Goal: Transaction & Acquisition: Purchase product/service

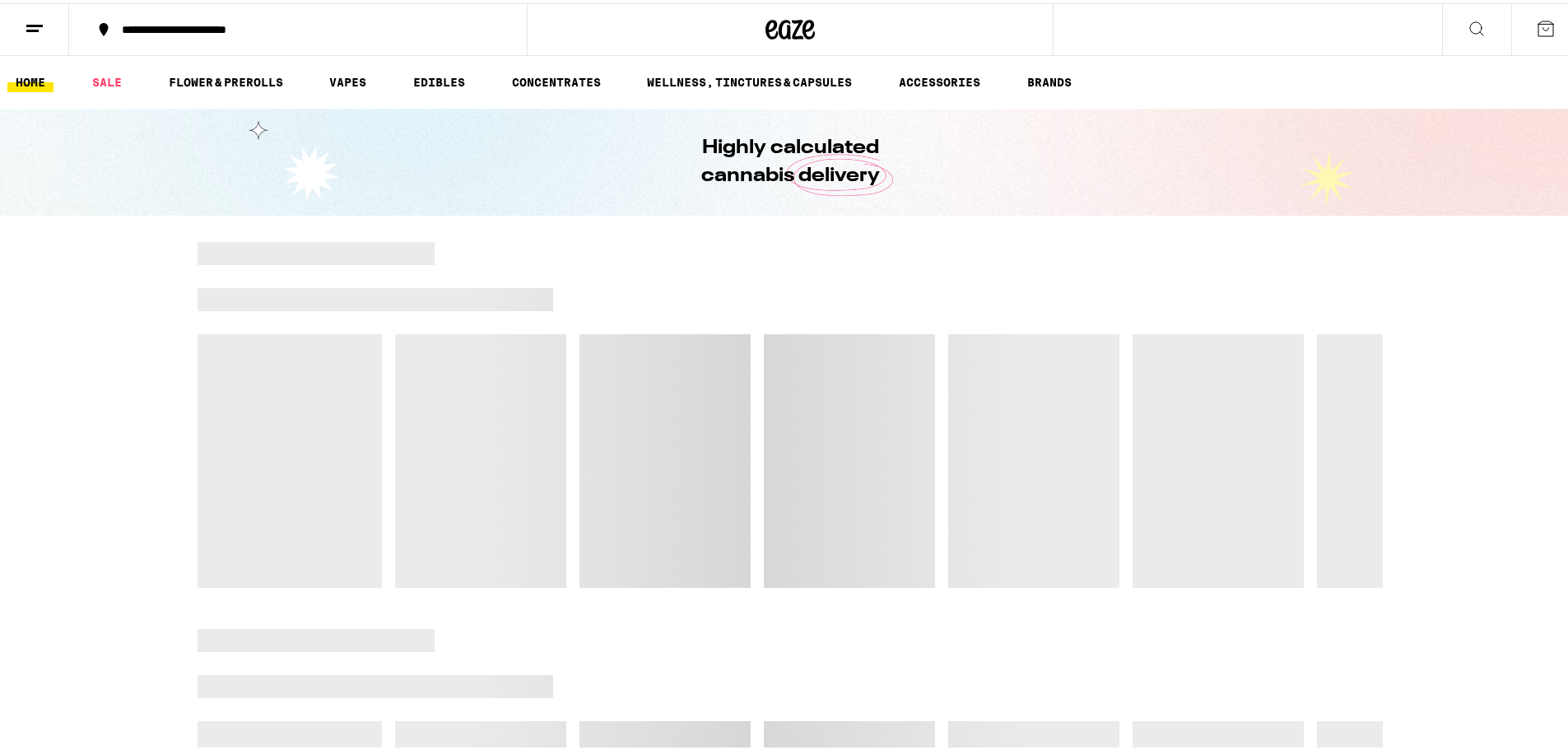
click at [44, 39] on button at bounding box center [34, 27] width 69 height 52
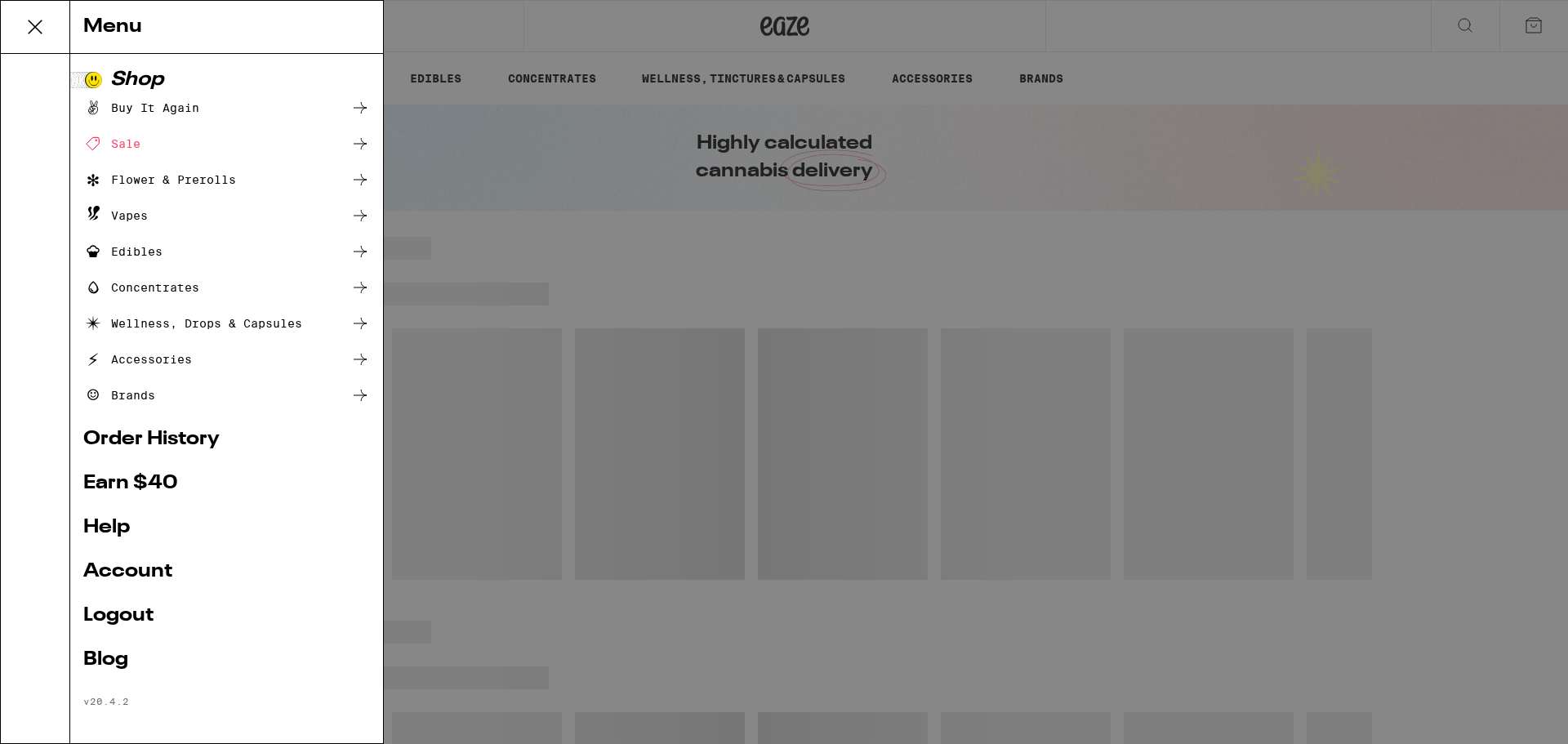
click at [602, 184] on div "Menu Shop Buy It Again Sale Flower & Prerolls Vapes Edibles Concentrates Wellne…" at bounding box center [784, 372] width 1568 height 744
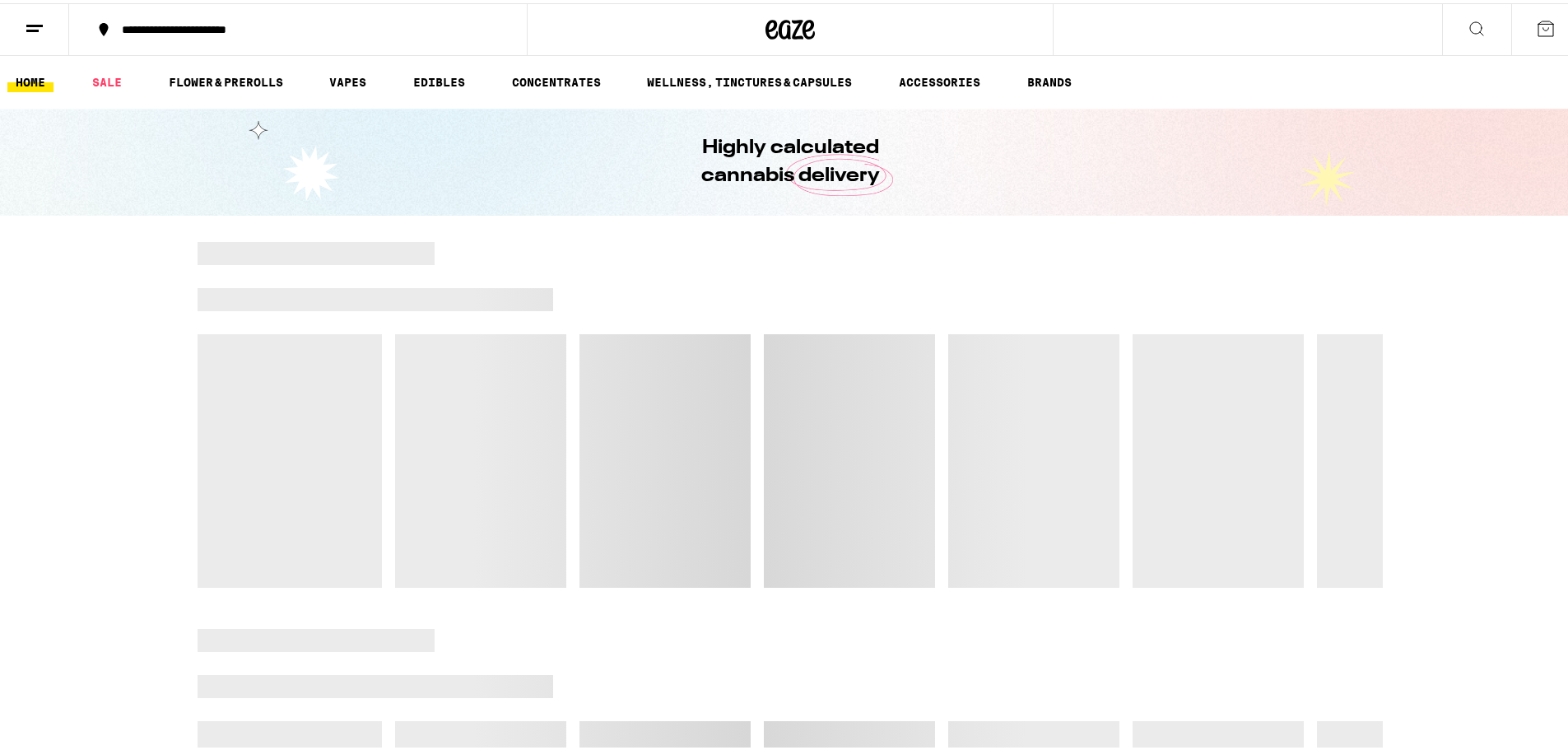
click at [148, 28] on div "**********" at bounding box center [306, 27] width 385 height 12
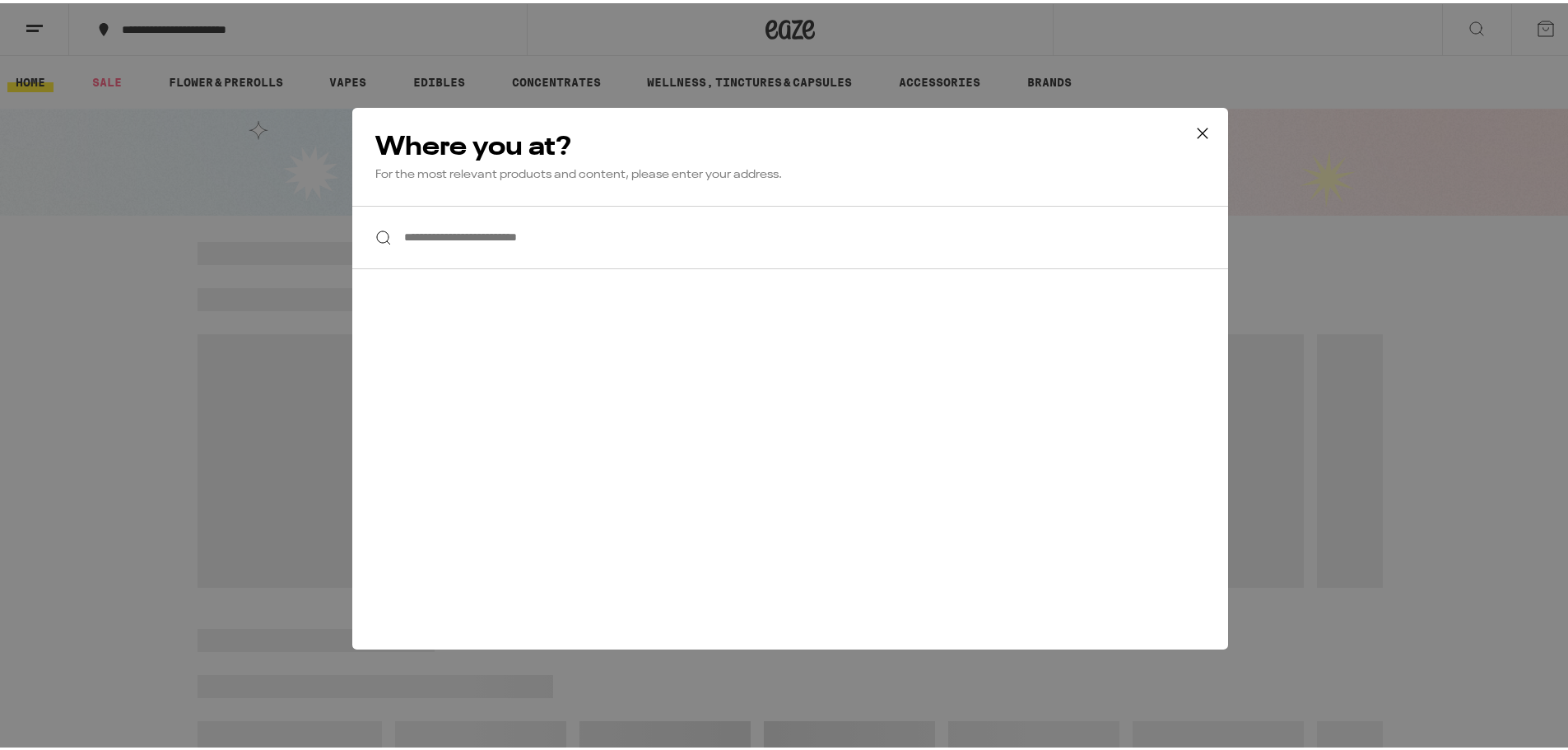
click at [1412, 174] on div "**********" at bounding box center [790, 375] width 1580 height 750
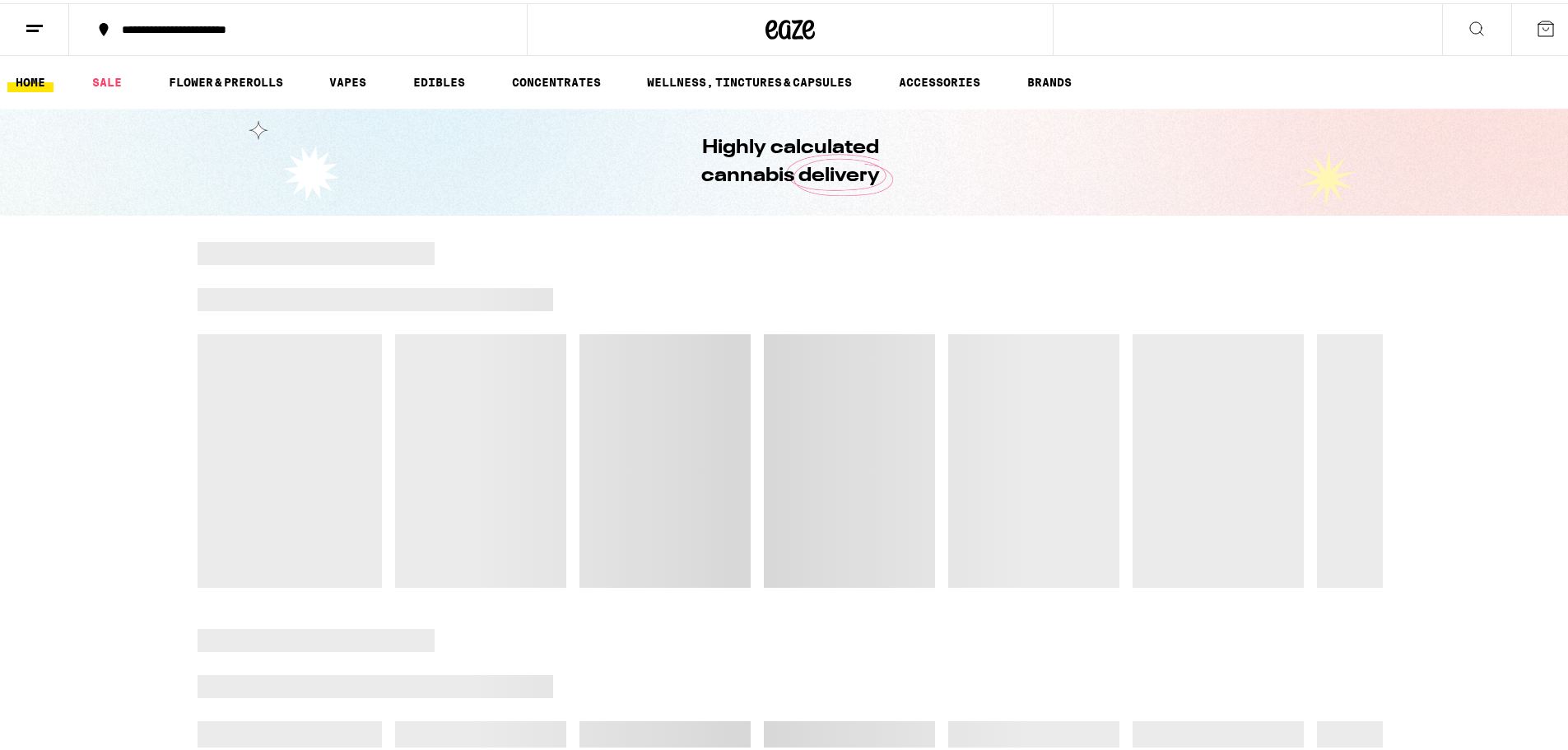
click at [1552, 30] on button at bounding box center [1545, 26] width 69 height 51
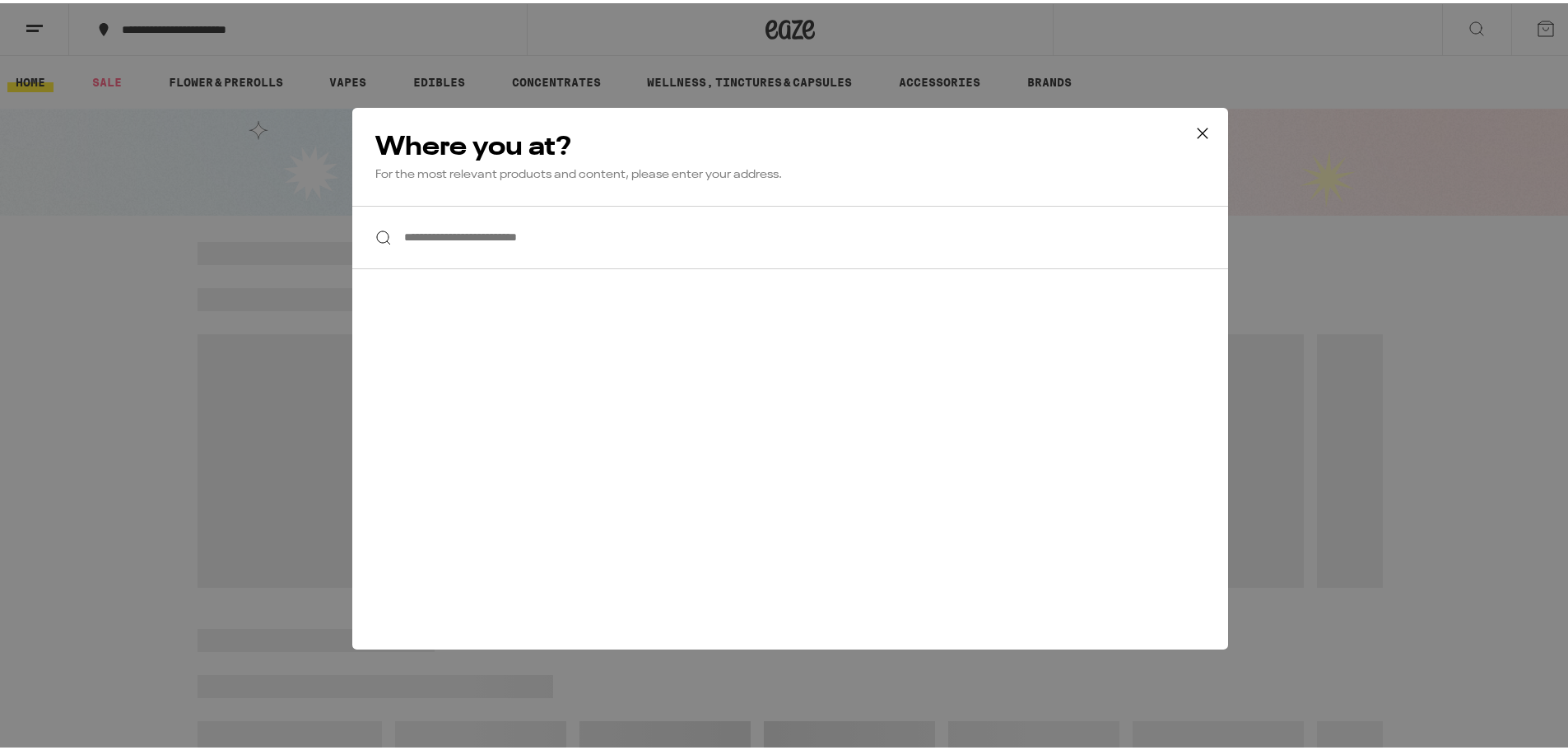
click at [1400, 67] on div "**********" at bounding box center [790, 375] width 1580 height 750
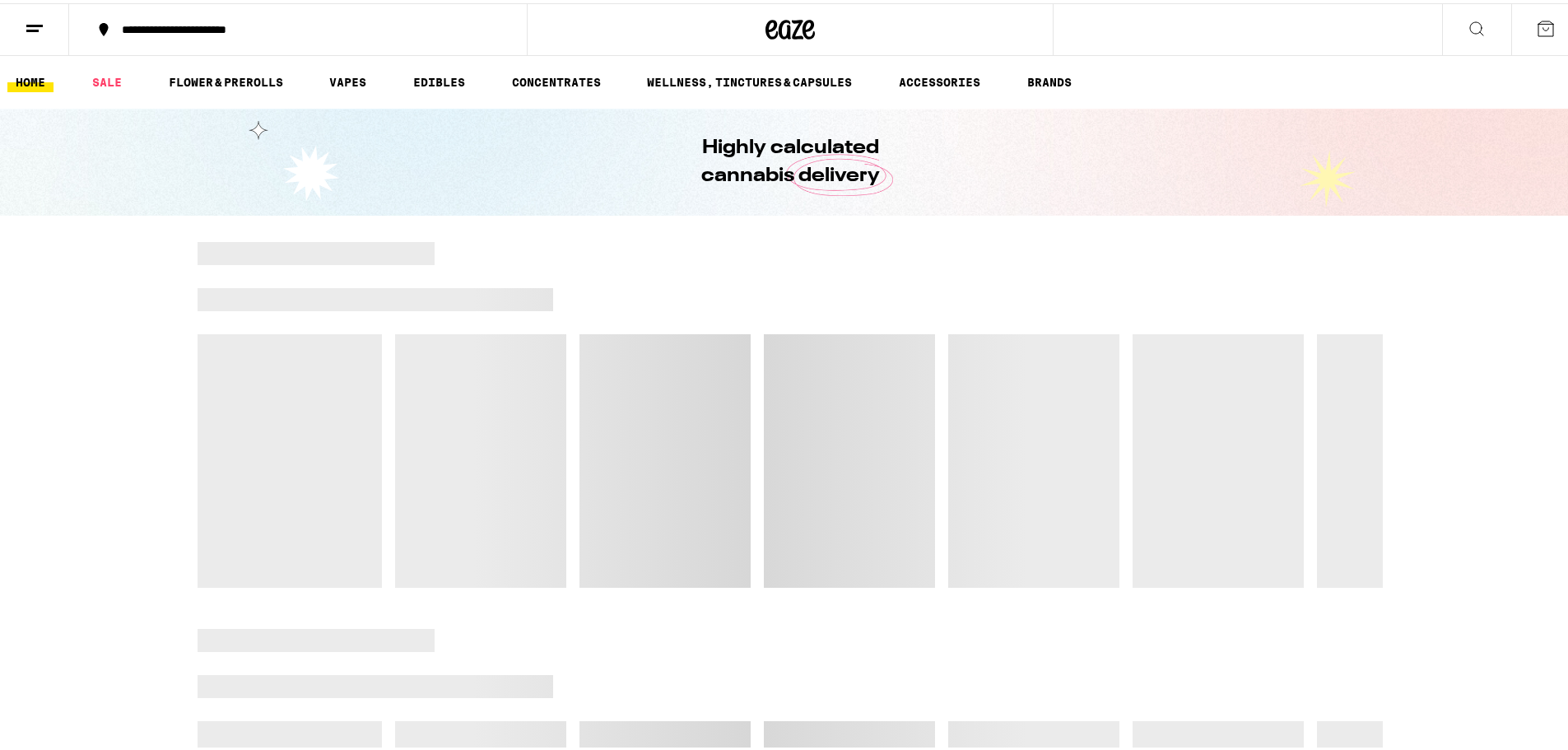
click at [1467, 17] on icon at bounding box center [1477, 26] width 20 height 20
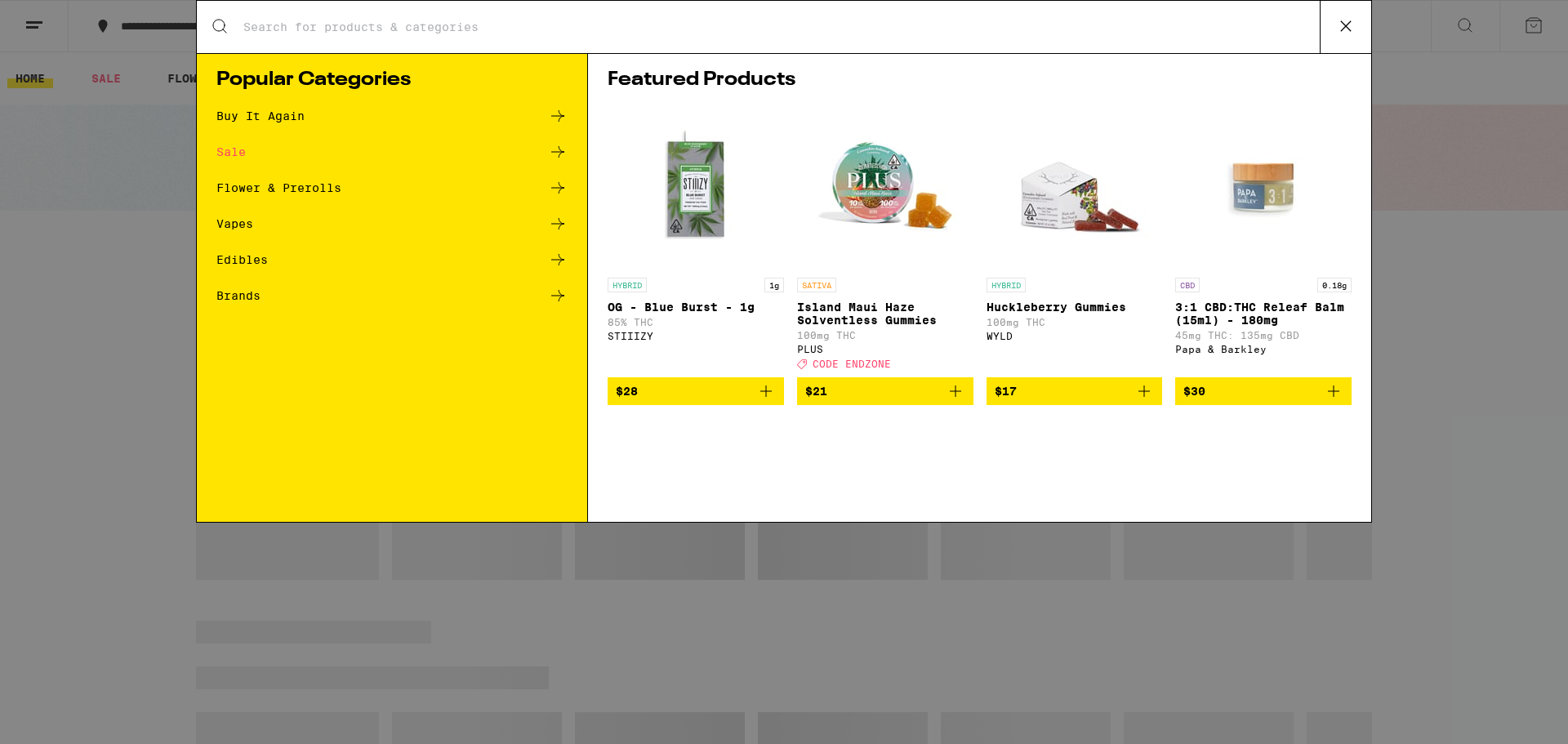
click at [1424, 218] on div "Search for Products Popular Categories Buy It Again Sale Flower & Prerolls Vape…" at bounding box center [784, 372] width 1568 height 744
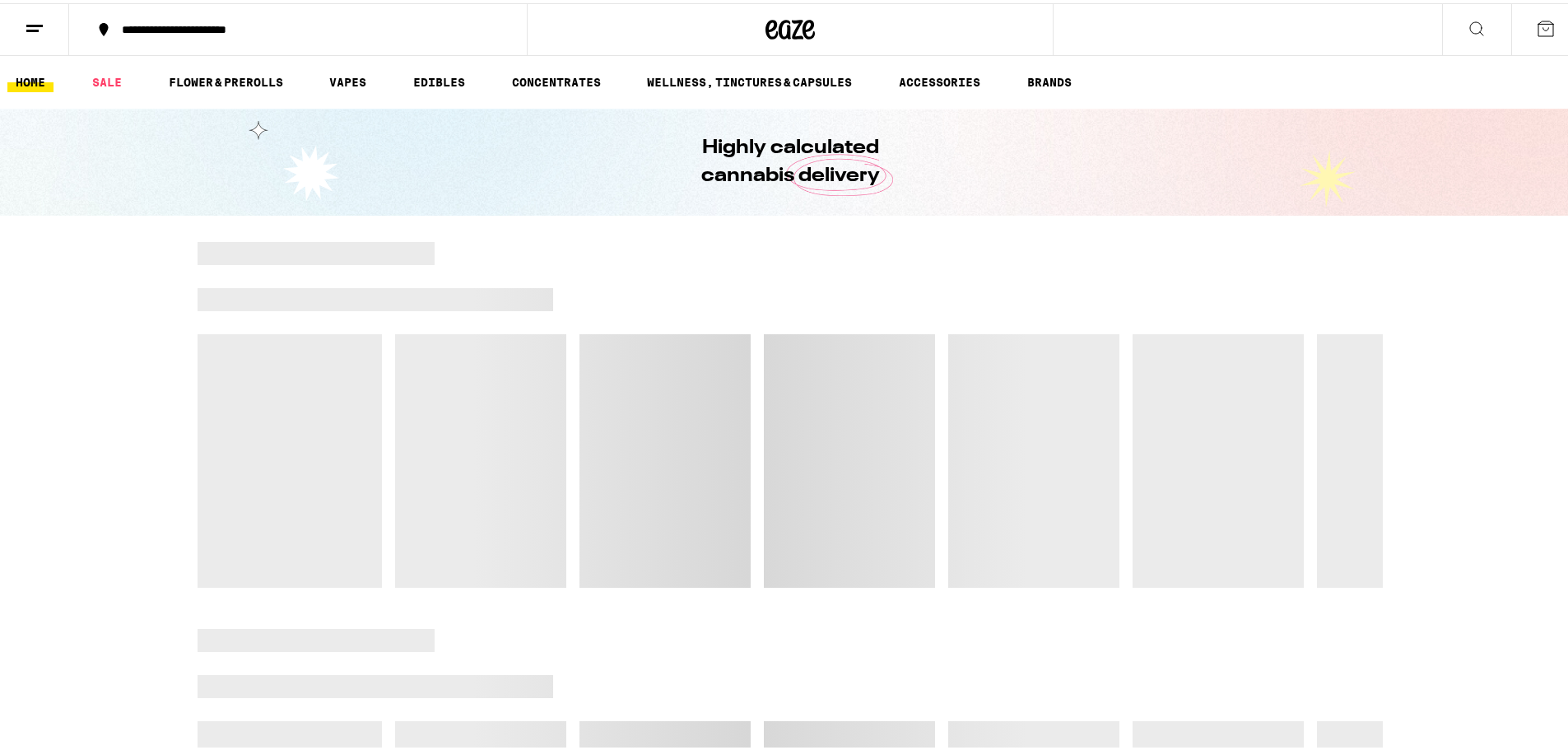
click at [41, 26] on icon at bounding box center [35, 26] width 20 height 20
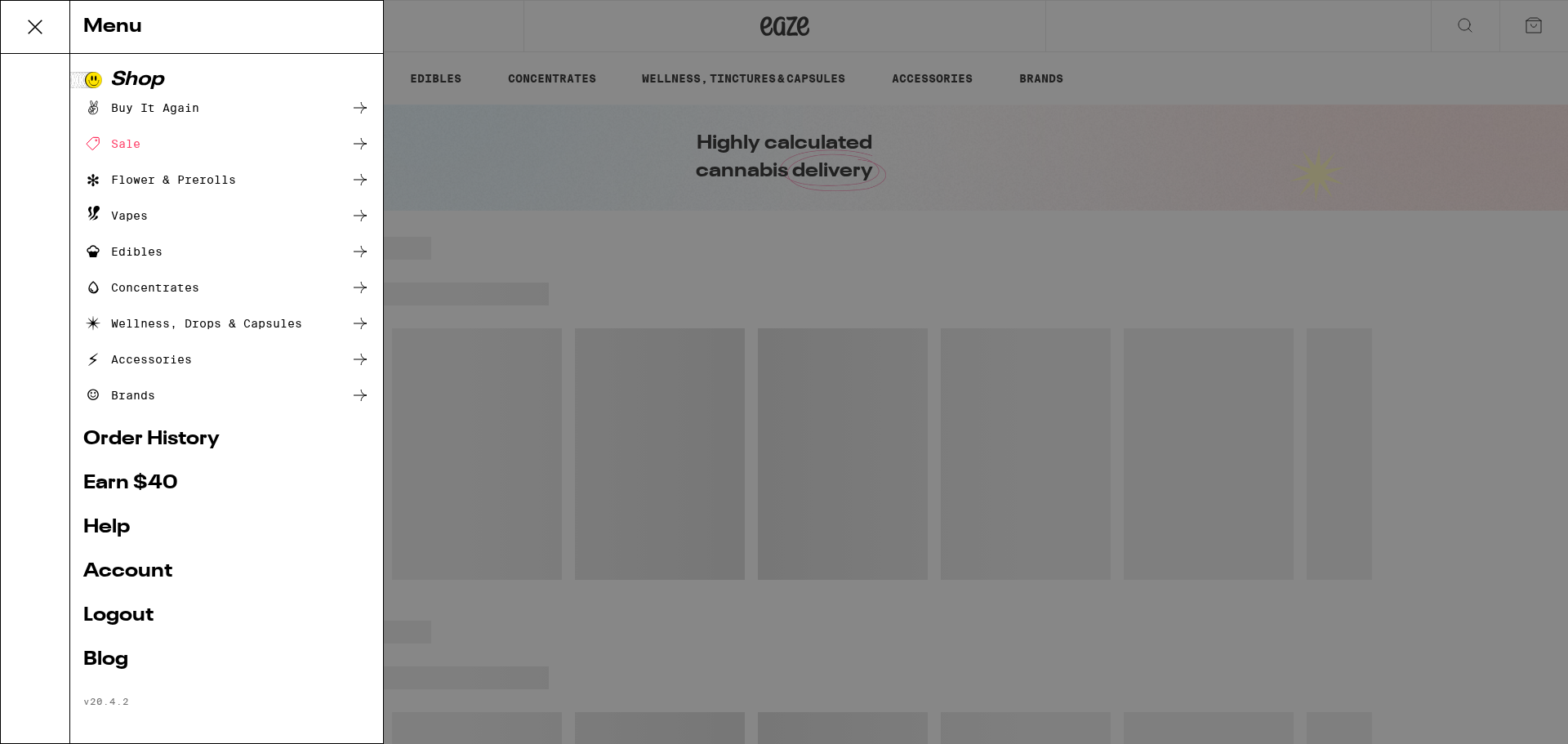
click at [127, 104] on div "Buy It Again" at bounding box center [141, 108] width 116 height 20
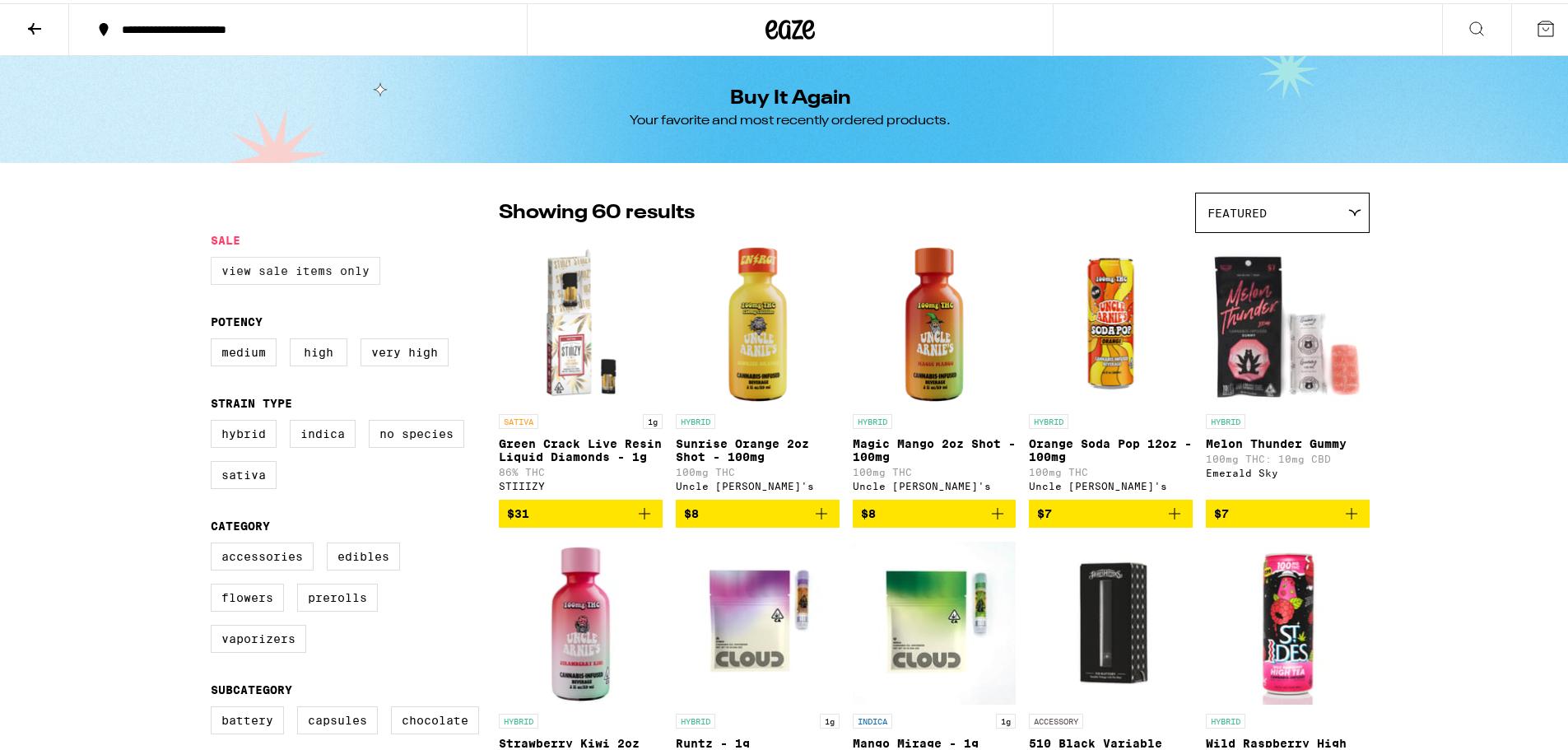
click at [231, 260] on label "View Sale Items Only" at bounding box center [296, 268] width 170 height 28
click at [215, 257] on input "View Sale Items Only" at bounding box center [214, 256] width 1 height 1
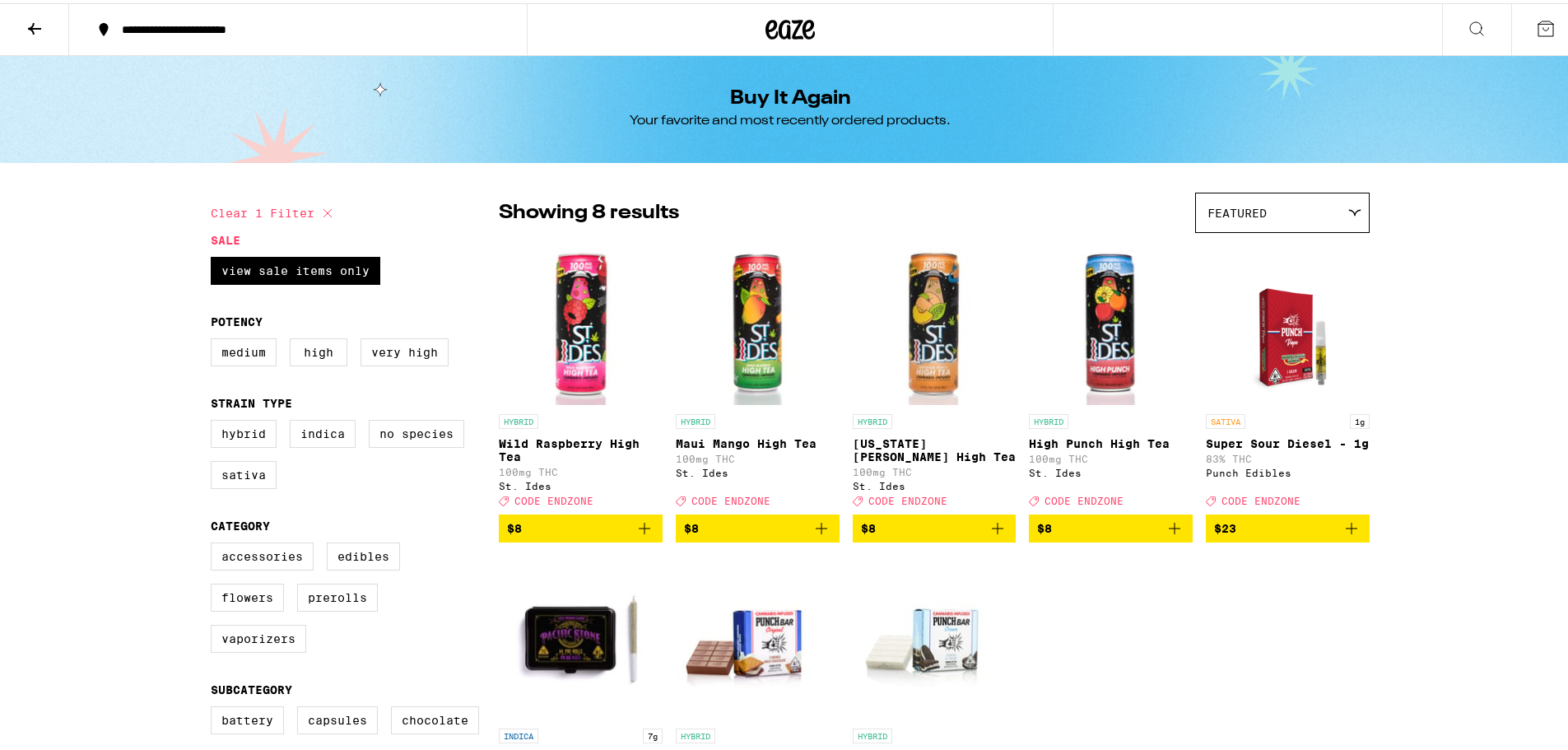
click at [296, 208] on button "Clear 1 filter" at bounding box center [274, 209] width 127 height 41
checkbox input "false"
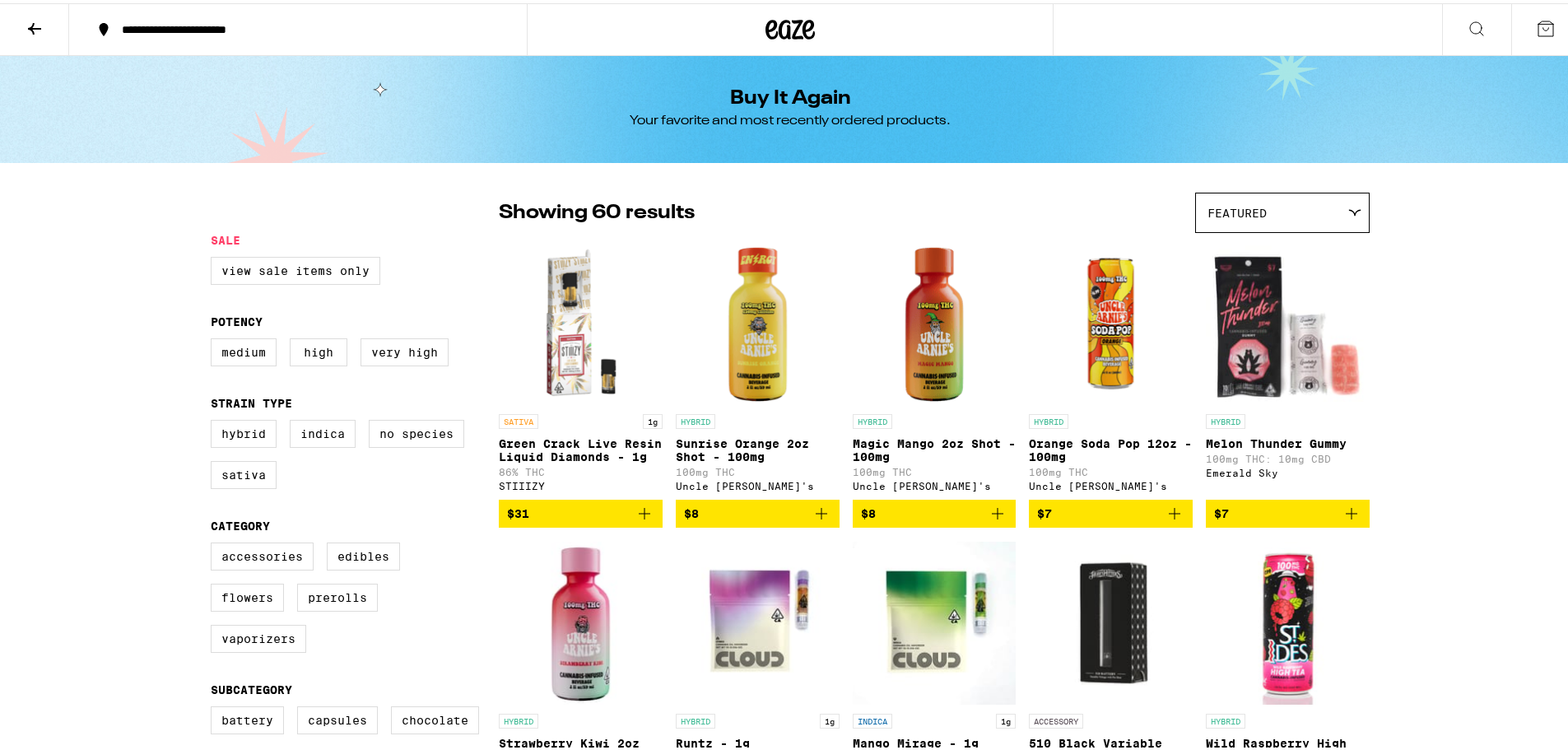
click at [598, 95] on div "Buy It Again Your favorite and most recently ordered products." at bounding box center [790, 106] width 632 height 107
click at [748, 91] on h1 "Buy It Again" at bounding box center [790, 96] width 121 height 20
click at [776, 9] on div at bounding box center [790, 26] width 527 height 53
click at [779, 21] on icon at bounding box center [791, 26] width 25 height 20
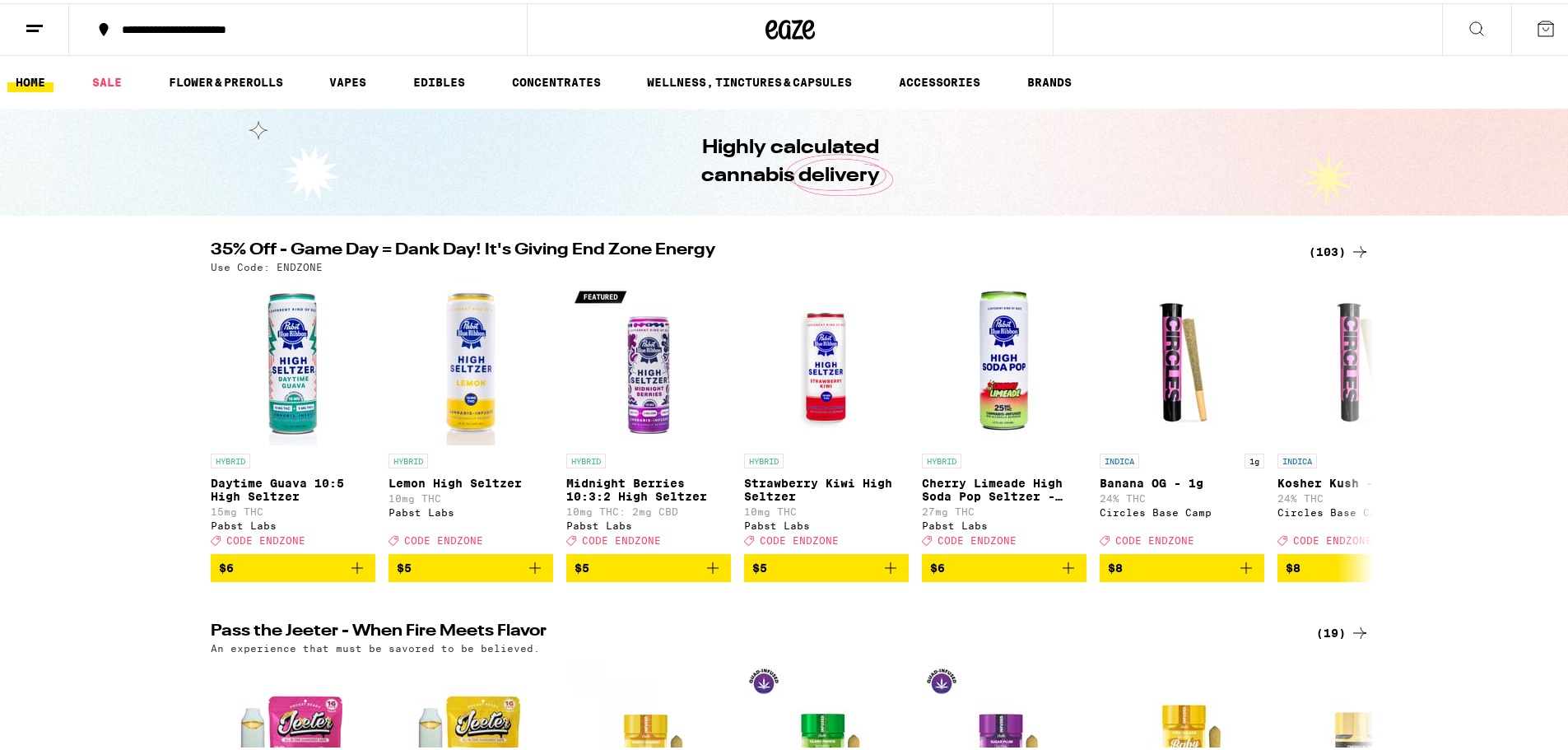
click at [1340, 244] on div "(103)" at bounding box center [1339, 249] width 61 height 20
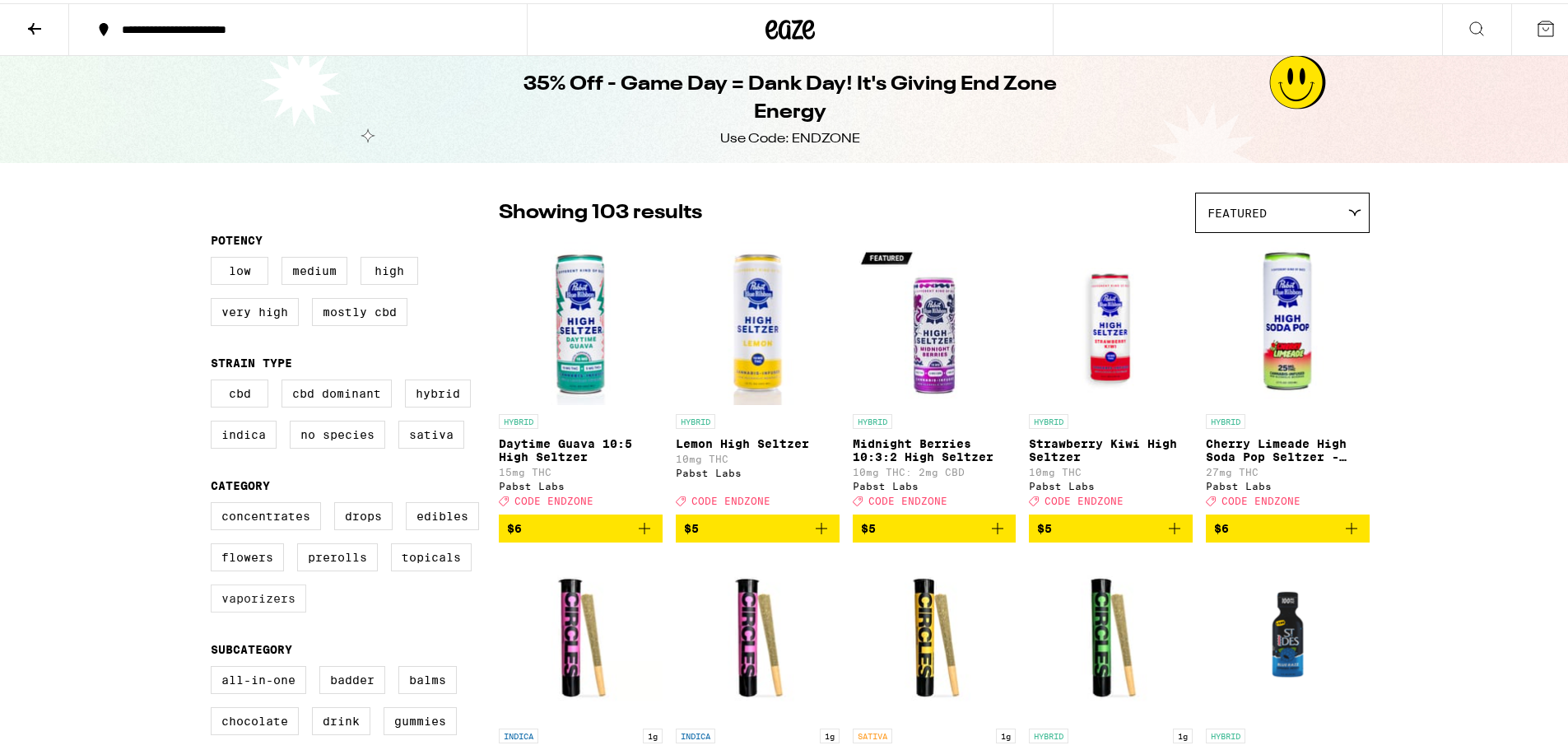
click at [268, 602] on label "Vaporizers" at bounding box center [258, 595] width 95 height 28
click at [215, 502] on input "Vaporizers" at bounding box center [214, 501] width 1 height 1
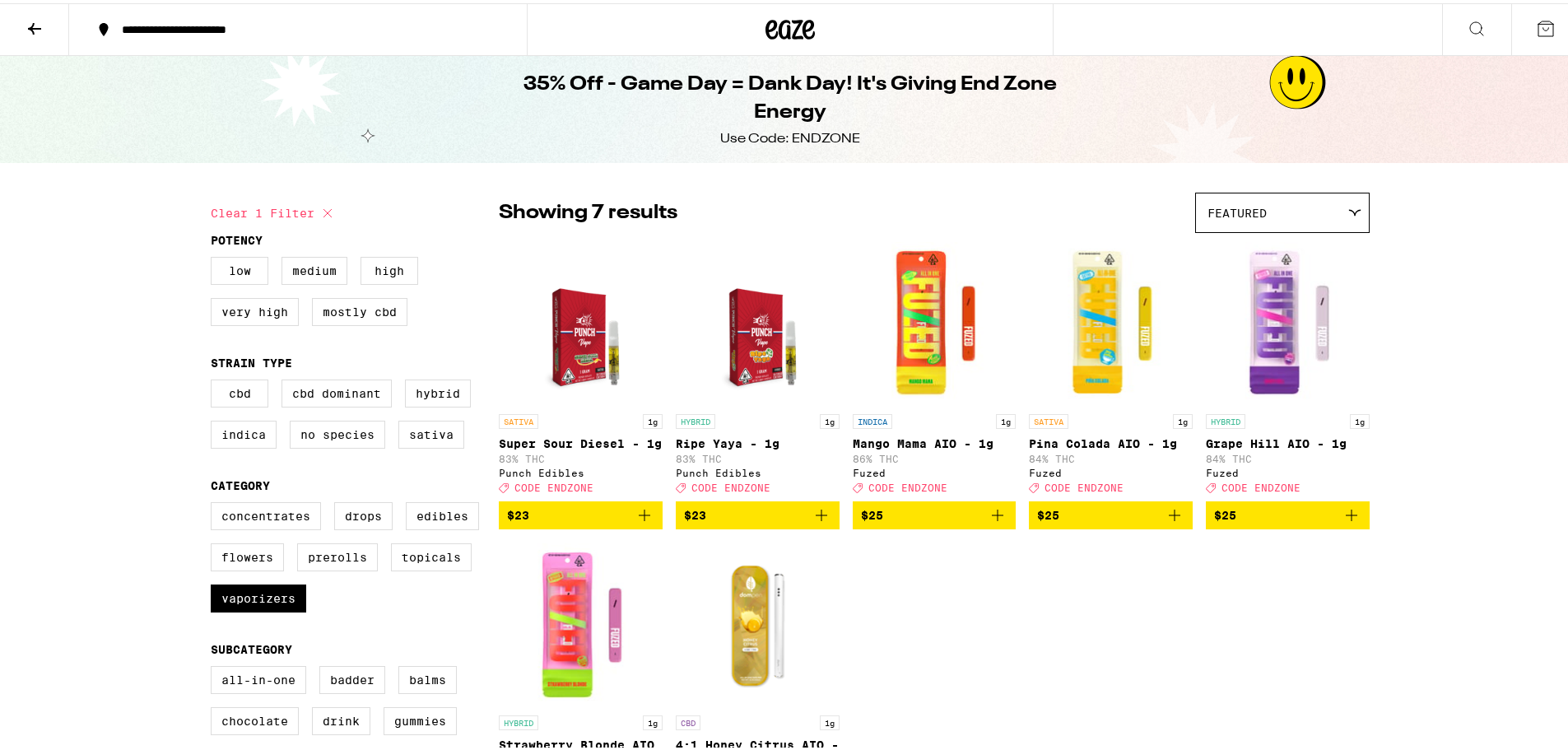
click at [300, 224] on button "Clear 1 filter" at bounding box center [274, 209] width 127 height 41
checkbox input "false"
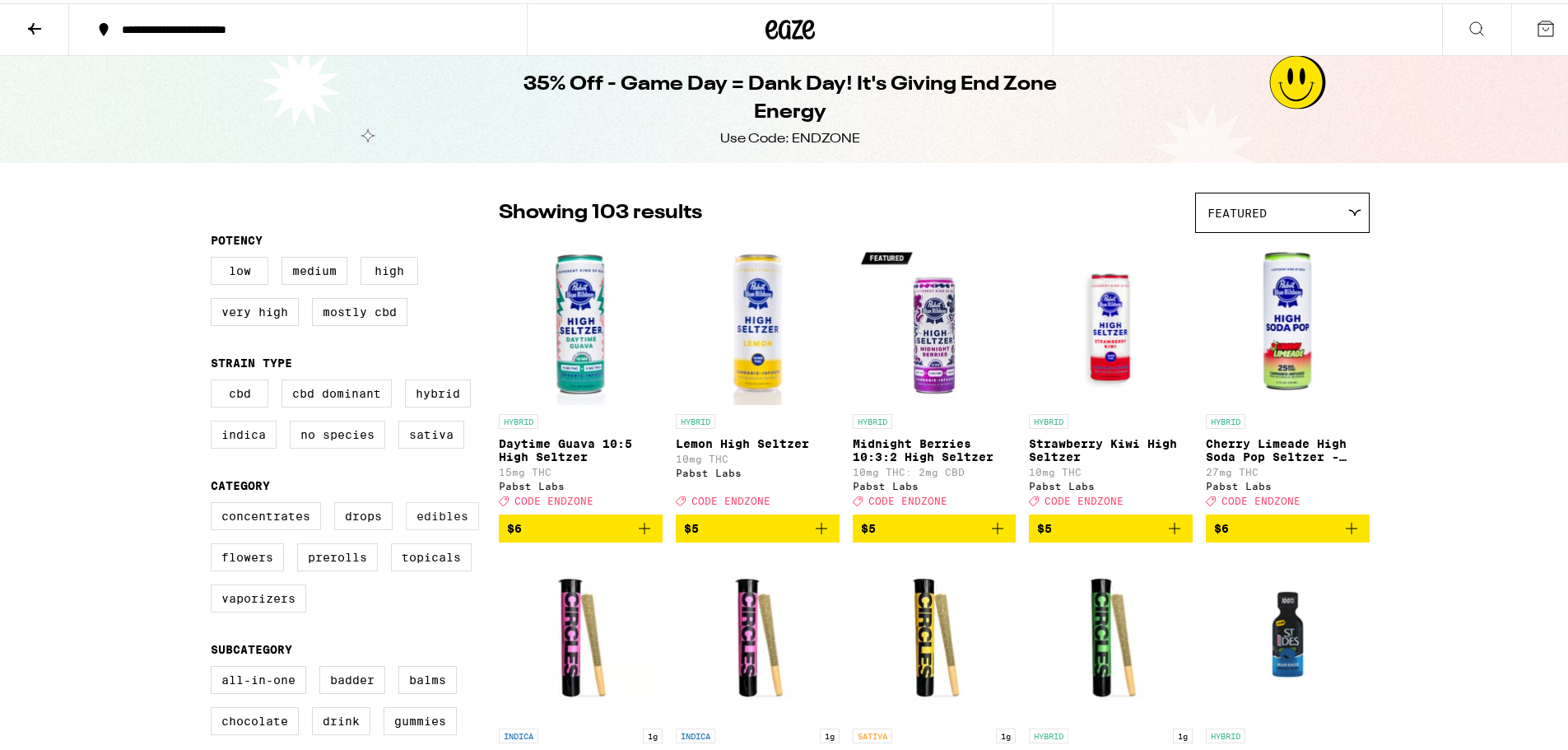
click at [412, 526] on label "Edibles" at bounding box center [442, 513] width 73 height 28
click at [215, 502] on input "Edibles" at bounding box center [214, 501] width 1 height 1
checkbox input "true"
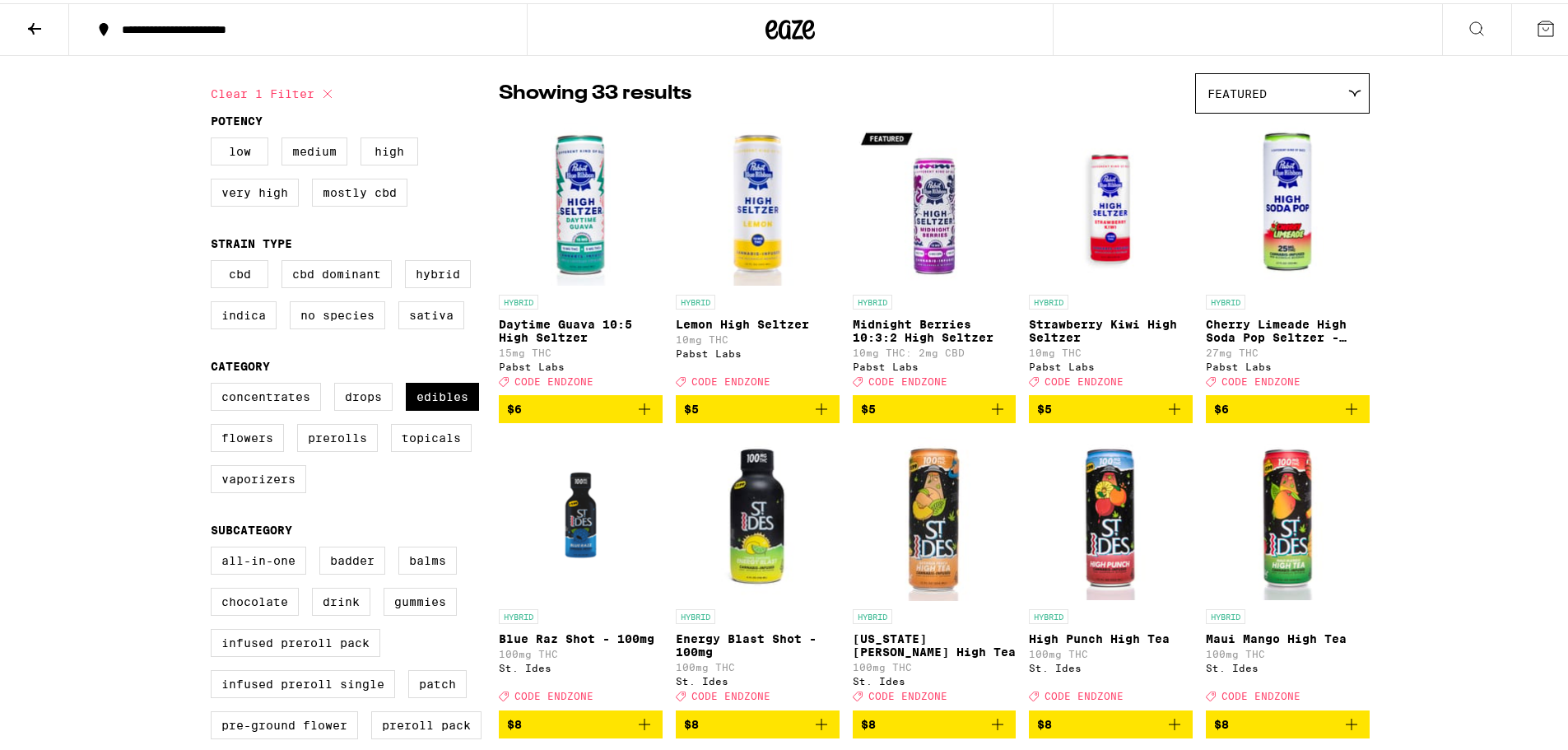
scroll to position [329, 0]
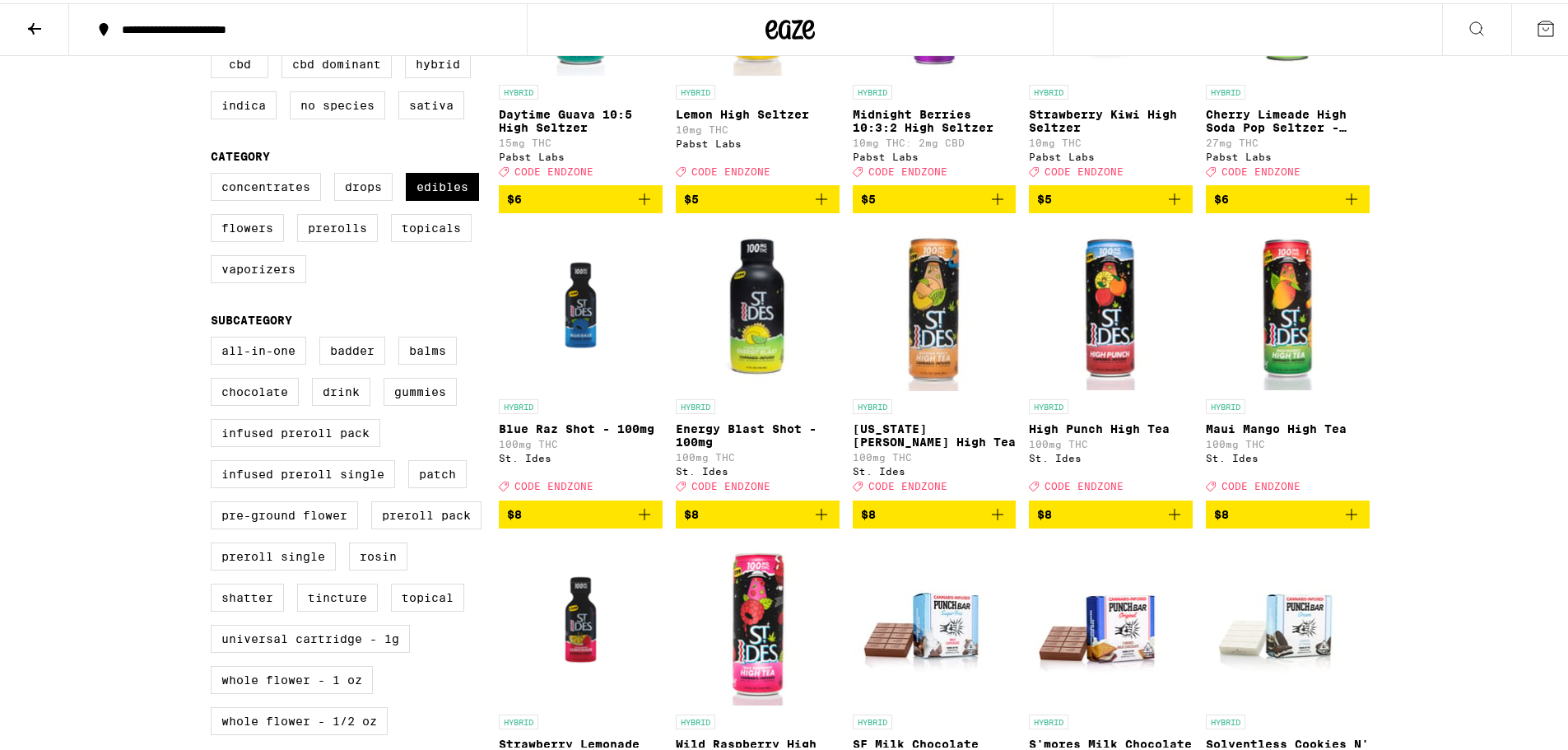
click at [999, 521] on icon "Add to bag" at bounding box center [998, 511] width 20 height 20
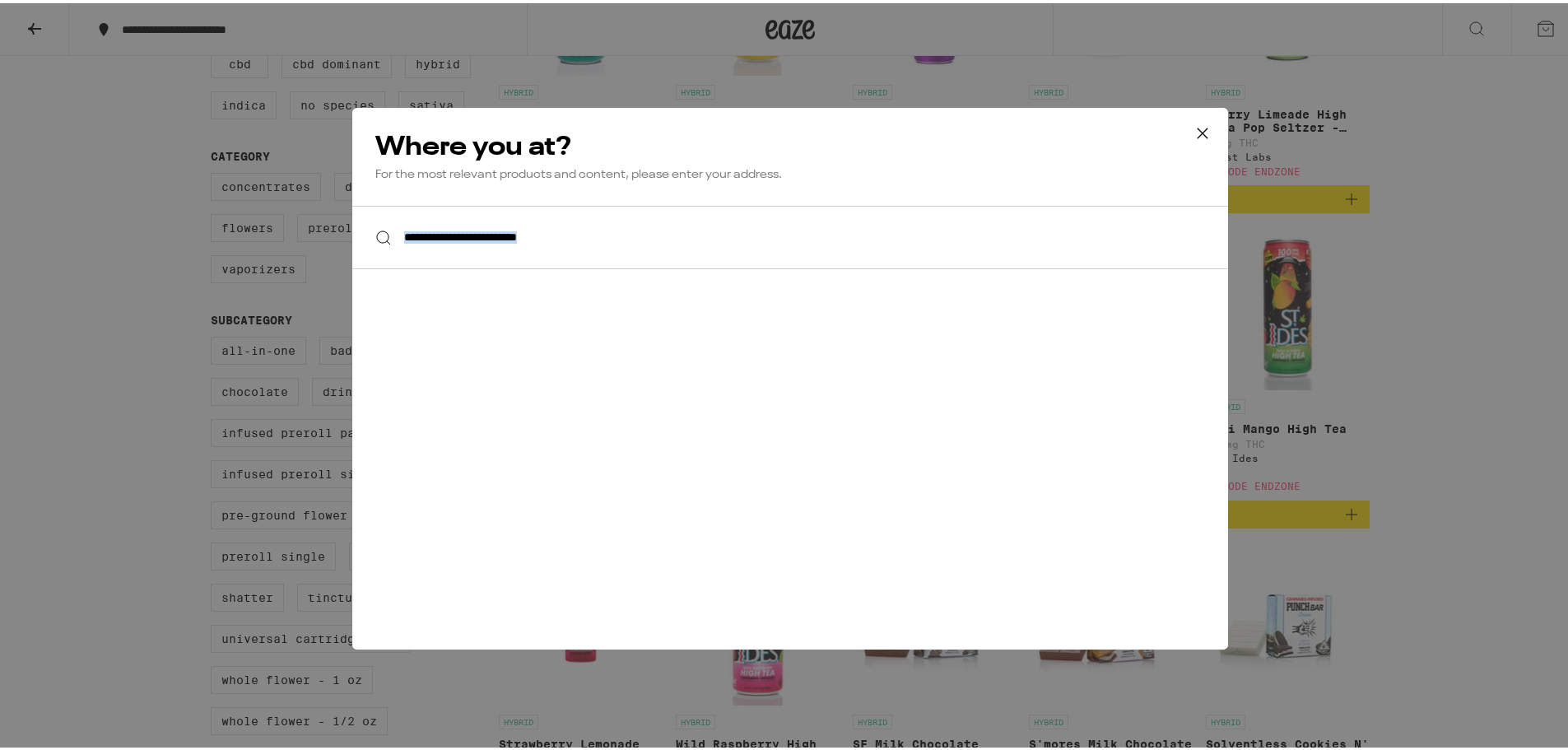
click at [999, 535] on div "**********" at bounding box center [790, 376] width 876 height 542
click at [1194, 130] on icon at bounding box center [1202, 130] width 25 height 25
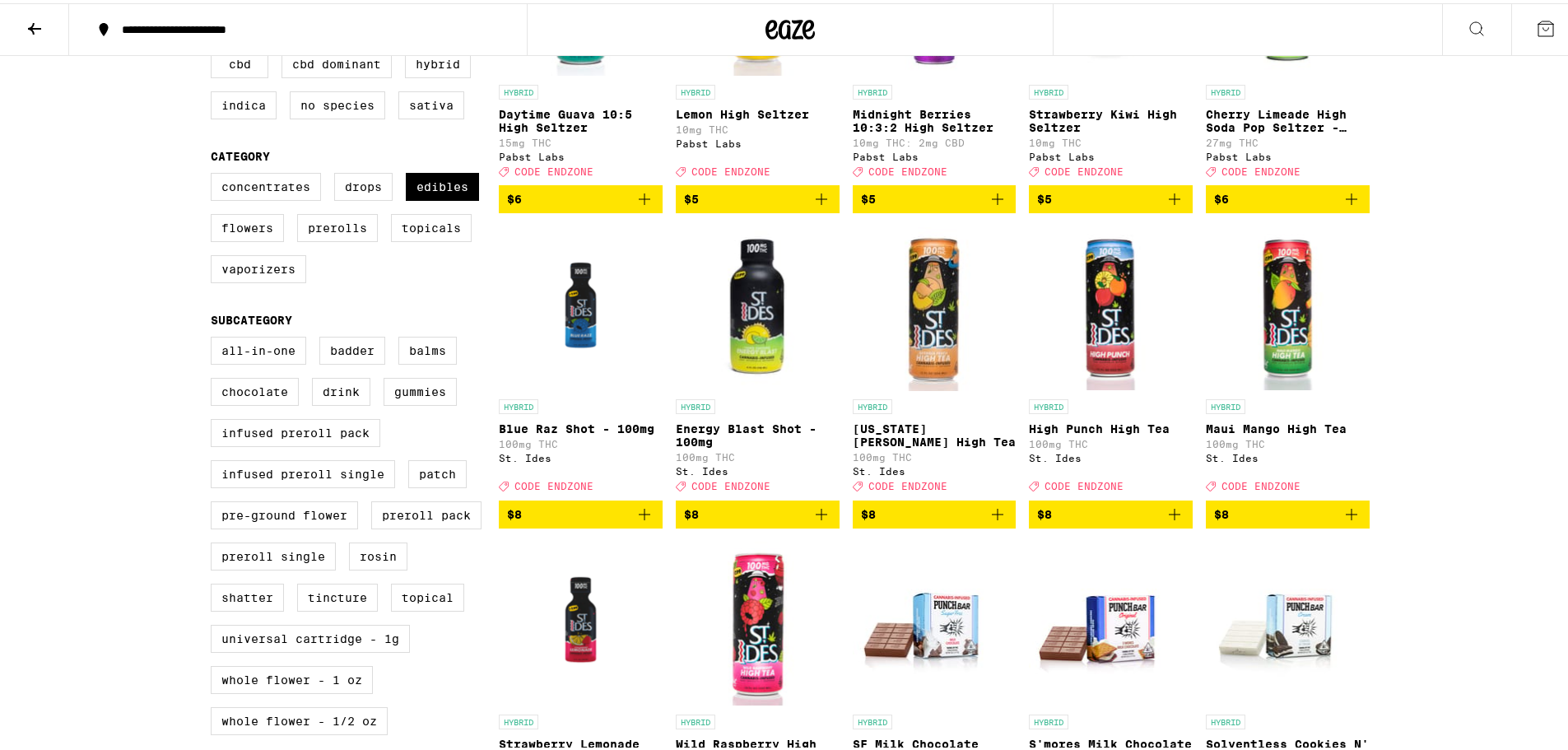
click at [177, 29] on div "**********" at bounding box center [306, 27] width 385 height 12
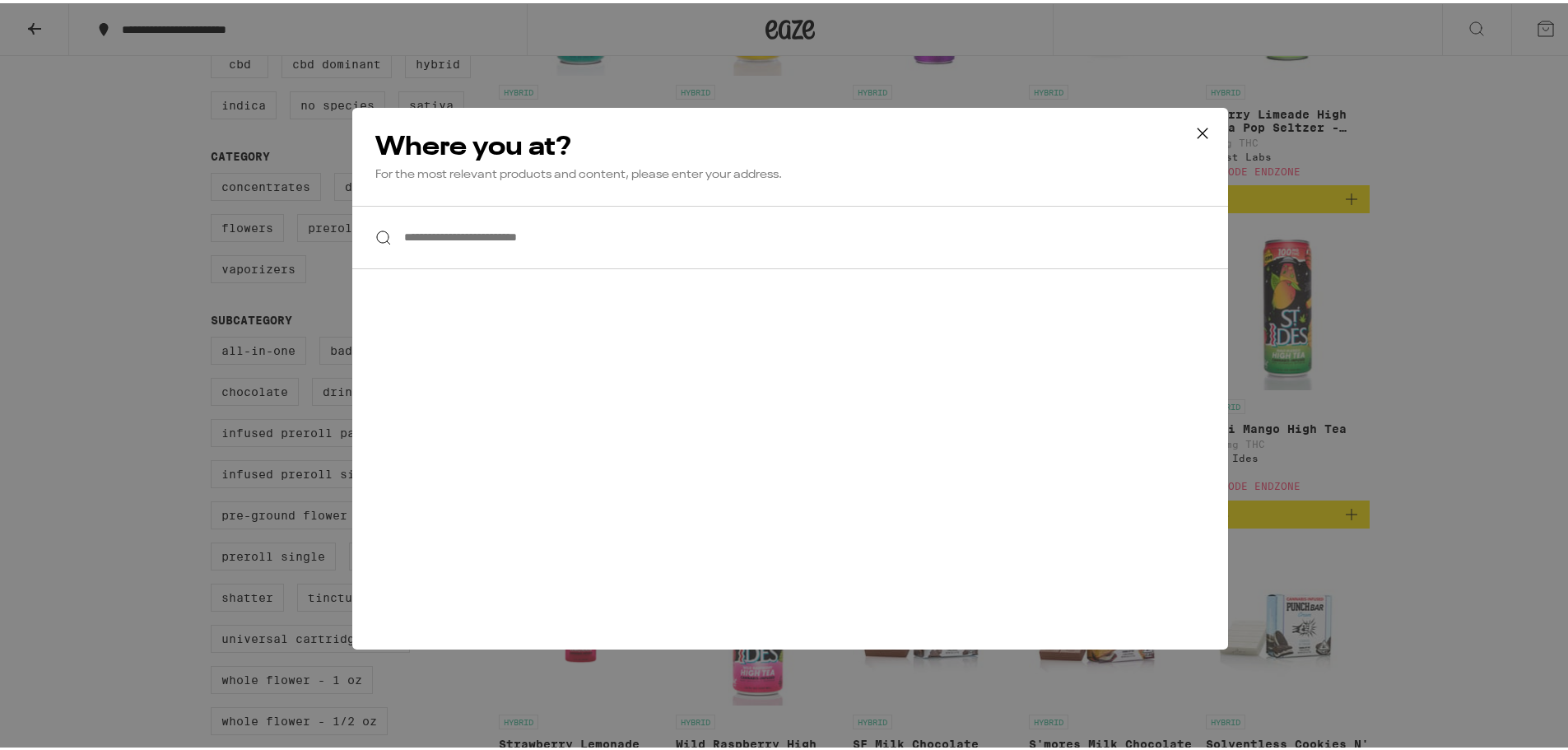
click at [59, 51] on div "**********" at bounding box center [790, 375] width 1580 height 750
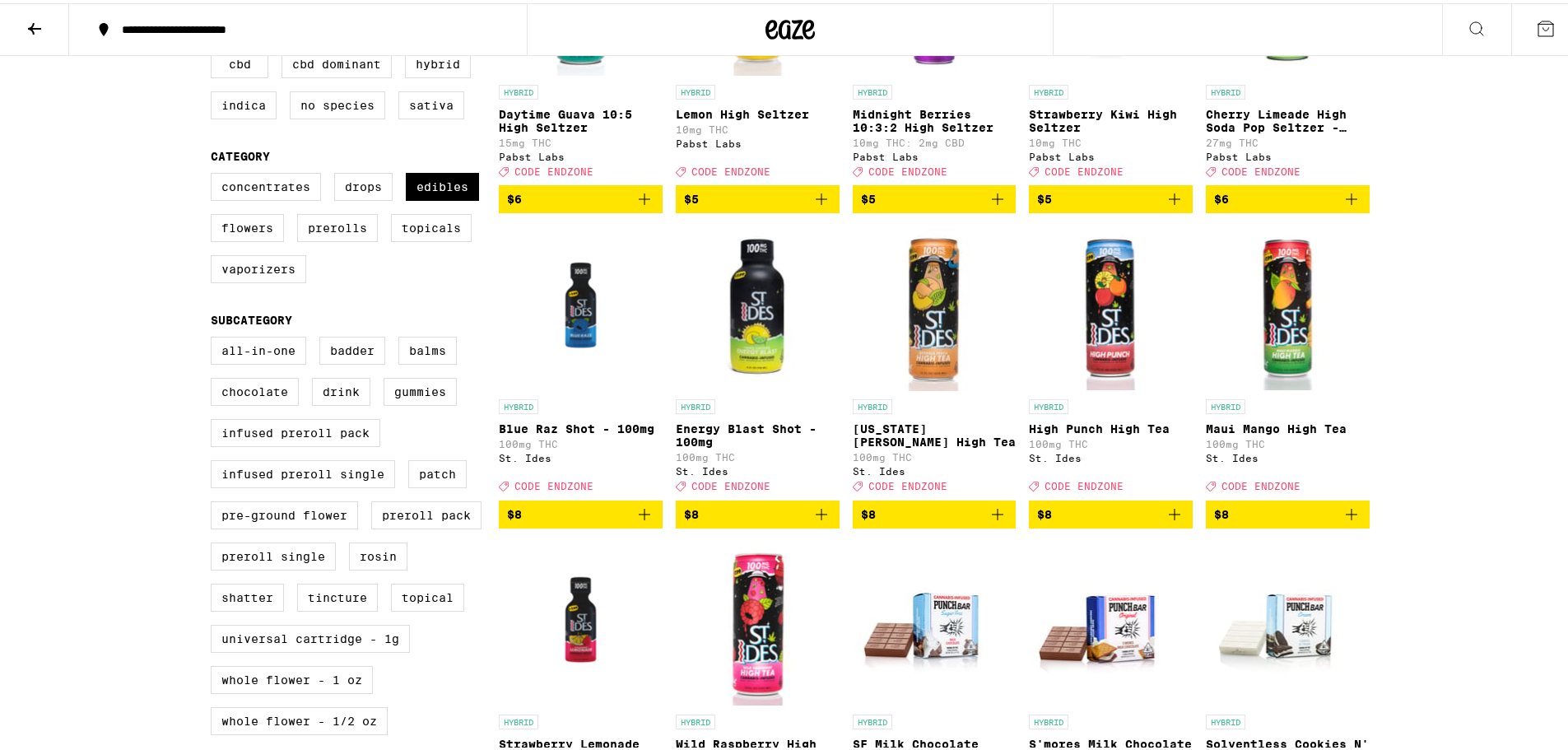
click at [31, 27] on icon at bounding box center [35, 26] width 20 height 20
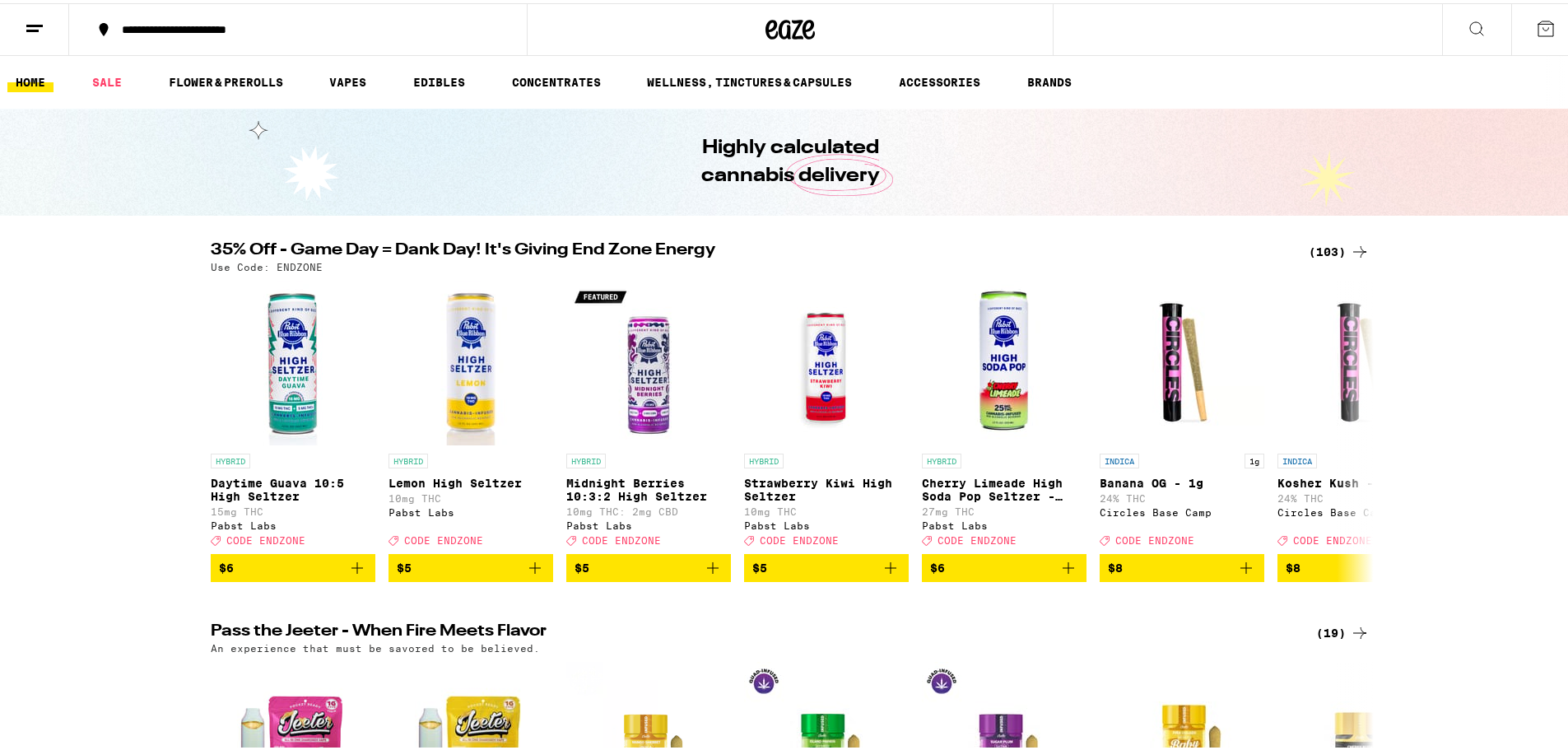
click at [30, 27] on line at bounding box center [32, 27] width 12 height 0
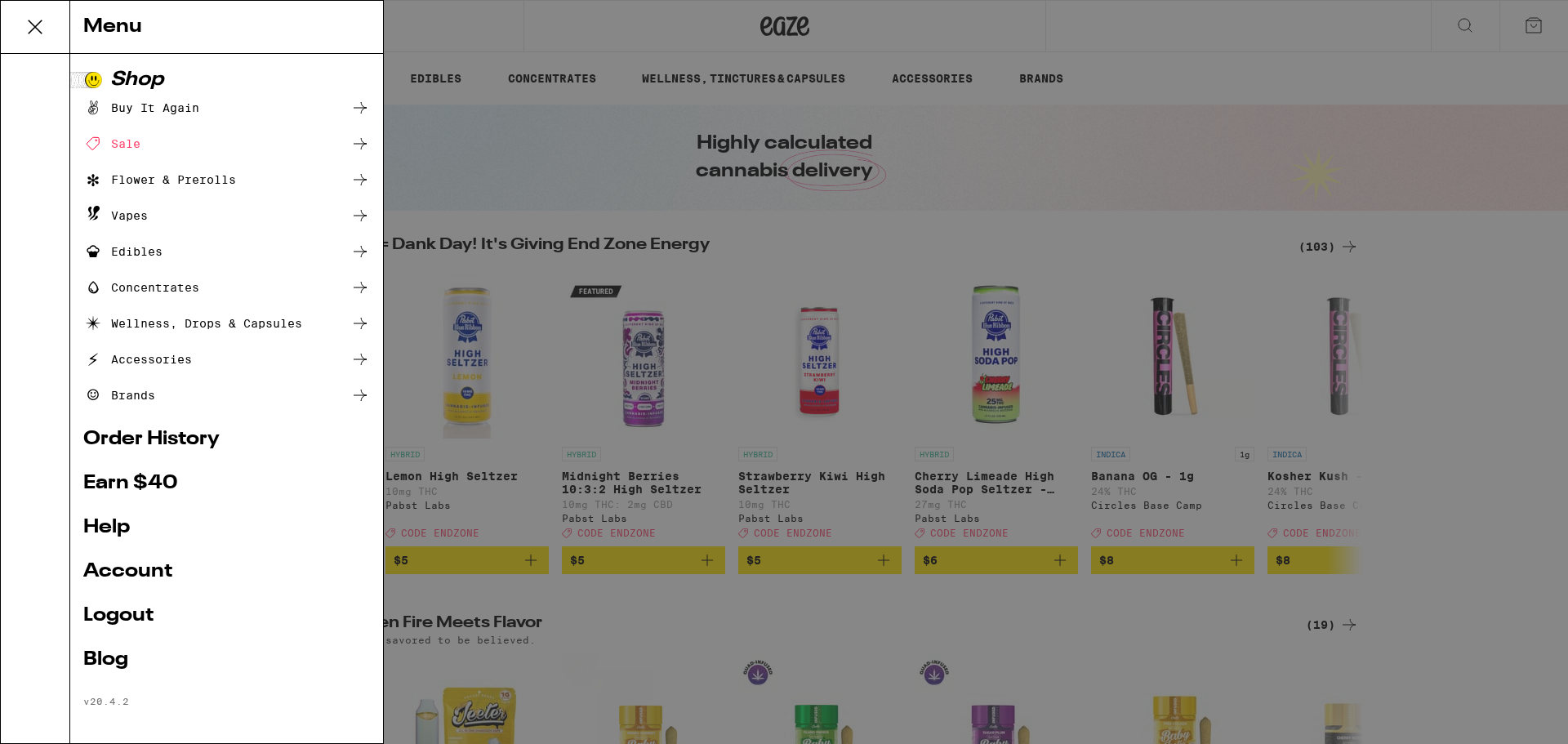
click at [155, 570] on link "Account" at bounding box center [226, 571] width 287 height 20
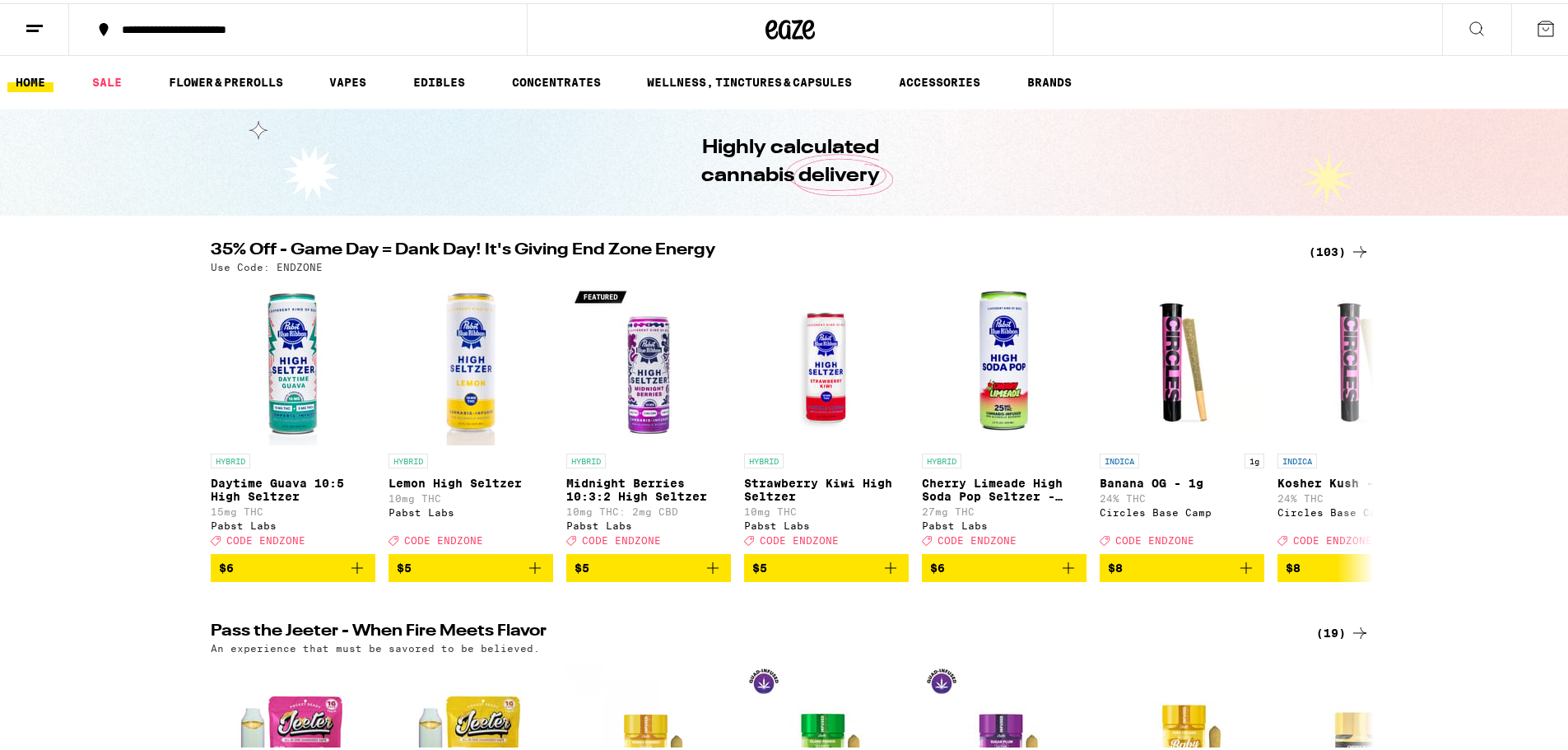
click at [174, 21] on div "**********" at bounding box center [306, 27] width 385 height 12
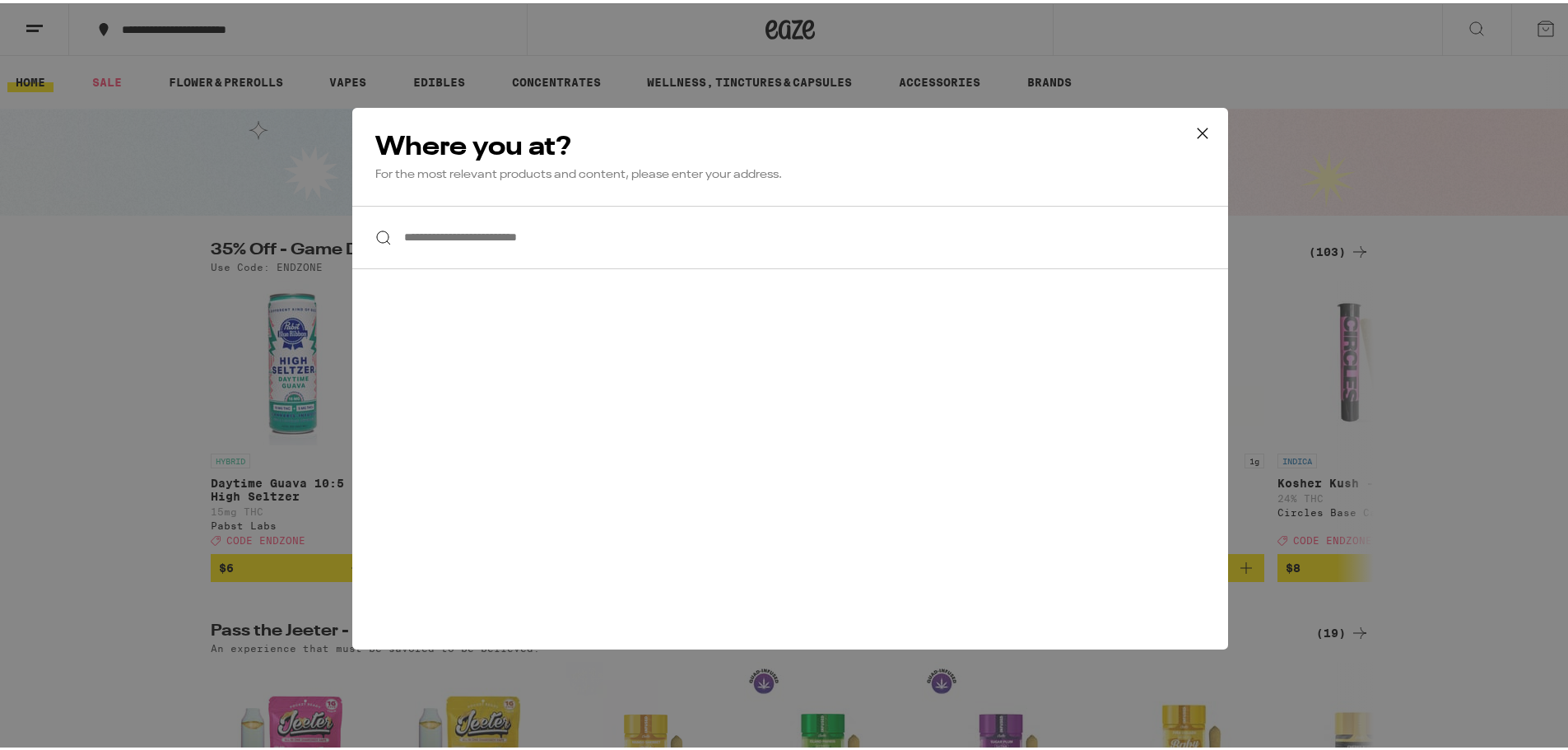
click at [483, 230] on input "**********" at bounding box center [790, 233] width 876 height 63
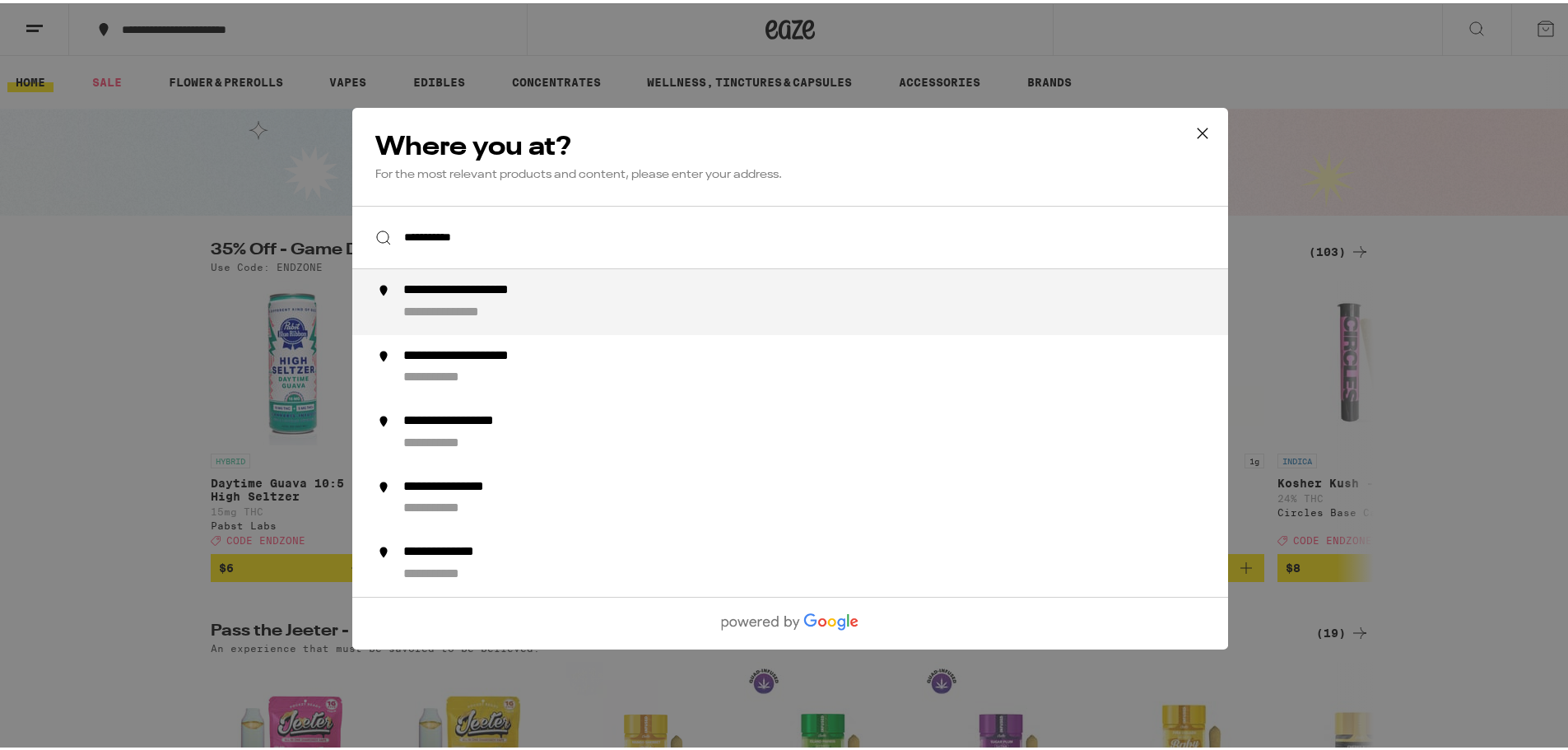
click at [636, 297] on div "**********" at bounding box center [823, 299] width 840 height 40
type input "**********"
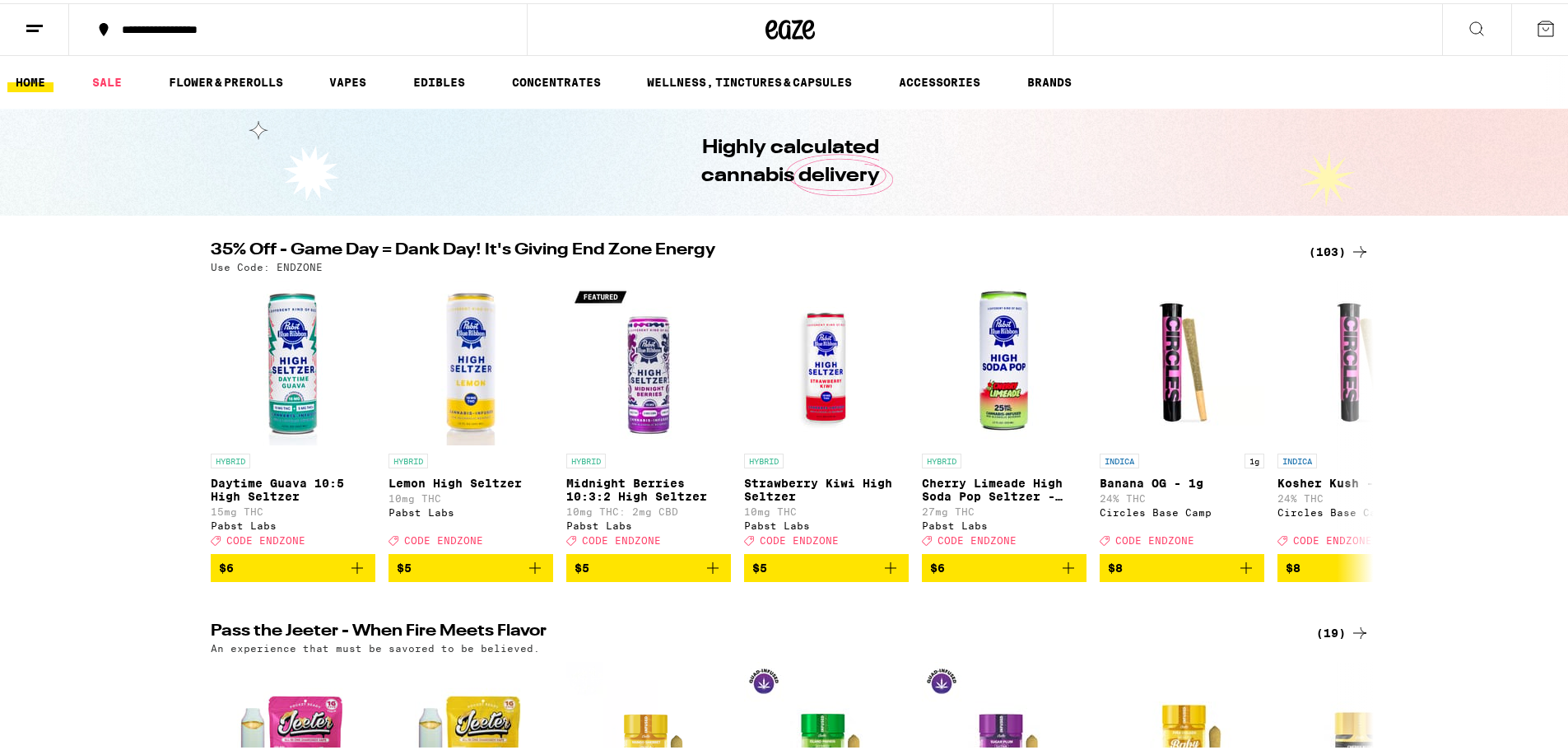
click at [1334, 246] on div "(103)" at bounding box center [1339, 249] width 61 height 20
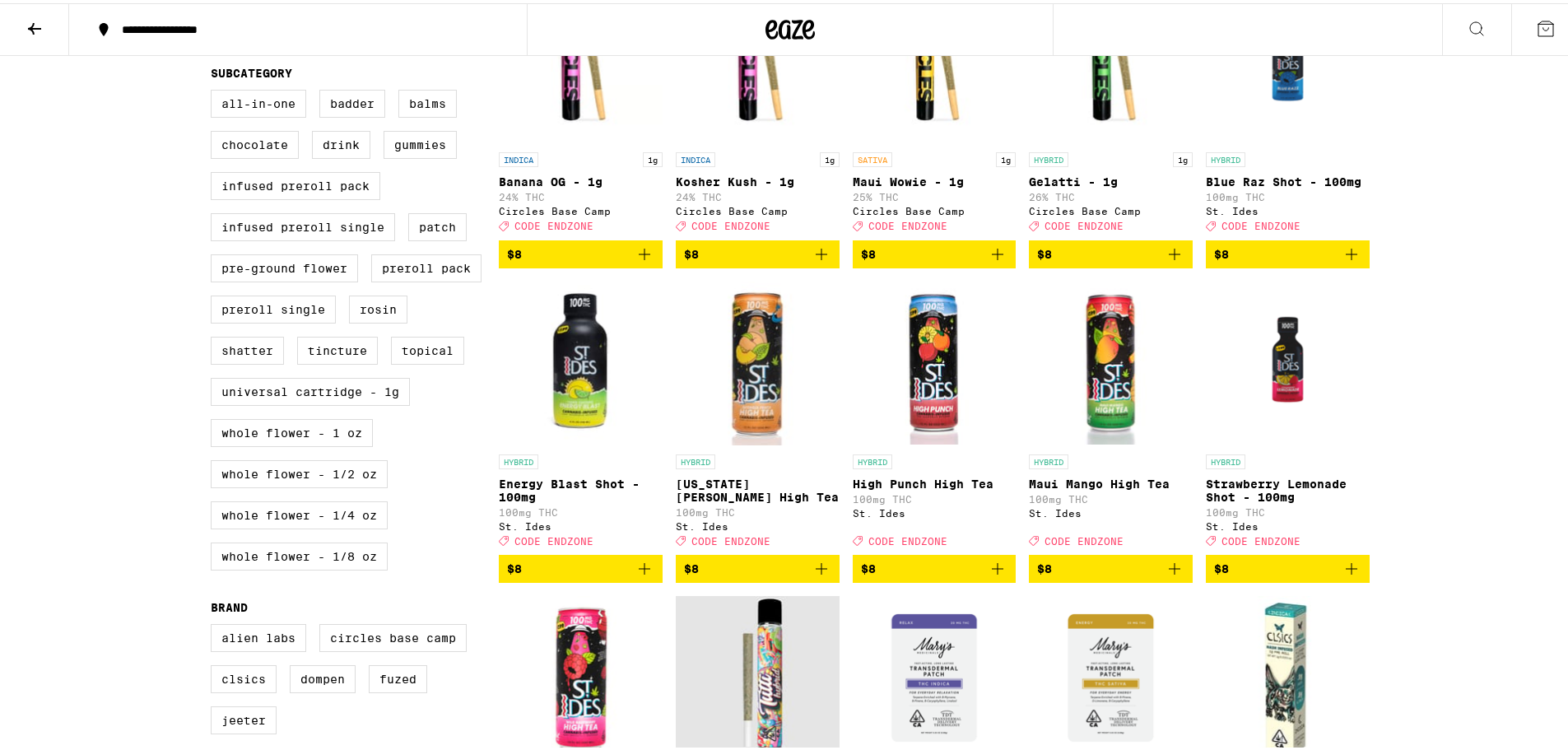
scroll to position [658, 0]
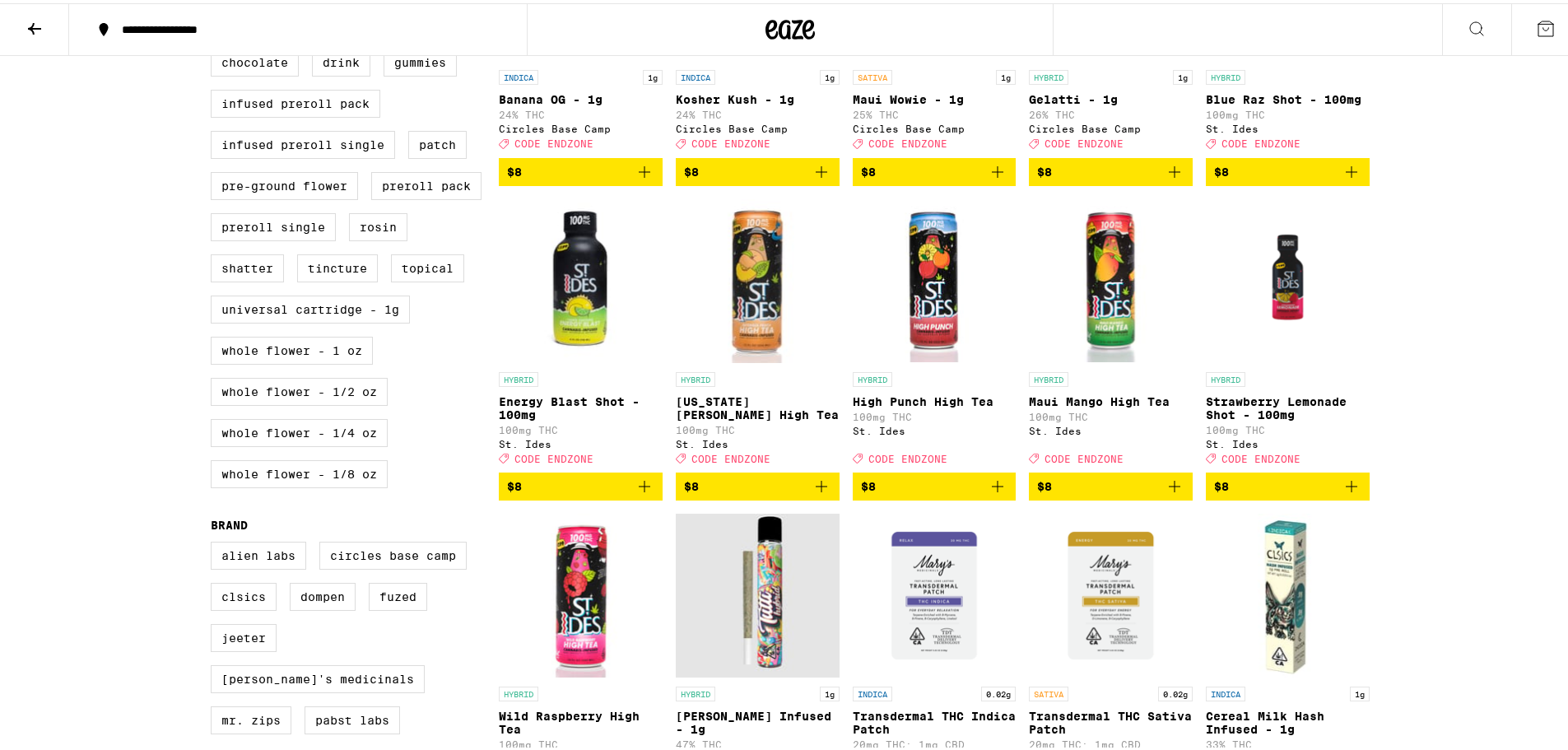
click at [644, 493] on icon "Add to bag" at bounding box center [645, 483] width 20 height 20
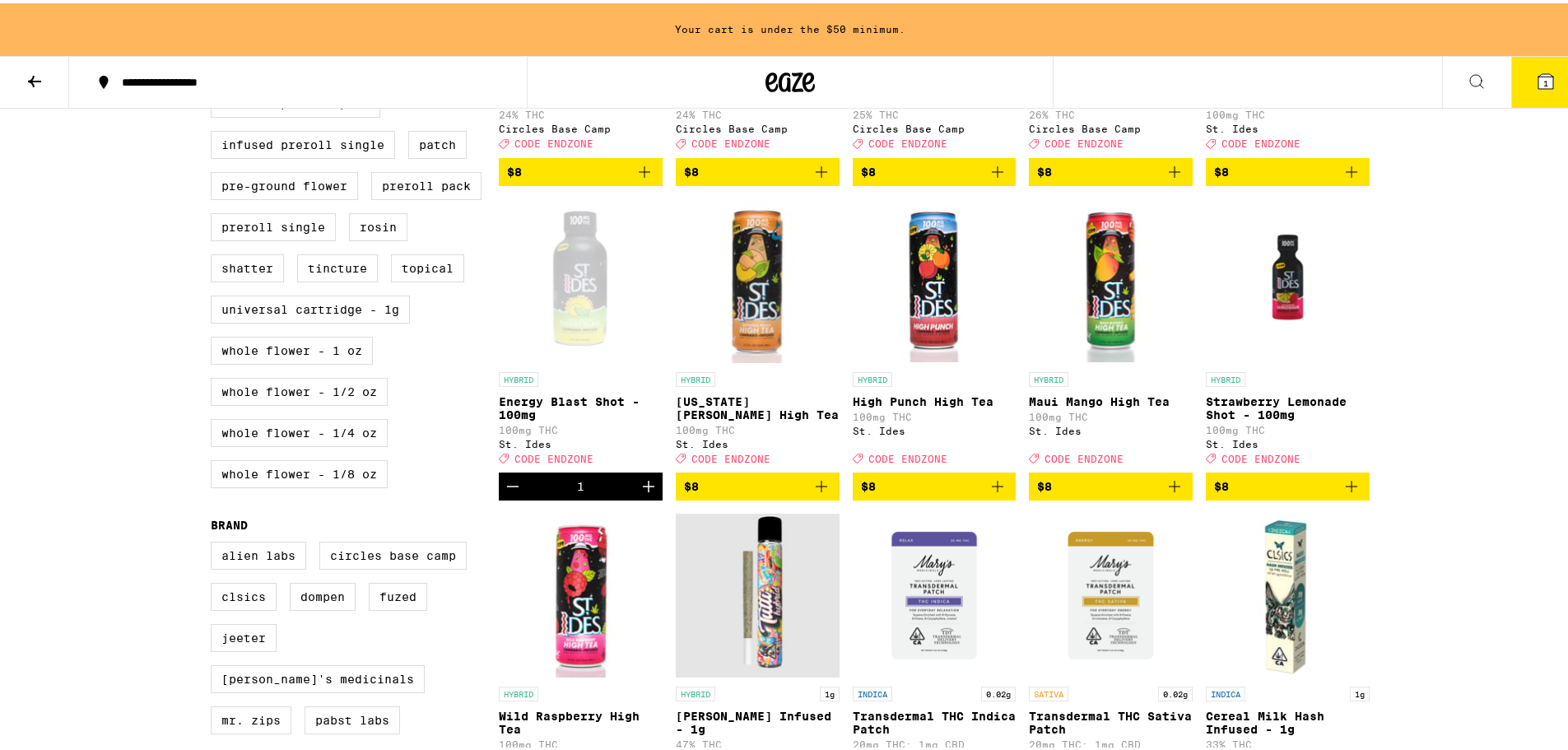
click at [816, 493] on icon "Add to bag" at bounding box center [822, 483] width 20 height 20
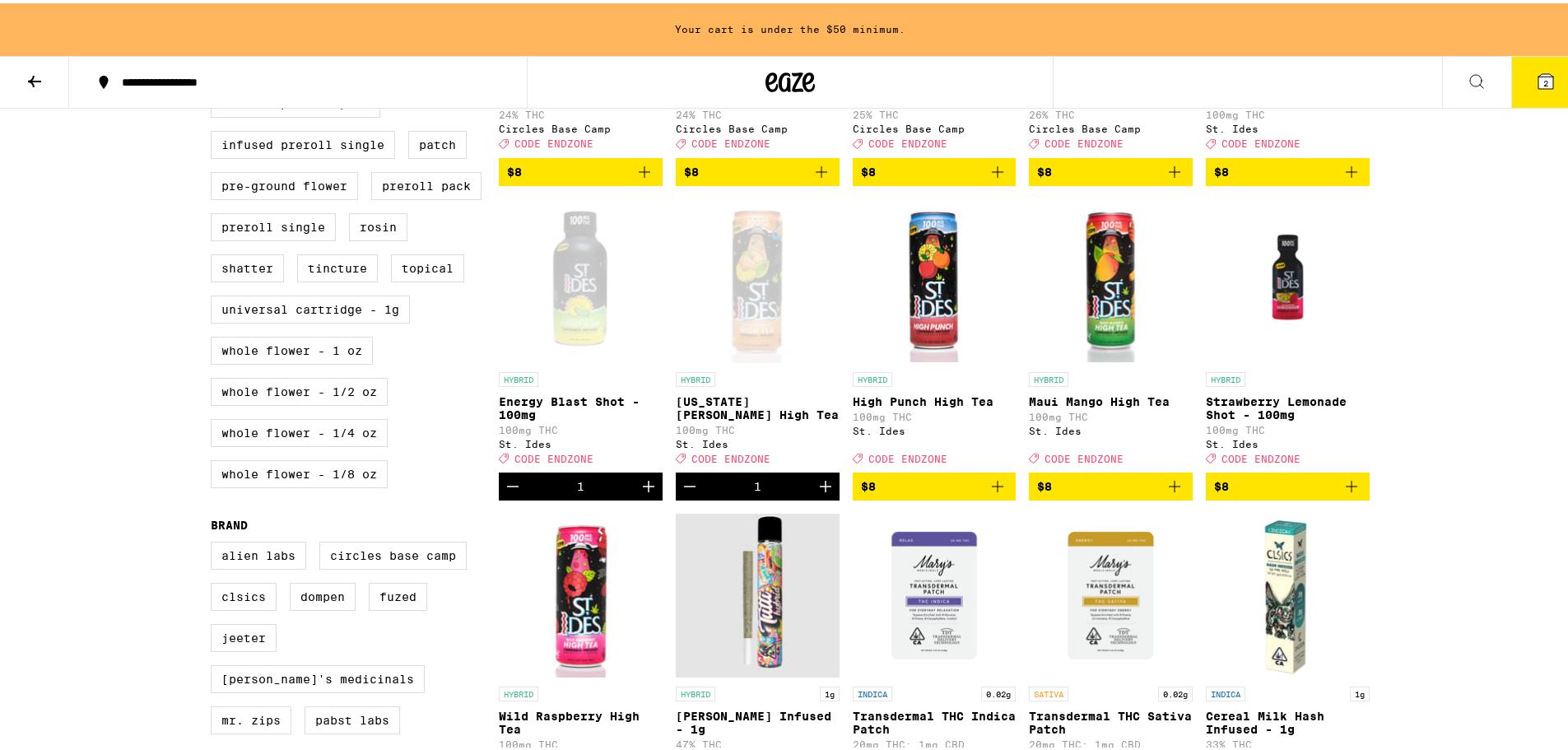
click at [820, 489] on icon "Increment" at bounding box center [826, 483] width 12 height 12
click at [1172, 493] on icon "Add to bag" at bounding box center [1175, 483] width 20 height 20
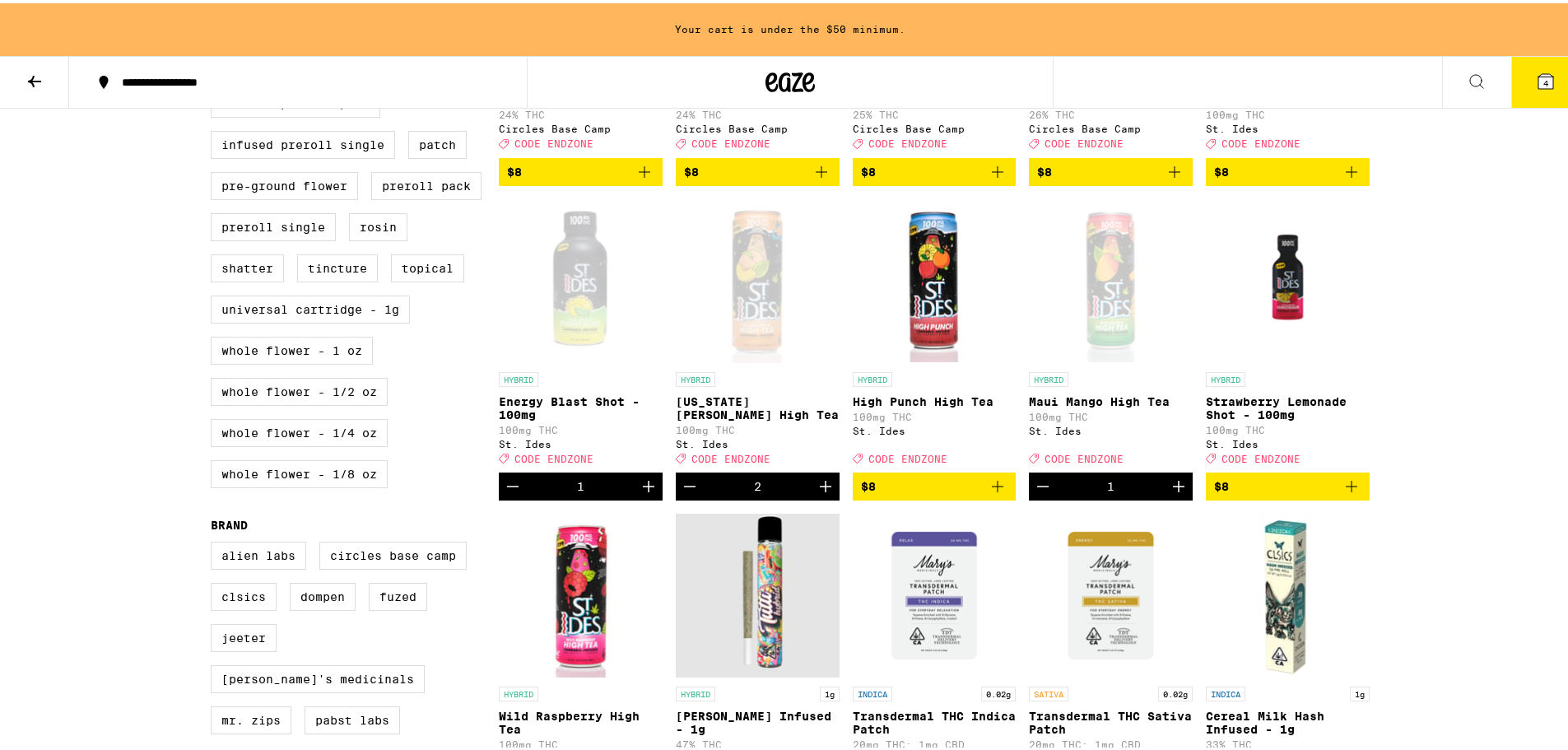
click at [1173, 489] on icon "Increment" at bounding box center [1179, 483] width 12 height 12
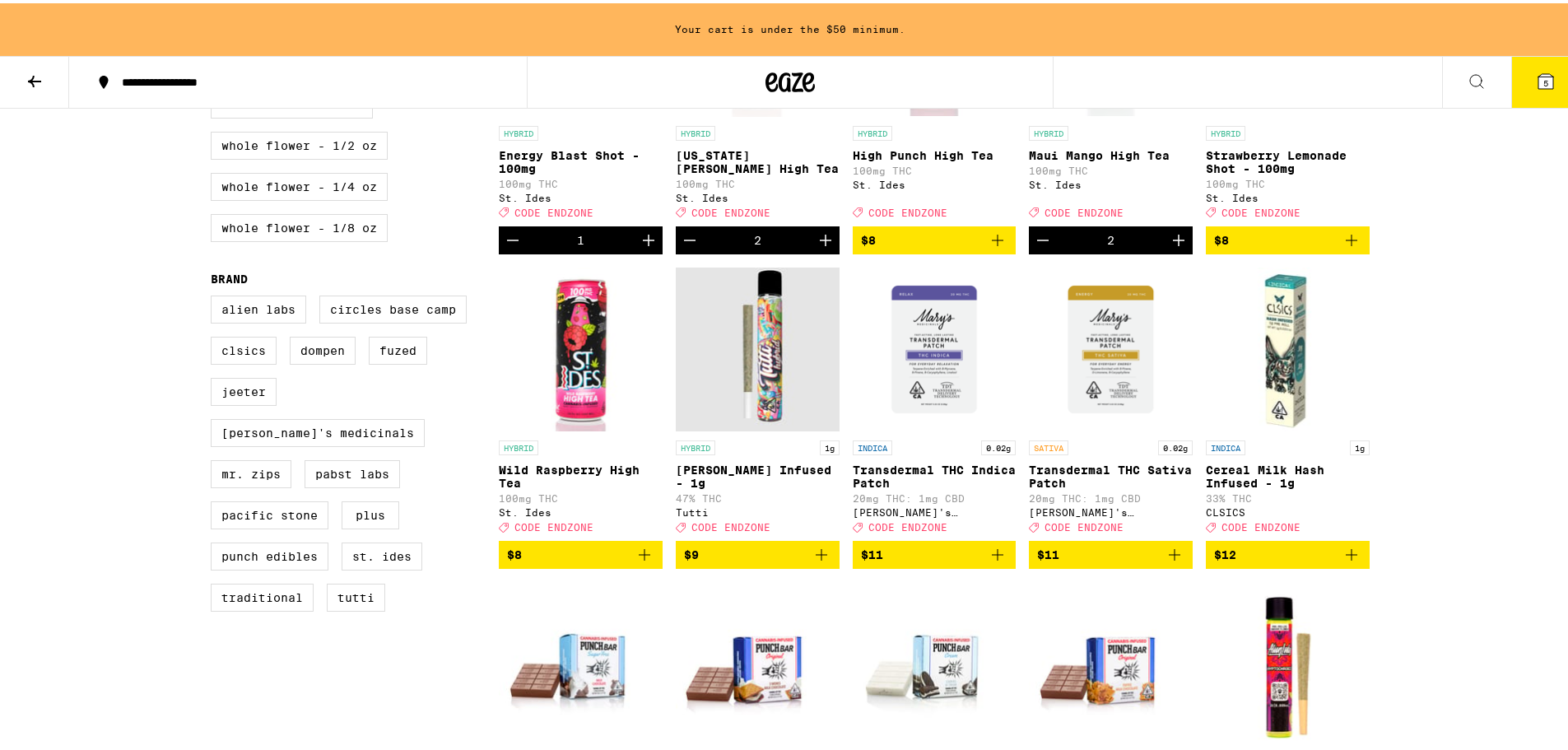
scroll to position [958, 0]
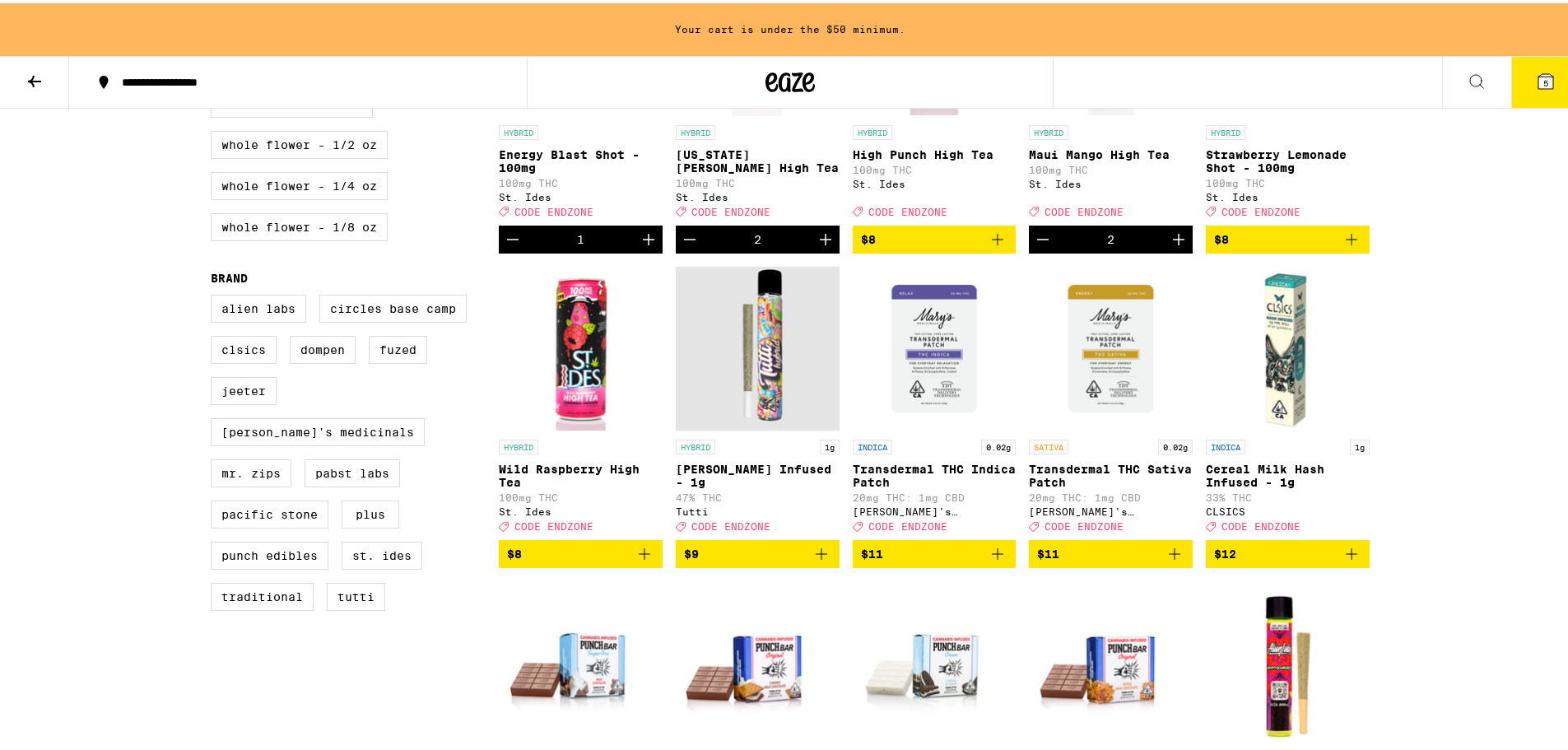
click at [645, 561] on icon "Add to bag" at bounding box center [645, 551] width 20 height 20
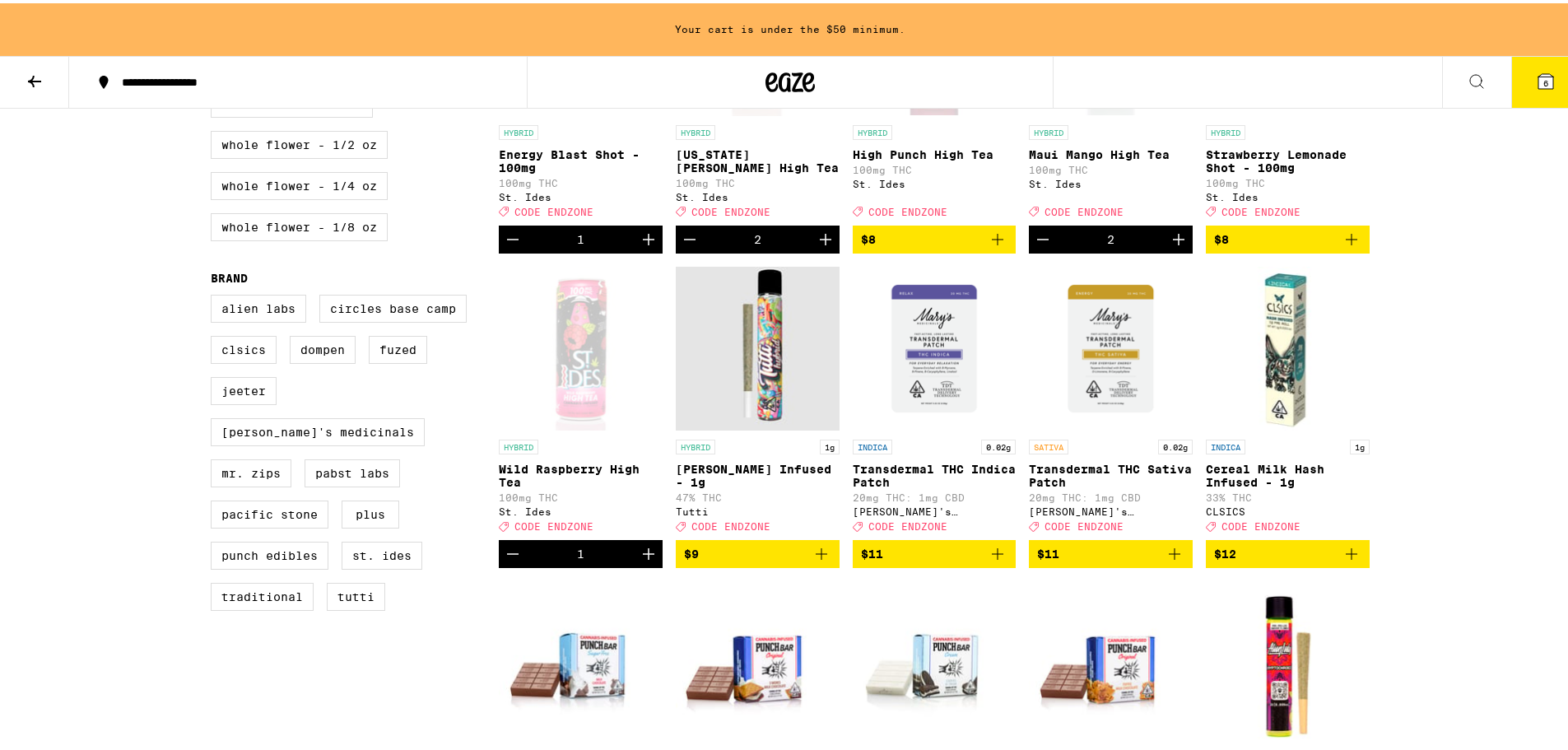
click at [645, 561] on icon "Increment" at bounding box center [649, 551] width 20 height 20
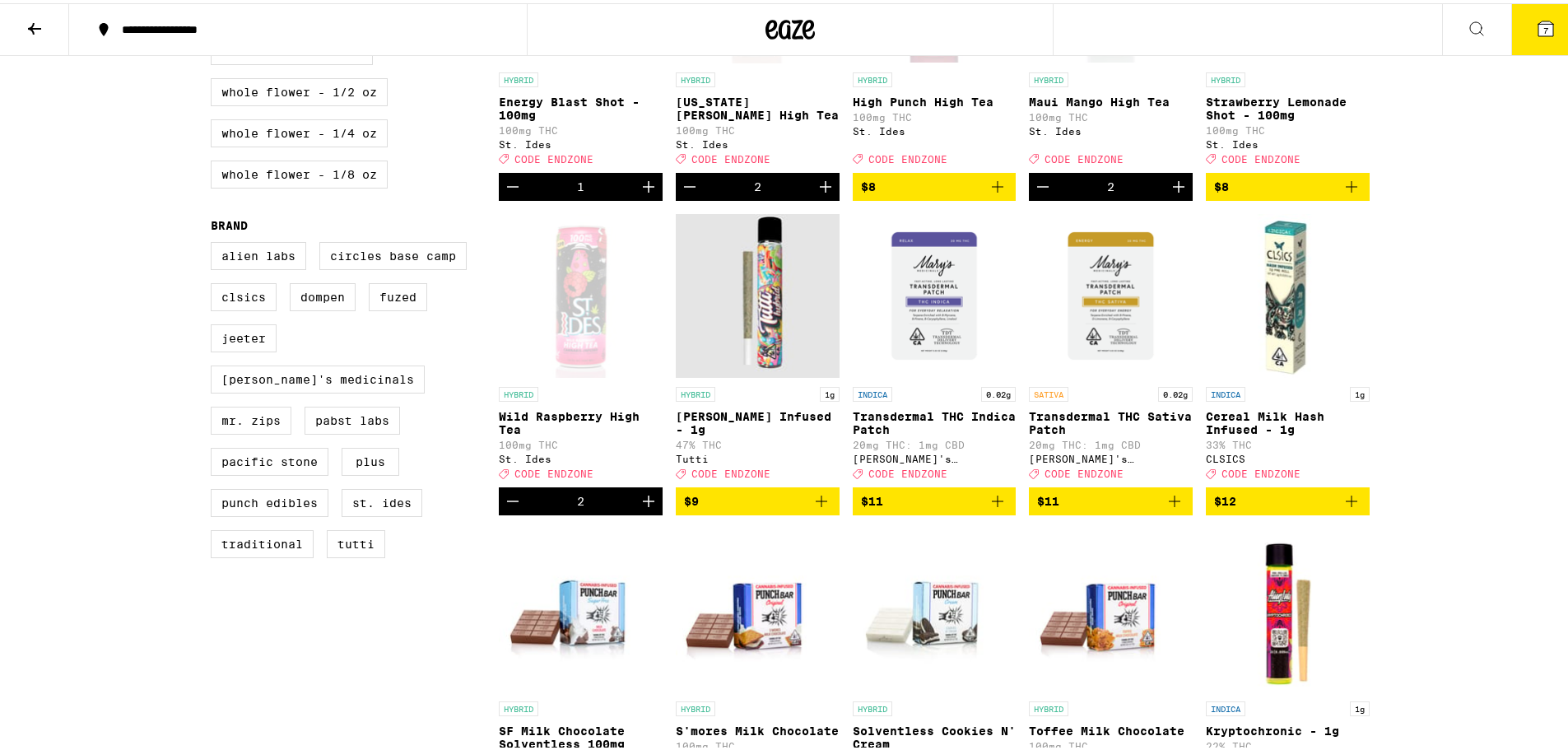
scroll to position [905, 0]
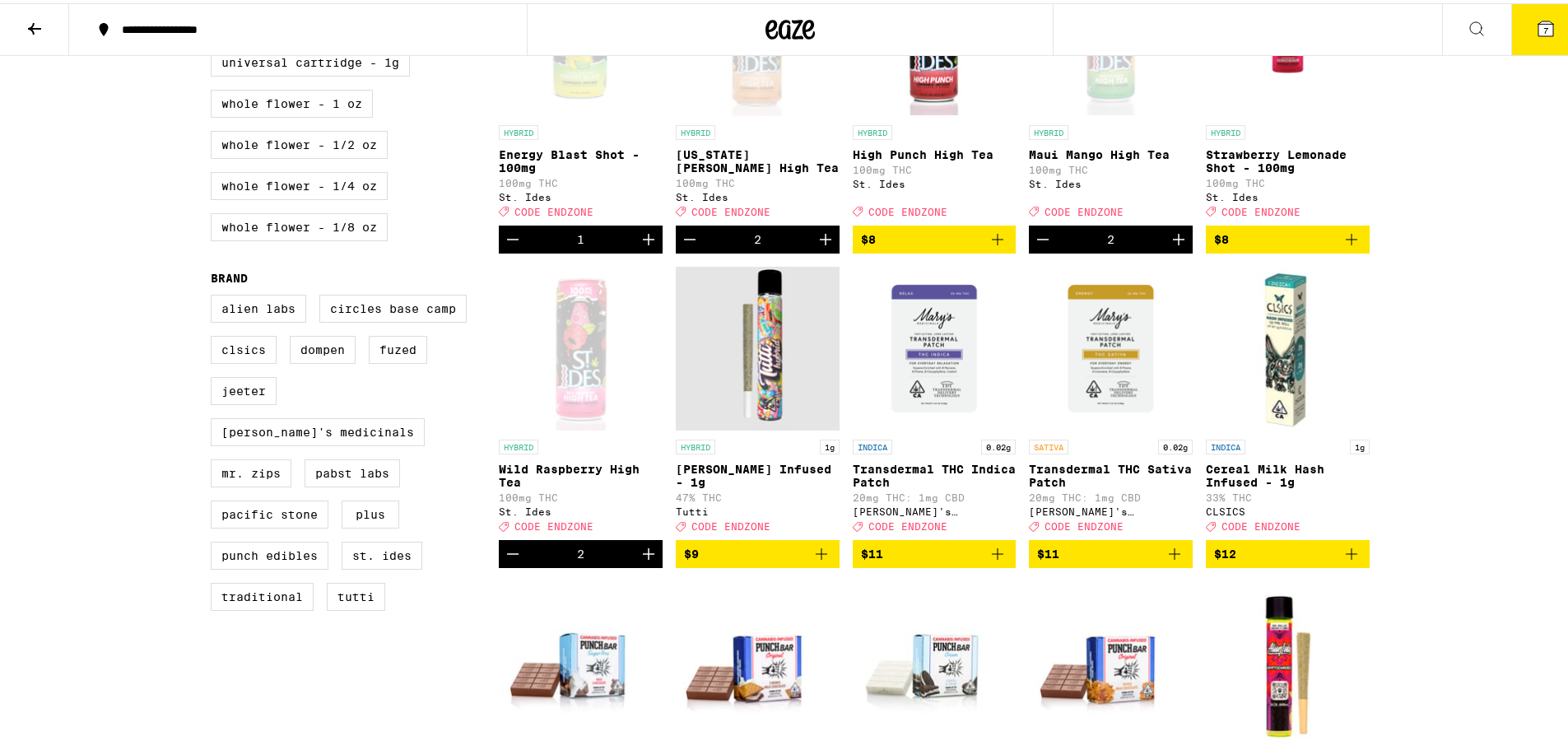
click at [648, 561] on icon "Increment" at bounding box center [649, 551] width 20 height 20
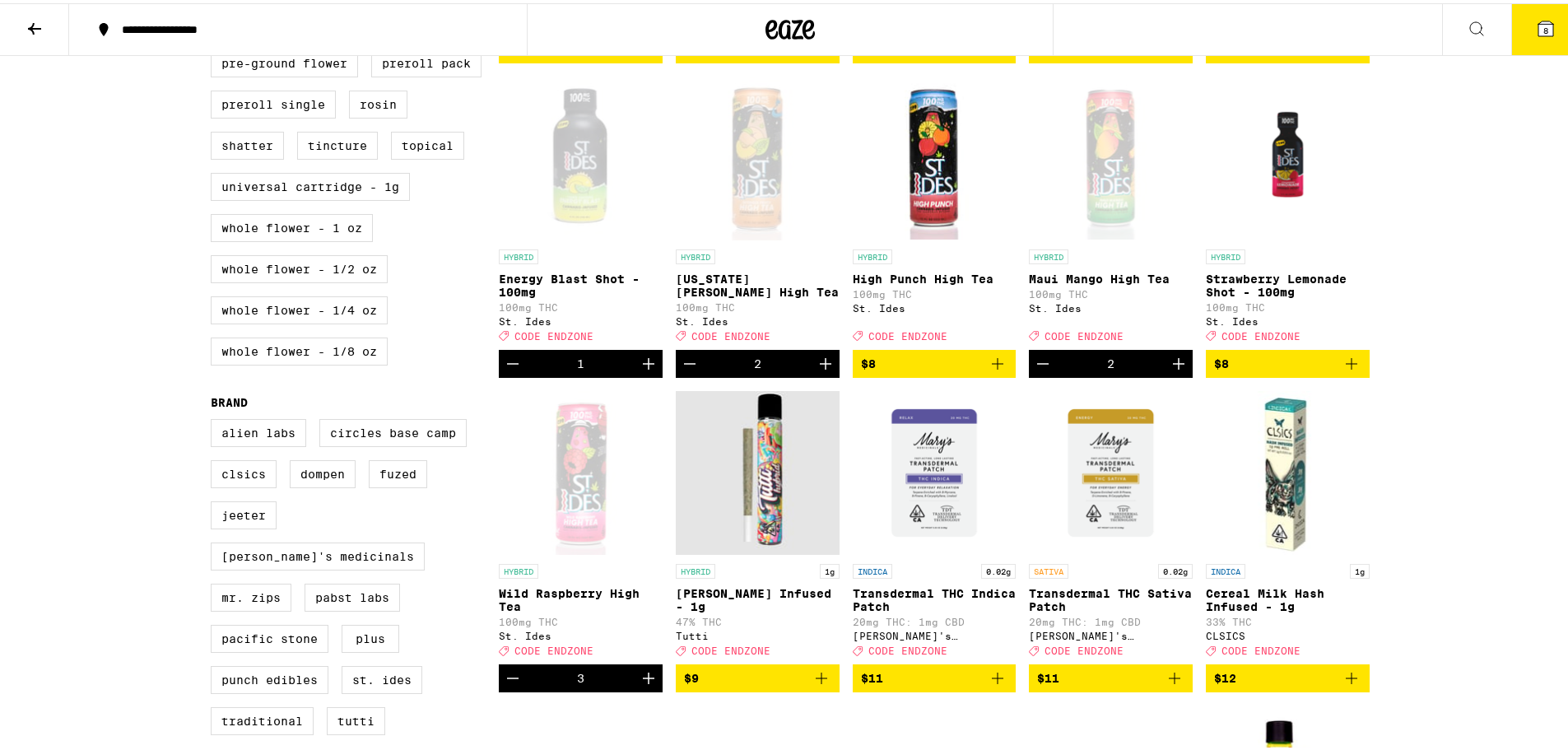
scroll to position [658, 0]
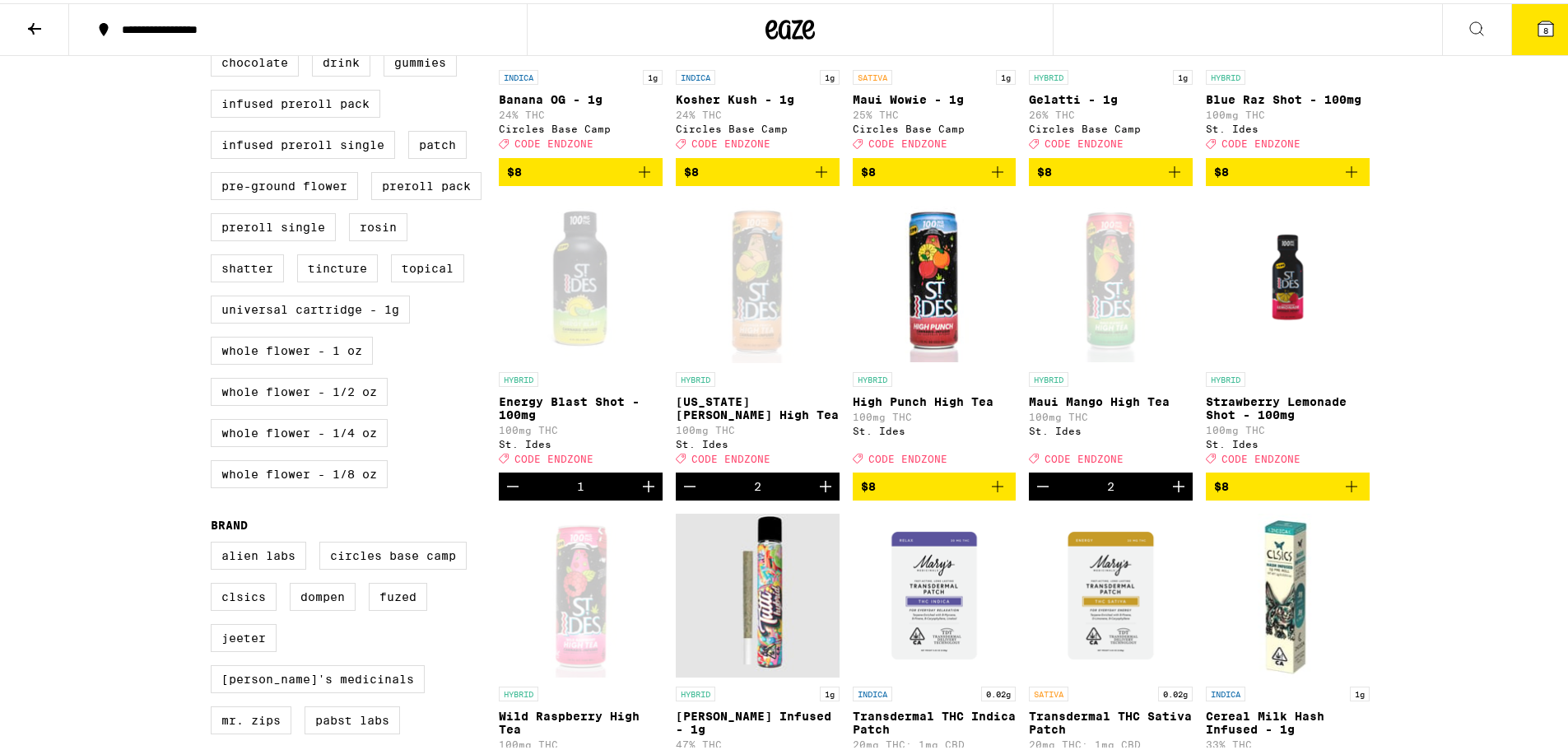
click at [1169, 493] on icon "Increment" at bounding box center [1179, 483] width 20 height 20
click at [818, 493] on icon "Increment" at bounding box center [826, 483] width 20 height 20
click at [817, 493] on icon "Increment" at bounding box center [826, 483] width 20 height 20
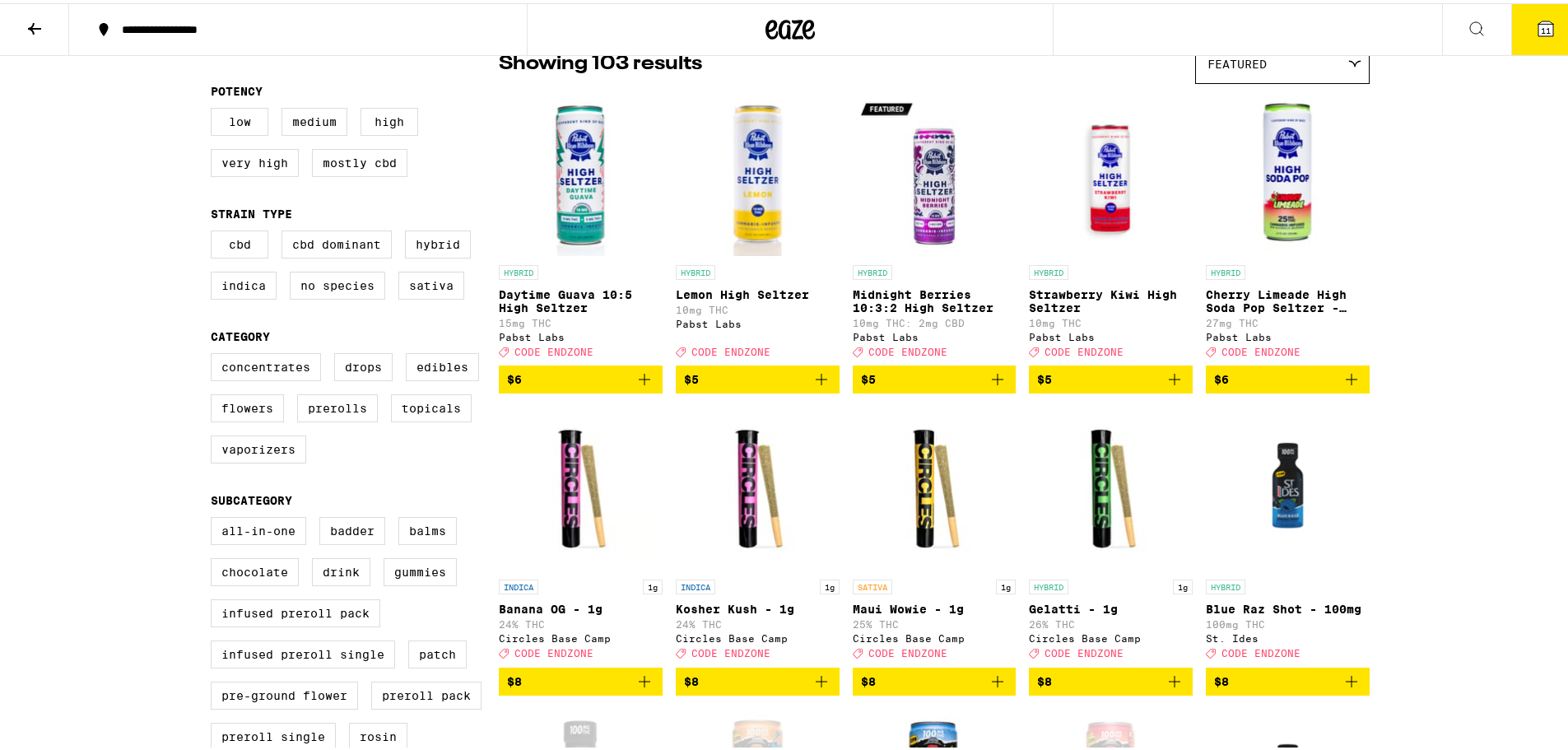
scroll to position [0, 0]
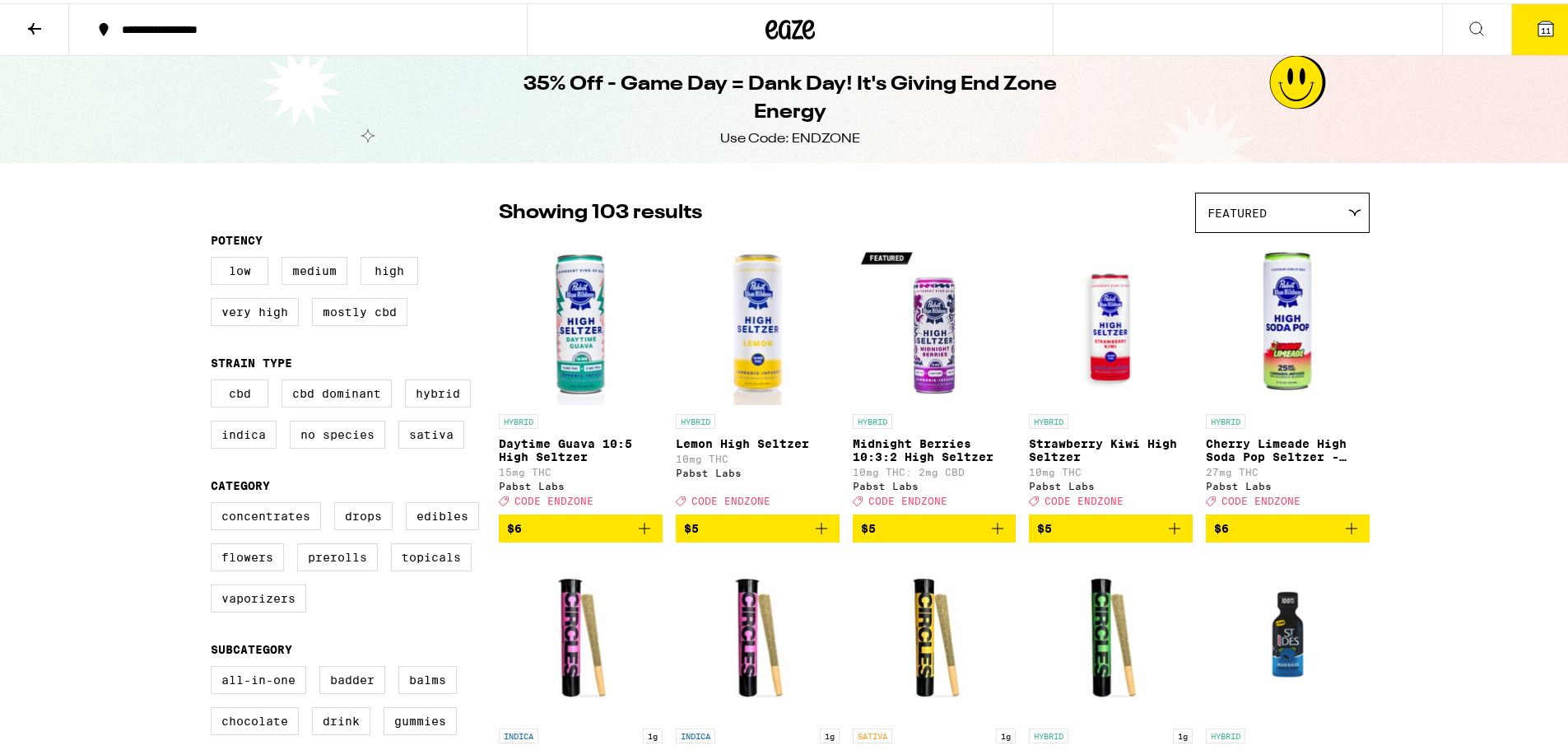
click at [784, 33] on icon at bounding box center [791, 26] width 25 height 20
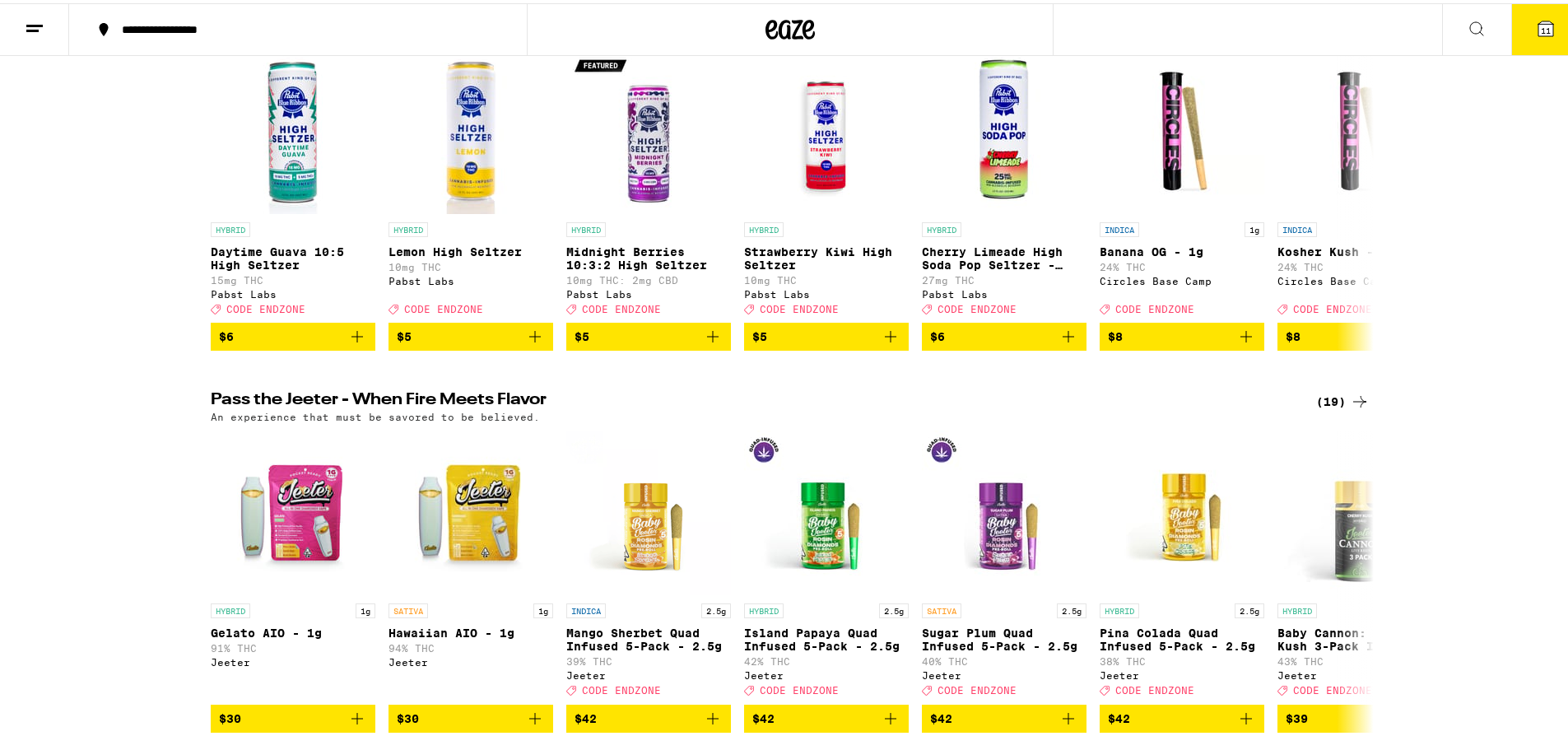
scroll to position [576, 0]
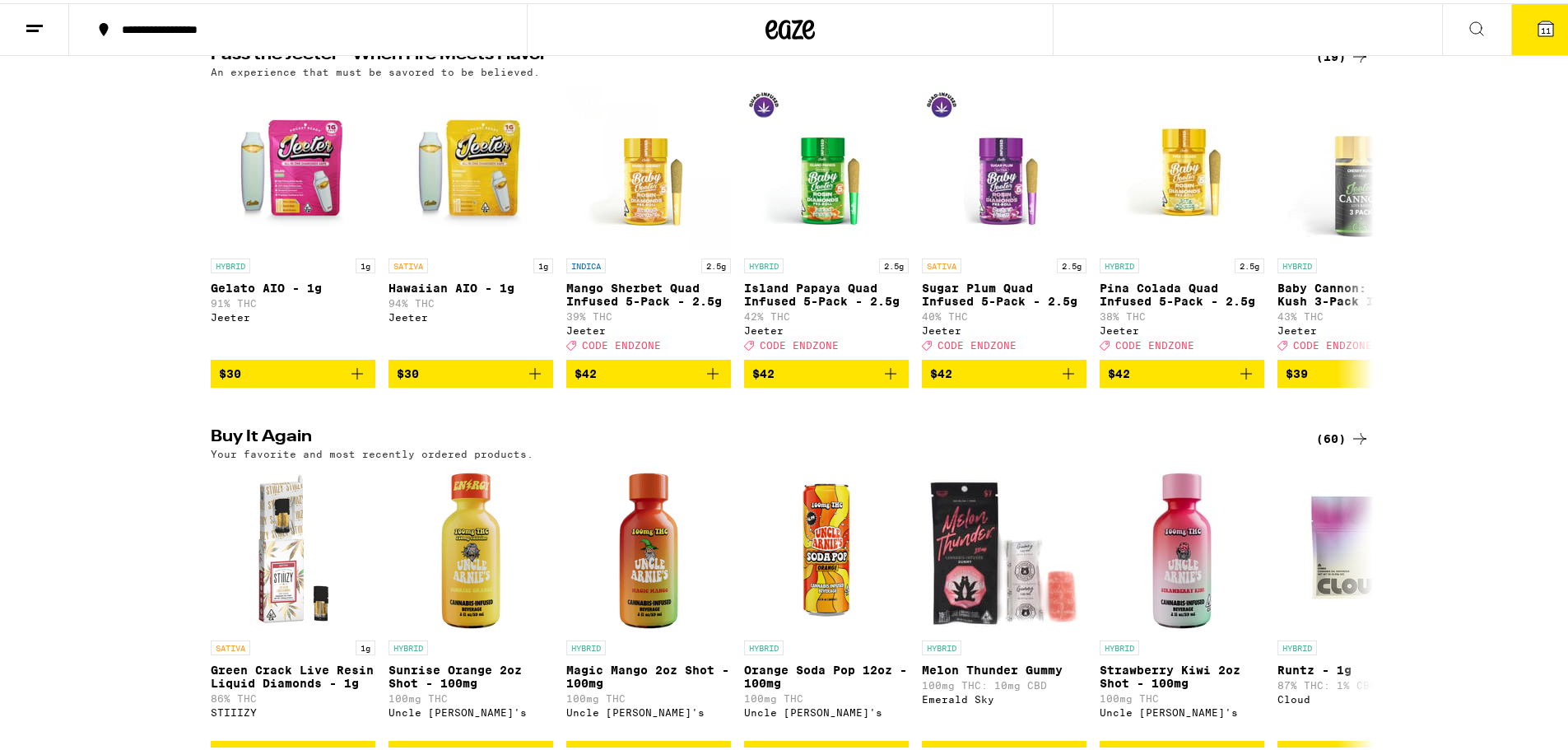
click at [1341, 445] on div "(60)" at bounding box center [1343, 436] width 54 height 20
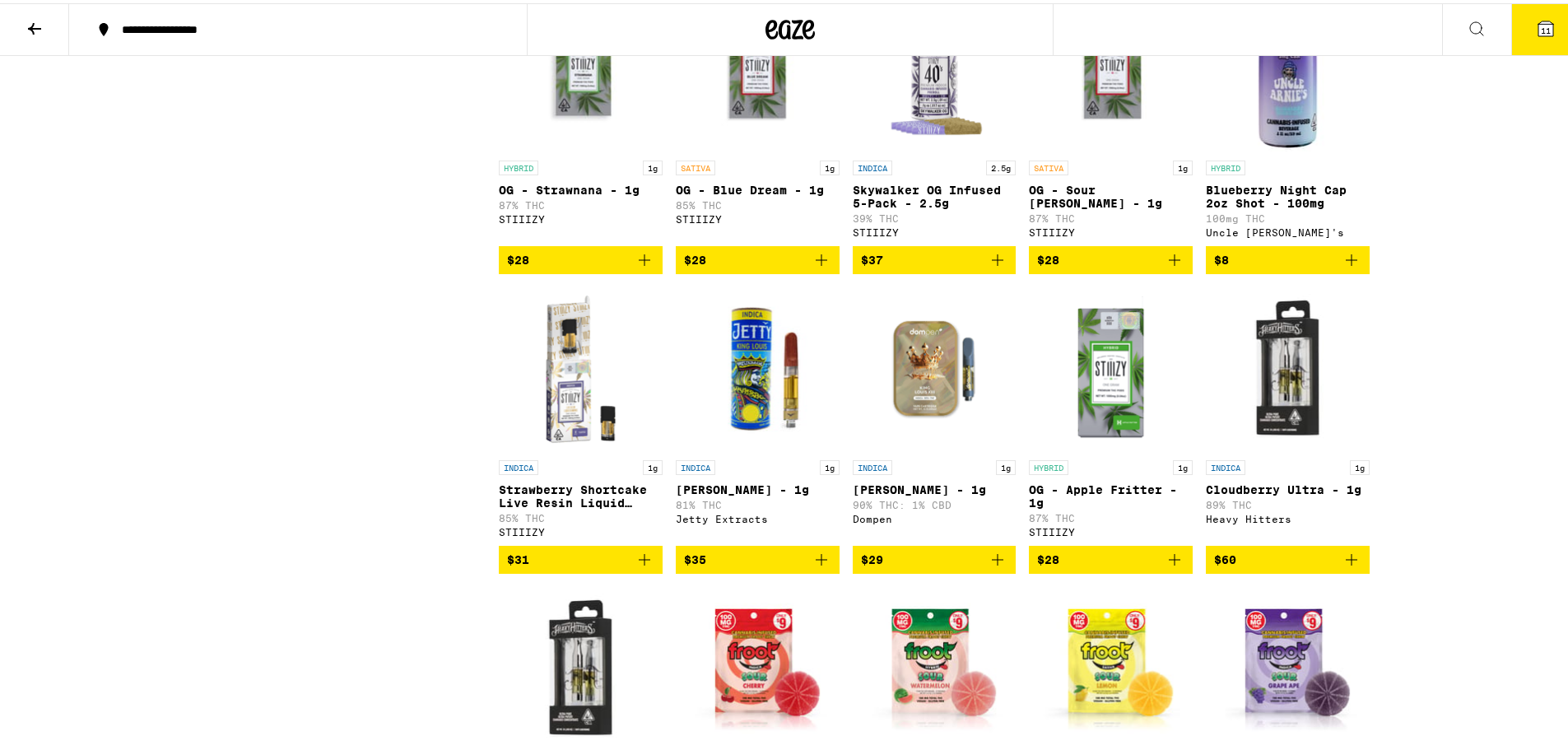
scroll to position [2073, 0]
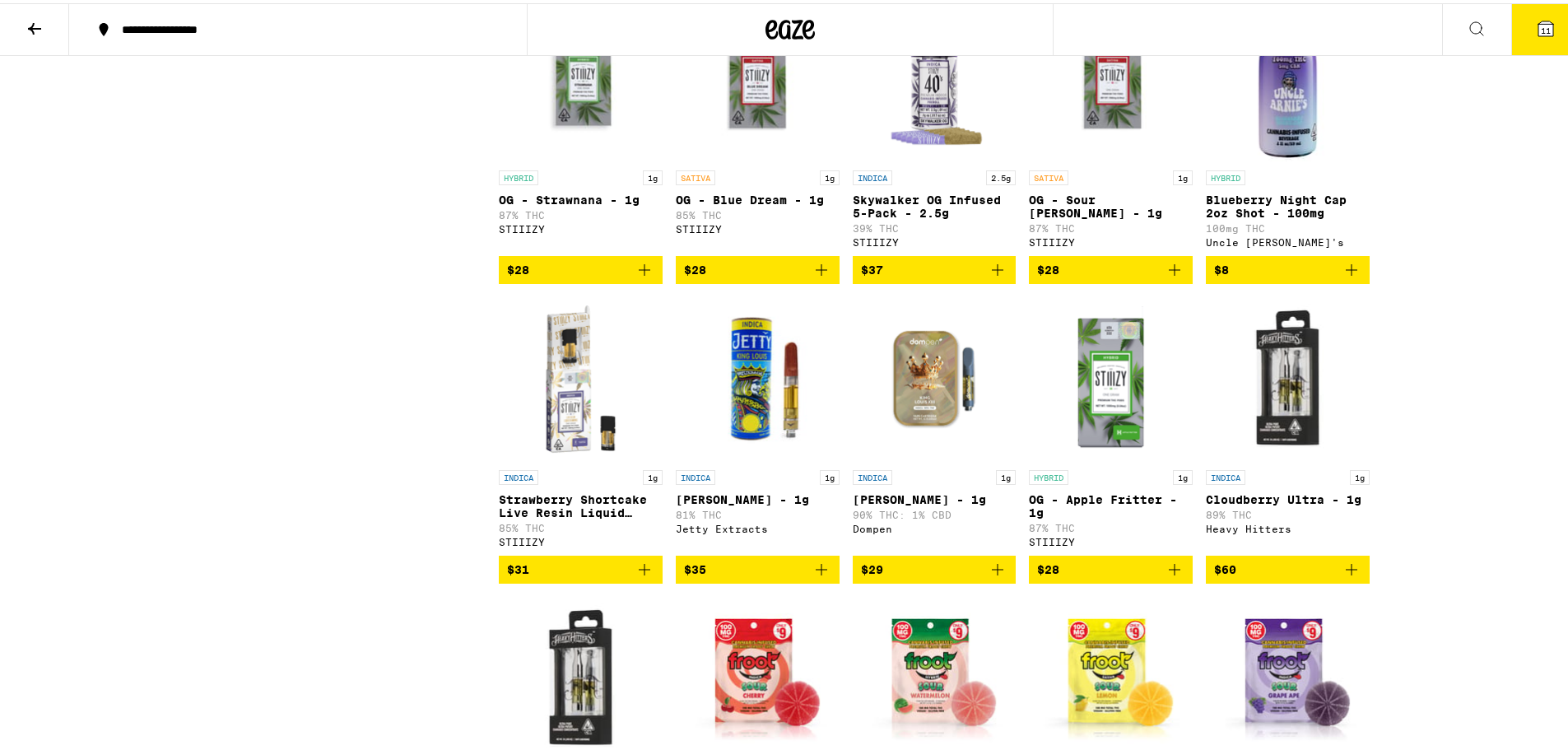
click at [639, 572] on icon "Add to bag" at bounding box center [645, 567] width 12 height 12
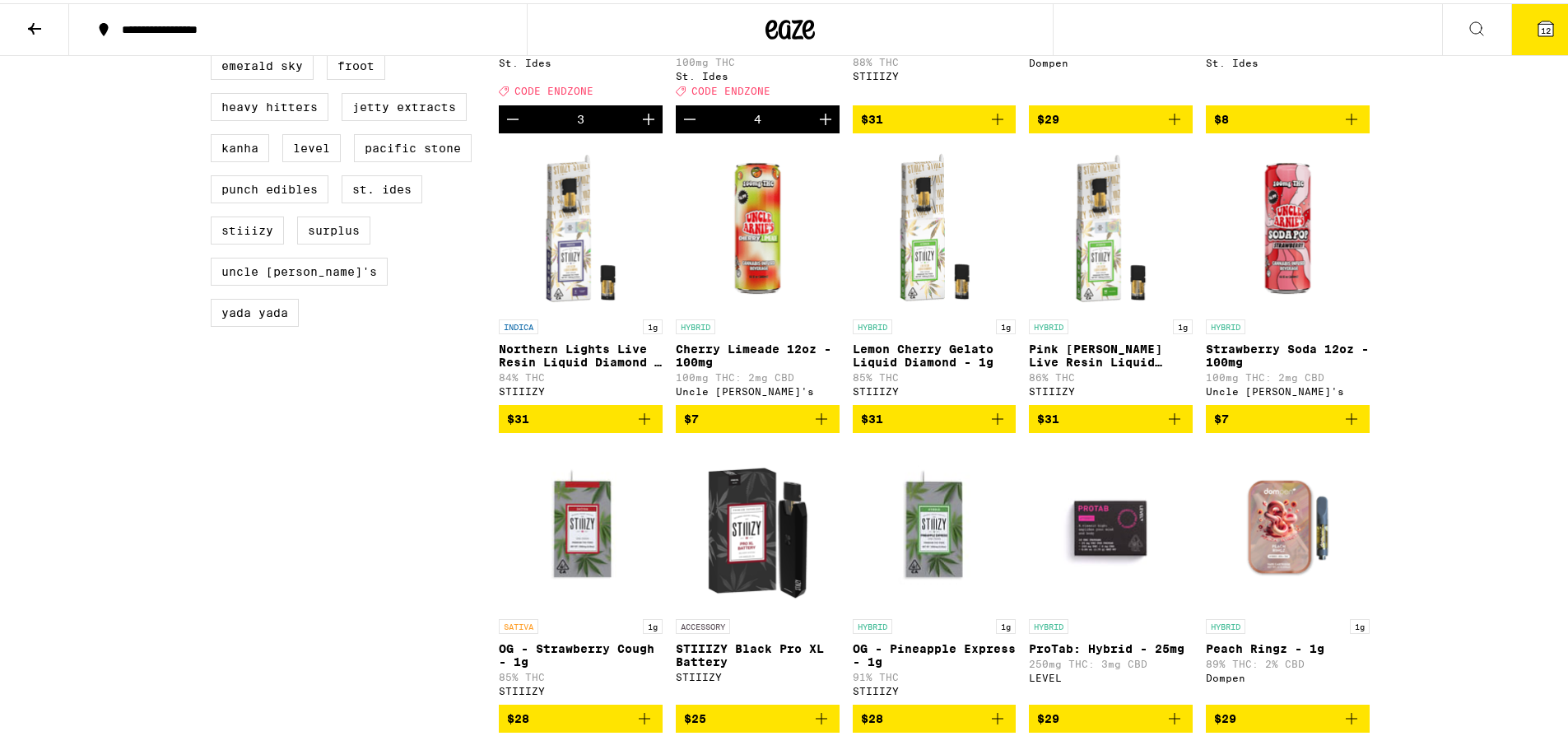
scroll to position [1003, 0]
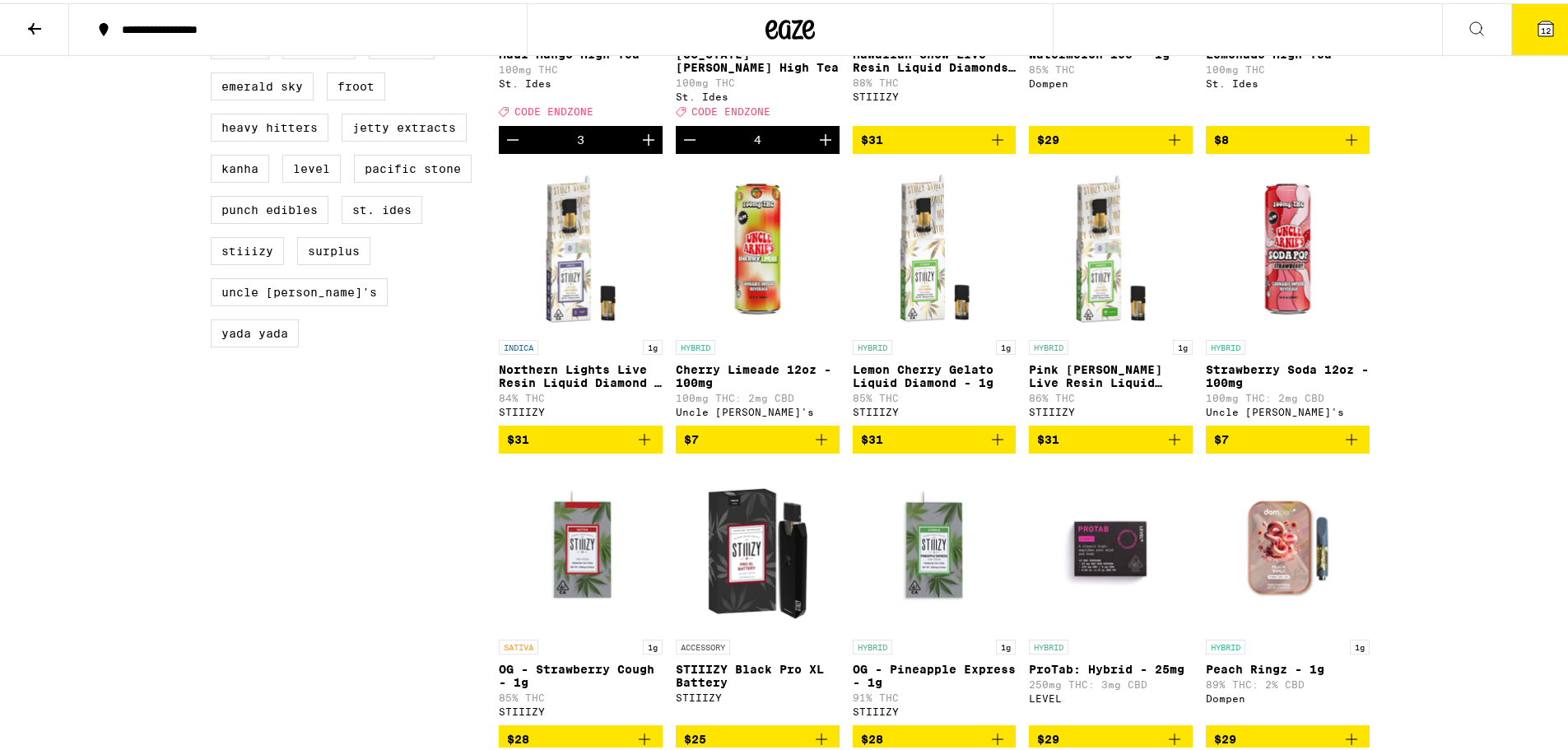
click at [991, 446] on icon "Add to bag" at bounding box center [998, 436] width 20 height 20
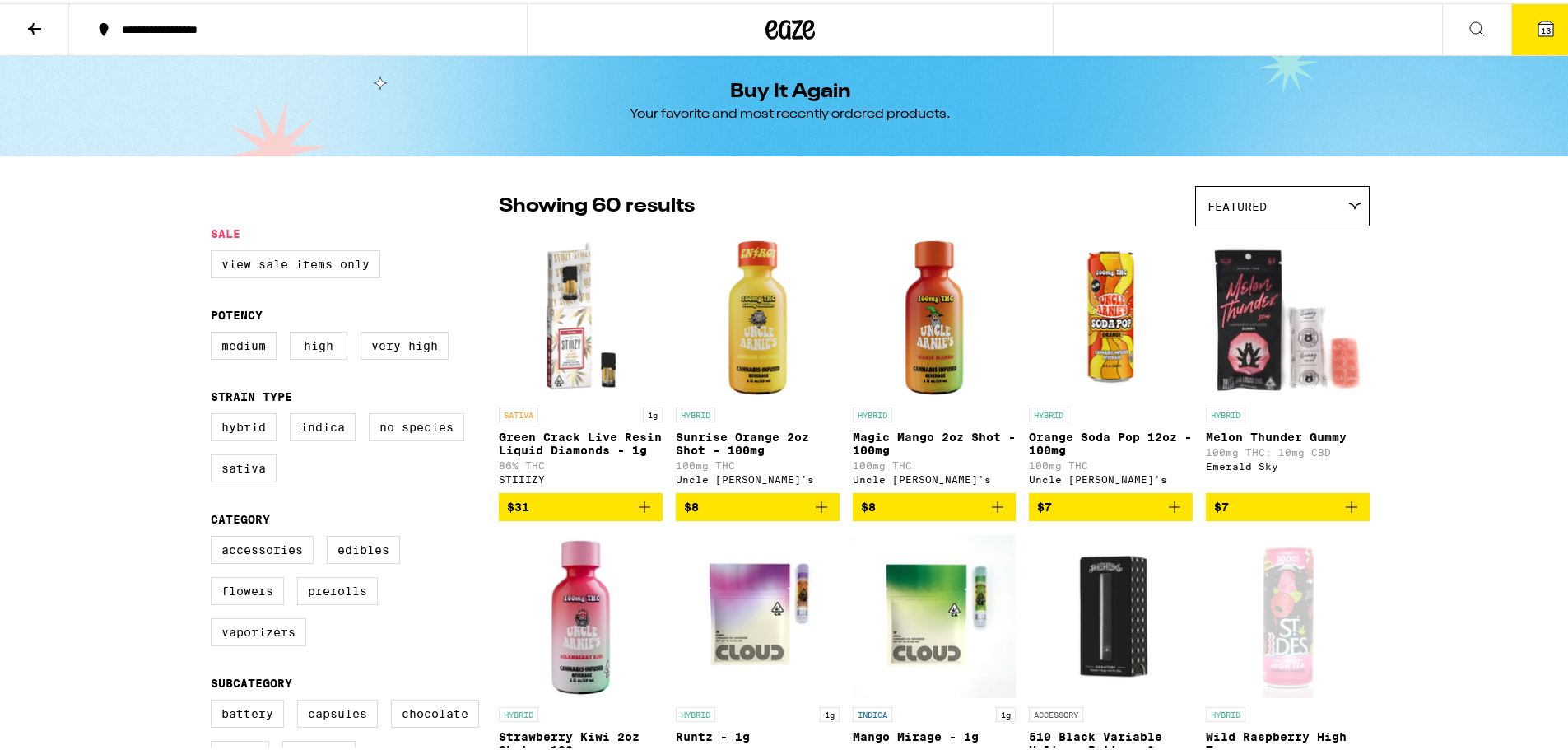
scroll to position [0, 0]
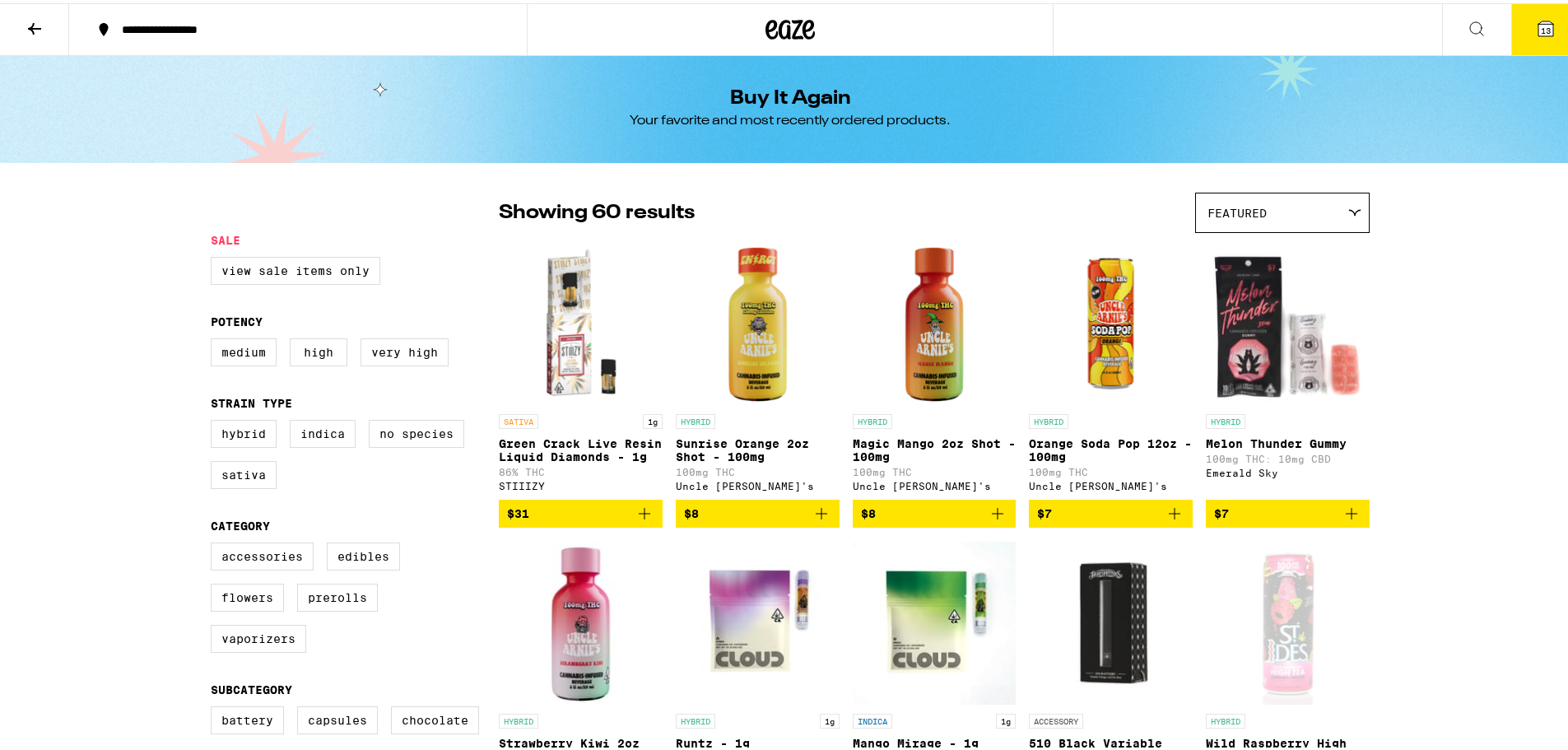
click at [39, 21] on icon at bounding box center [35, 26] width 20 height 20
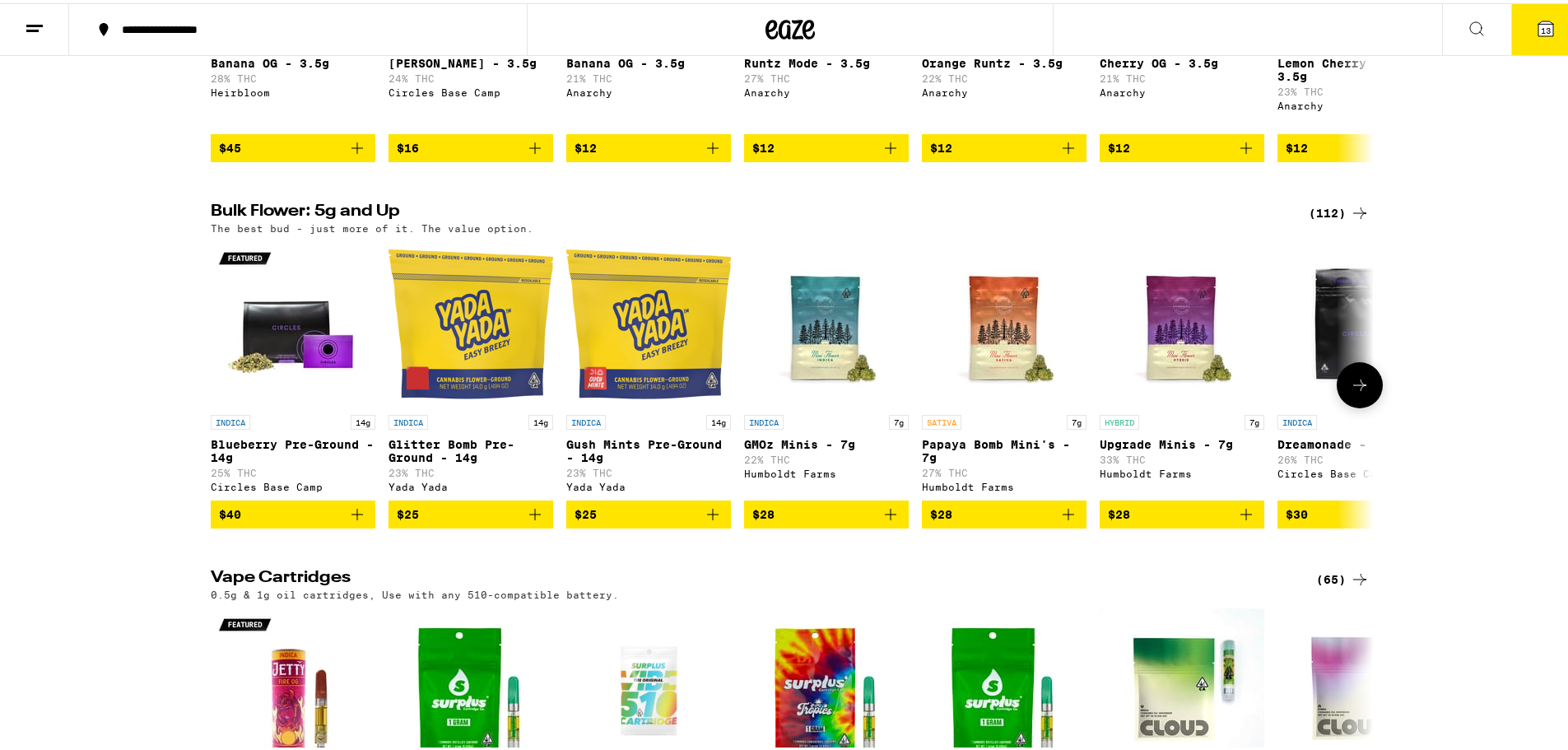
scroll to position [1893, 0]
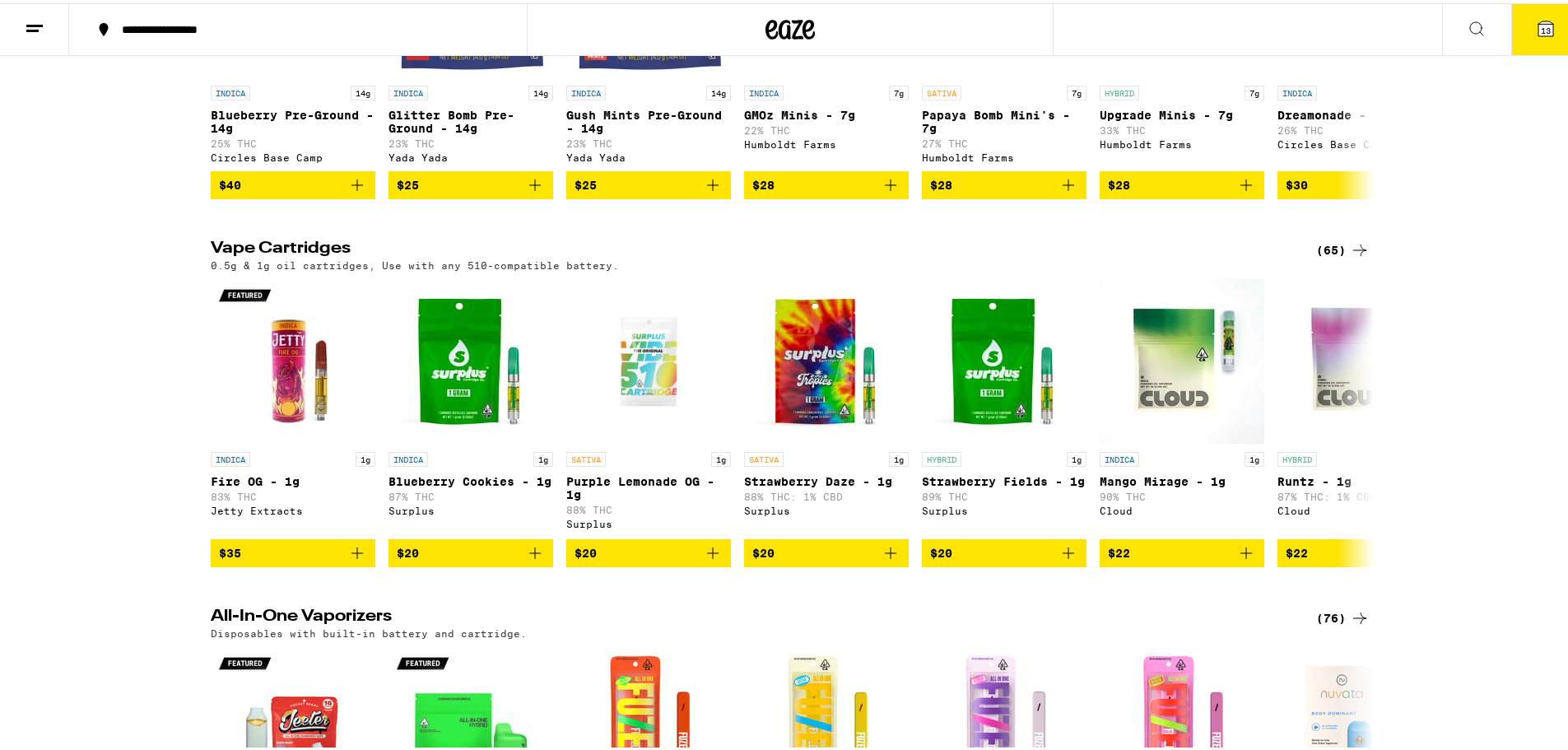
click at [1341, 257] on div "(65)" at bounding box center [1343, 247] width 54 height 20
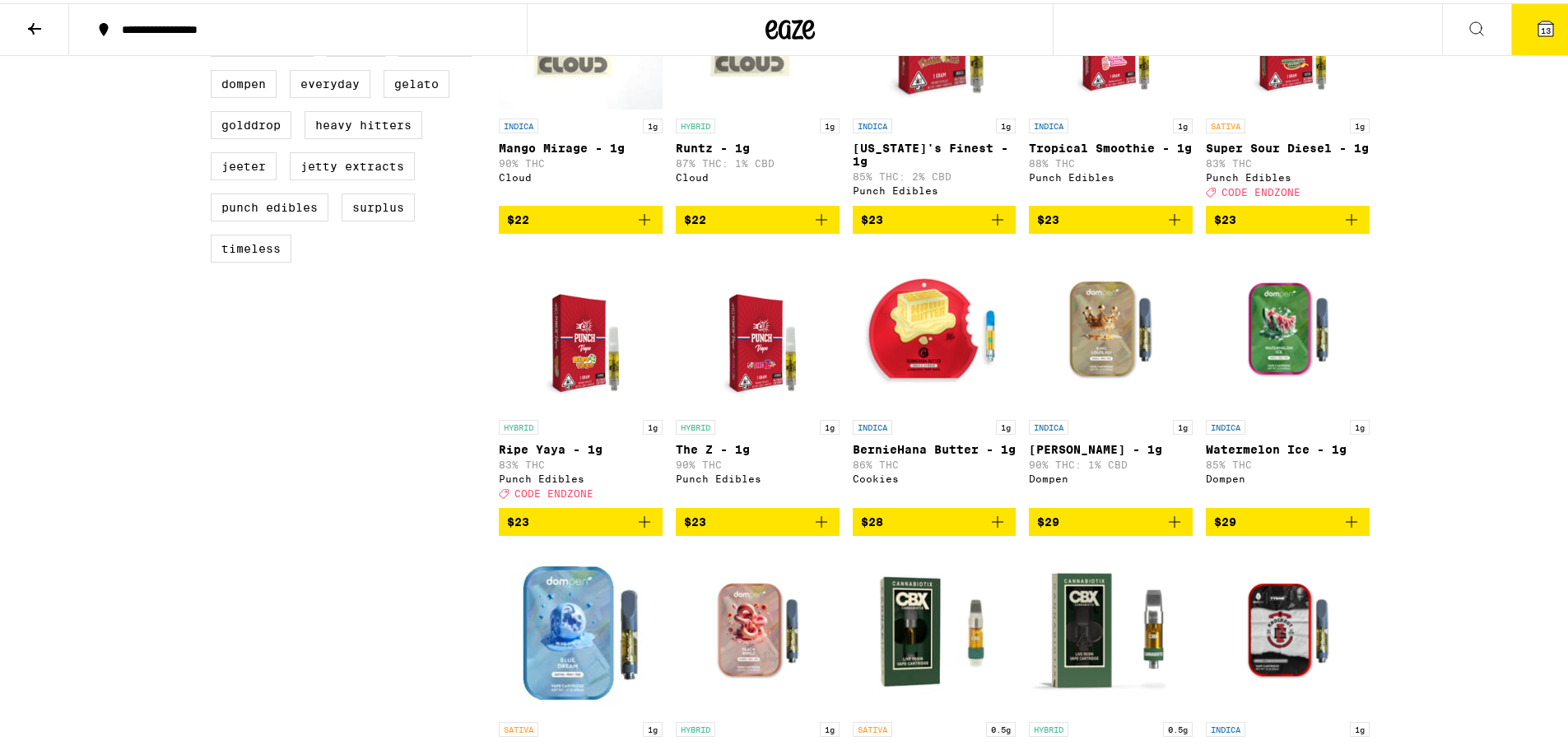
scroll to position [576, 0]
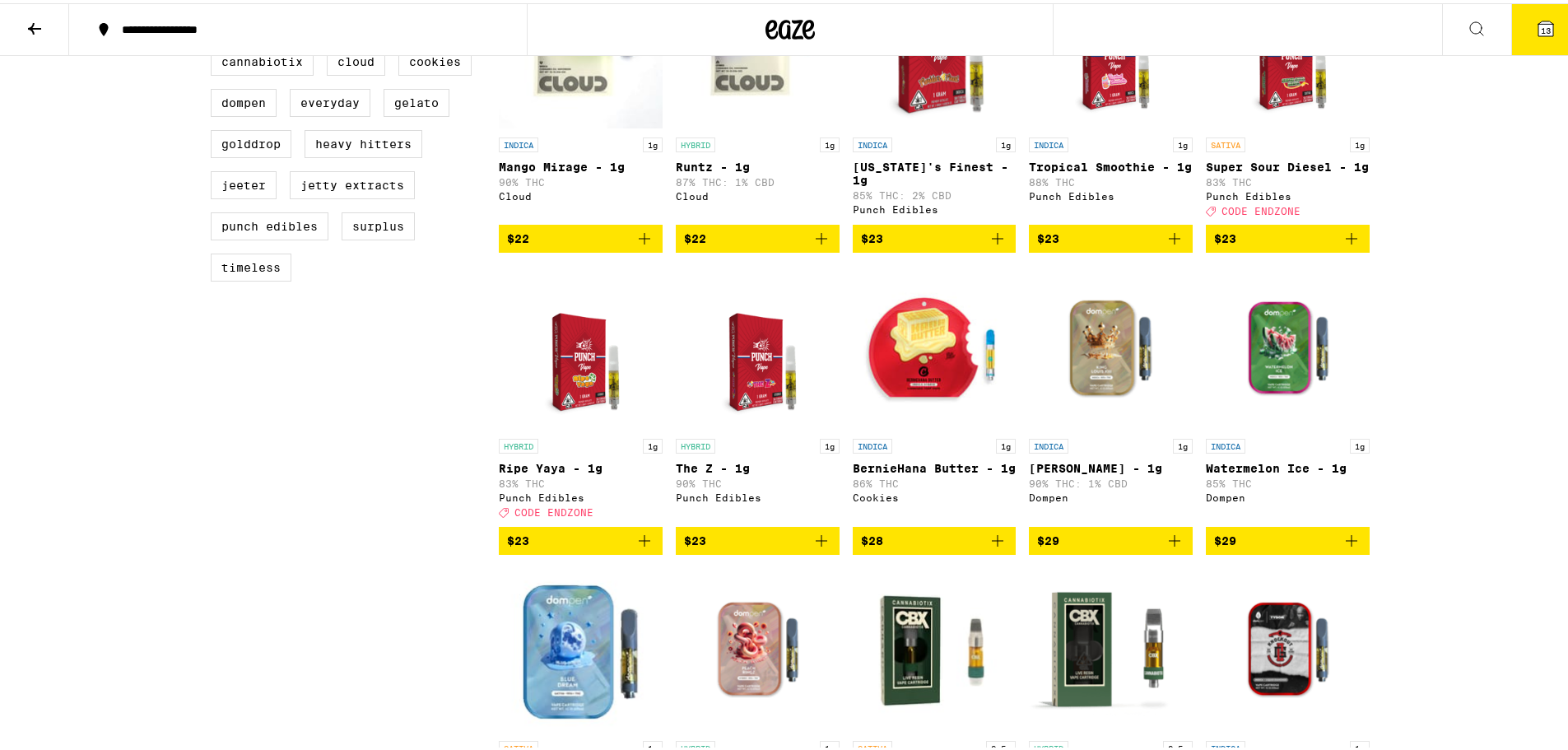
click at [1538, 18] on icon at bounding box center [1545, 25] width 15 height 15
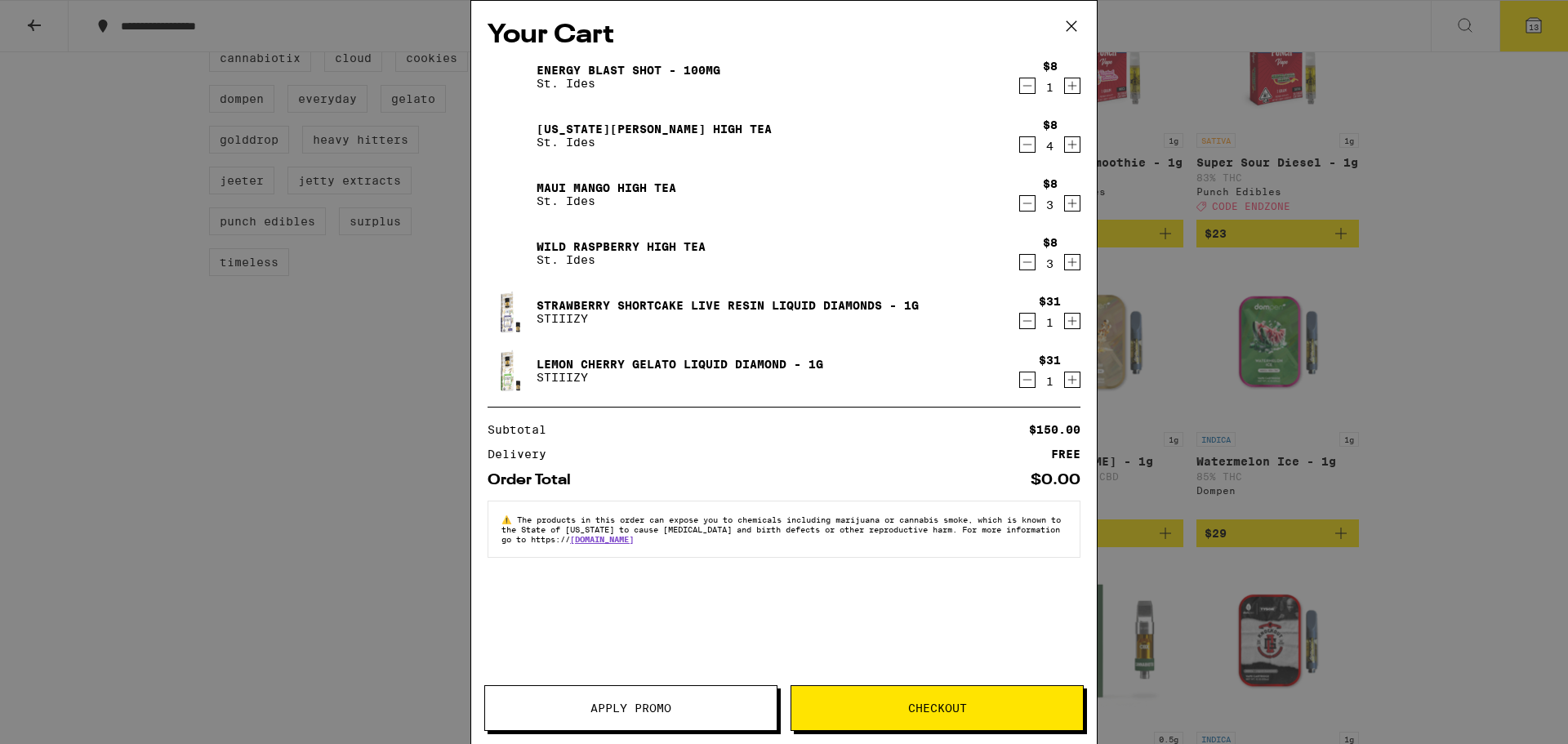
click at [1025, 147] on icon "Decrement" at bounding box center [1027, 145] width 15 height 20
click at [270, 504] on div "Your Cart Energy Blast Shot - 100mg St. Ides $8 1 [US_STATE][PERSON_NAME] High …" at bounding box center [784, 372] width 1568 height 744
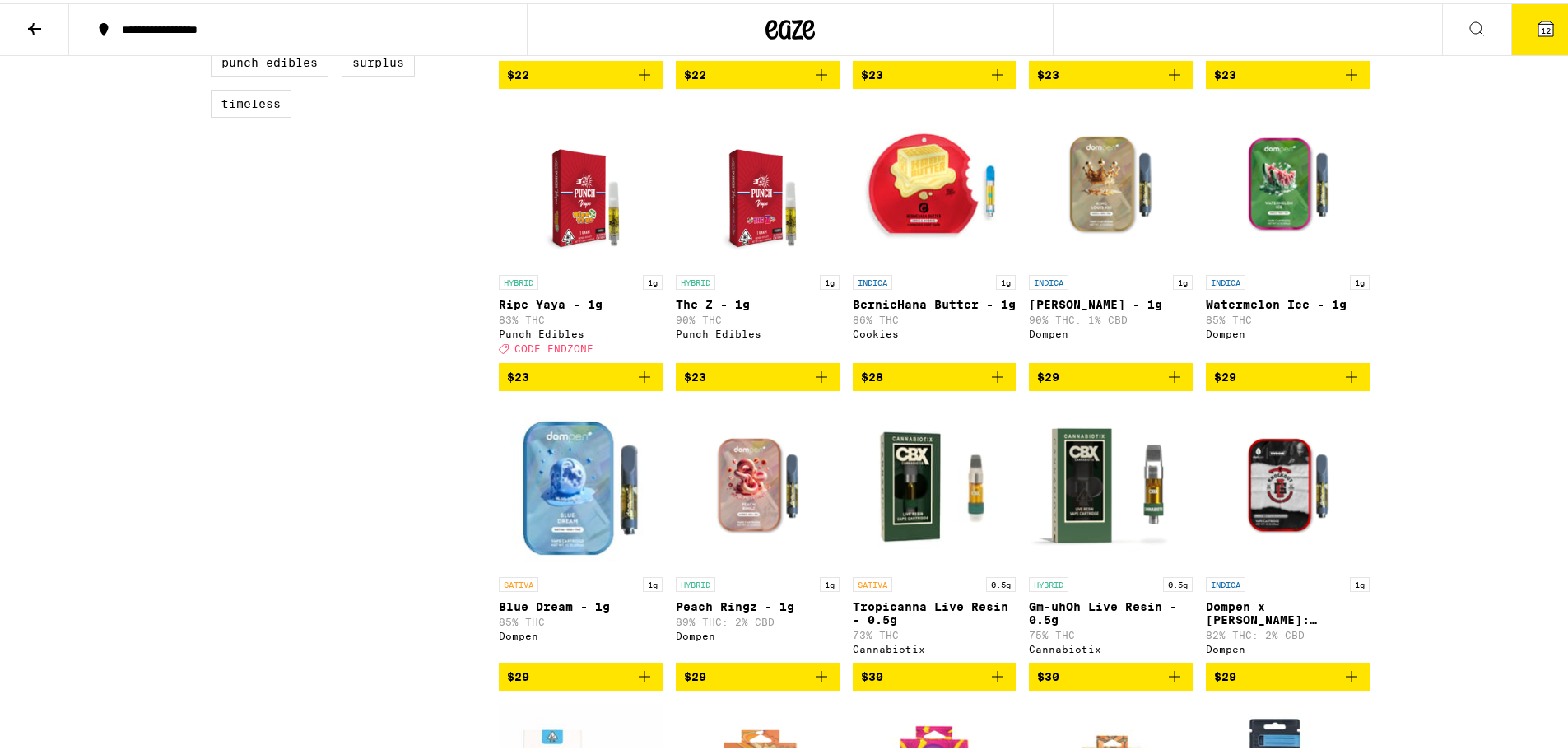
scroll to position [741, 0]
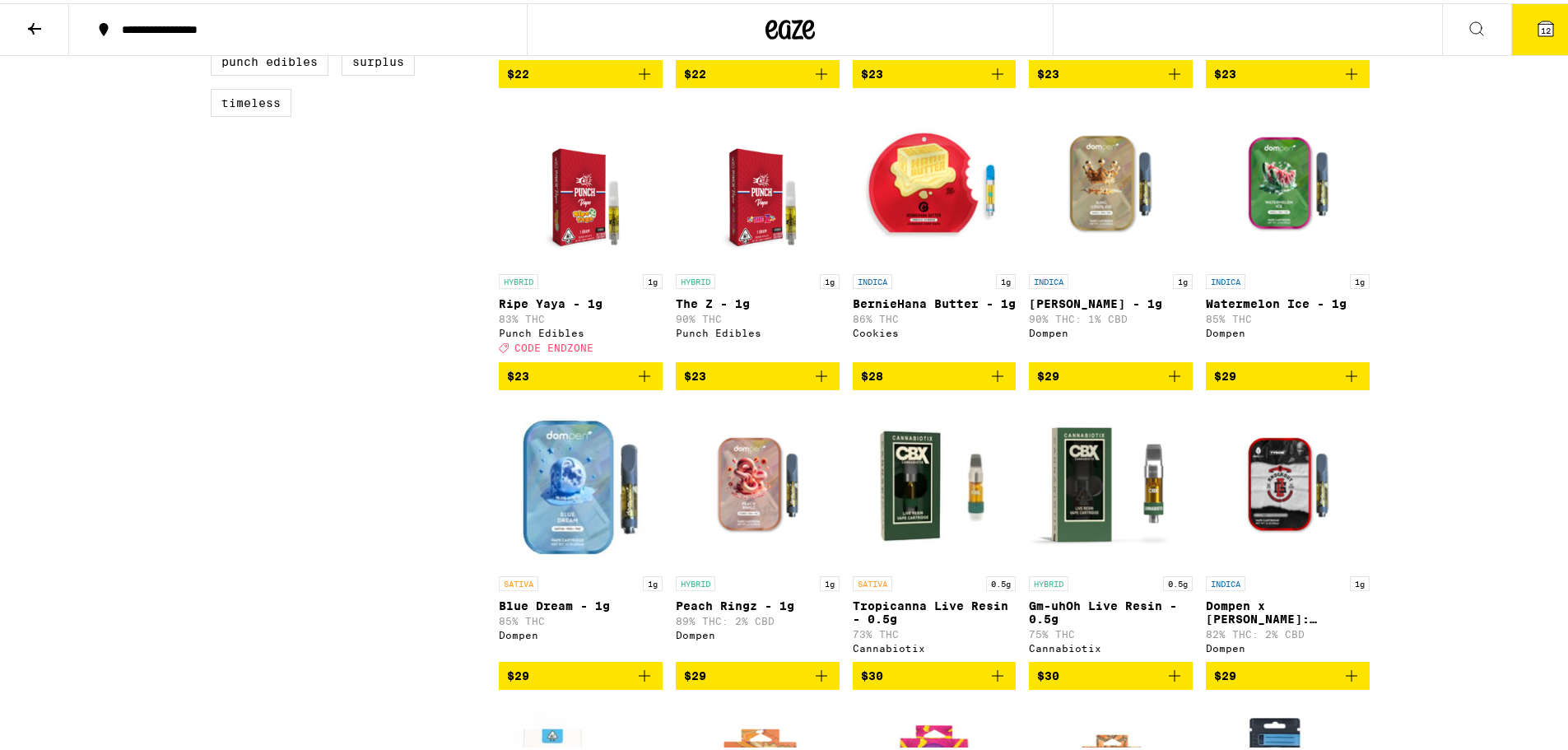
click at [1540, 25] on icon at bounding box center [1545, 25] width 15 height 15
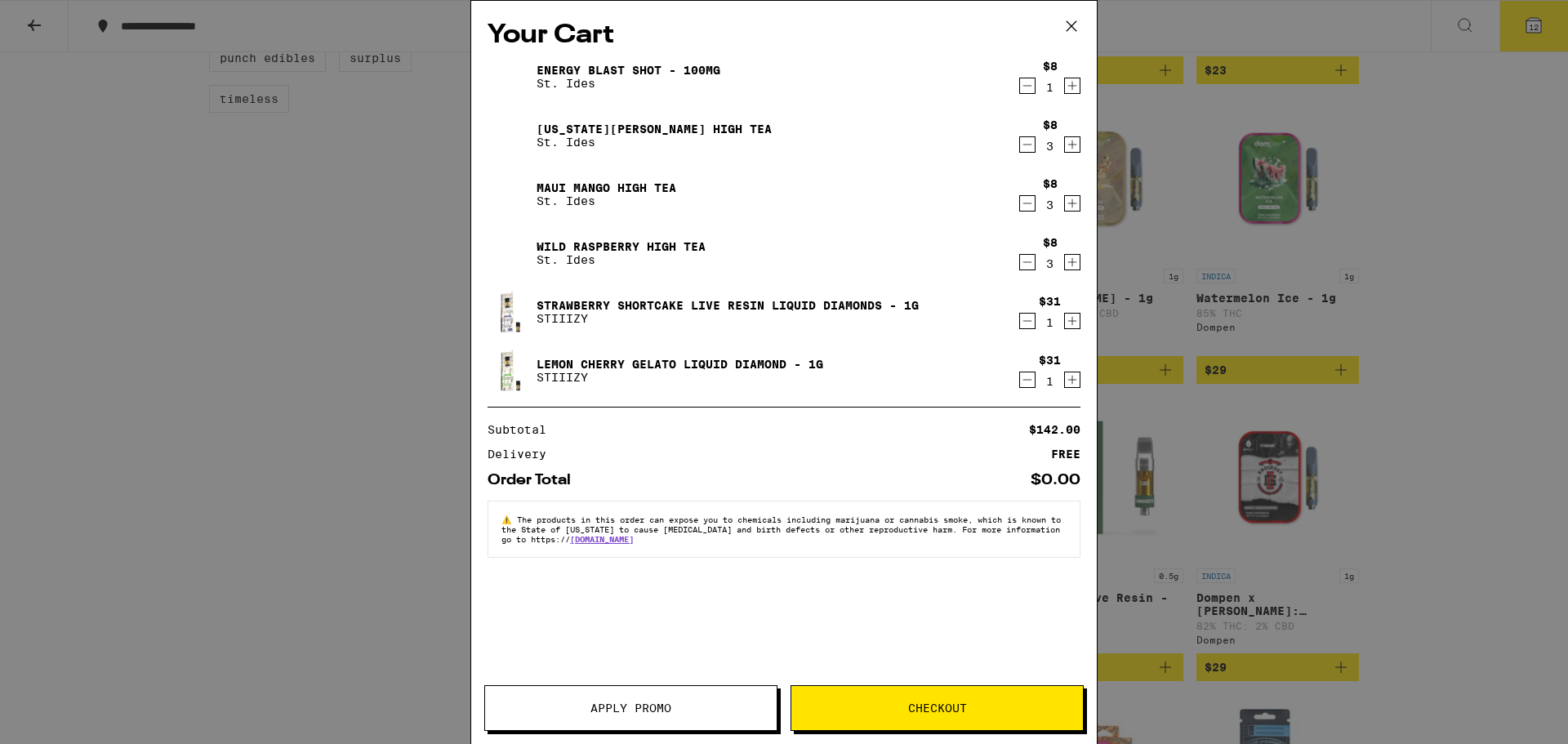
click at [1502, 169] on div "Your Cart Energy Blast Shot - 100mg St. Ides $8 1 [US_STATE][PERSON_NAME] High …" at bounding box center [784, 372] width 1568 height 744
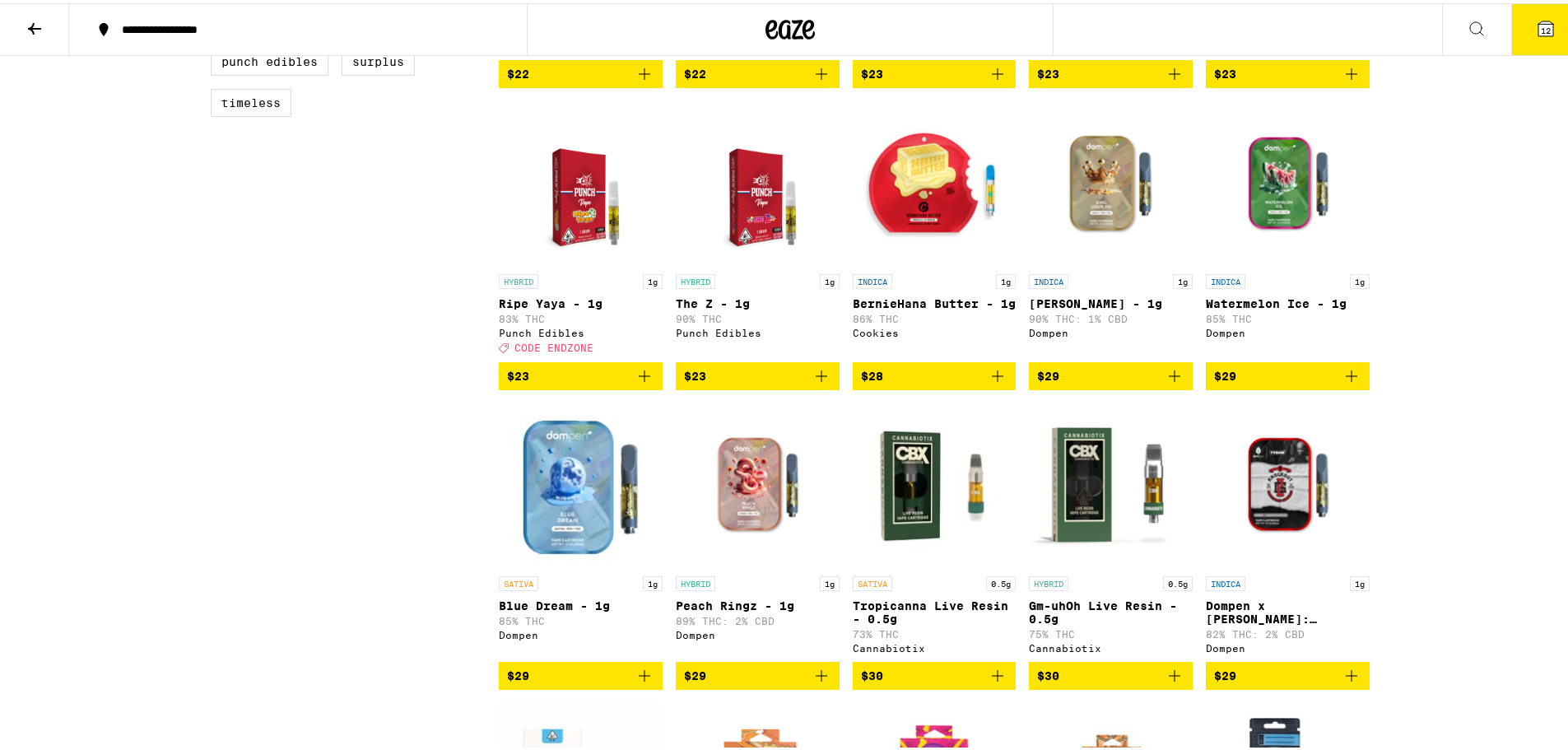
click at [641, 383] on icon "Add to bag" at bounding box center [645, 373] width 20 height 20
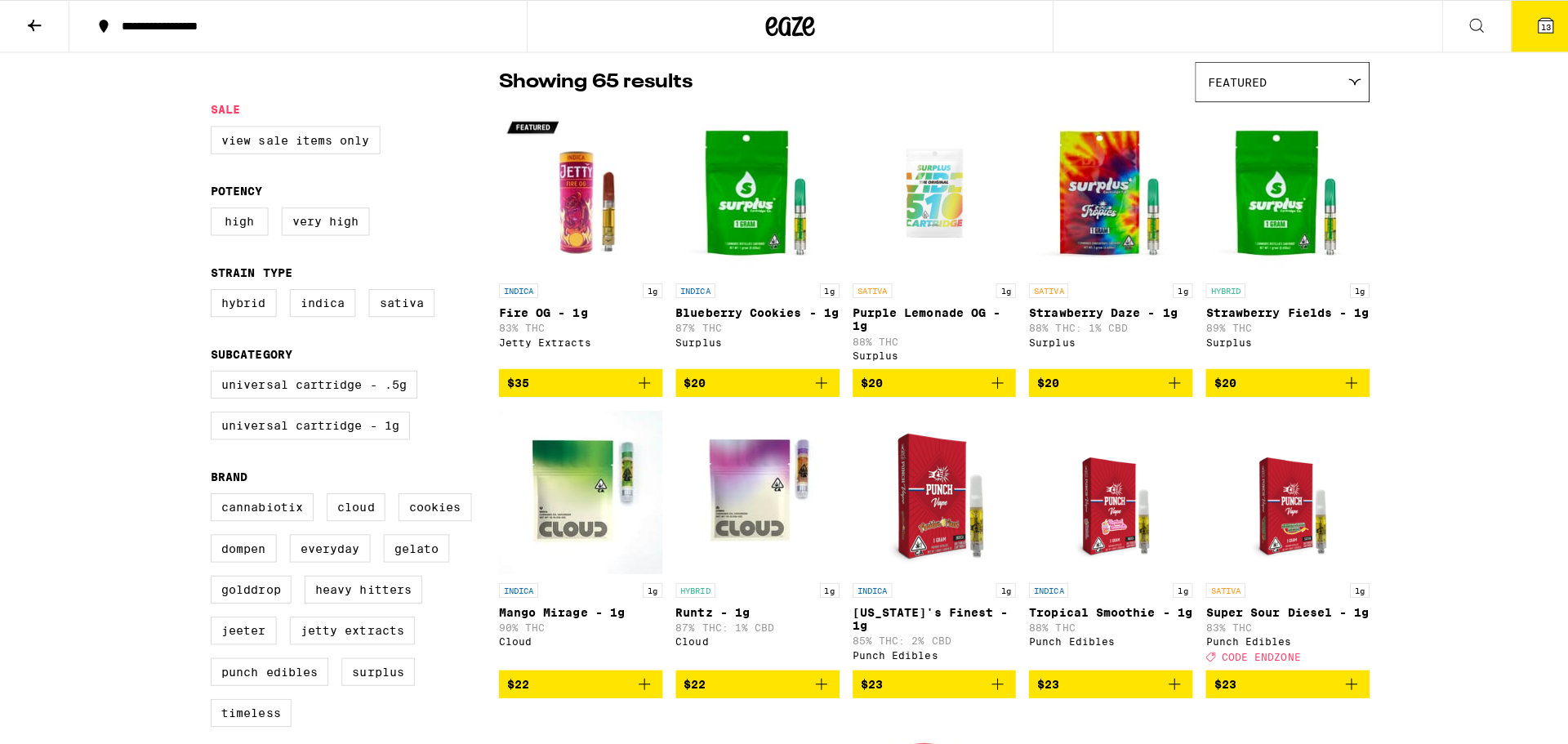
scroll to position [164, 0]
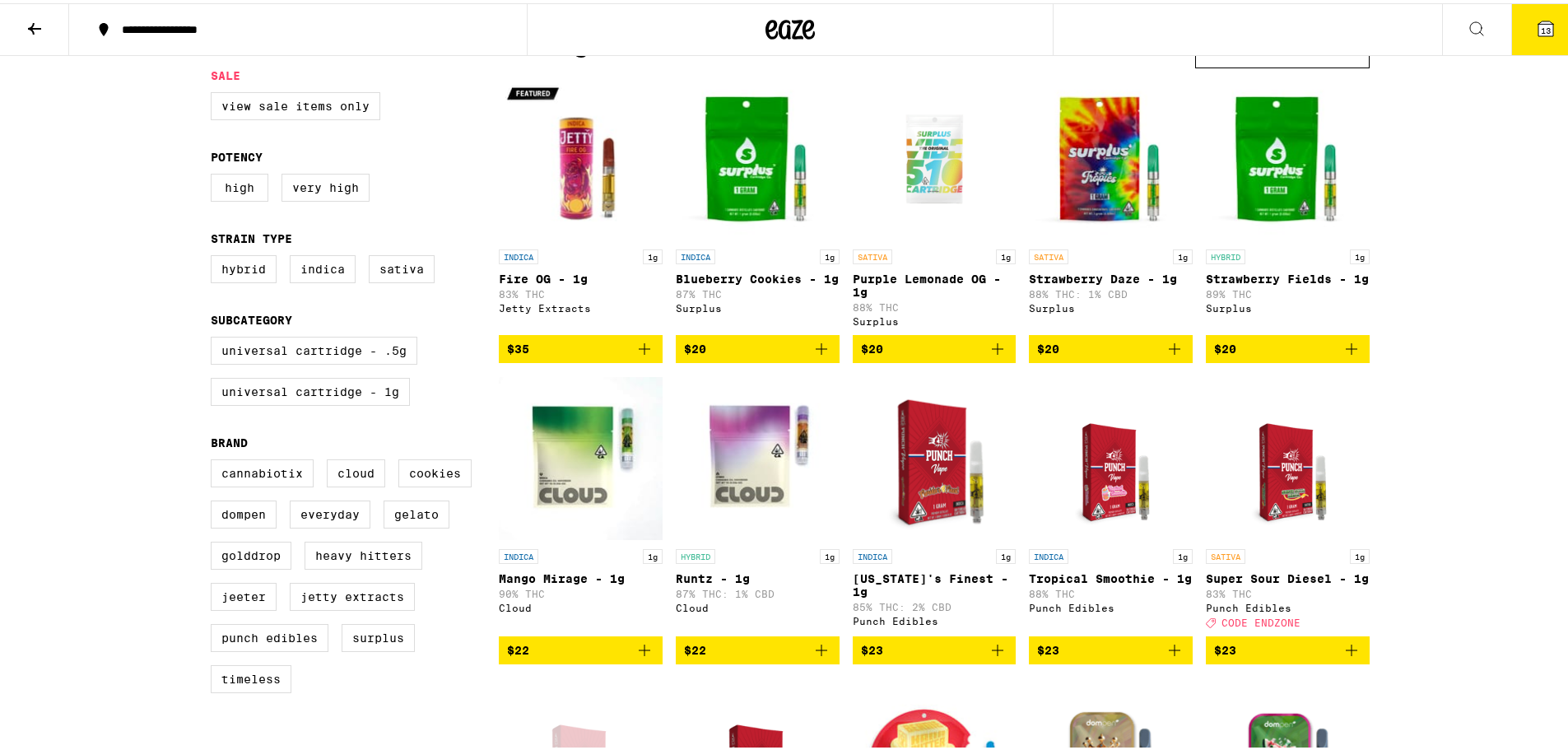
click at [636, 657] on icon "Add to bag" at bounding box center [645, 647] width 20 height 20
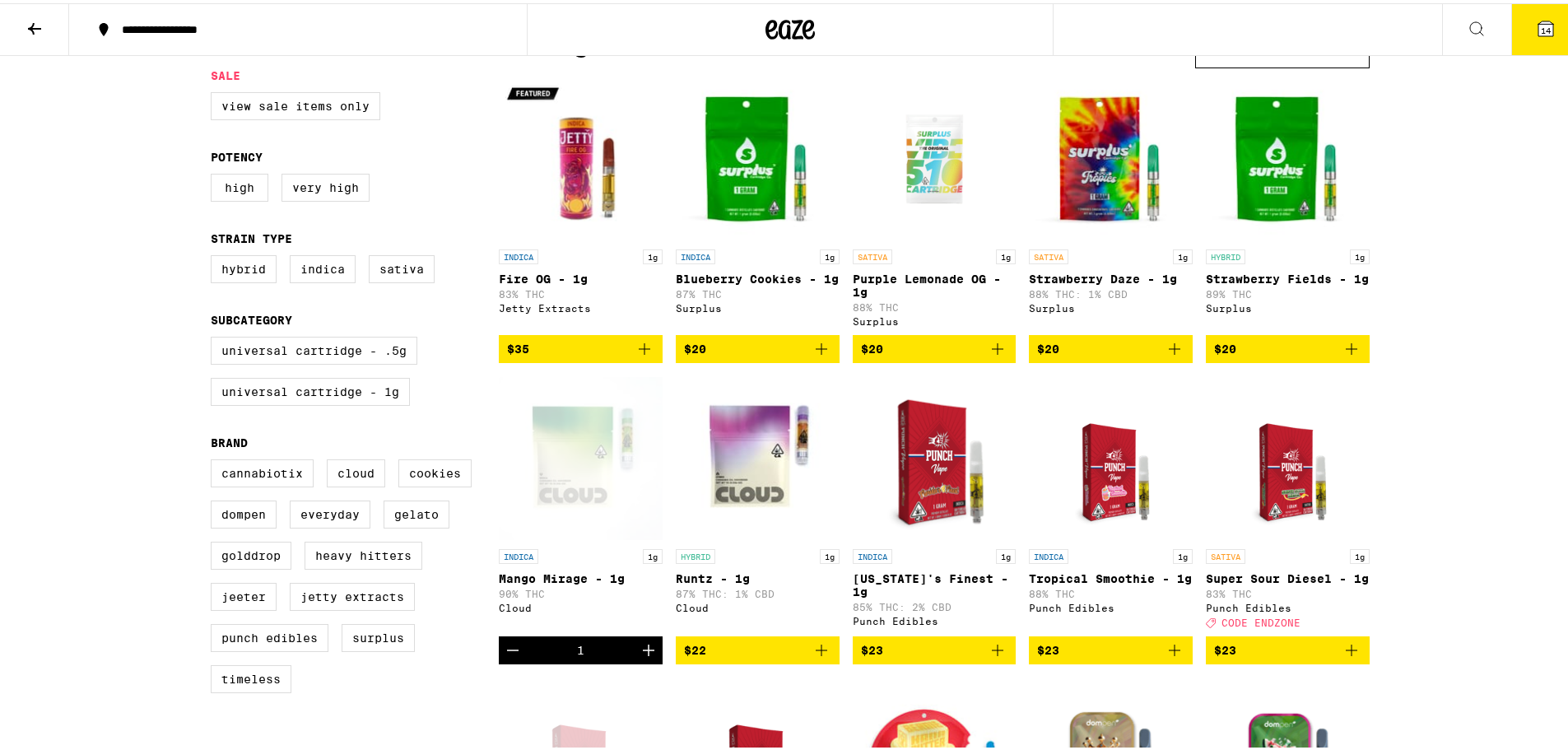
click at [1514, 37] on button "14" at bounding box center [1545, 26] width 69 height 51
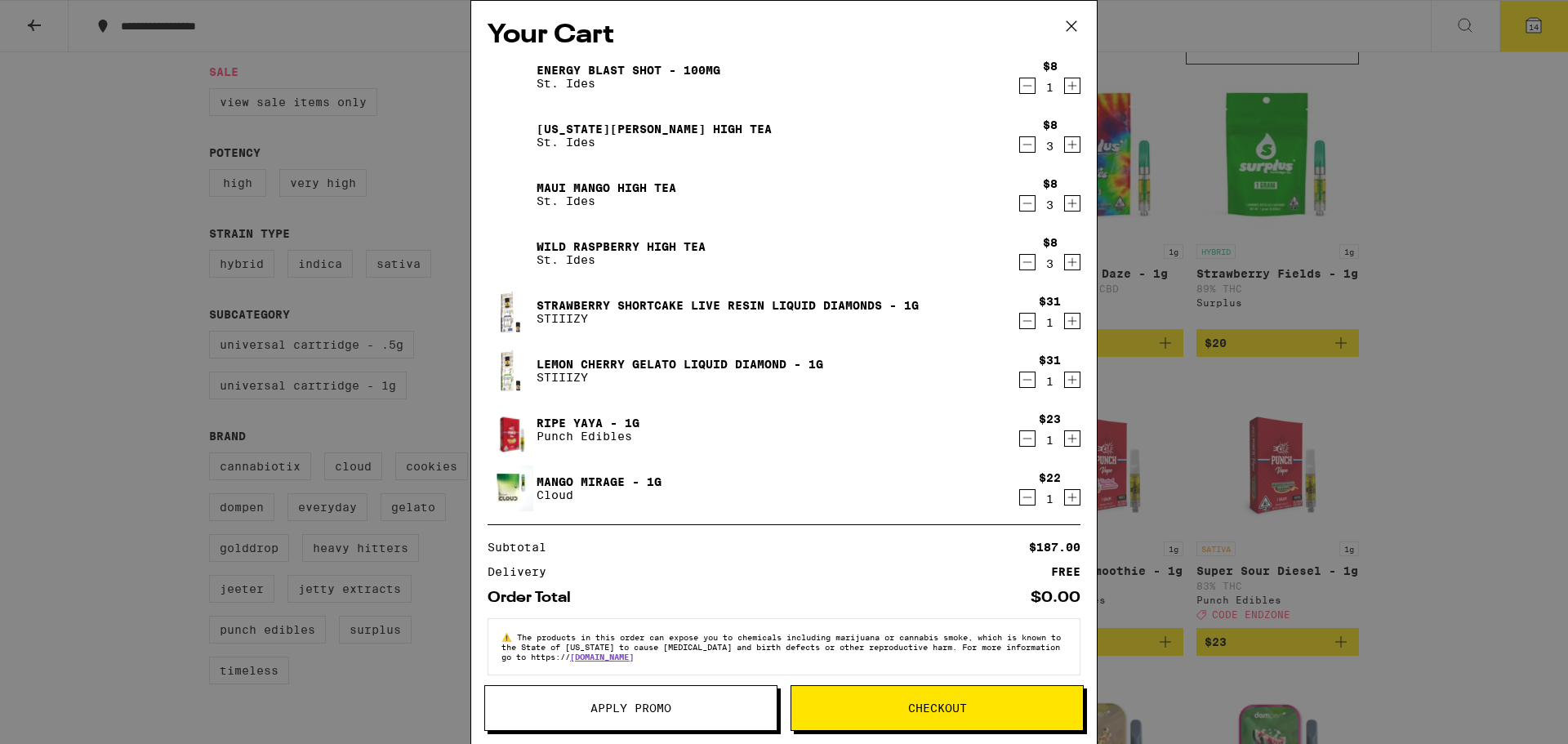
click at [700, 716] on button "Apply Promo" at bounding box center [630, 708] width 293 height 46
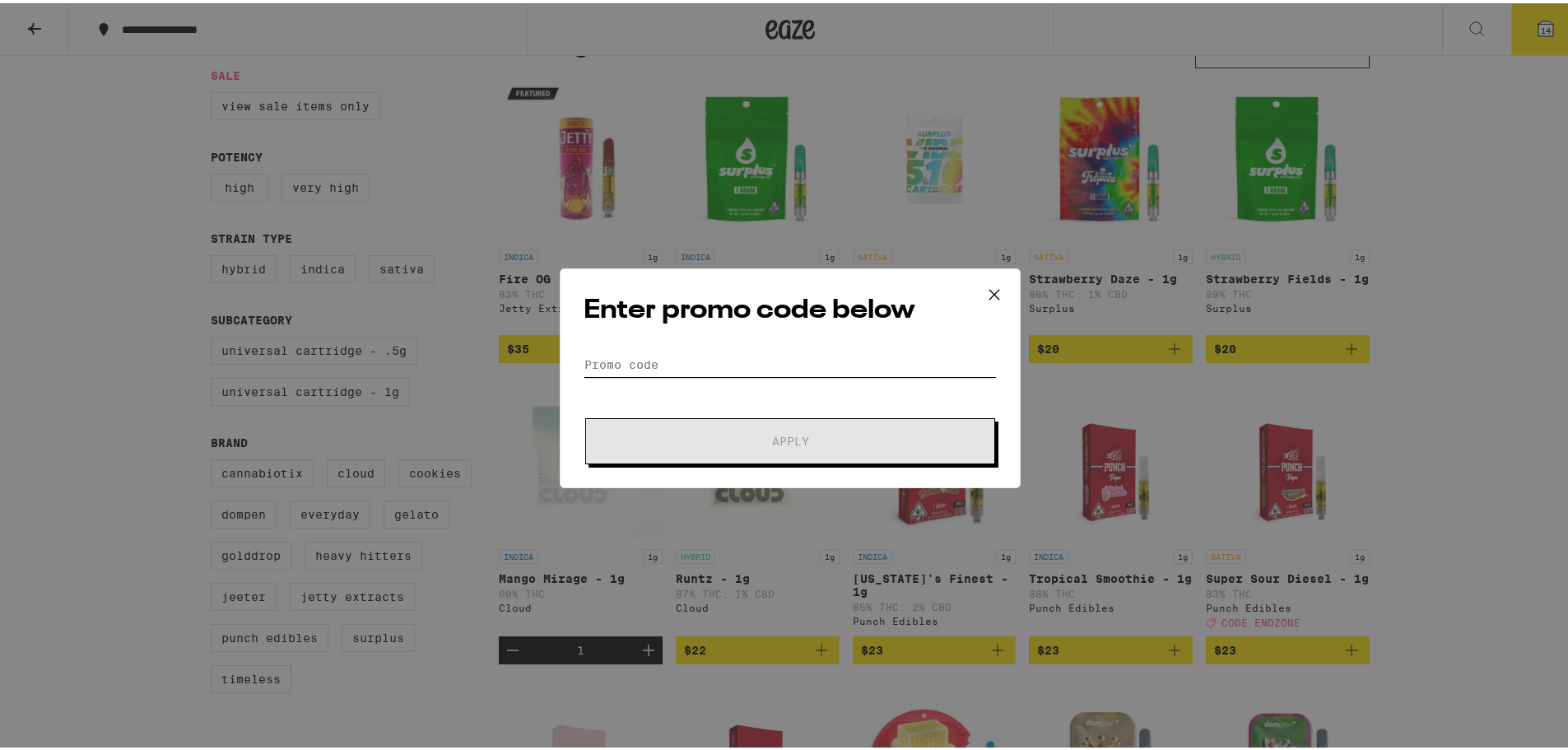
click at [699, 367] on input "Promo Code" at bounding box center [790, 361] width 413 height 25
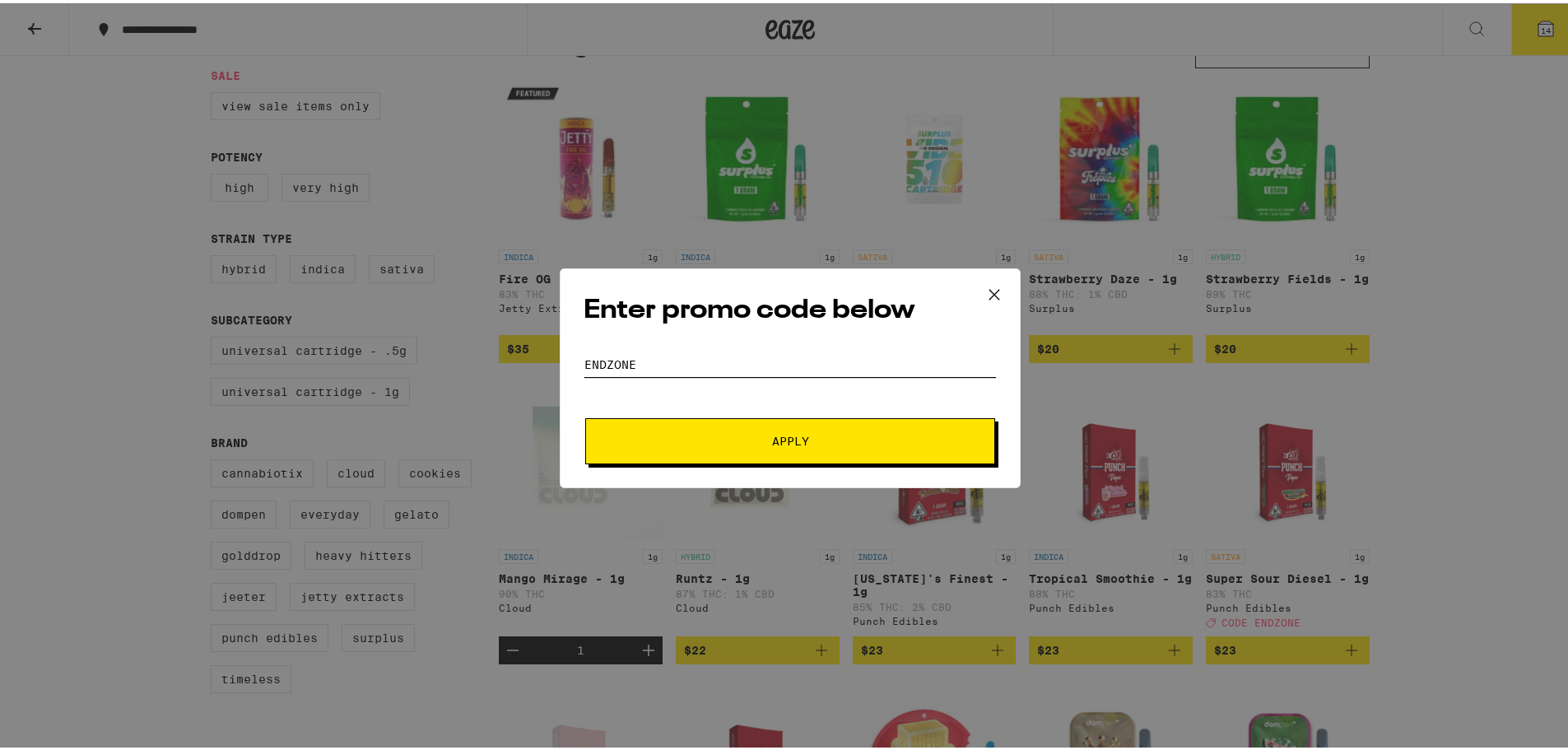
type input "endzone"
click at [585, 415] on button "Apply" at bounding box center [790, 438] width 410 height 46
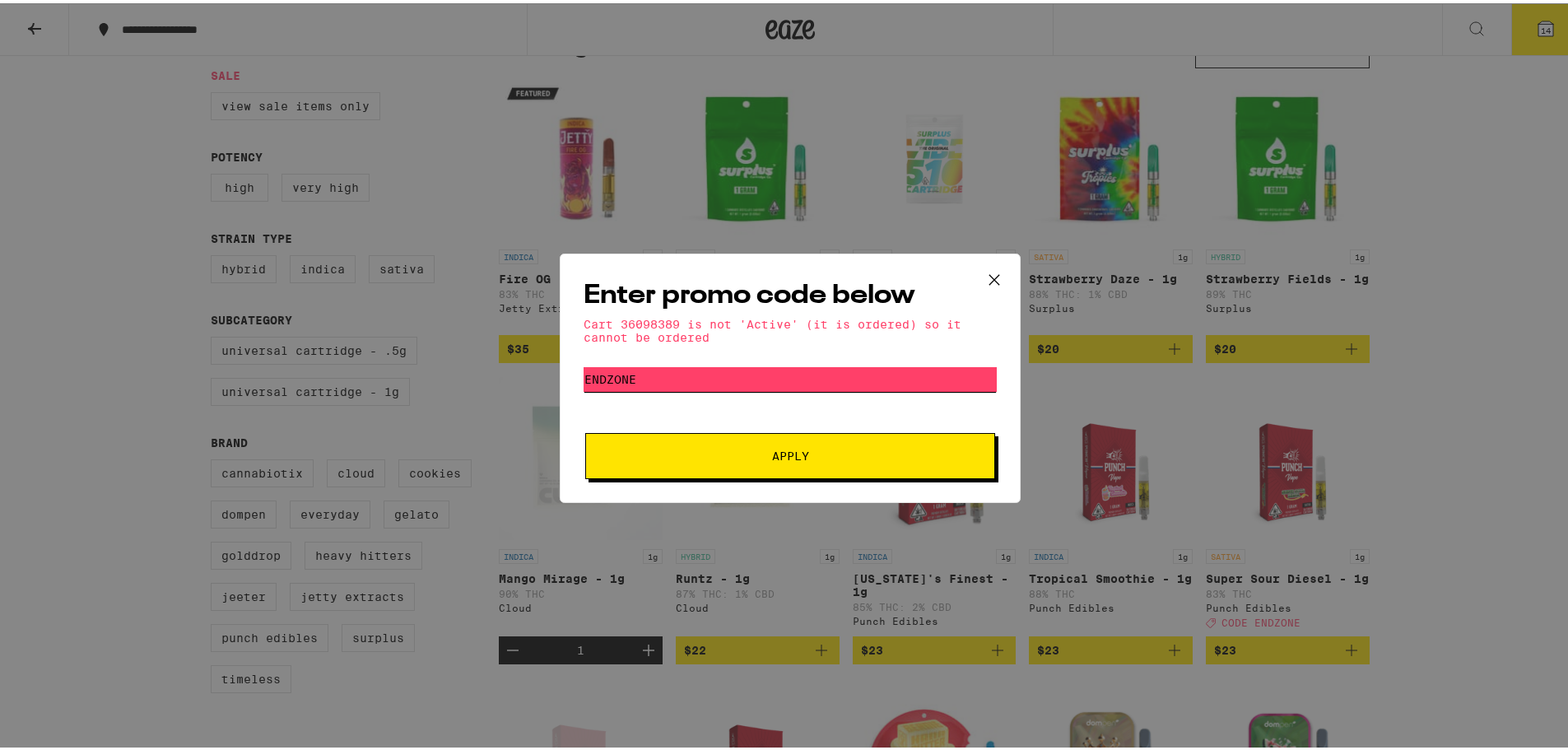
drag, startPoint x: 702, startPoint y: 365, endPoint x: 713, endPoint y: 366, distance: 10.7
click at [705, 365] on input "endzone" at bounding box center [790, 376] width 413 height 25
click at [713, 366] on input "endzone" at bounding box center [790, 376] width 413 height 25
drag, startPoint x: 789, startPoint y: 502, endPoint x: 796, endPoint y: 497, distance: 8.9
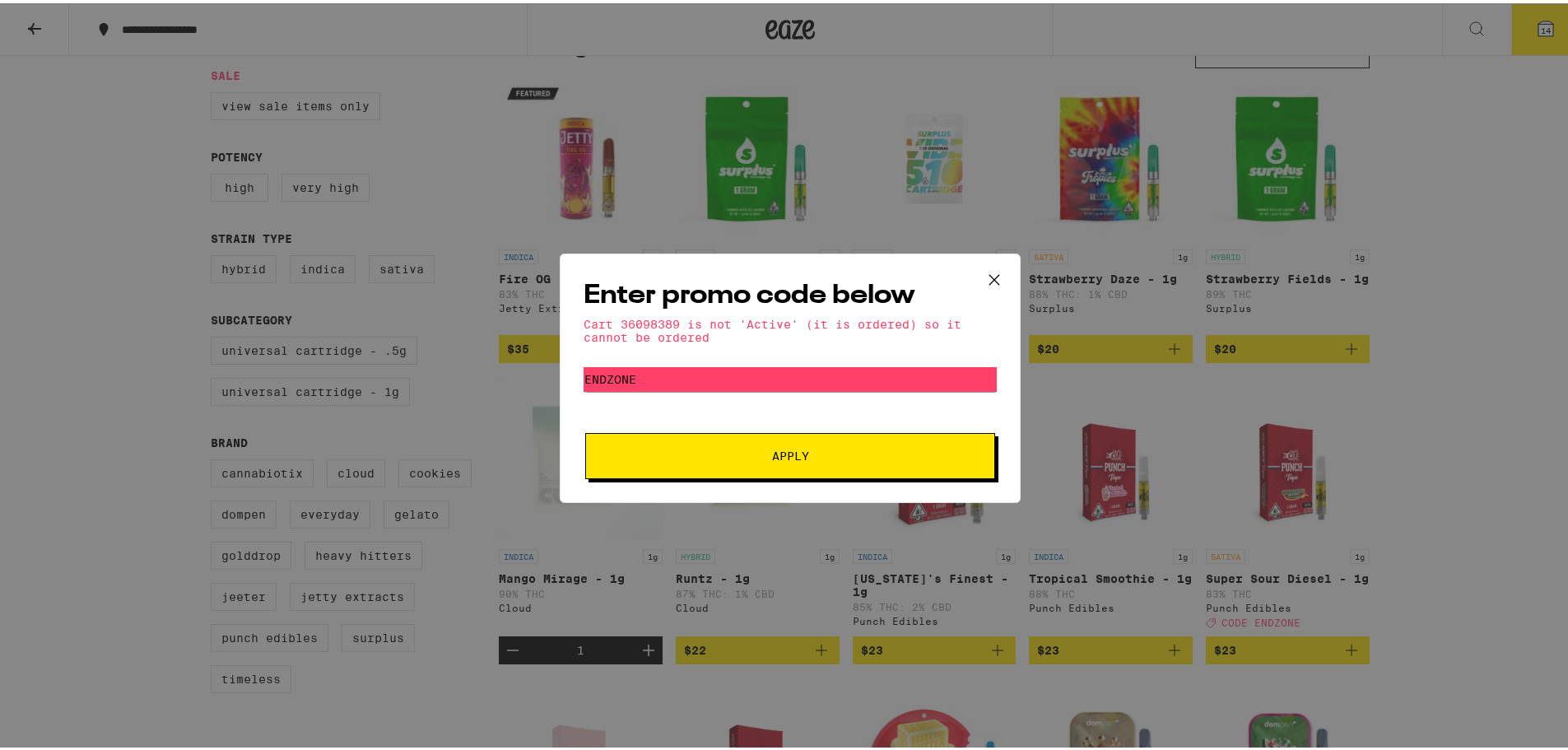
click at [791, 502] on div "Enter promo code below Cart 36098389 is not 'Active' (it is ordered) so it cann…" at bounding box center [790, 375] width 1580 height 750
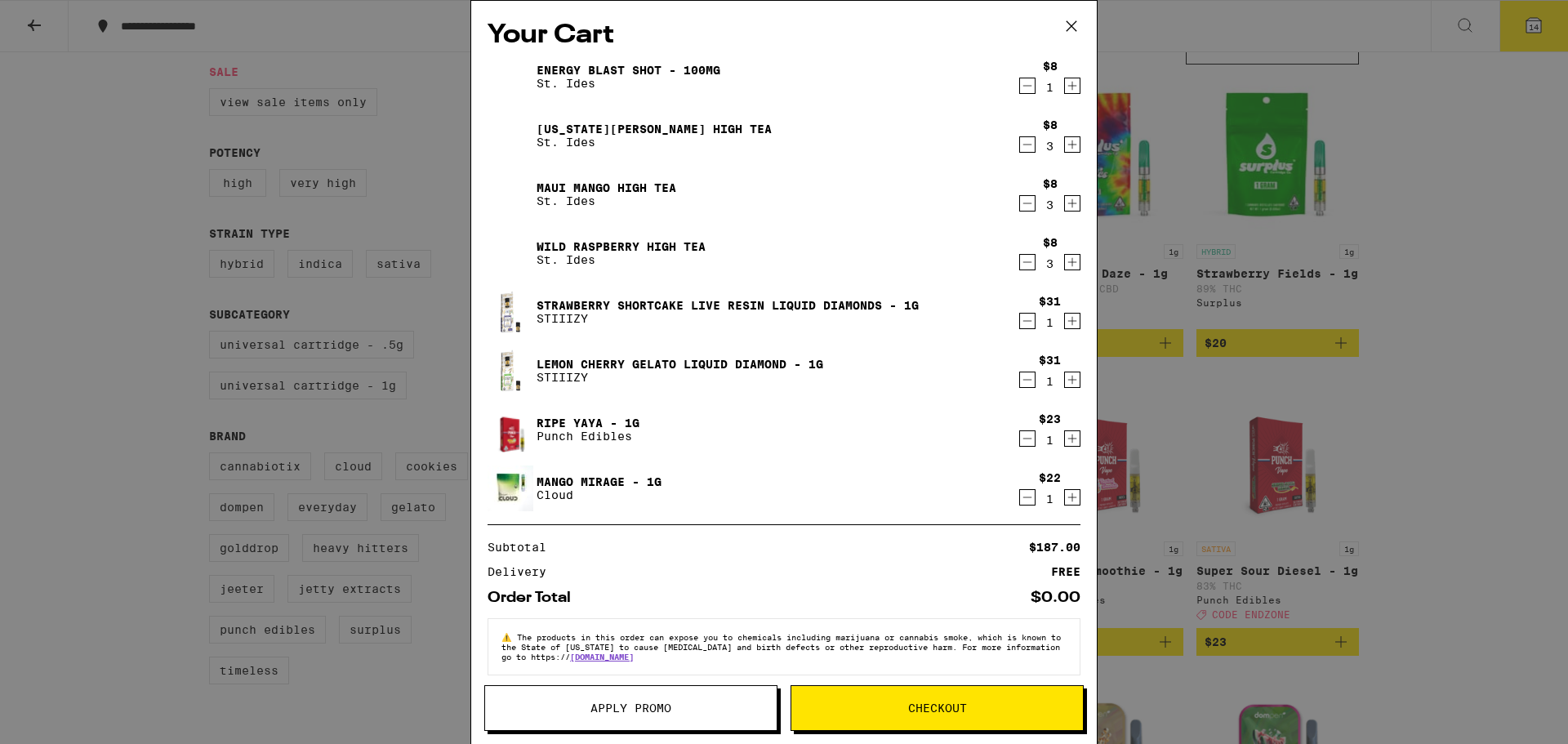
click at [792, 478] on div "Energy Blast Shot - 100mg St. Ides $8 1 [US_STATE][PERSON_NAME] High Tea St. Id…" at bounding box center [784, 289] width 593 height 470
click at [1083, 24] on icon at bounding box center [1072, 26] width 25 height 25
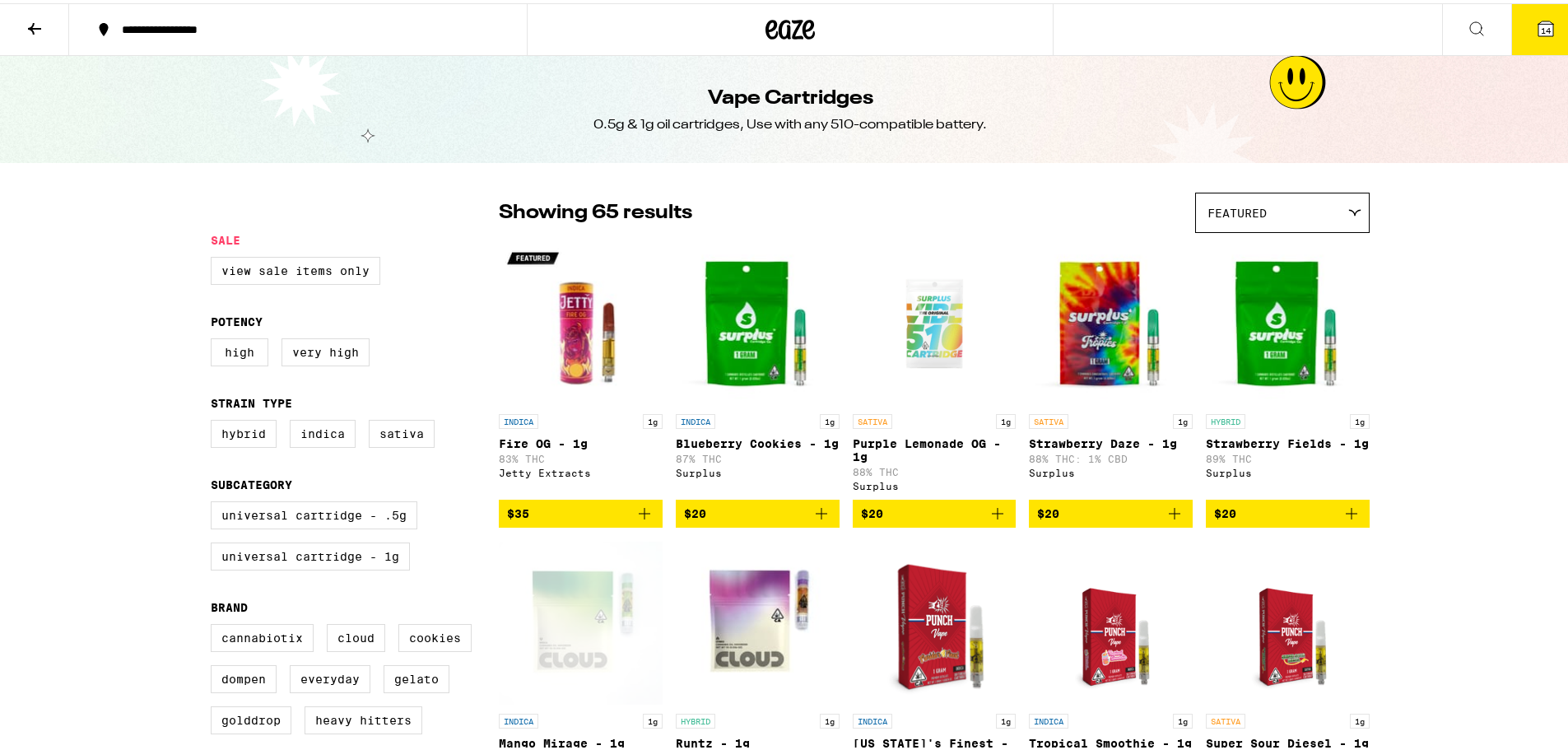
click at [1543, 12] on button "14" at bounding box center [1545, 26] width 69 height 51
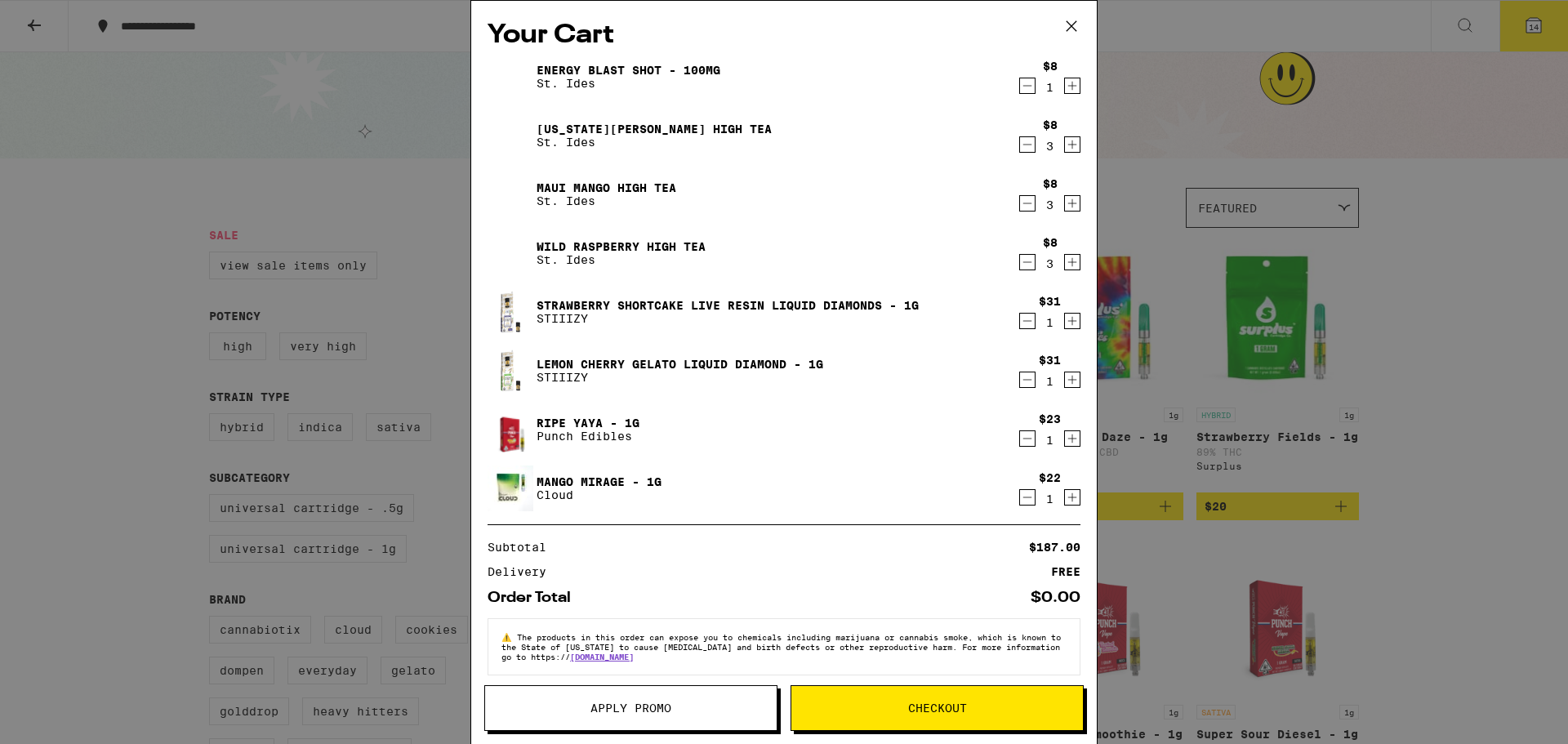
click at [639, 703] on span "Apply Promo" at bounding box center [630, 708] width 80 height 12
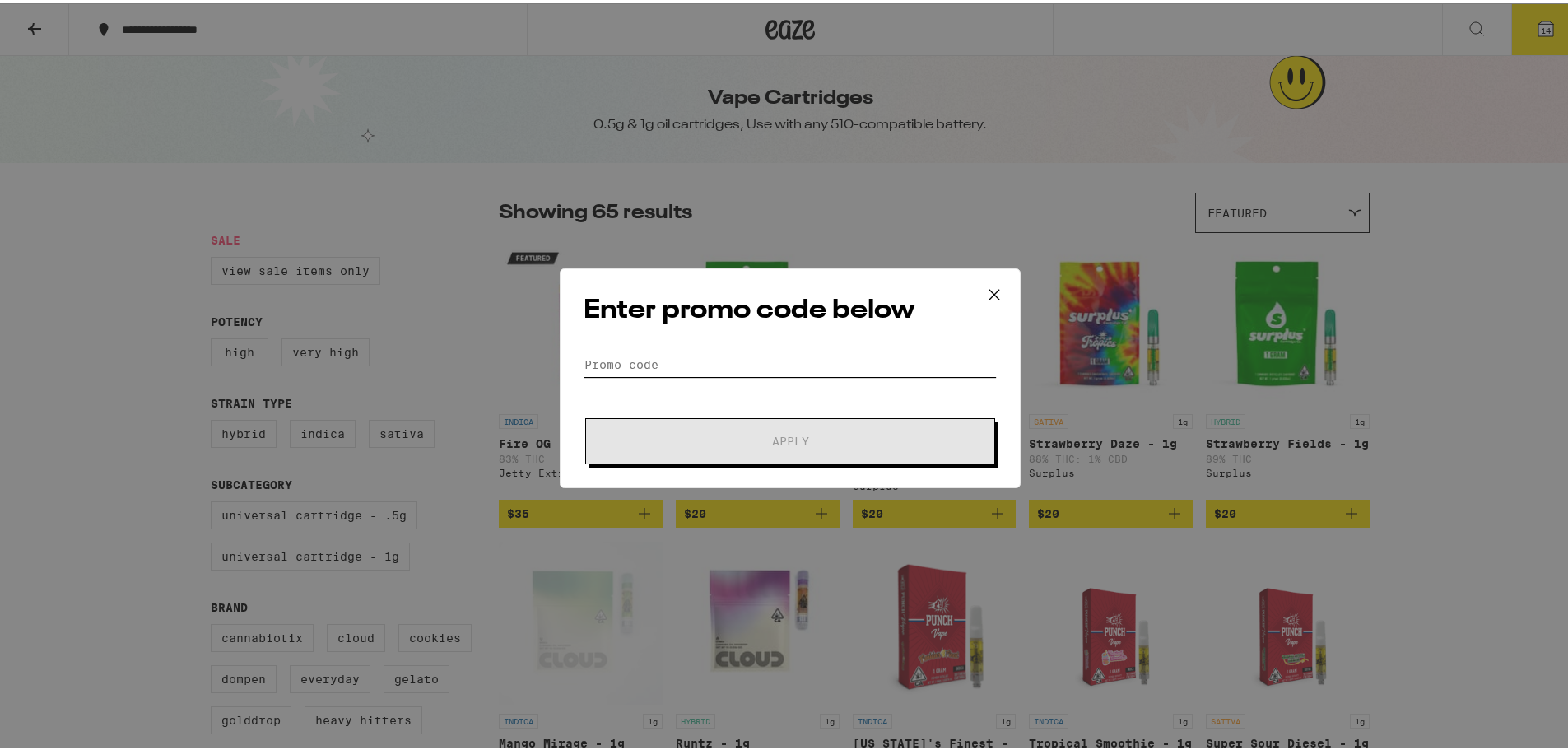
click at [682, 366] on input "Promo Code" at bounding box center [790, 361] width 413 height 25
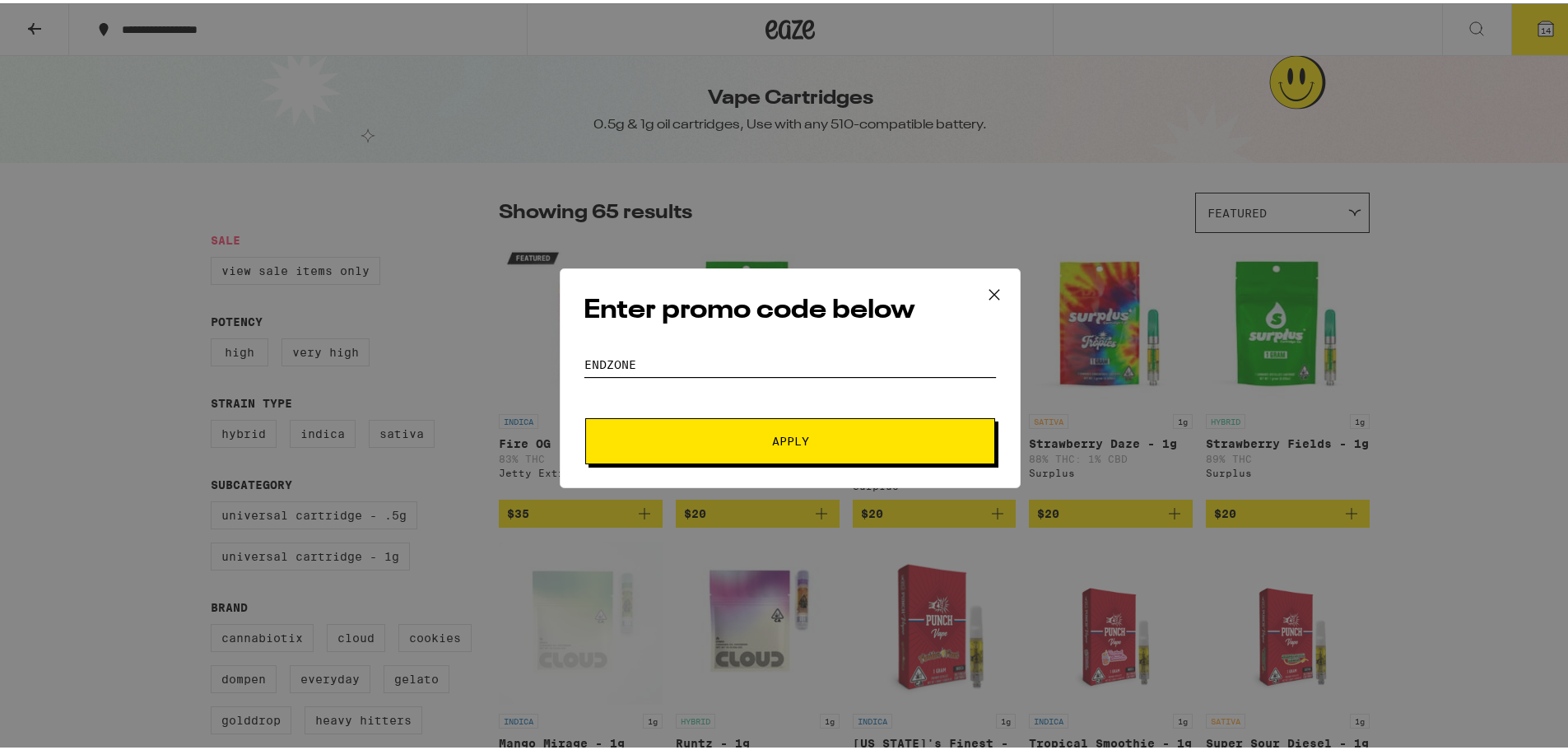
type input "endzone"
click at [585, 415] on button "Apply" at bounding box center [790, 438] width 410 height 46
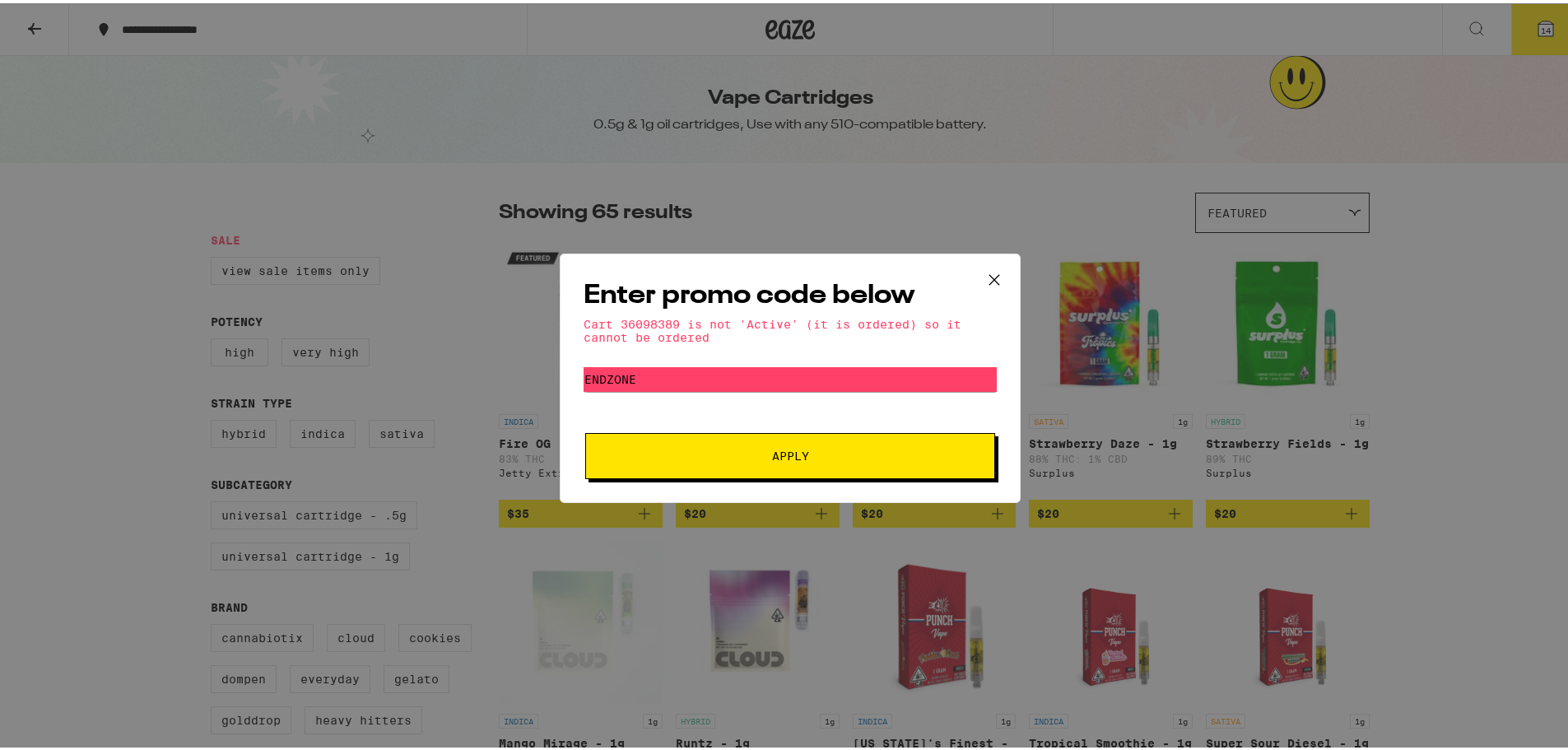
click at [997, 268] on icon at bounding box center [994, 276] width 25 height 25
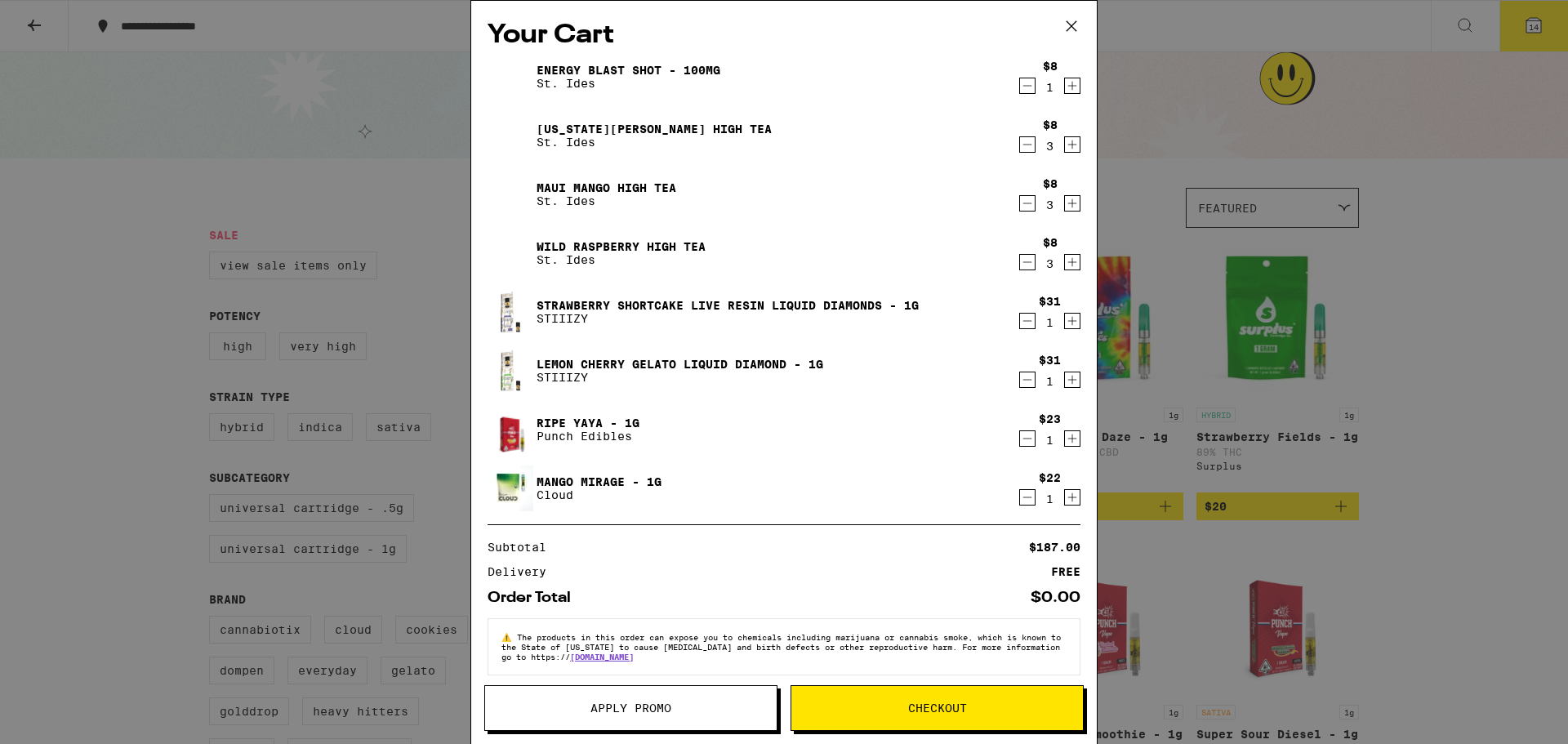
click at [1078, 24] on icon at bounding box center [1072, 26] width 25 height 25
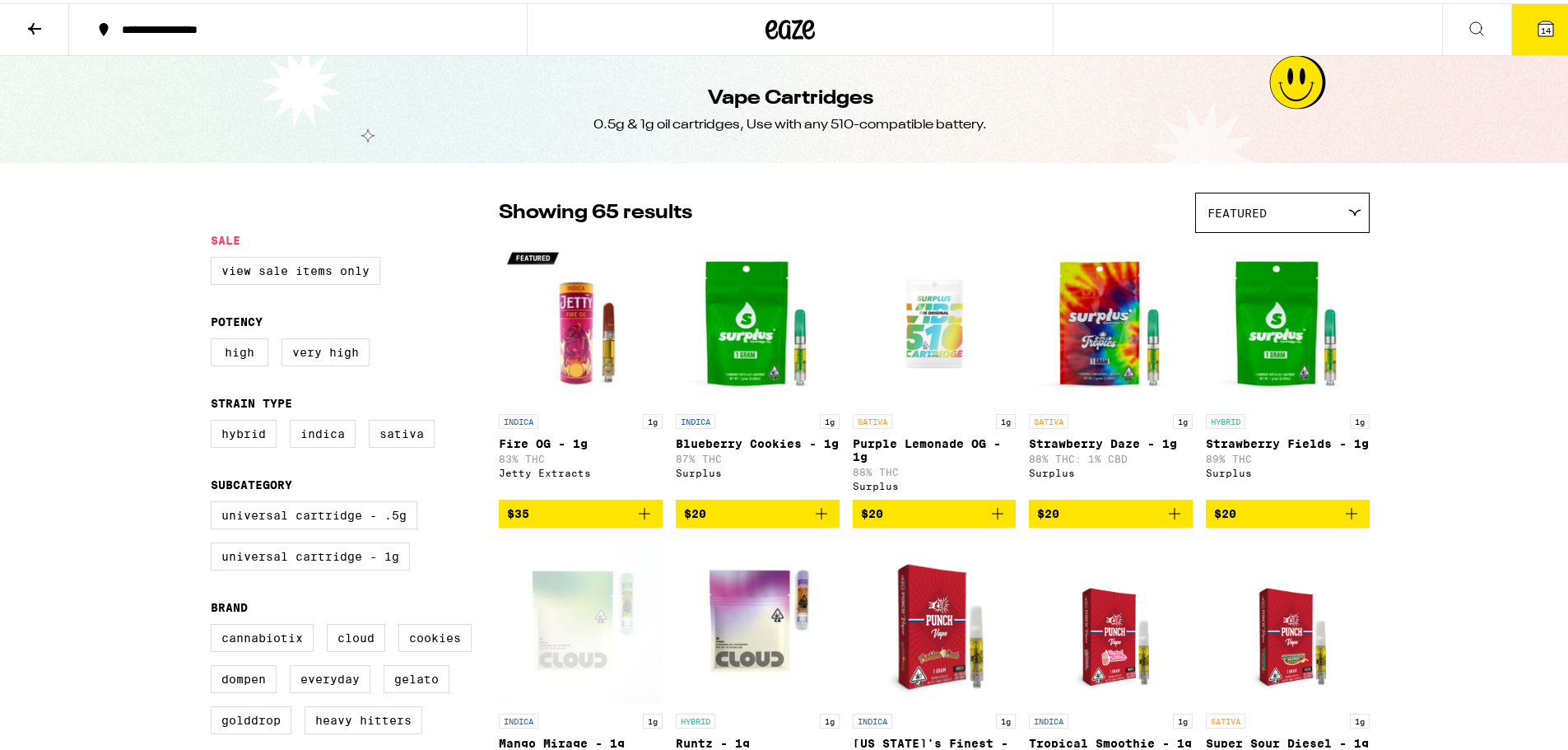
click at [1541, 32] on span "14" at bounding box center [1546, 27] width 10 height 10
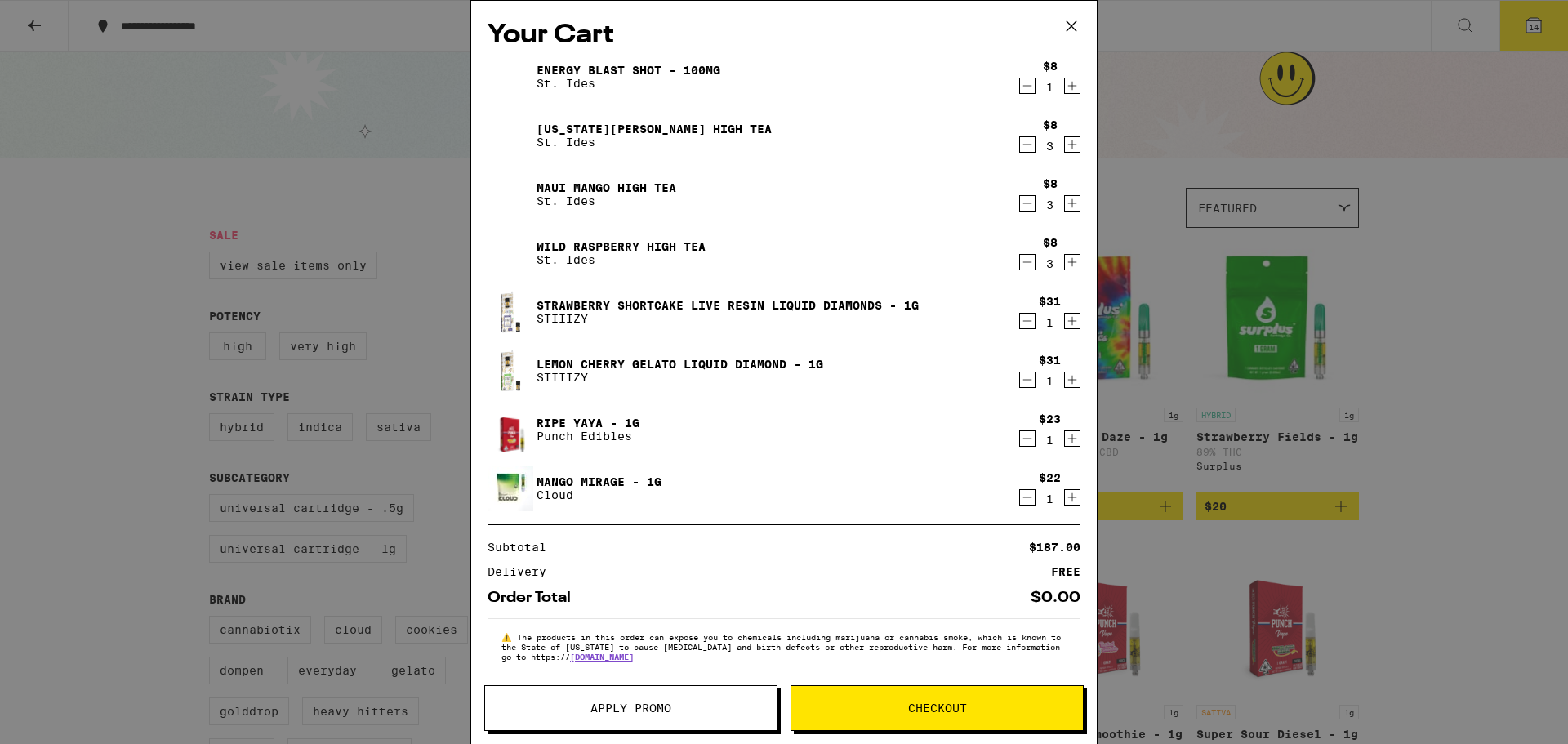
click at [896, 708] on span "Checkout" at bounding box center [938, 708] width 292 height 12
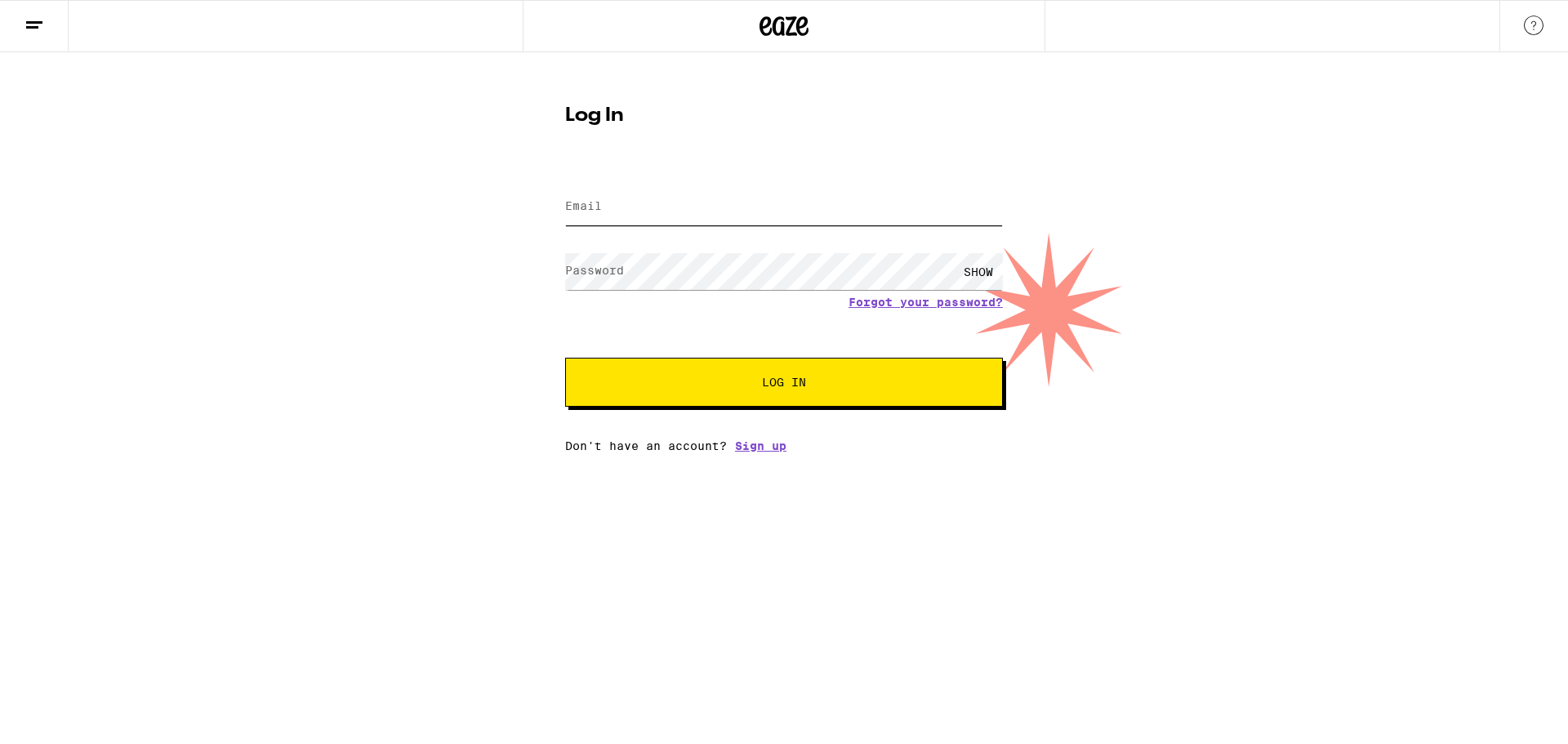
type input "sami.salayoubi@gmail.com"
click at [769, 376] on button "Log In" at bounding box center [784, 382] width 438 height 49
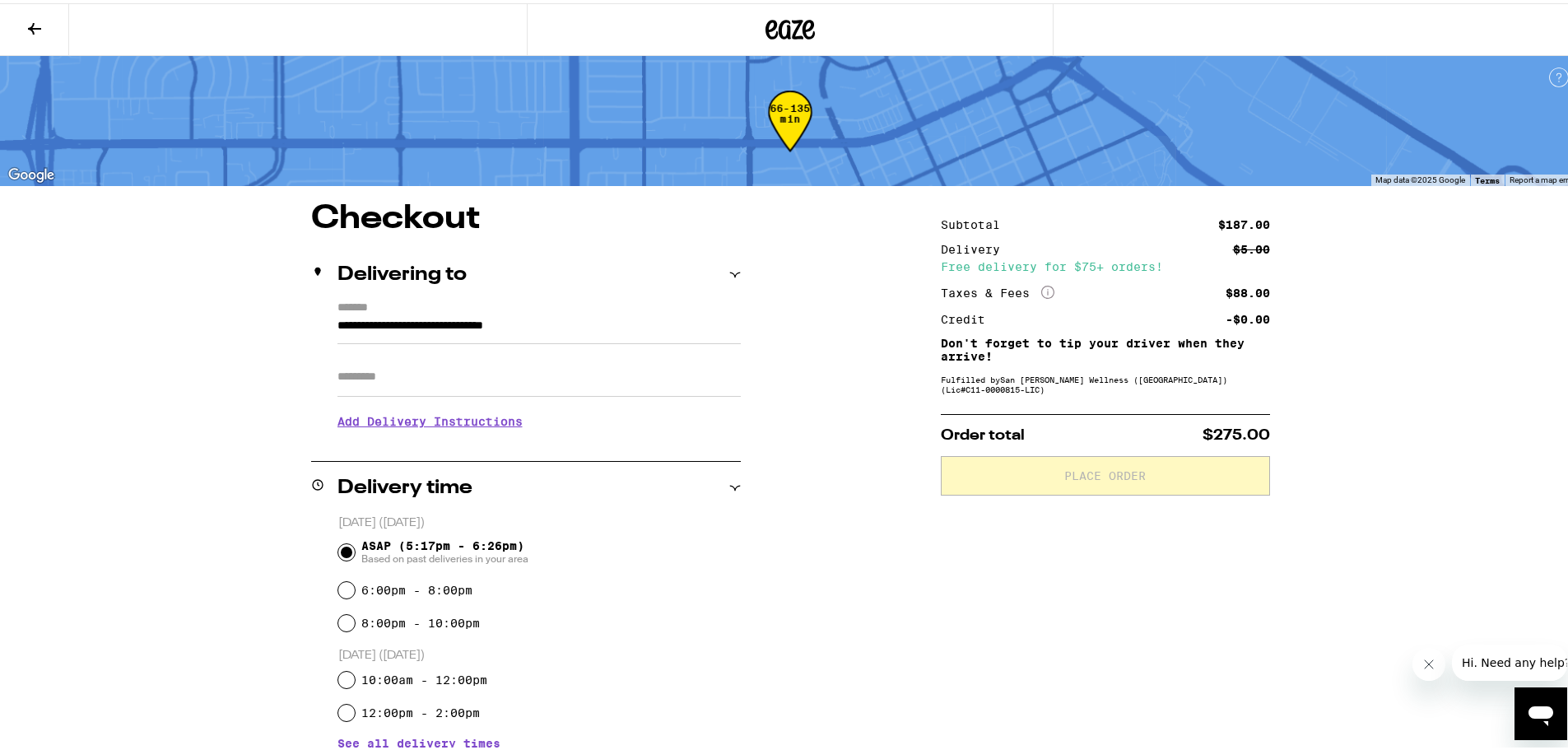
click at [782, 17] on icon at bounding box center [791, 26] width 25 height 20
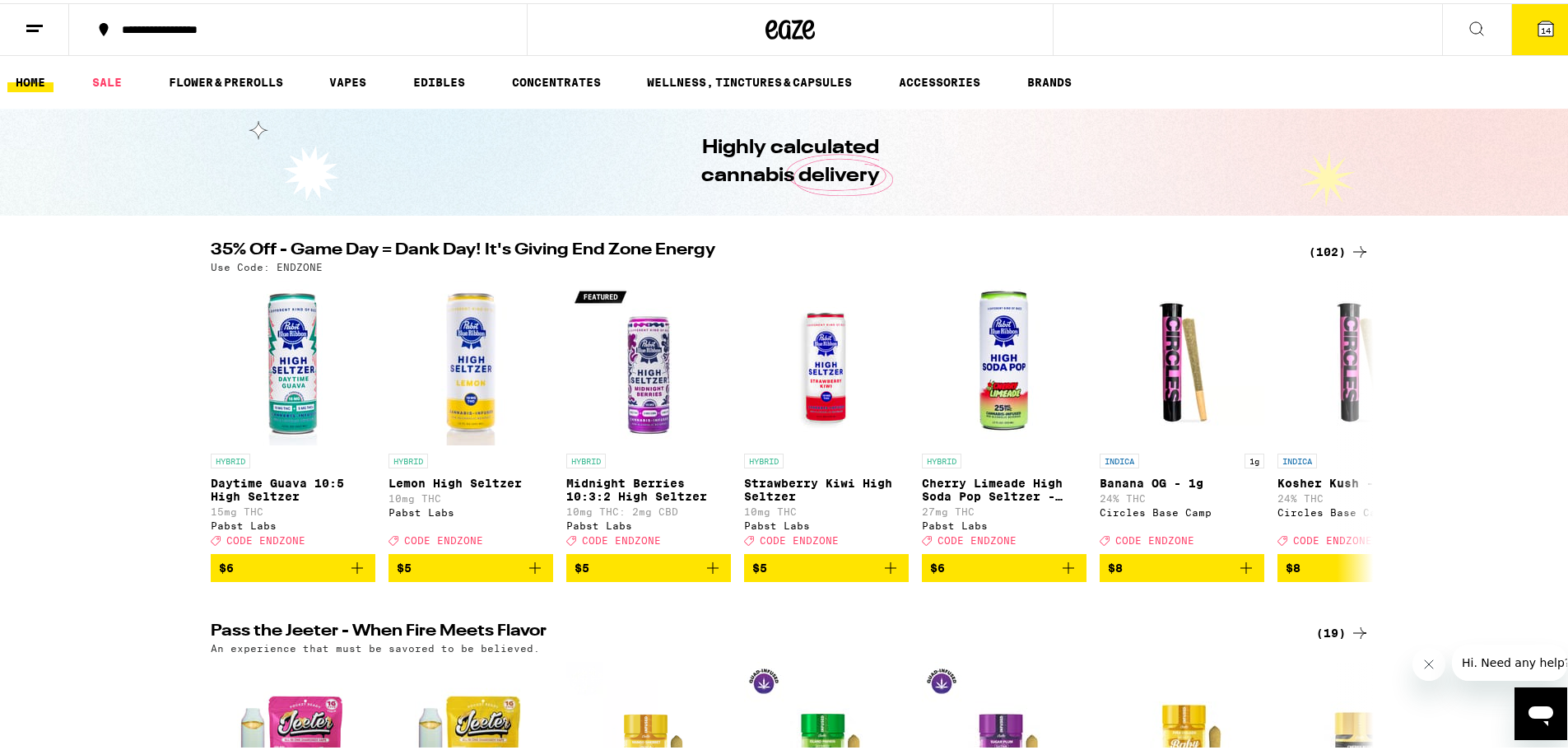
click at [1541, 27] on icon at bounding box center [1545, 25] width 15 height 15
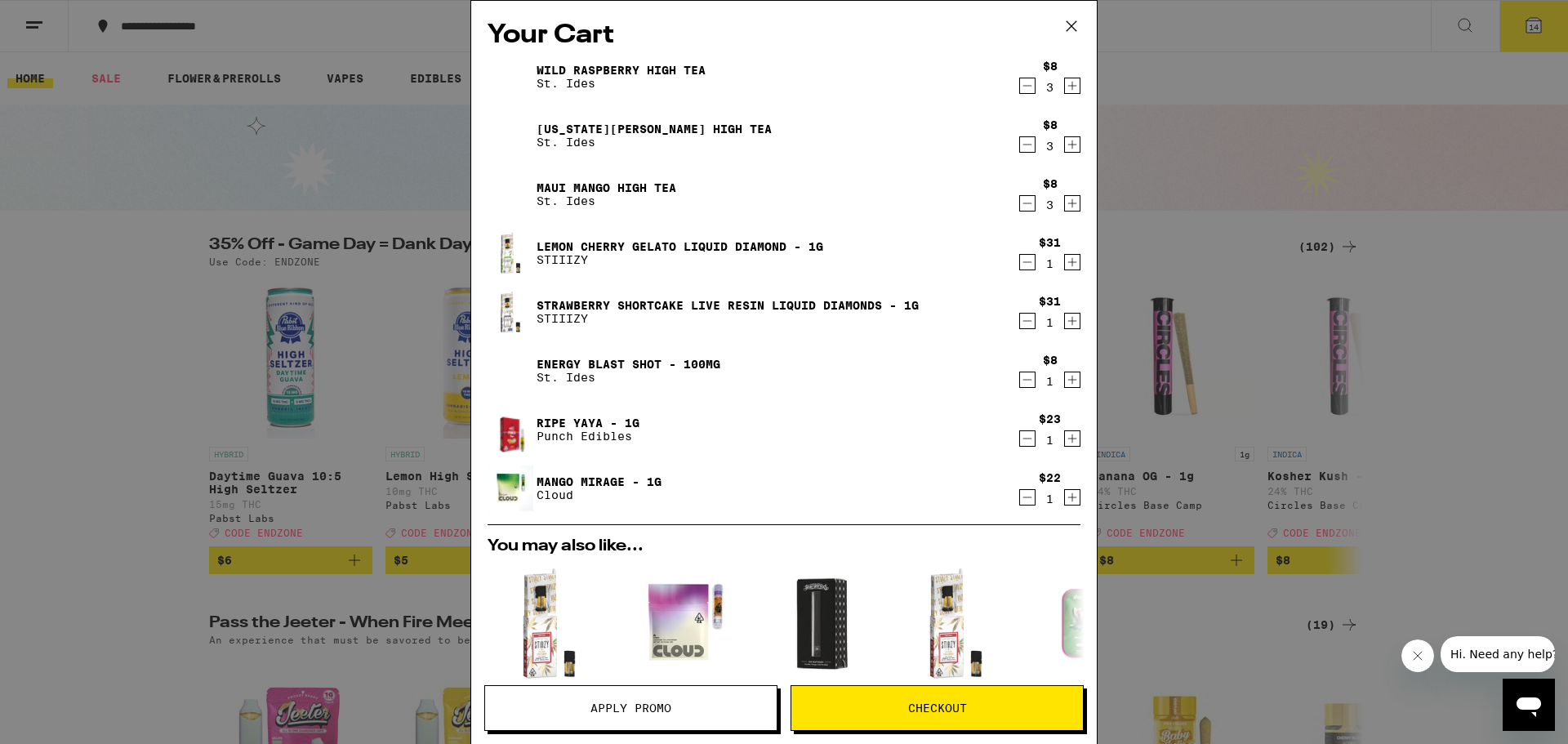
click at [1381, 302] on div "Your Cart Wild Raspberry High Tea St. Ides $8 3 Georgia Peach High Tea St. Ides…" at bounding box center [784, 372] width 1568 height 744
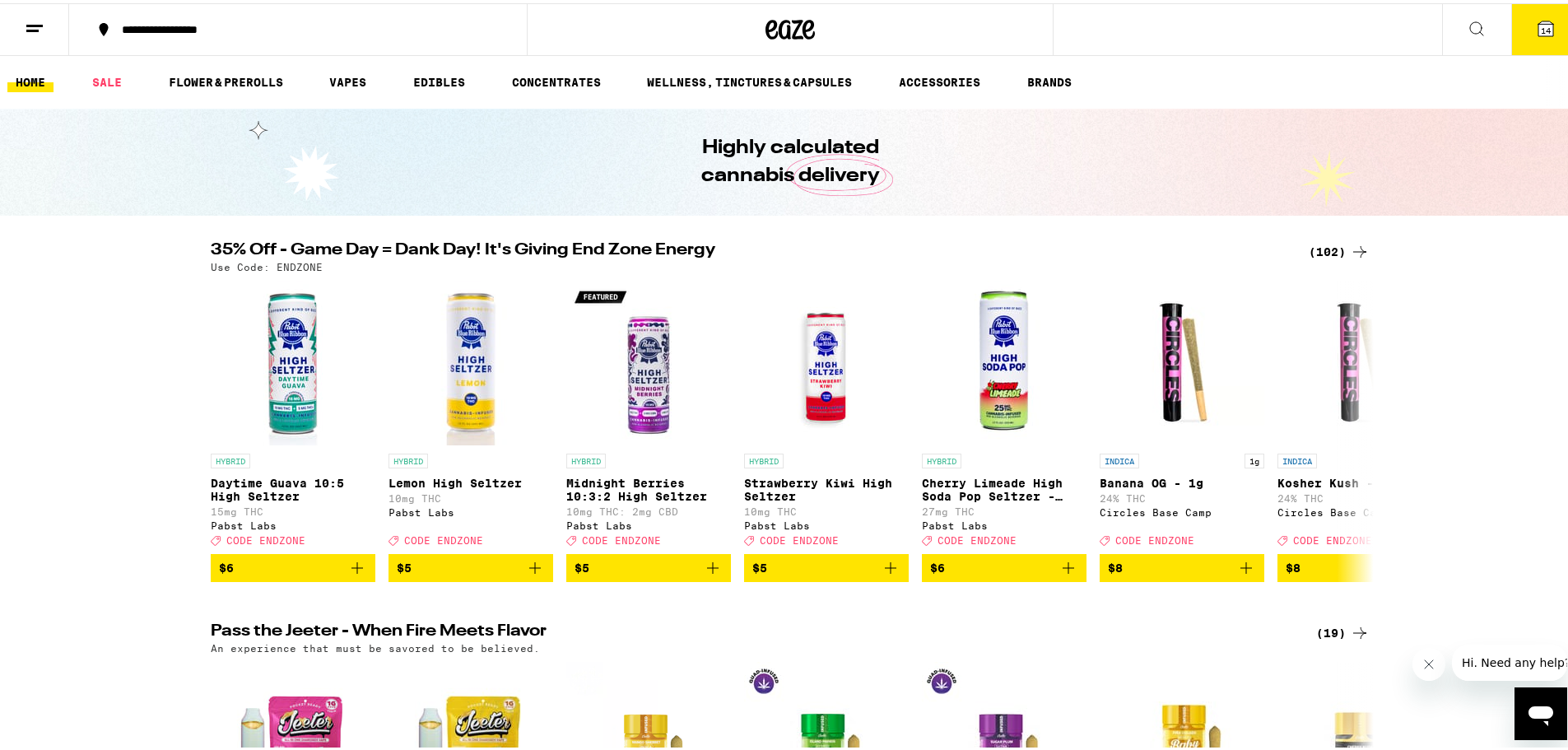
click at [1342, 256] on div "(102)" at bounding box center [1339, 249] width 61 height 20
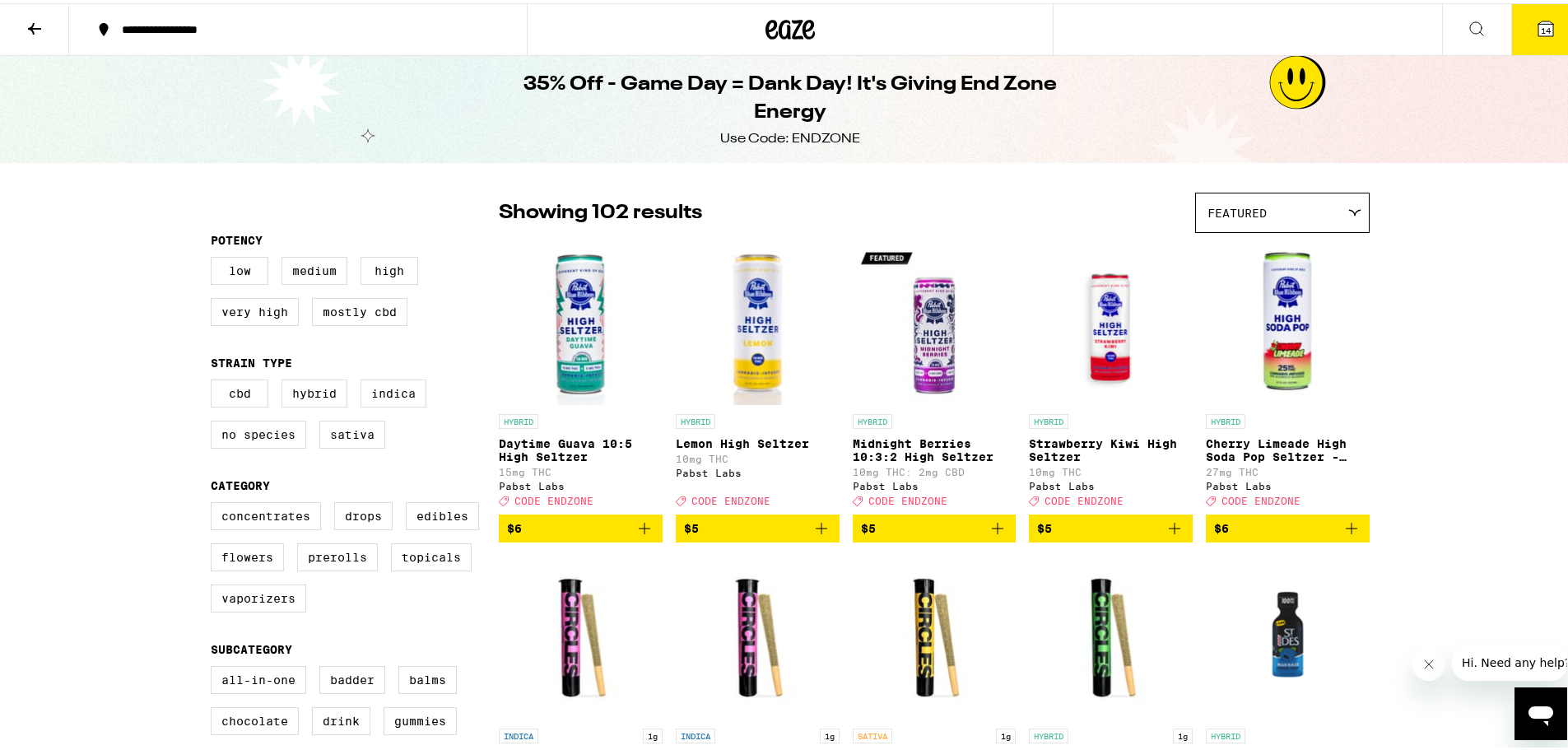
click at [1538, 30] on icon at bounding box center [1545, 25] width 15 height 15
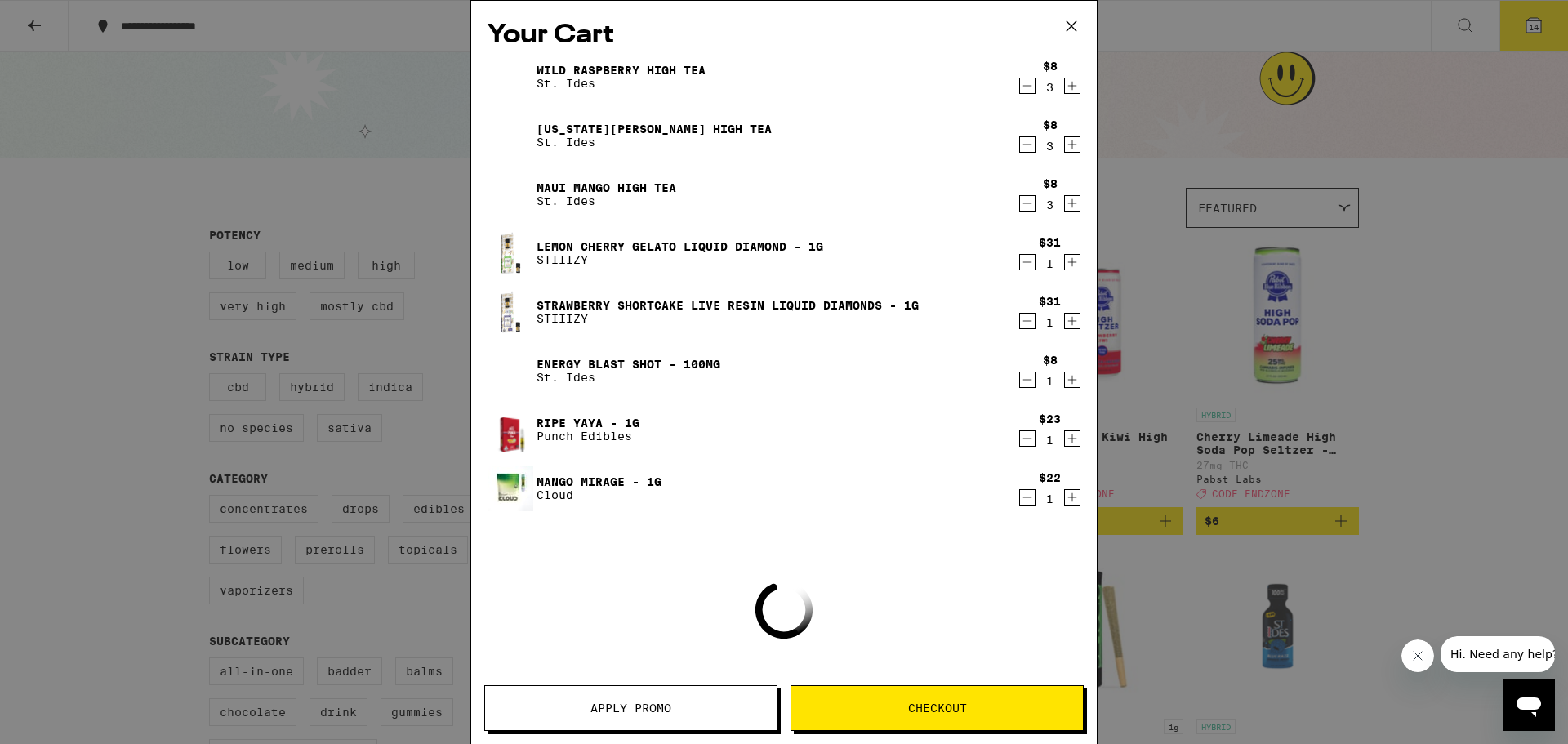
click at [691, 713] on span "Apply Promo" at bounding box center [631, 708] width 292 height 12
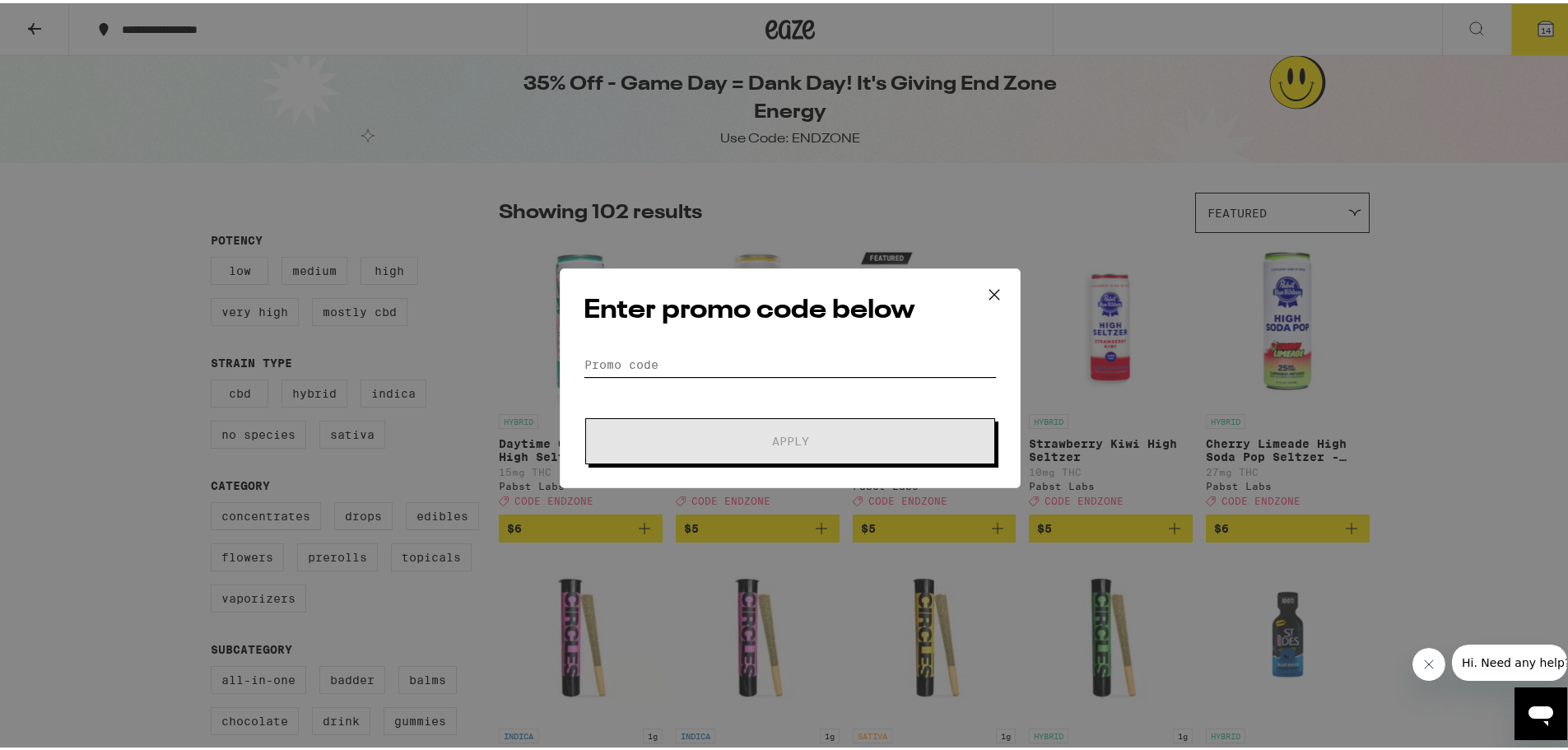
click at [634, 360] on input "Promo Code" at bounding box center [790, 361] width 413 height 25
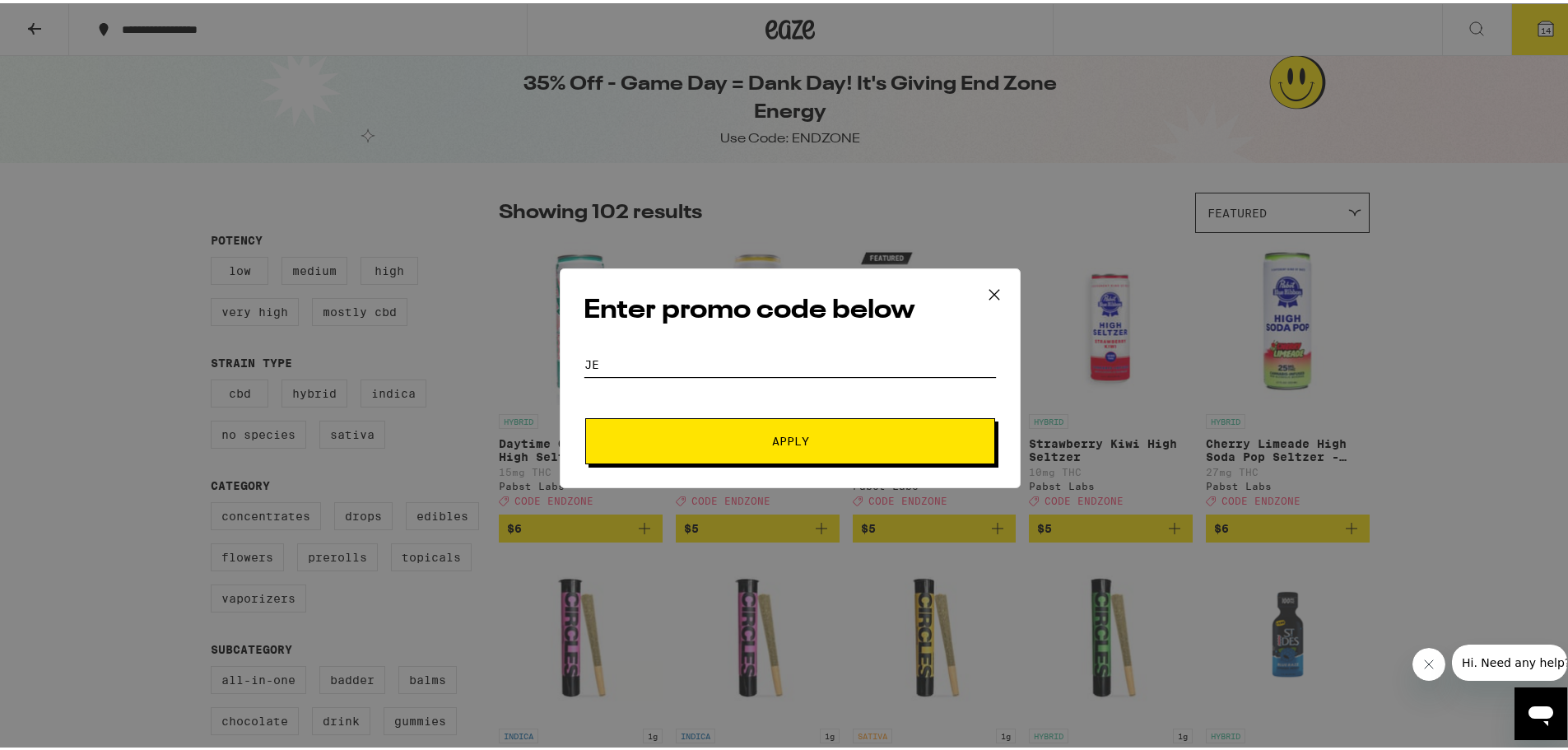
type input "j"
type input "endzone"
click at [670, 415] on button "Apply" at bounding box center [790, 438] width 410 height 46
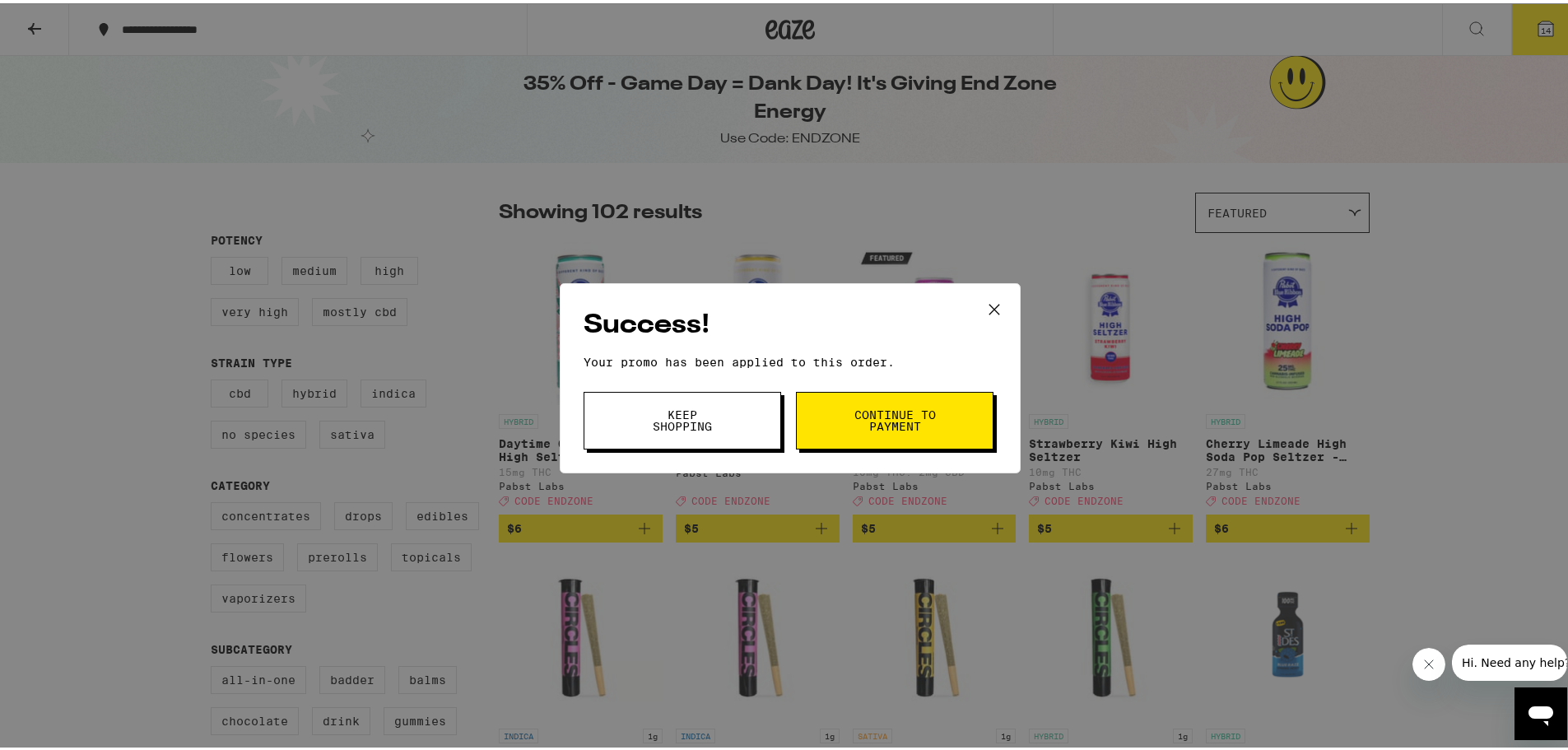
click at [906, 421] on span "Continue to payment" at bounding box center [895, 417] width 84 height 23
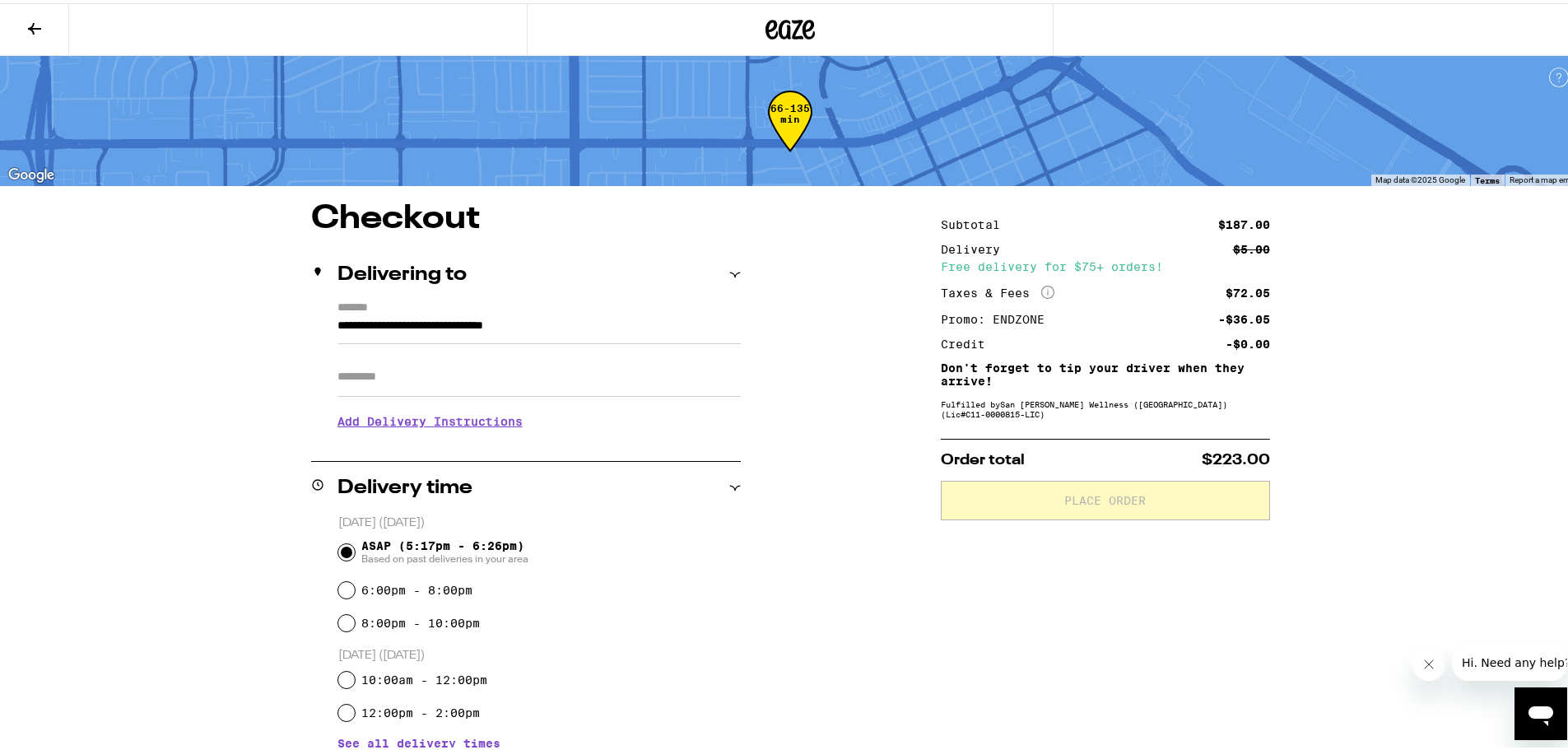
click at [409, 421] on h3 "Add Delivery Instructions" at bounding box center [538, 418] width 403 height 38
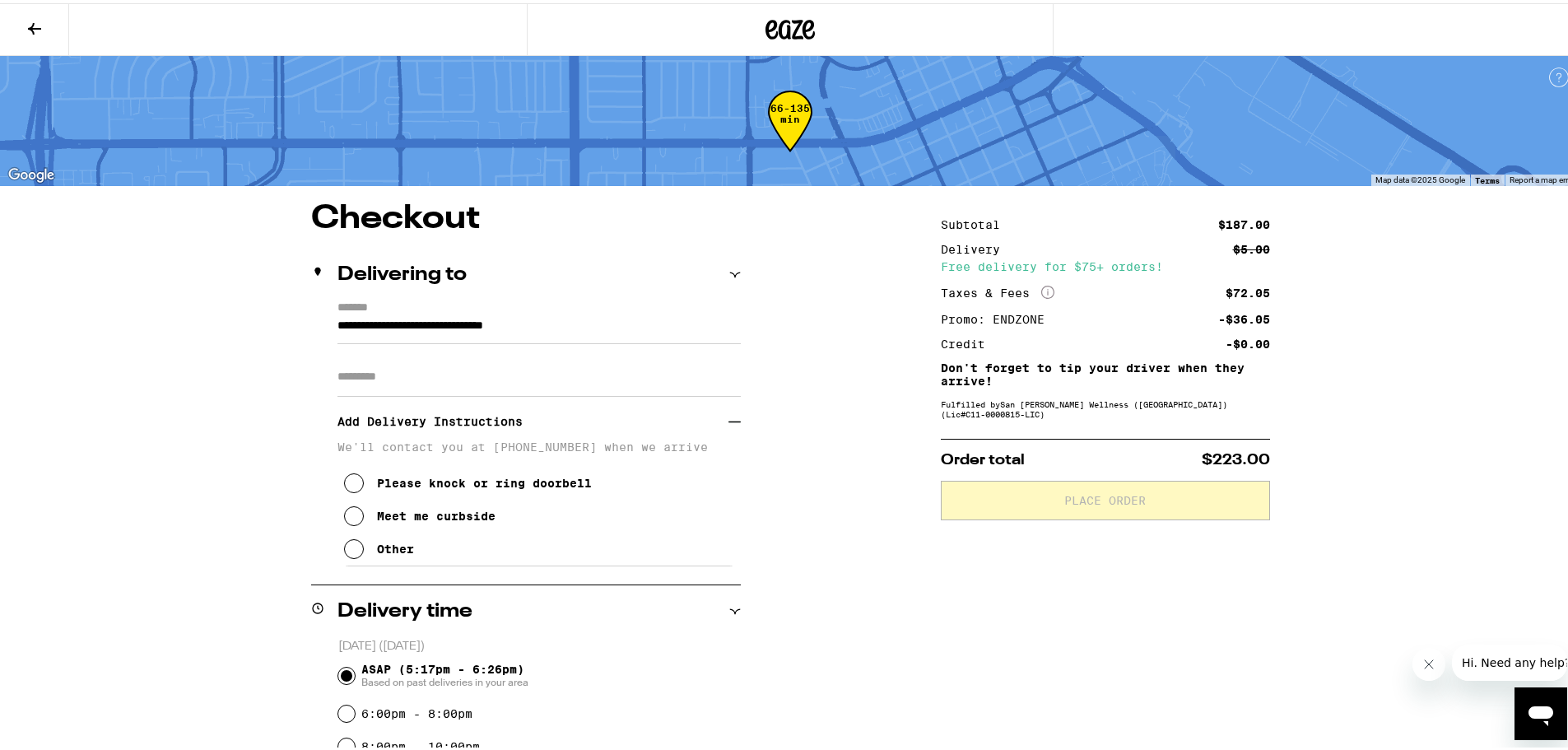
click at [384, 551] on div "Other" at bounding box center [395, 545] width 37 height 13
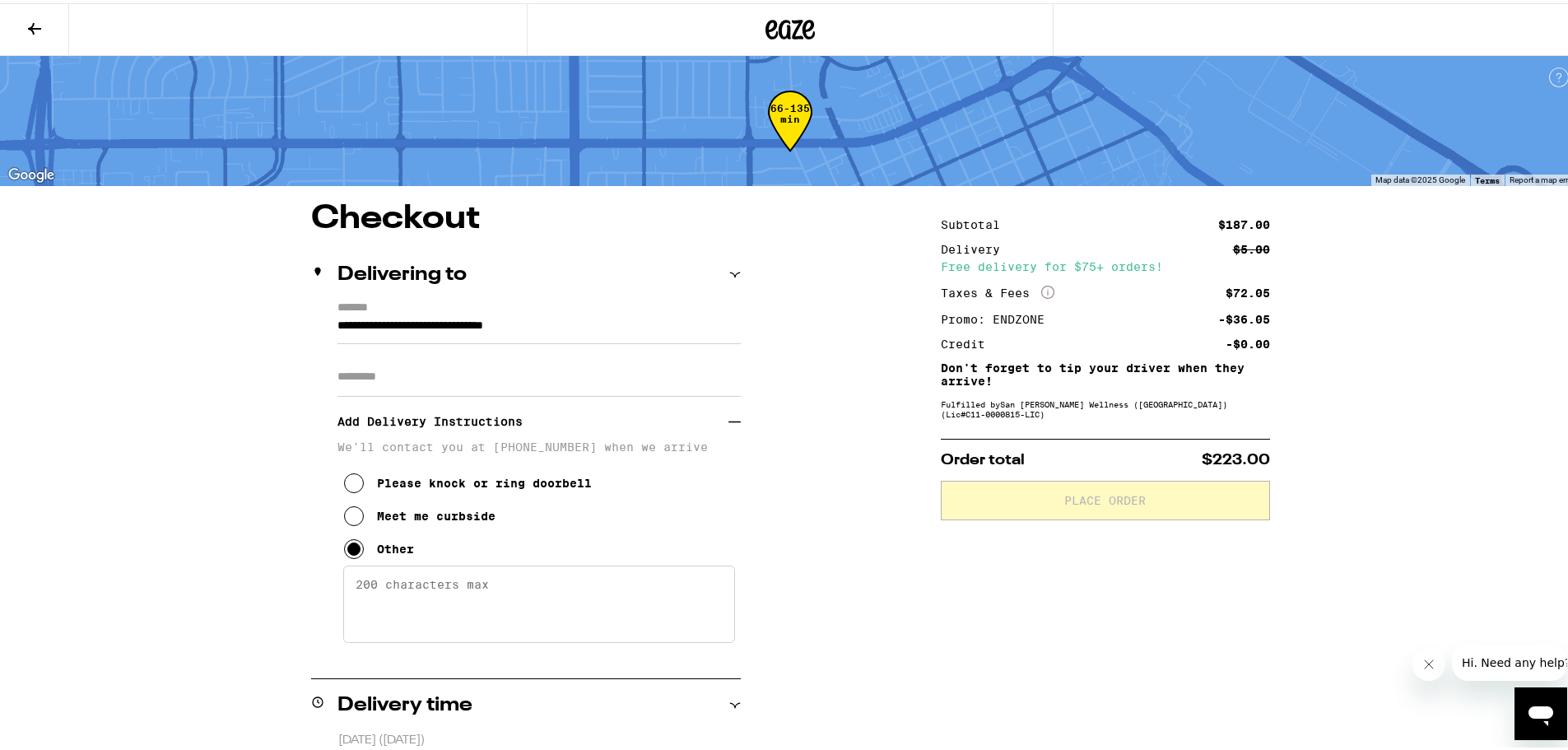
click at [495, 600] on textarea "Enter any other delivery instructions you want driver to know" at bounding box center [539, 600] width 392 height 77
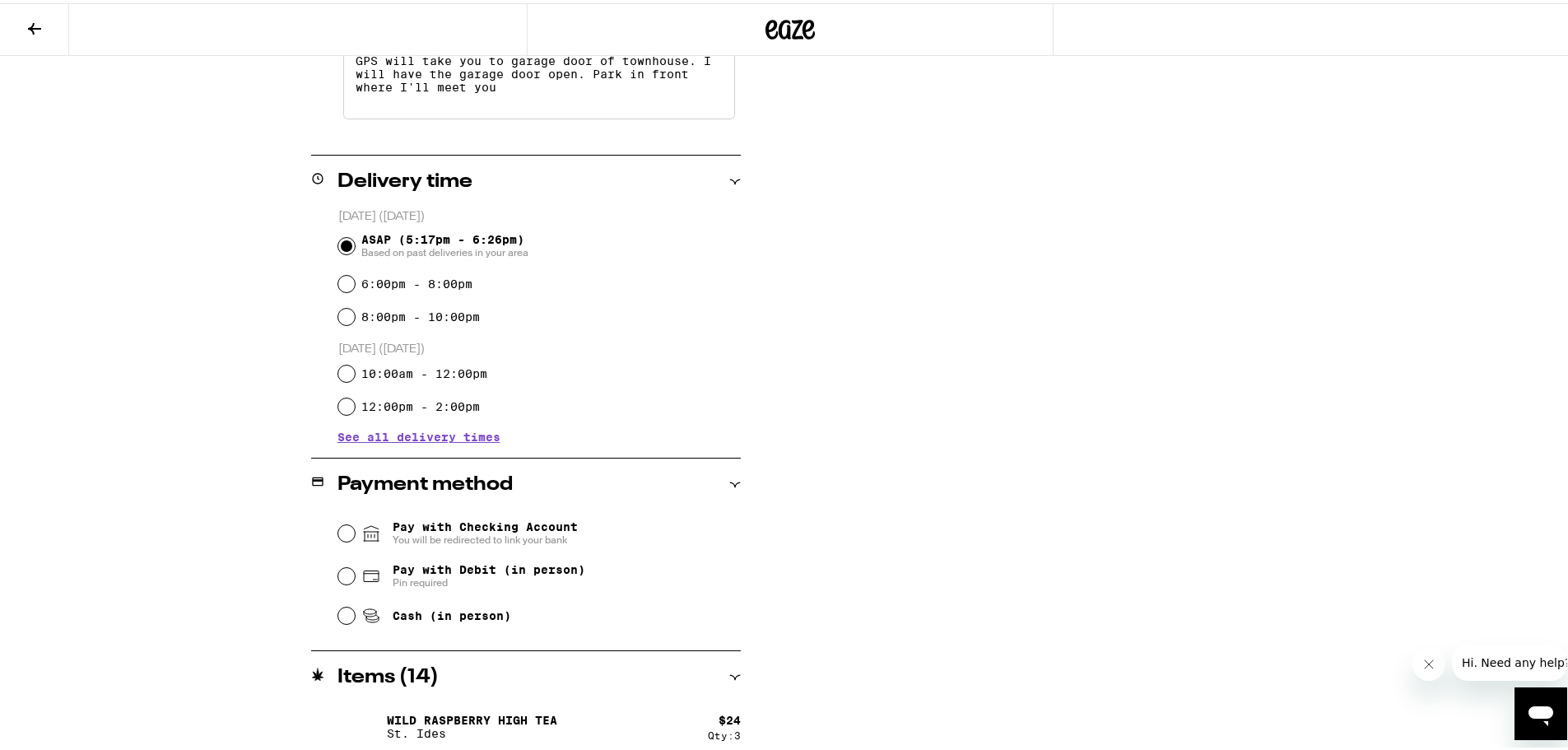
scroll to position [741, 0]
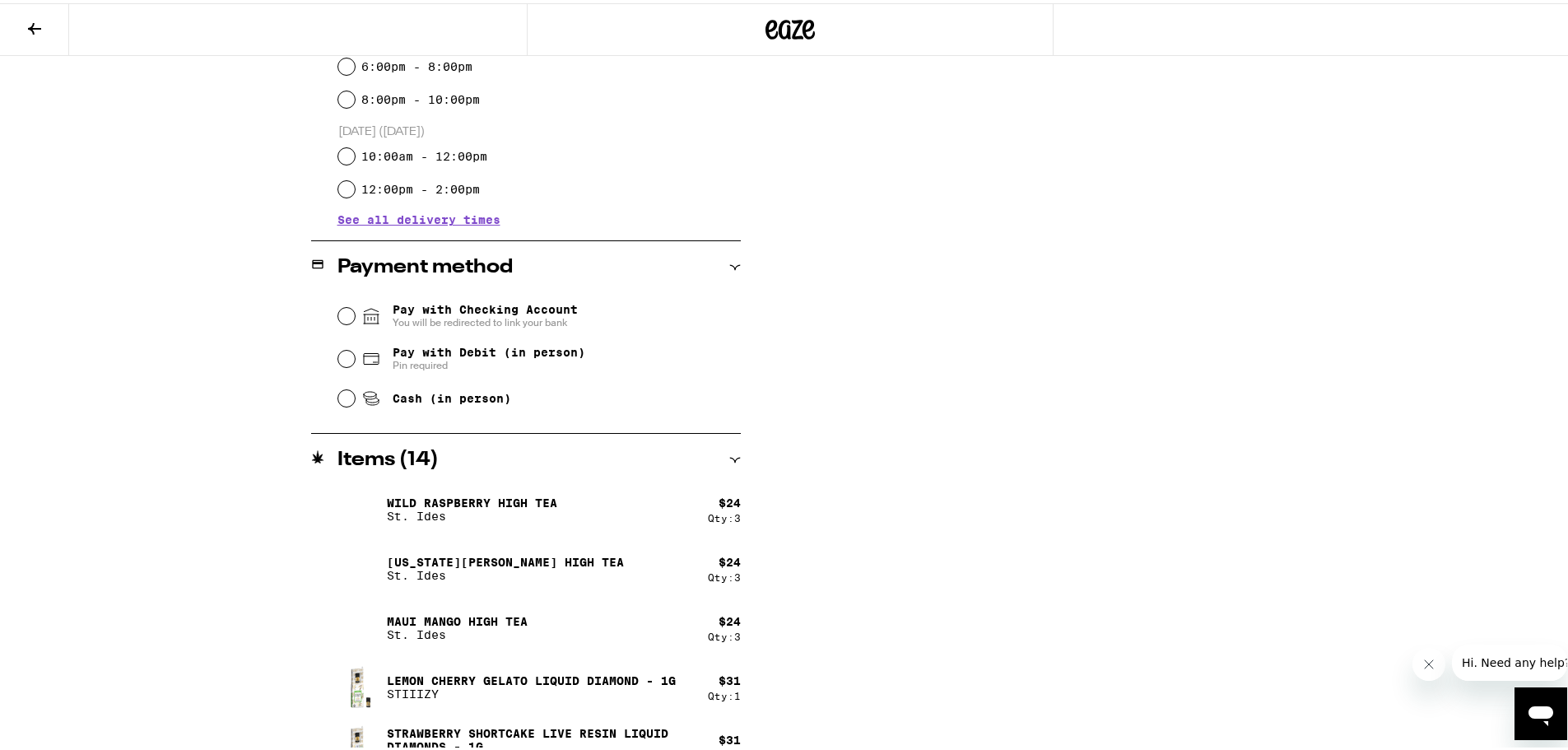
type textarea "GPS will take you to garage door of townhouse. I will have the garage door open…"
click at [510, 342] on div "Pay with Debit (in person) Pin required" at bounding box center [539, 355] width 402 height 43
click at [528, 361] on span "Pin required" at bounding box center [489, 362] width 193 height 13
click at [355, 361] on input "Pay with Debit (in person) Pin required" at bounding box center [346, 355] width 16 height 16
radio input "true"
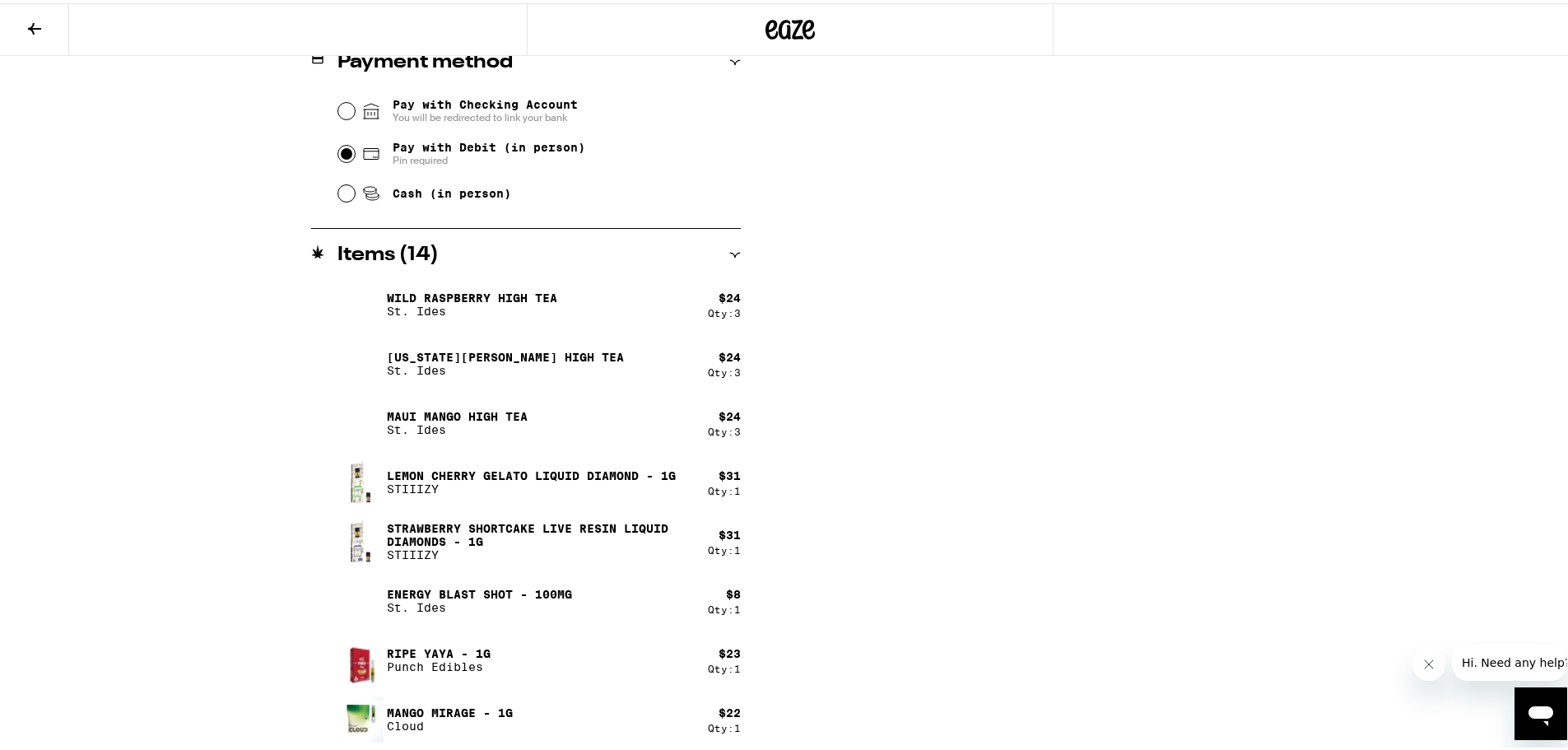
scroll to position [949, 0]
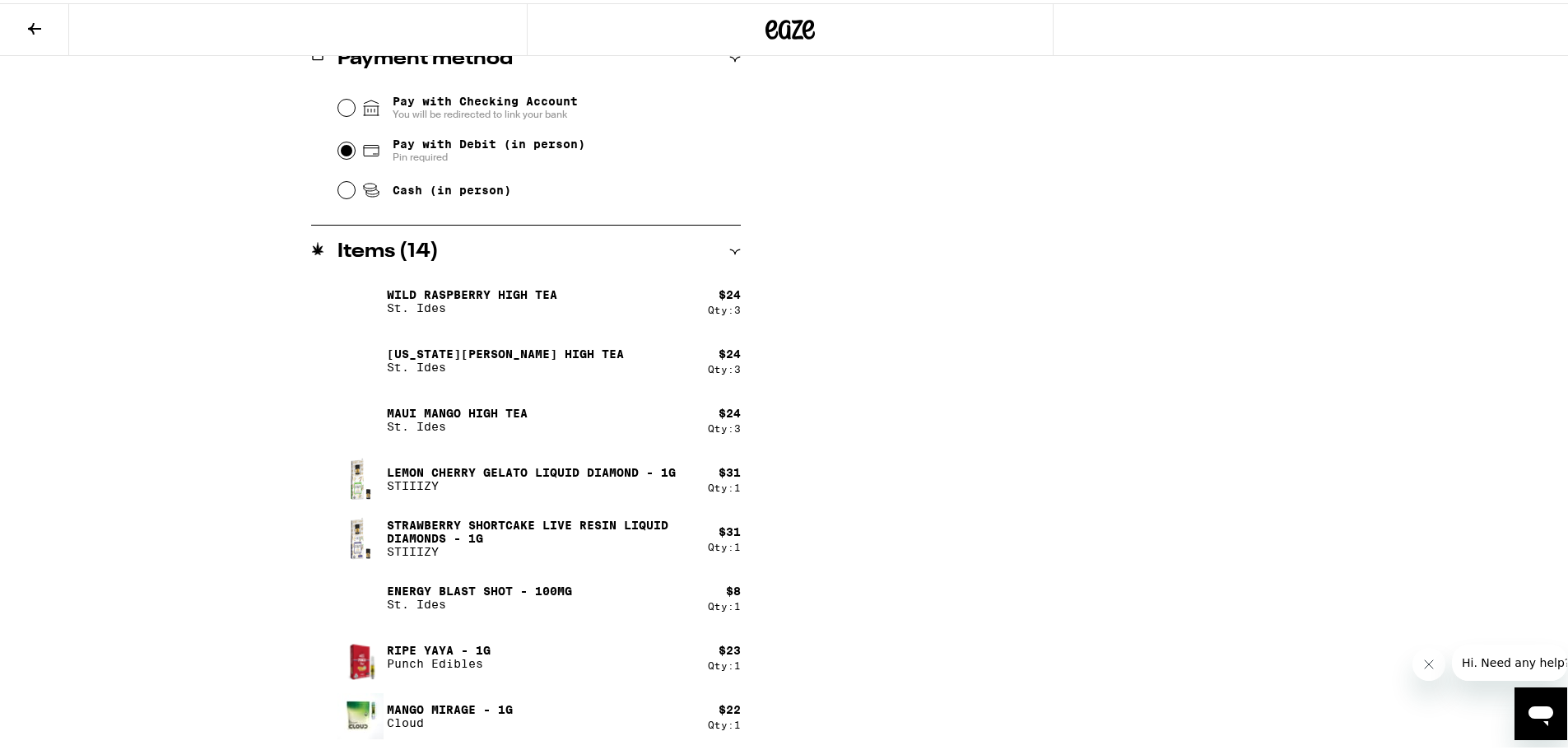
click at [1253, 347] on div "Subtotal $187.00 Delivery $5.00 Free delivery for $75+ orders! Taxes & Fees Mor…" at bounding box center [1105, 0] width 329 height 1500
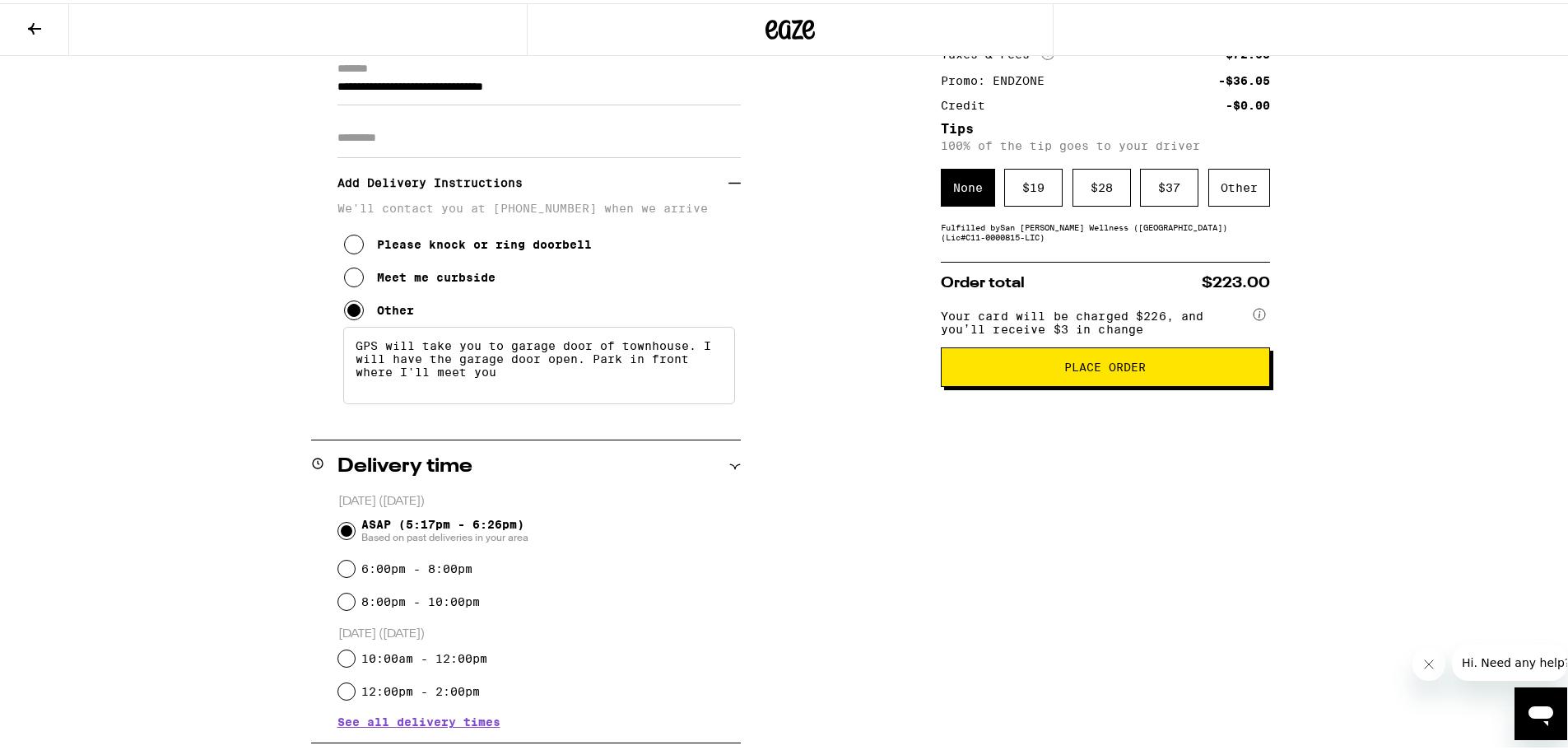
scroll to position [0, 0]
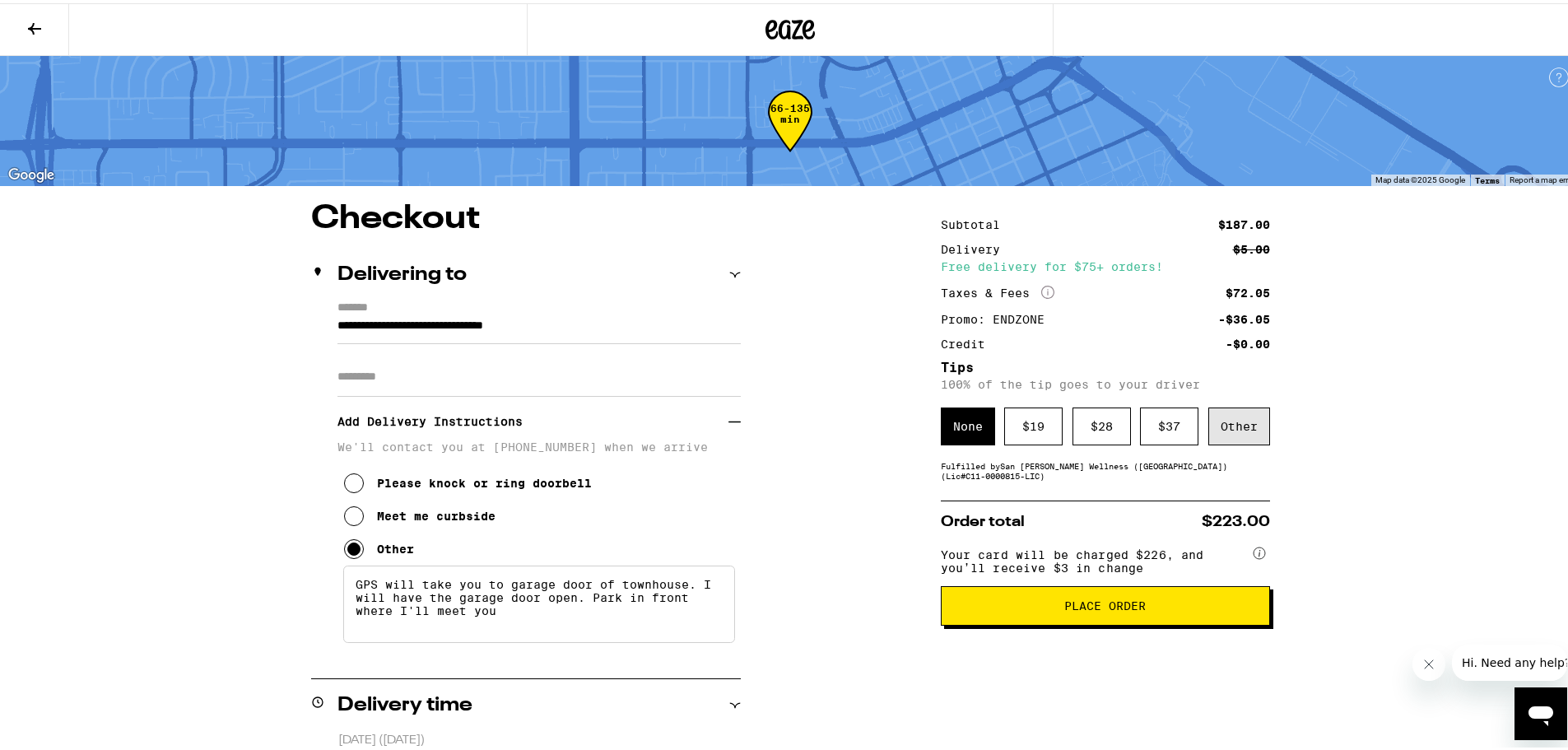
click at [1254, 418] on div "Other" at bounding box center [1239, 423] width 62 height 38
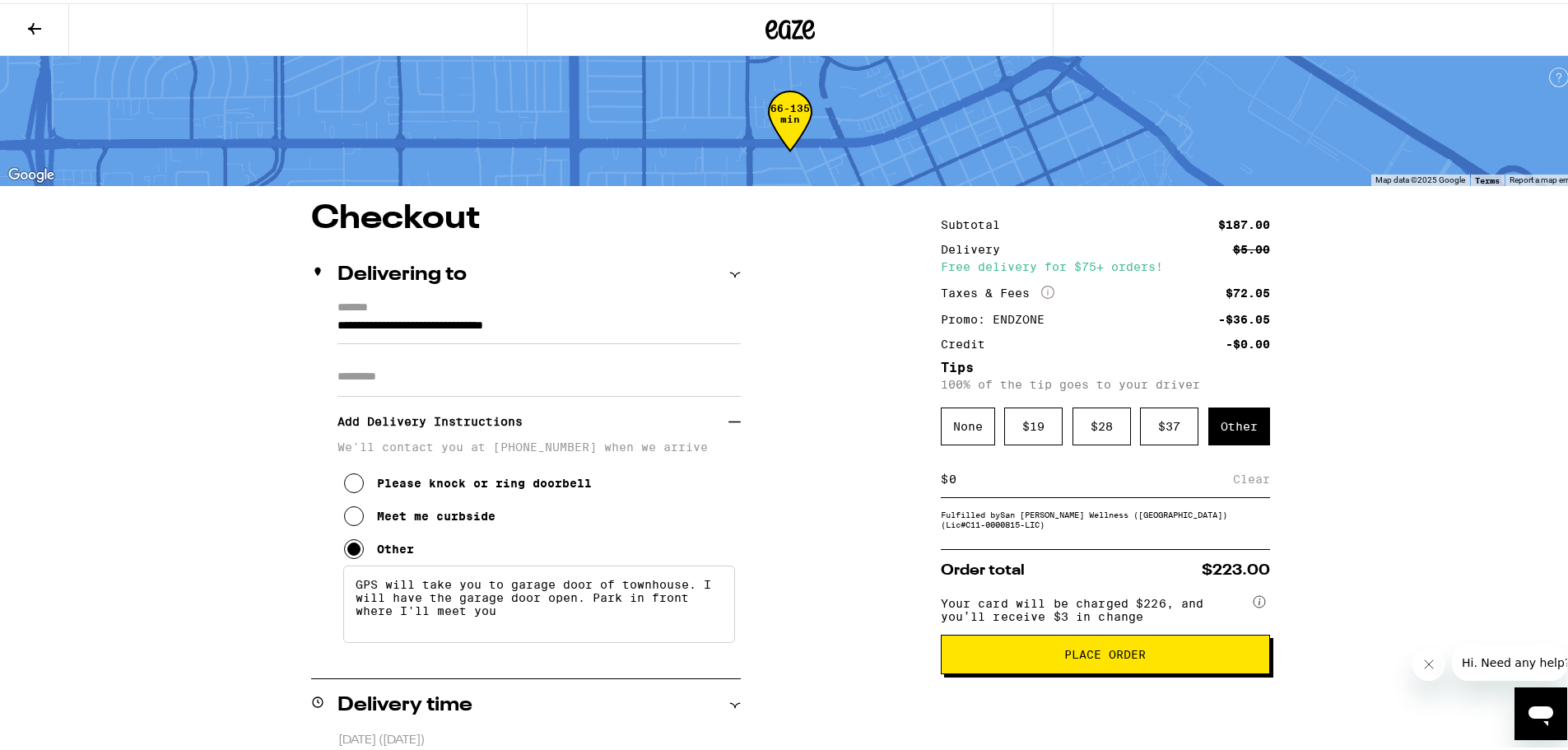
click at [978, 483] on input at bounding box center [1090, 475] width 285 height 15
click at [1000, 483] on input at bounding box center [1090, 475] width 285 height 15
type input "1"
type input "7"
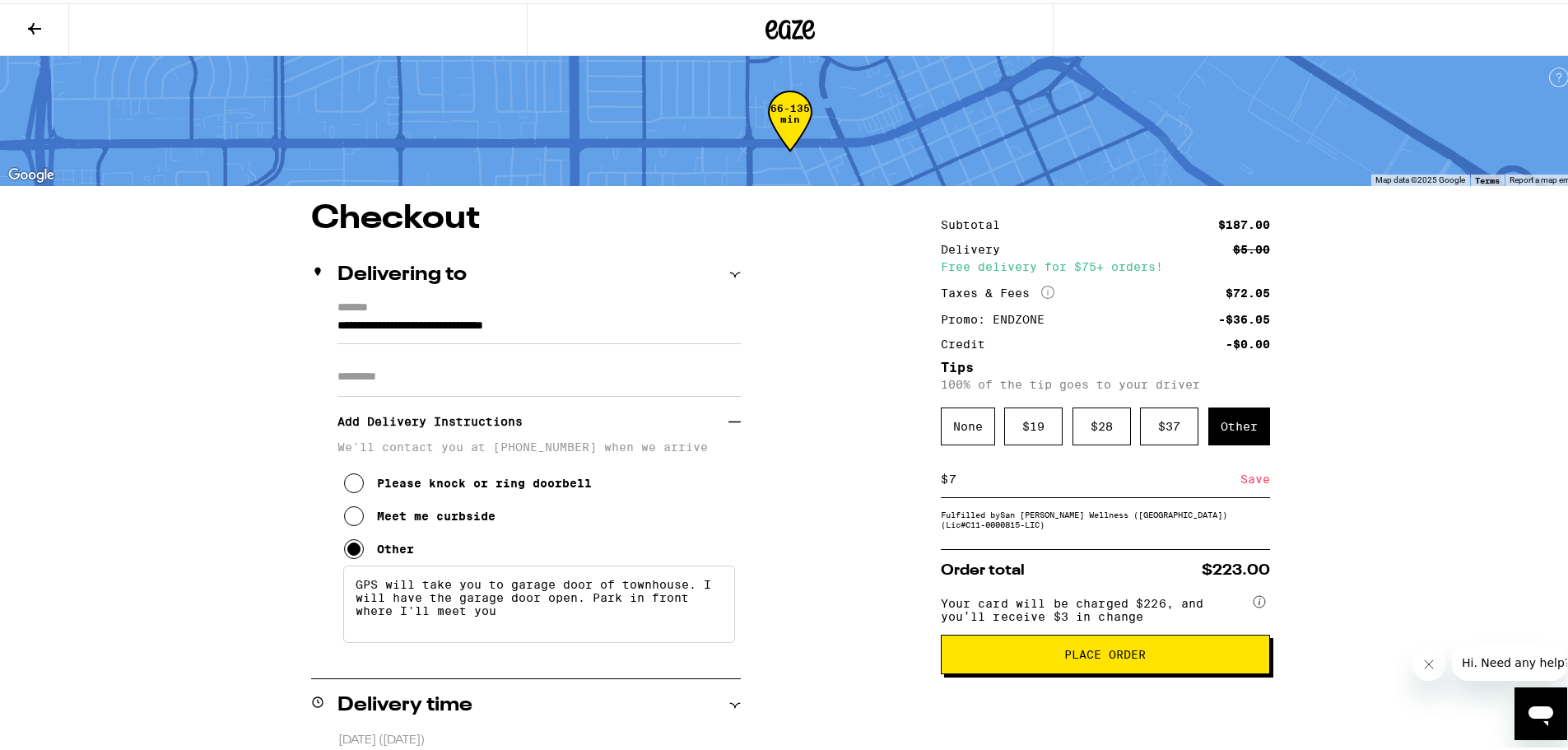
click at [1247, 491] on div "Save" at bounding box center [1255, 476] width 30 height 36
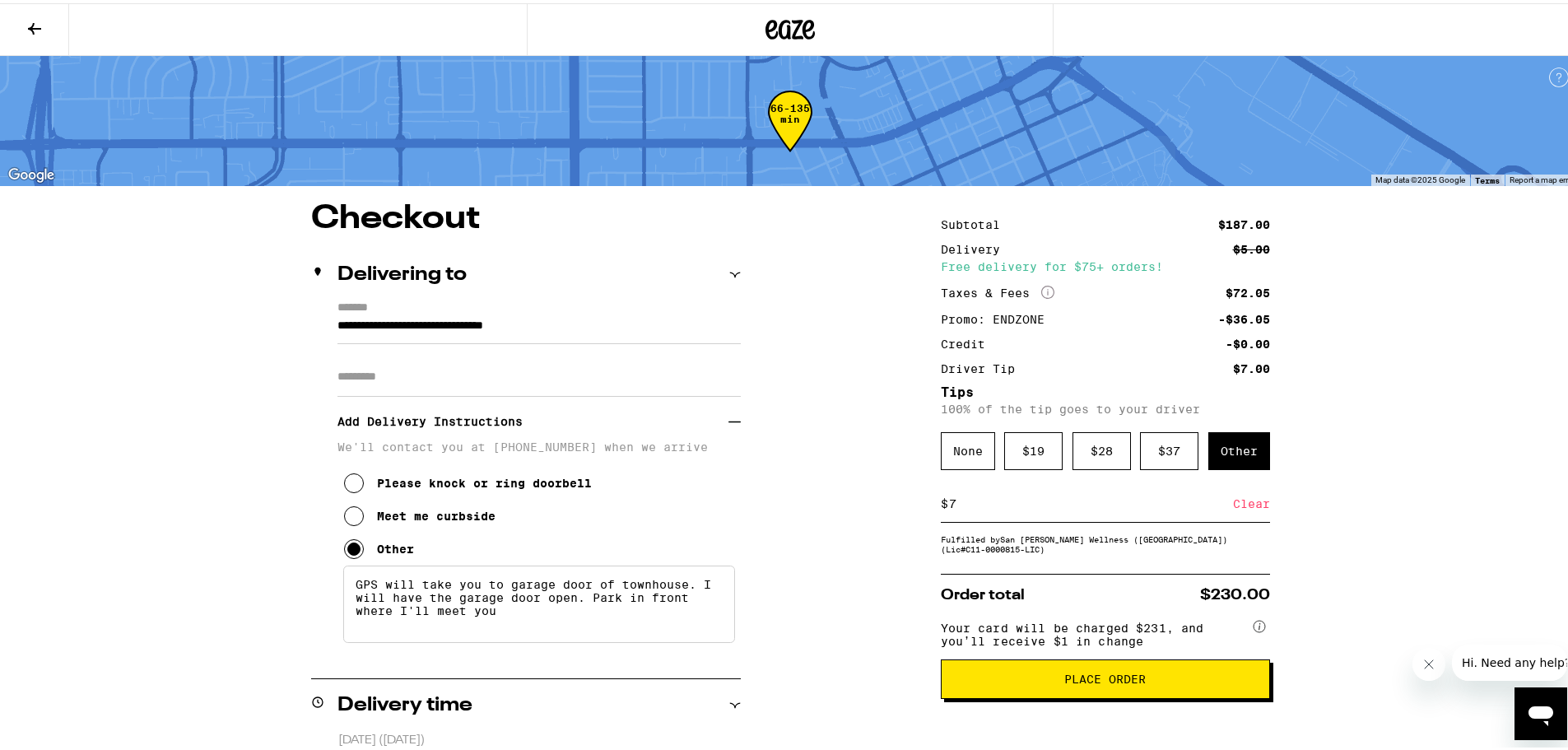
click at [34, 24] on icon at bounding box center [34, 26] width 13 height 12
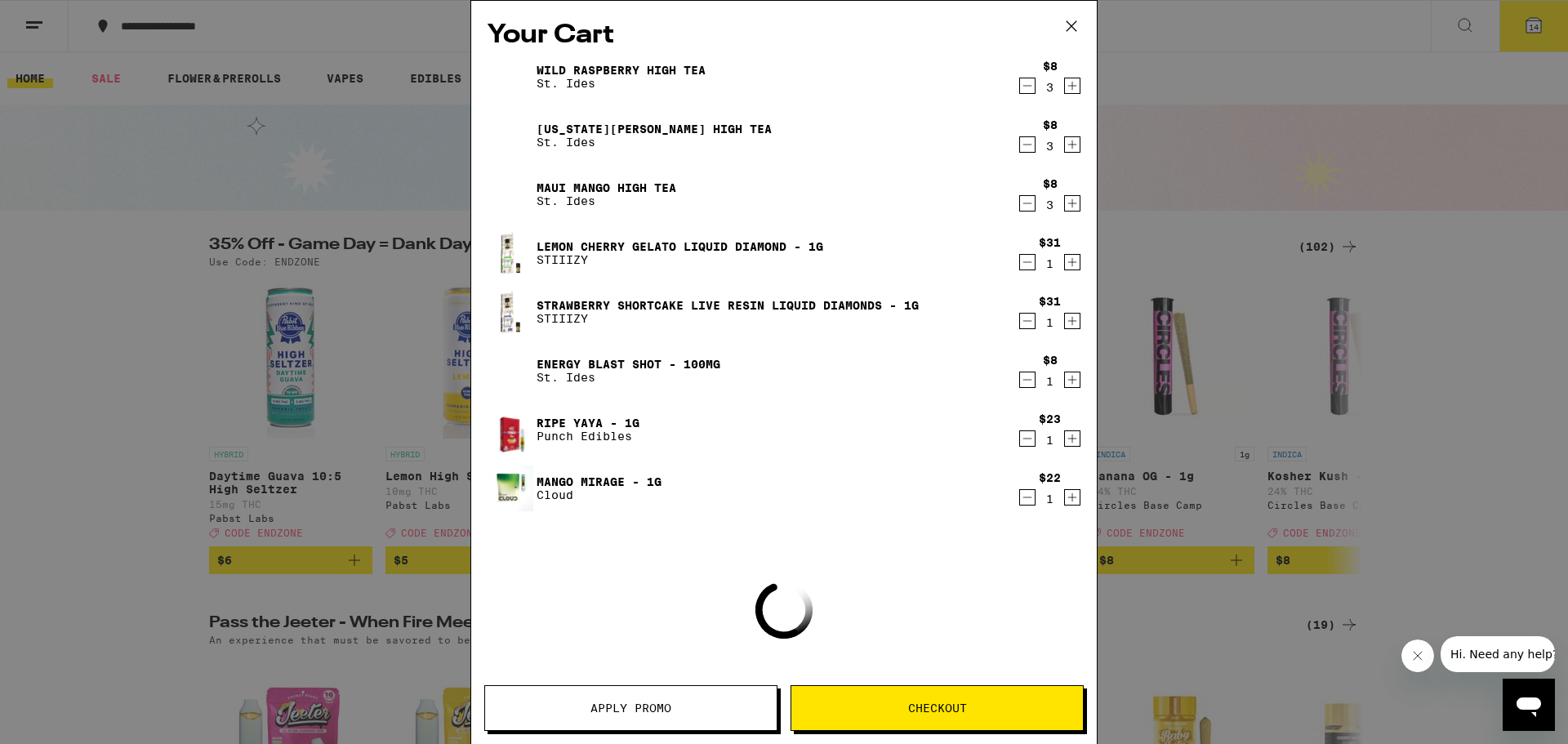
click at [1071, 26] on icon at bounding box center [1072, 26] width 25 height 25
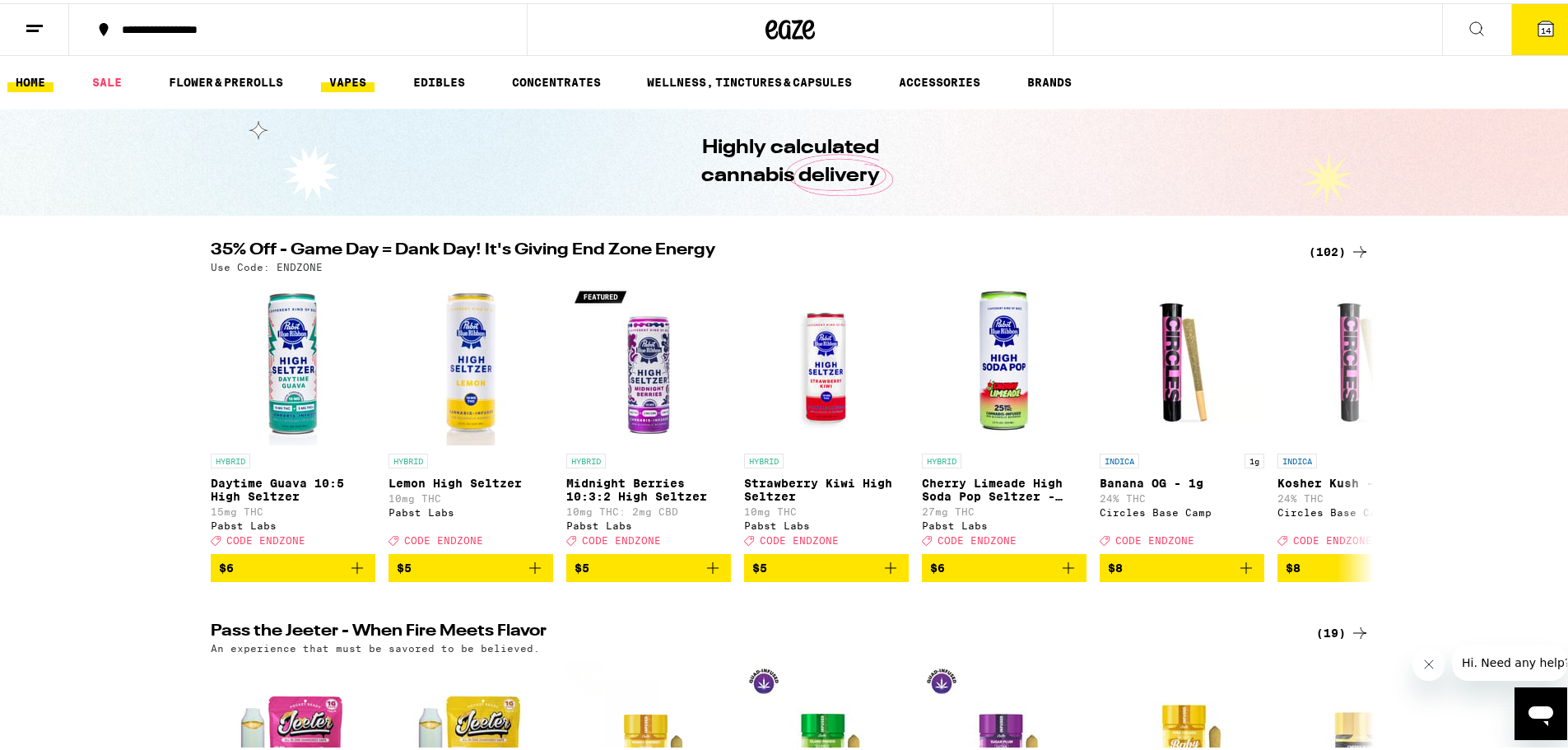
click at [352, 81] on link "VAPES" at bounding box center [348, 79] width 54 height 20
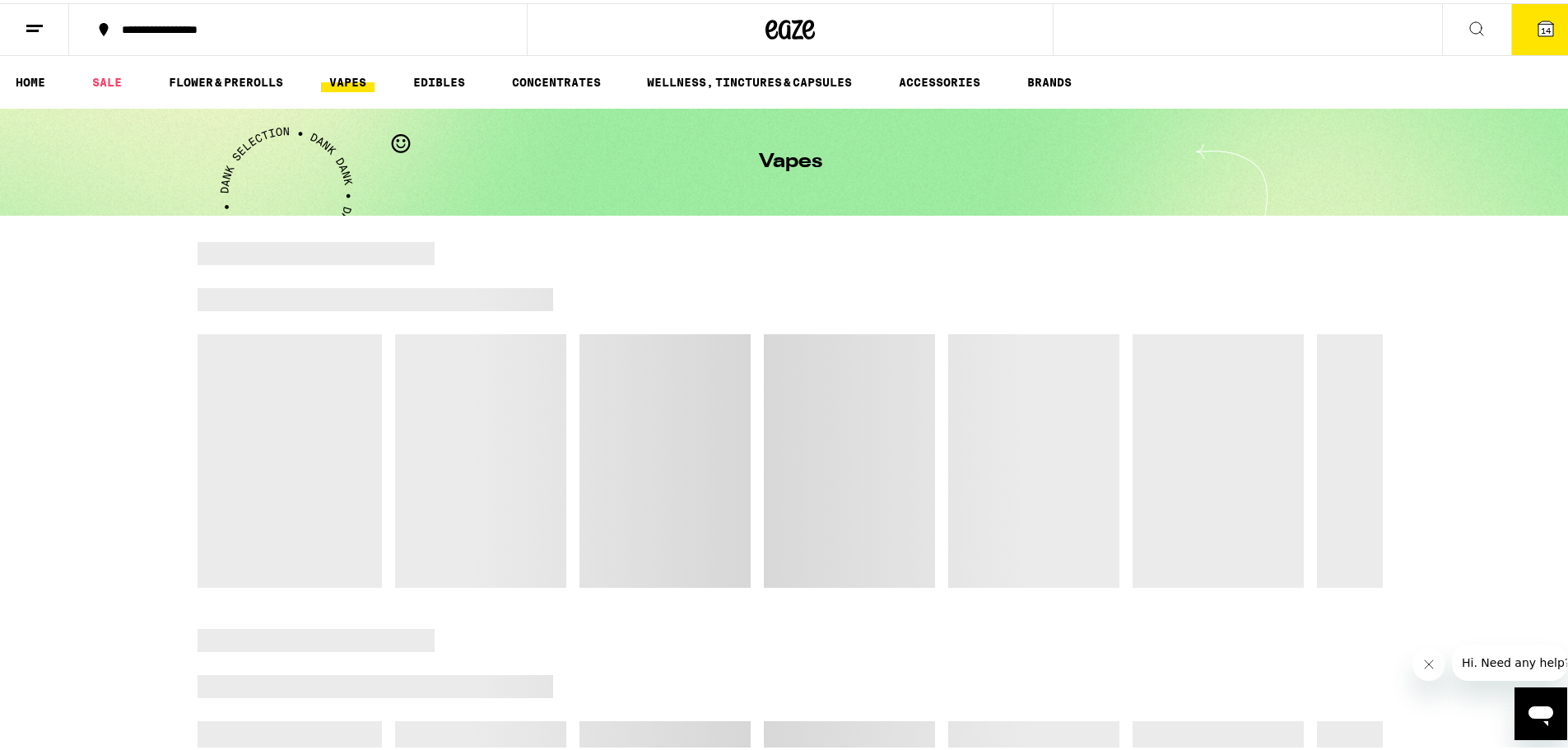
click at [357, 70] on link "VAPES" at bounding box center [348, 79] width 54 height 20
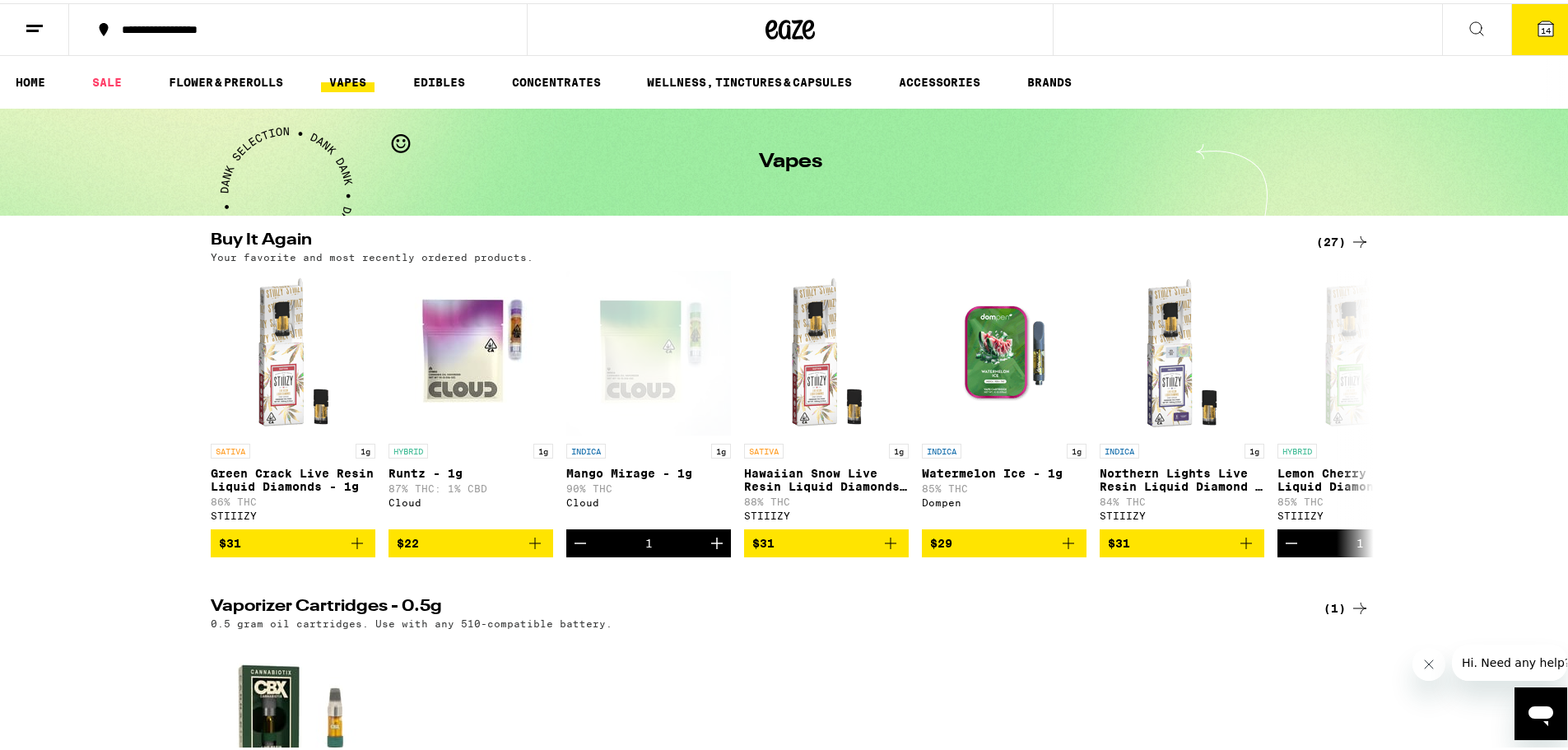
click at [1492, 14] on button at bounding box center [1476, 27] width 69 height 52
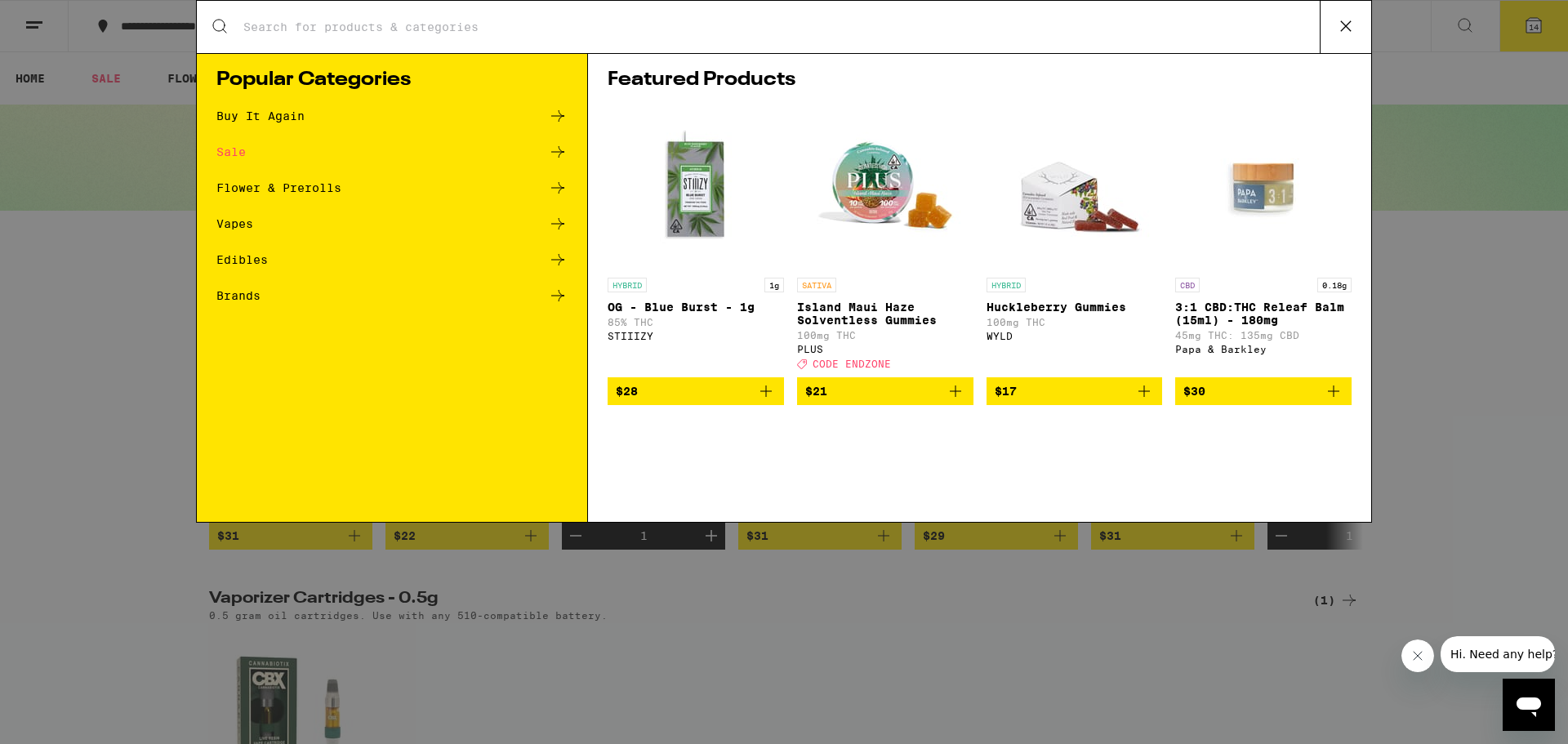
click at [369, 27] on input "Search for Products" at bounding box center [781, 27] width 1078 height 15
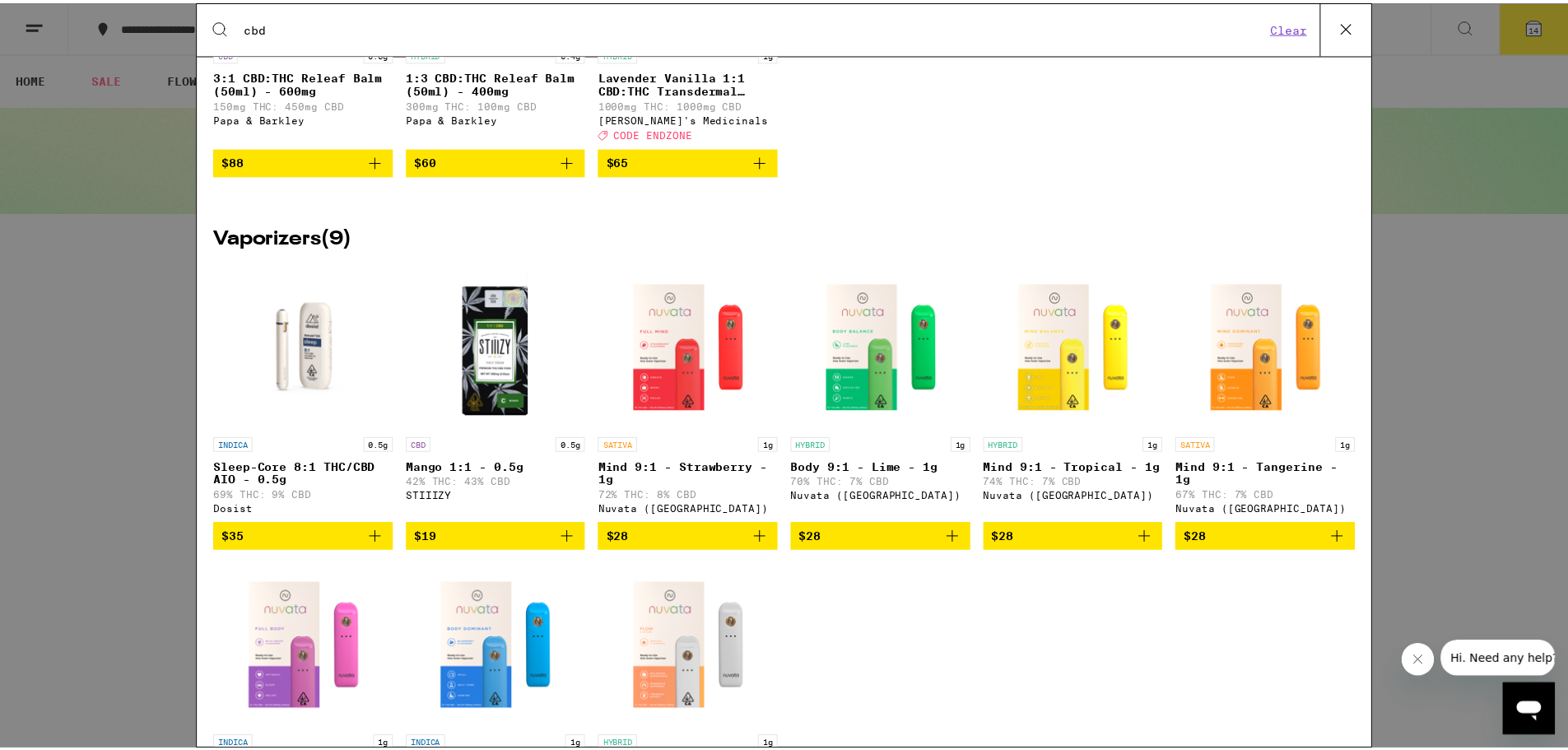
scroll to position [1863, 0]
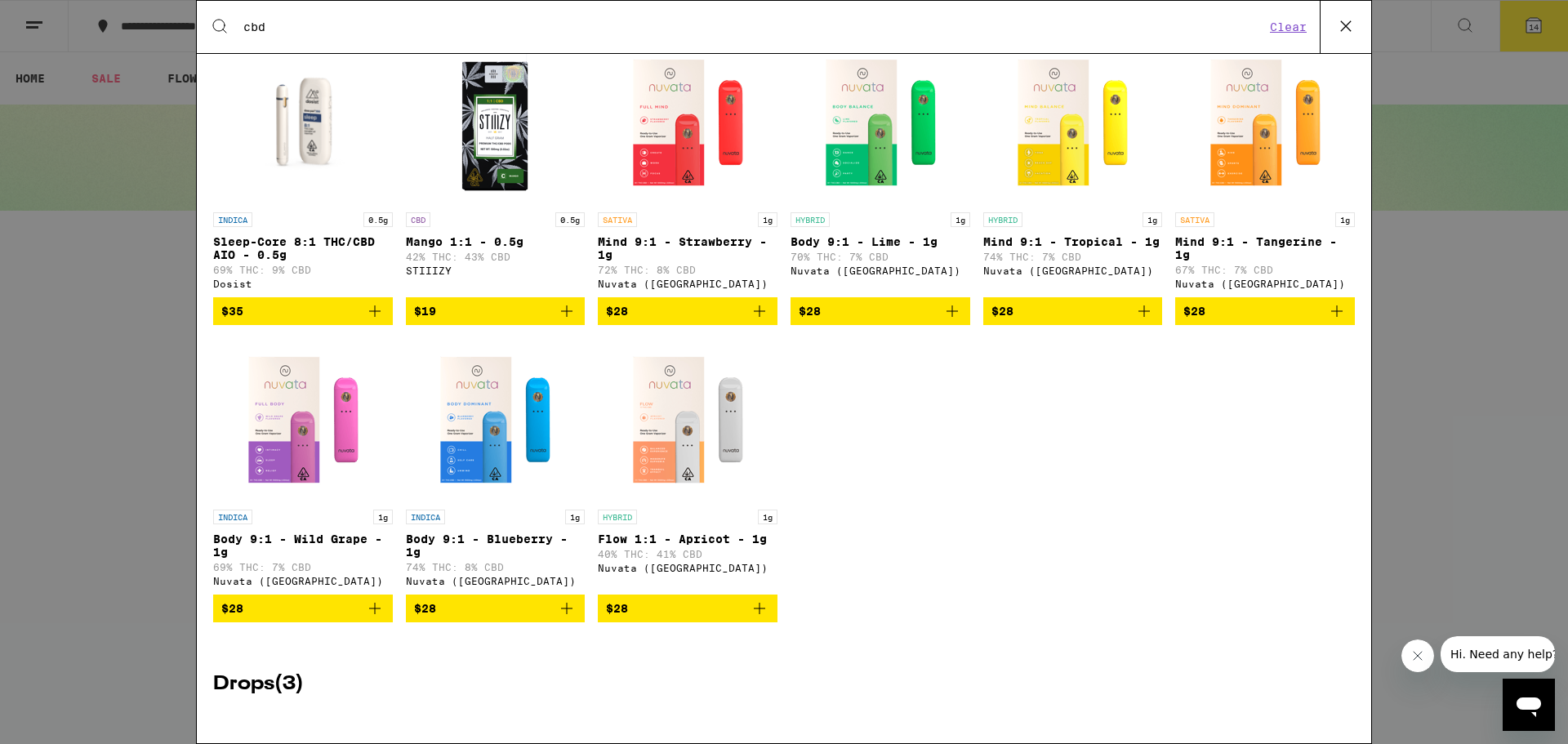
type input "cbd"
click at [763, 618] on icon "Add to bag" at bounding box center [760, 608] width 20 height 20
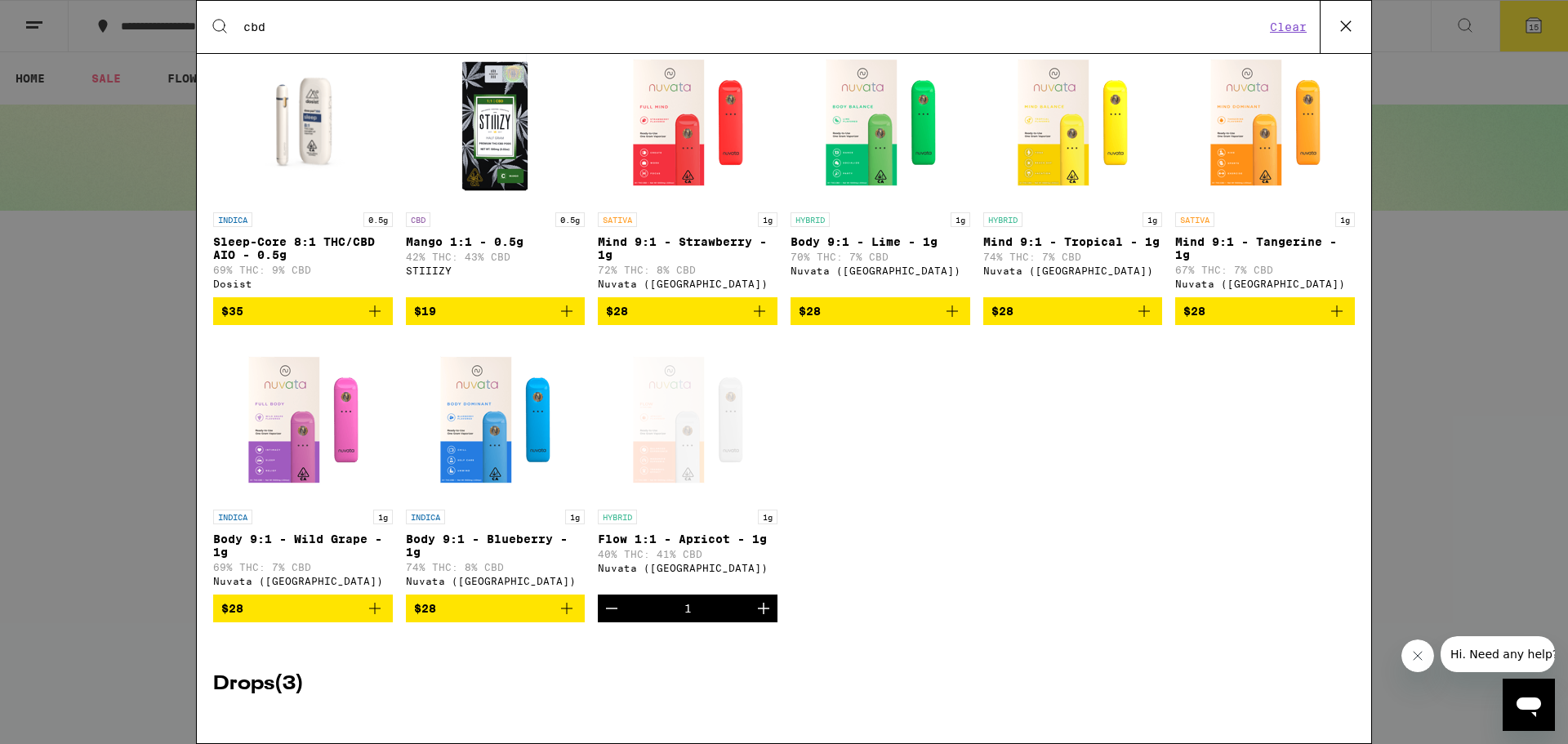
click at [1346, 21] on icon at bounding box center [1346, 26] width 25 height 25
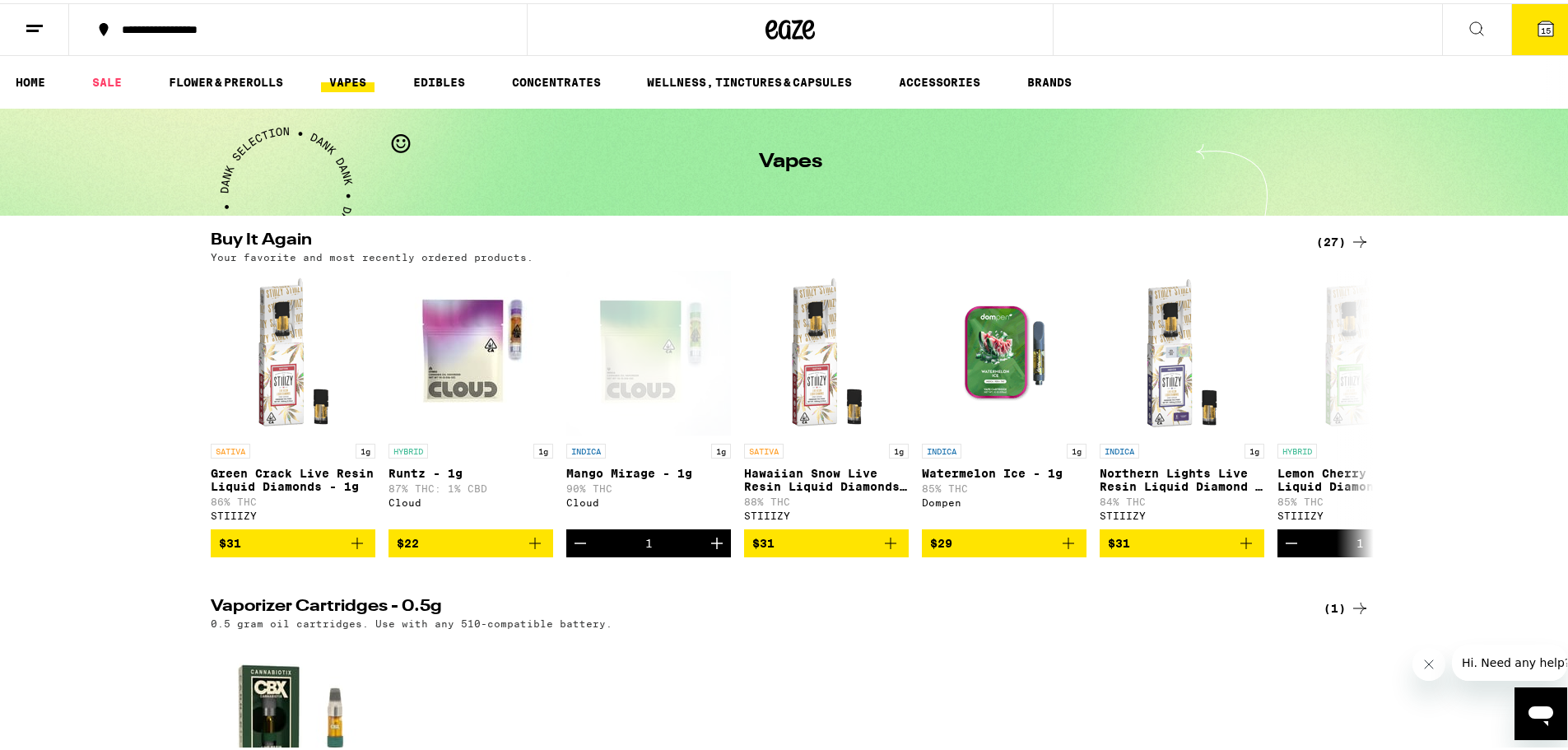
click at [1552, 34] on button "15" at bounding box center [1545, 26] width 69 height 51
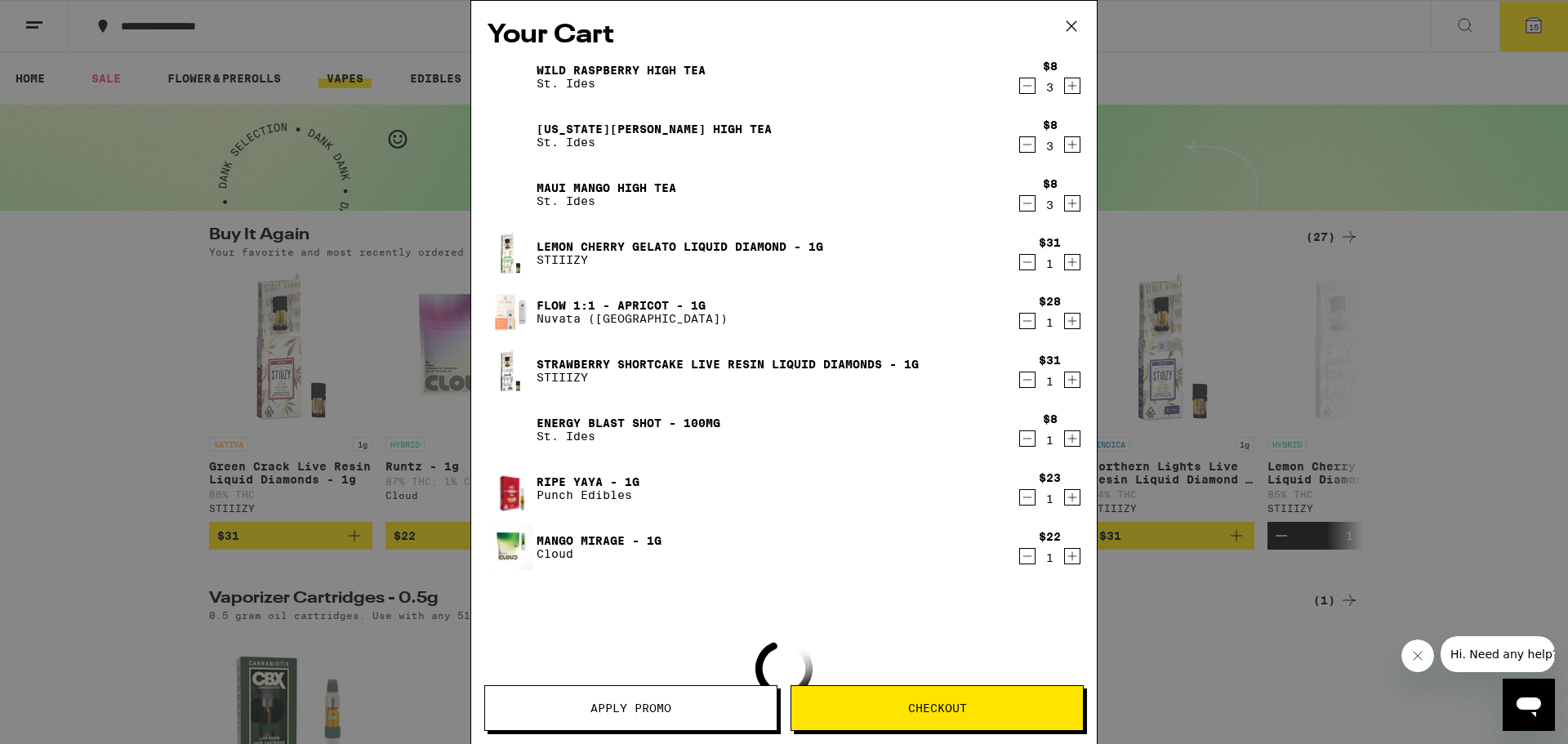
click at [949, 719] on button "Checkout" at bounding box center [937, 708] width 293 height 46
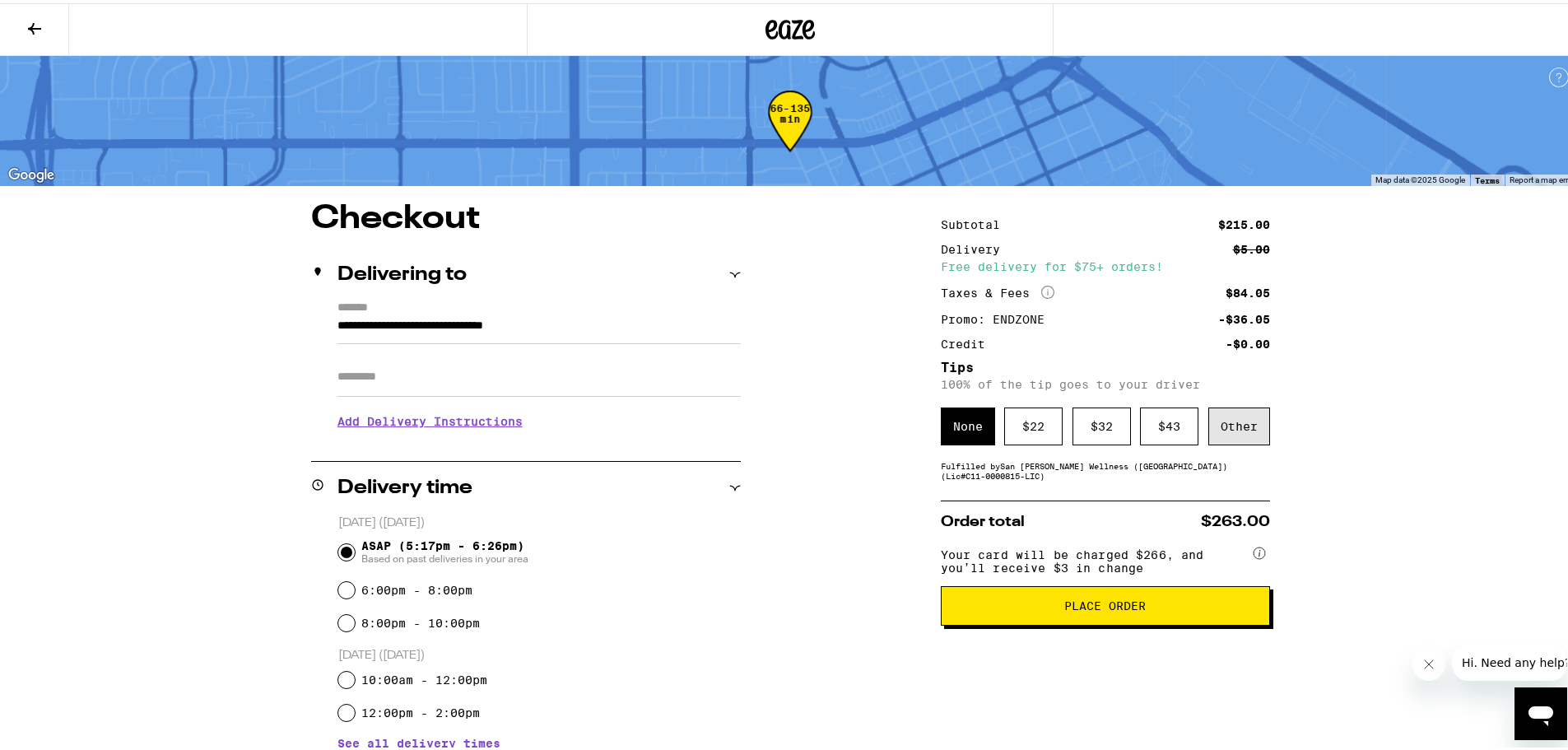
click at [1239, 418] on div "Other" at bounding box center [1239, 423] width 62 height 38
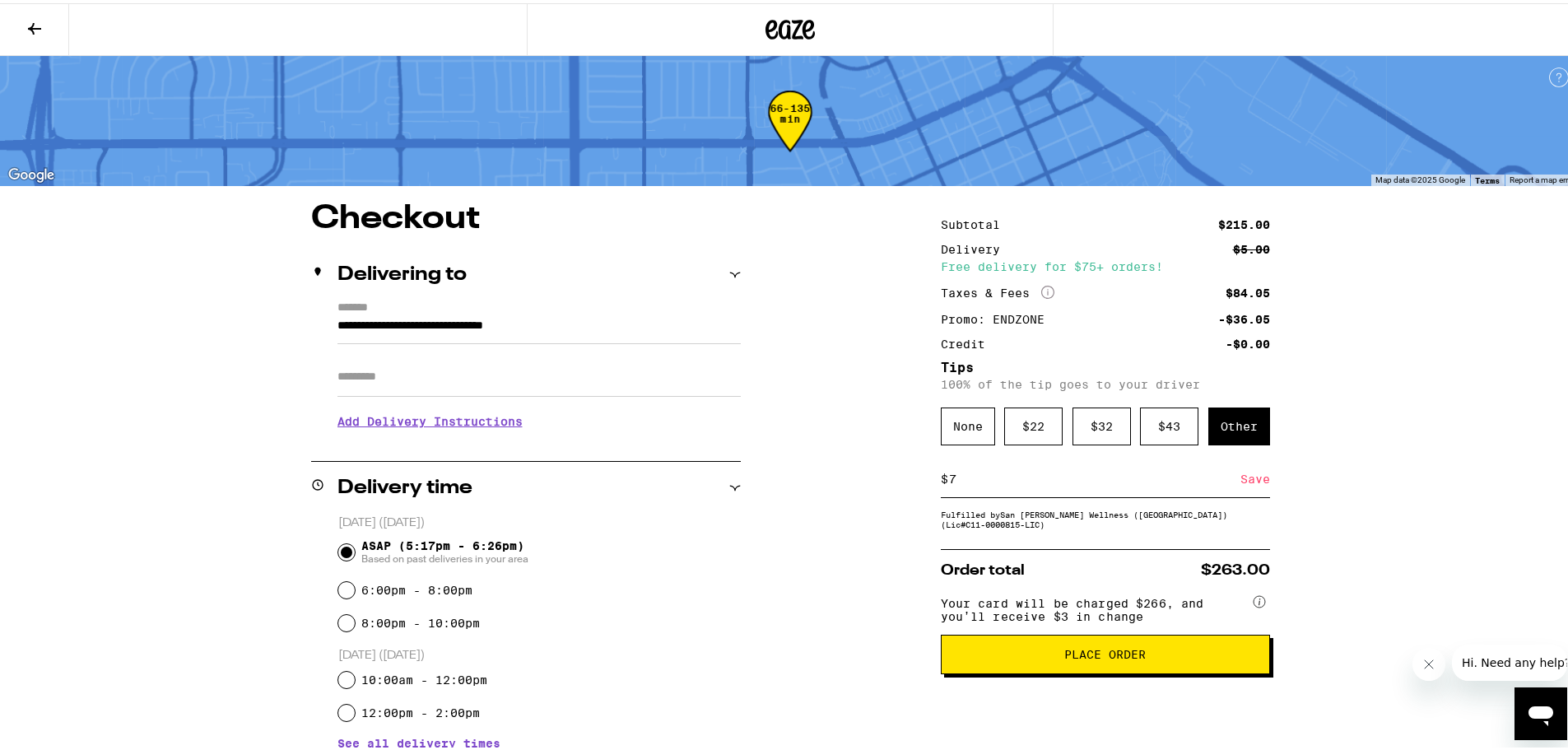
click at [1212, 473] on input "7" at bounding box center [1094, 475] width 292 height 15
type input "7"
click at [1242, 477] on div "Save" at bounding box center [1255, 476] width 30 height 36
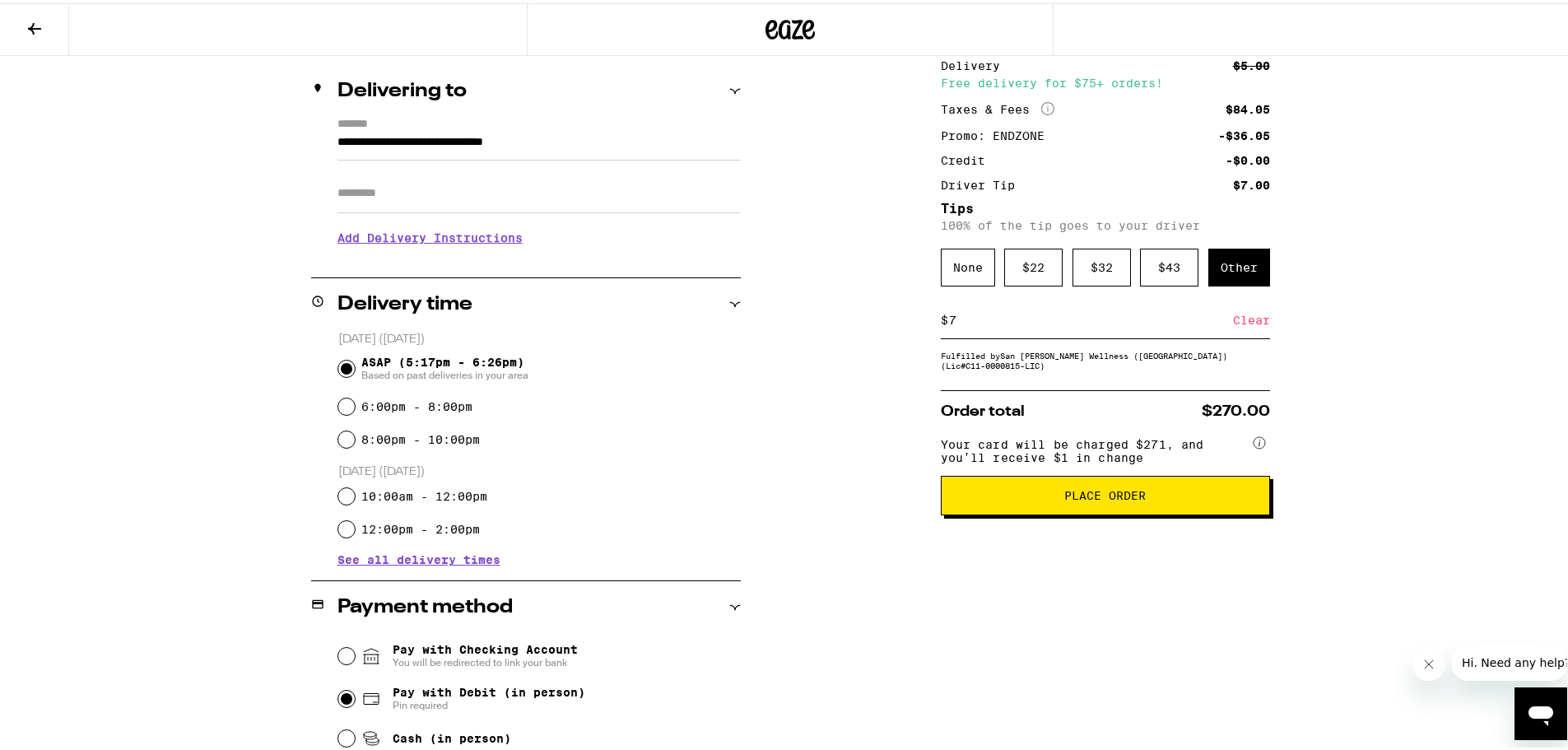
scroll to position [50, 0]
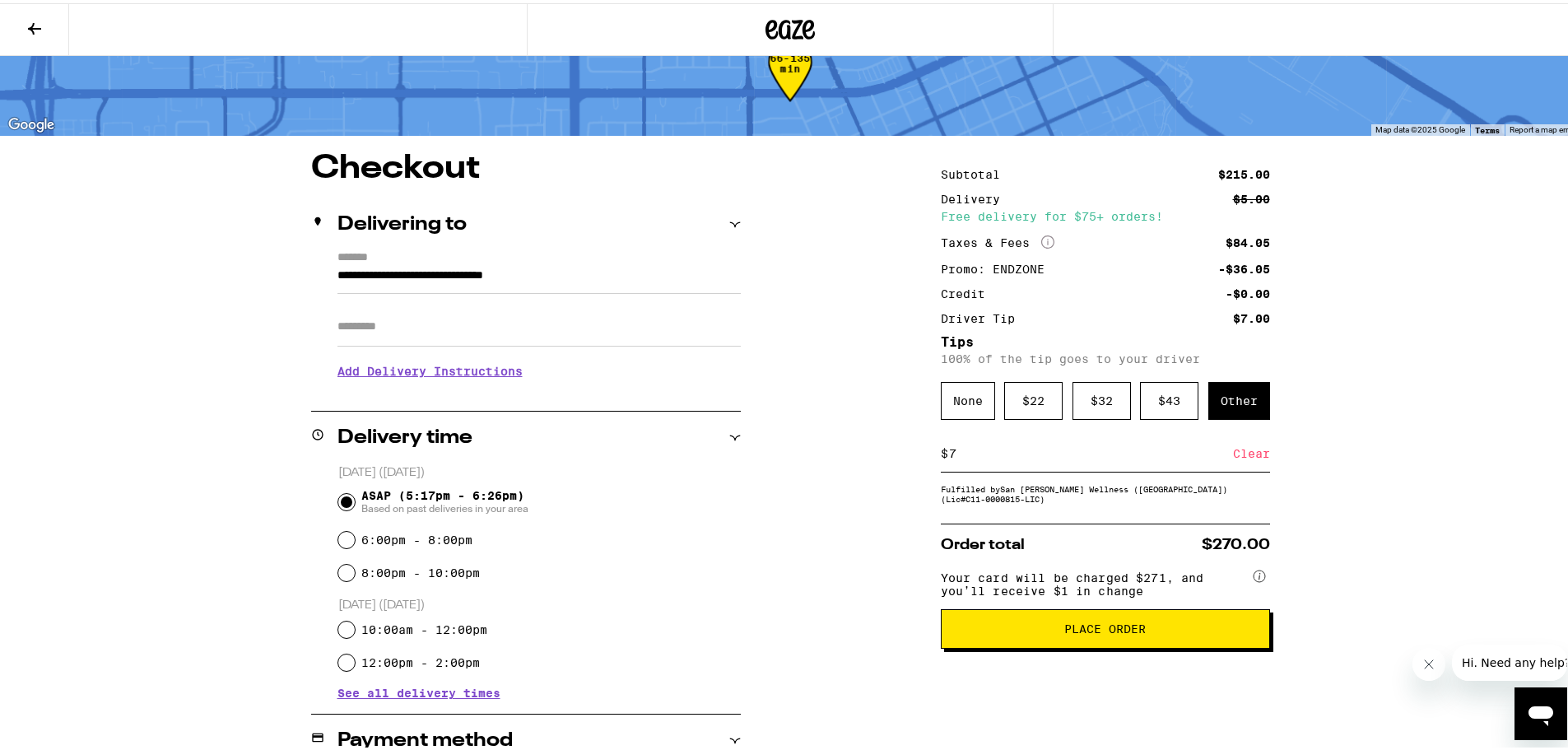
click at [424, 361] on h3 "Add Delivery Instructions" at bounding box center [538, 368] width 403 height 38
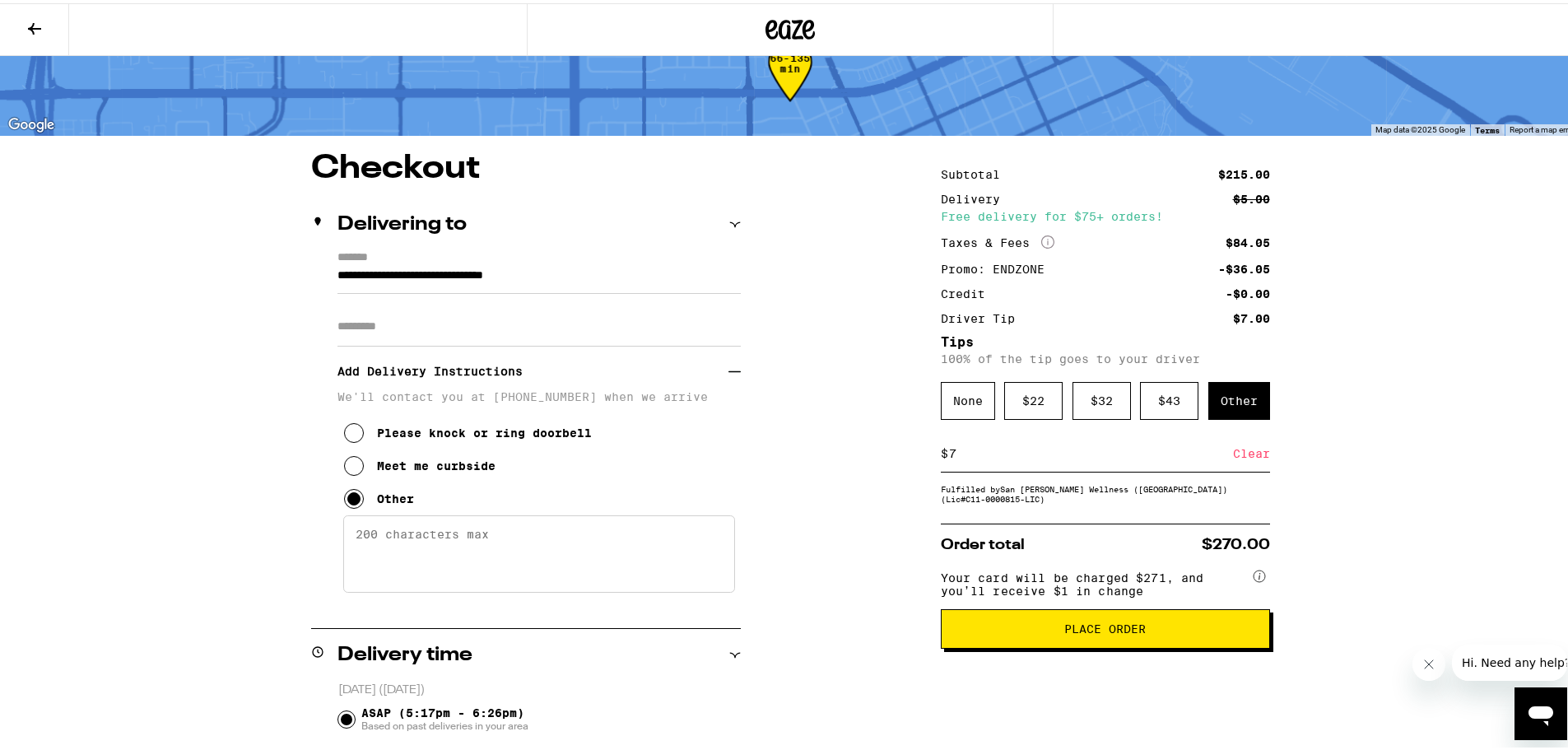
click at [392, 559] on textarea "Enter any other delivery instructions you want driver to know" at bounding box center [539, 550] width 392 height 77
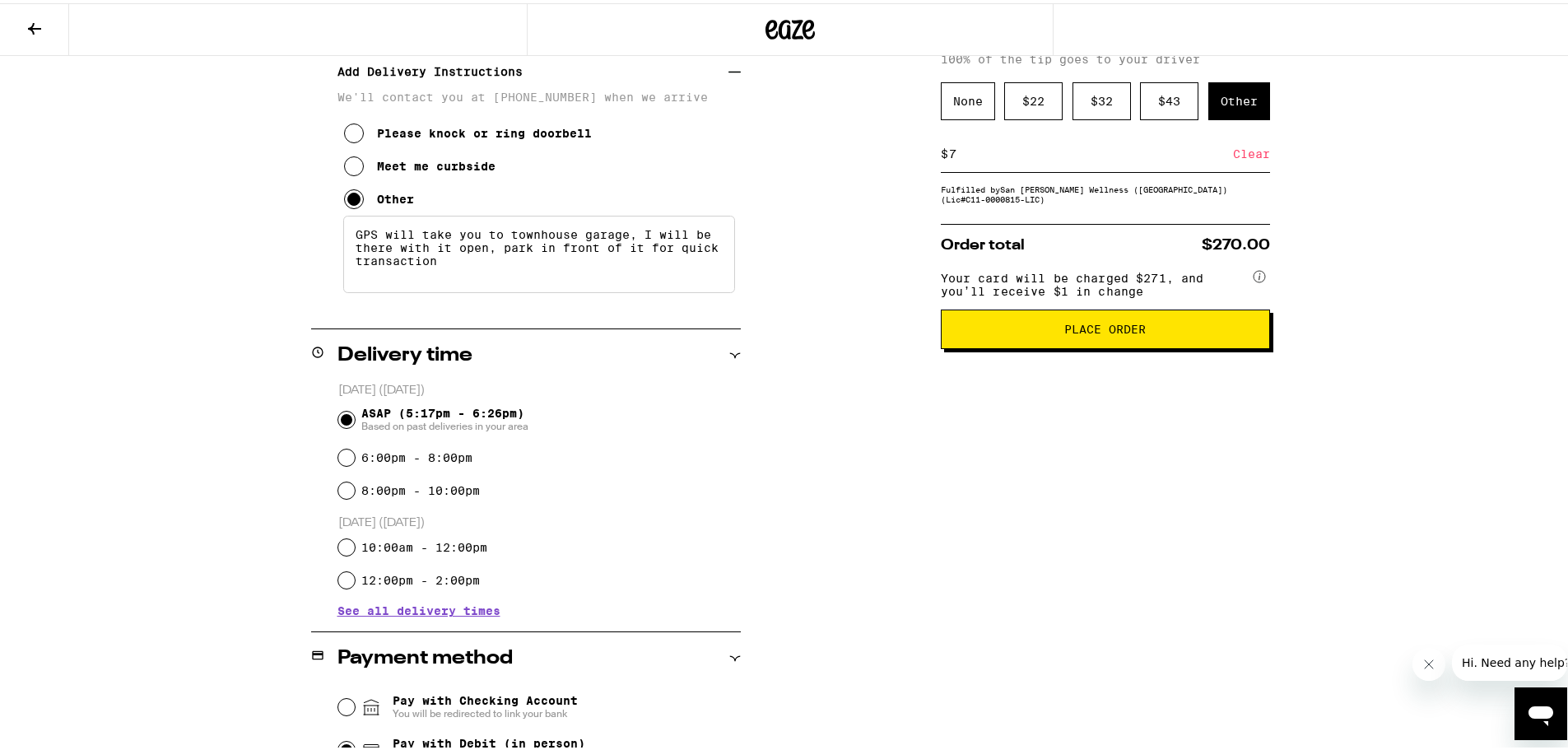
scroll to position [103, 0]
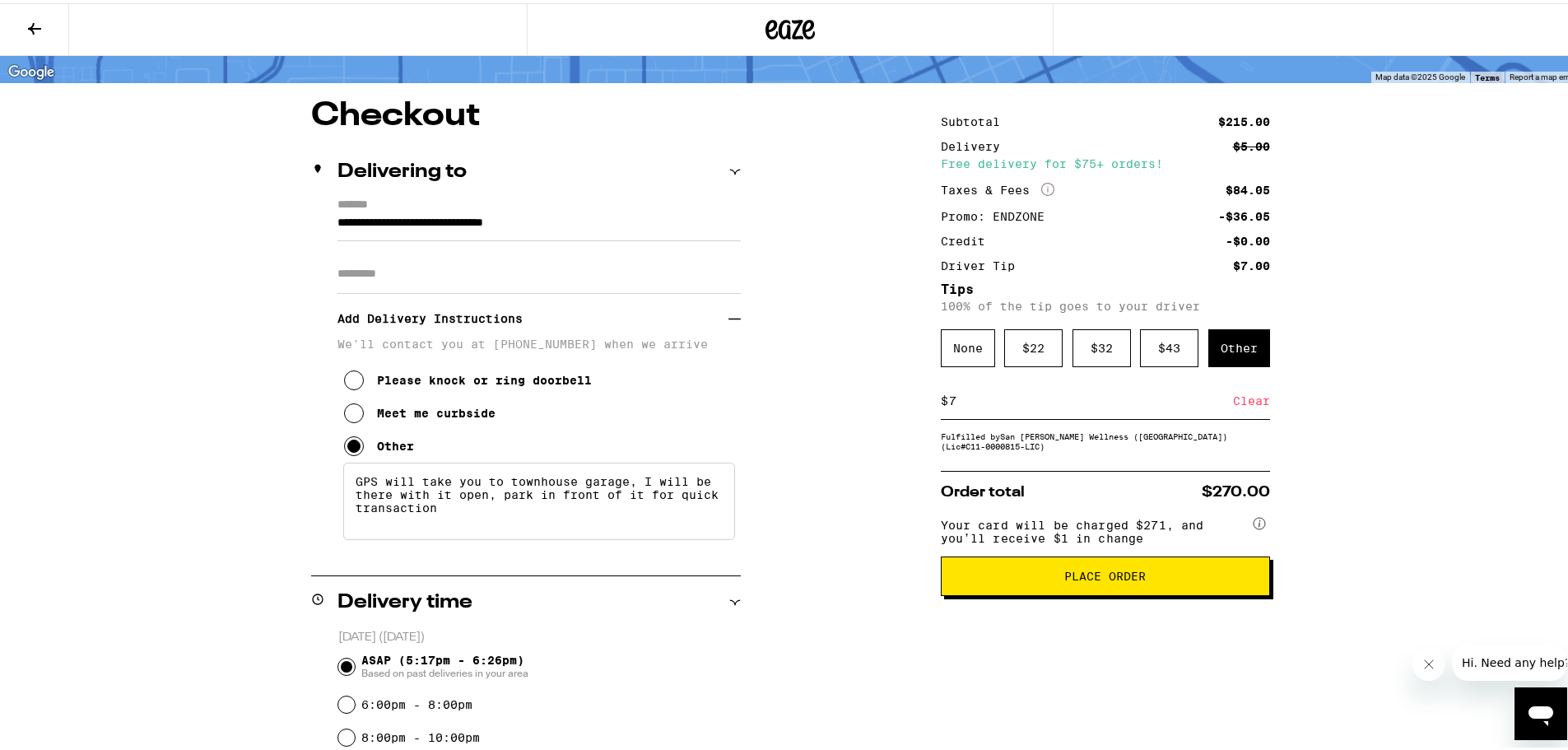
type textarea "GPS will take you to townhouse garage, I will be there with it open, park in fr…"
click at [1154, 542] on span "Your card will be charged $271, and you’ll receive $1 in change" at bounding box center [1095, 525] width 309 height 32
click at [1161, 566] on button "Place Order" at bounding box center [1105, 573] width 329 height 40
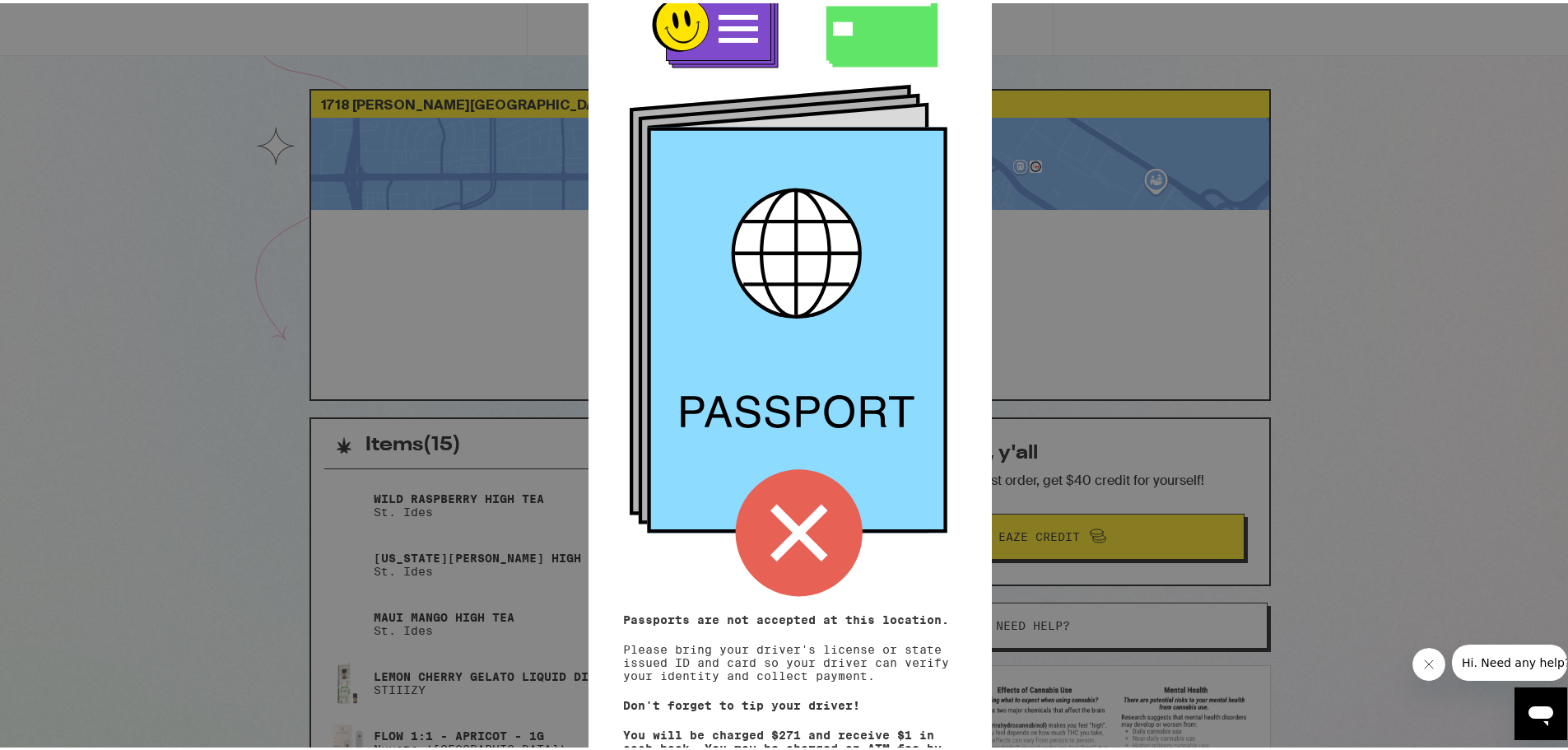
scroll to position [112, 0]
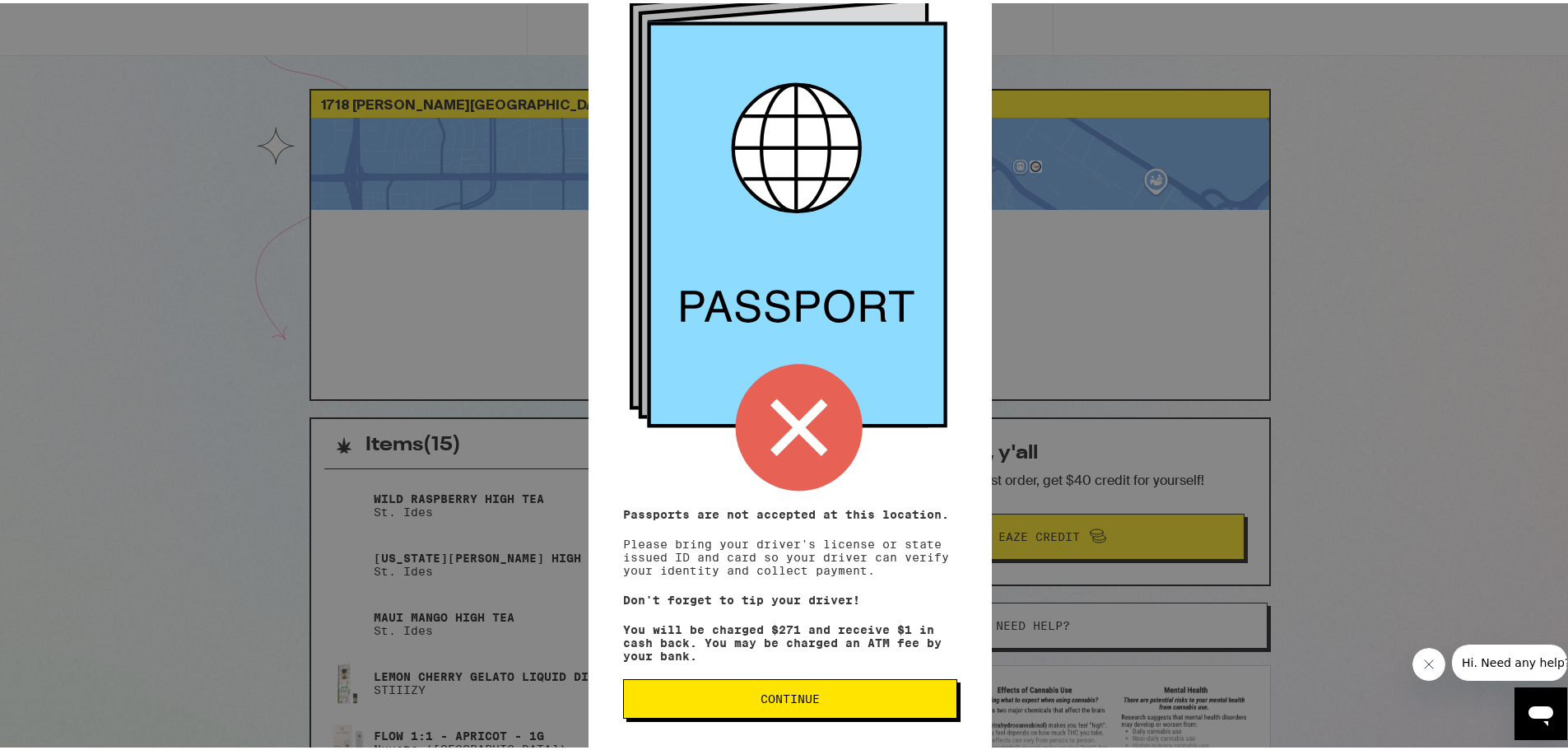
click at [837, 692] on span "Continue" at bounding box center [790, 696] width 306 height 12
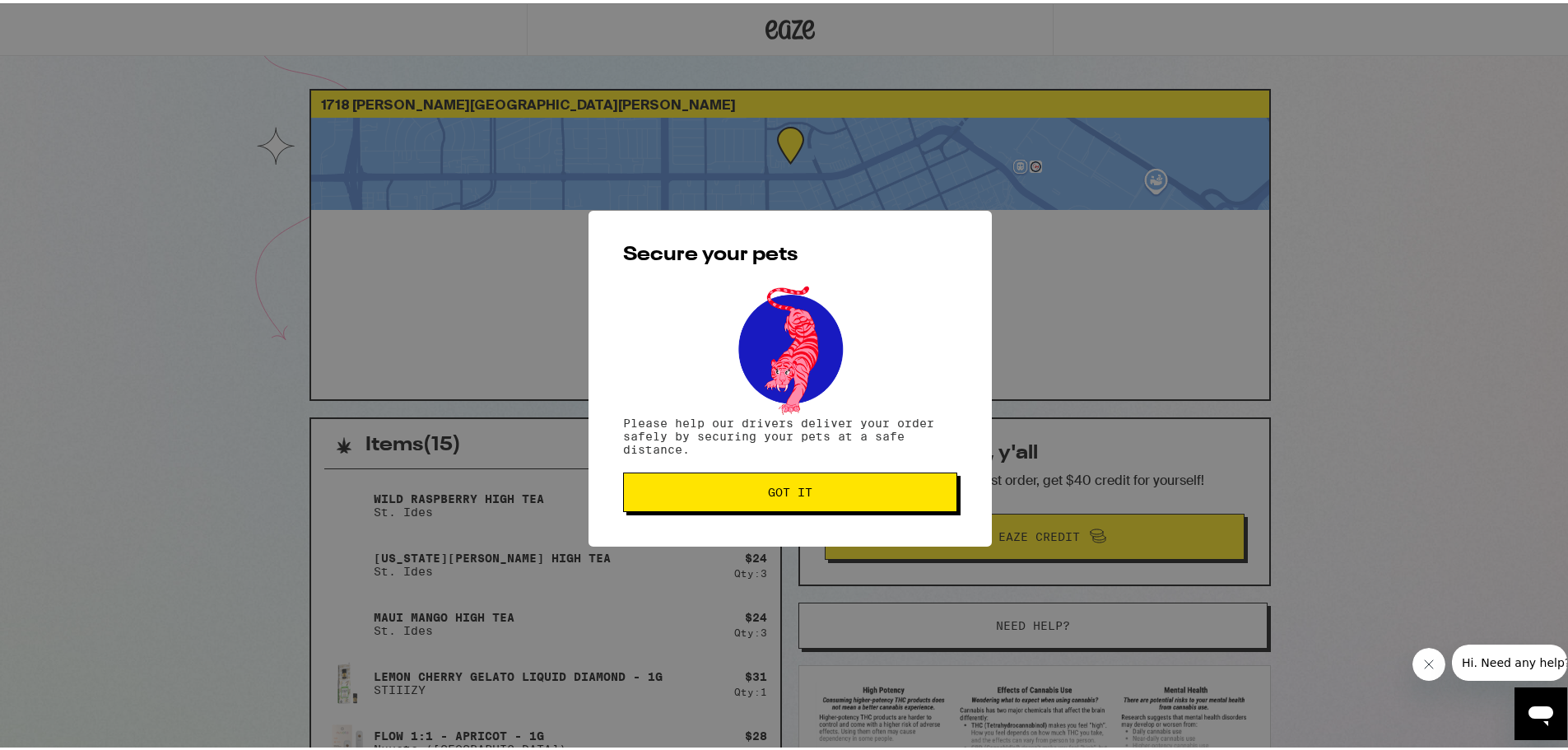
click at [801, 465] on div "Secure your pets Please help our drivers deliver your order safely by securing …" at bounding box center [790, 375] width 403 height 336
click at [815, 482] on button "Got it" at bounding box center [790, 489] width 334 height 40
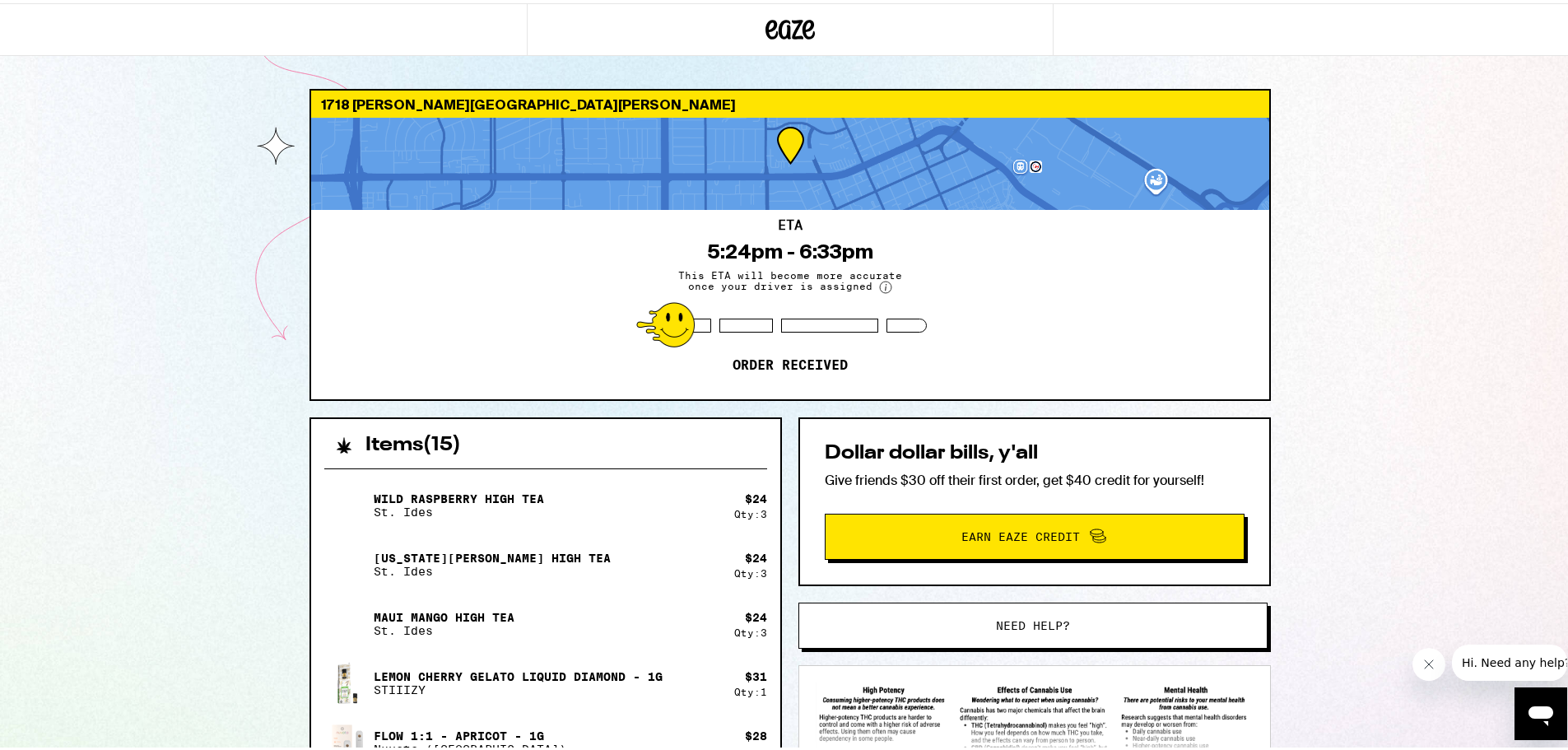
click at [880, 281] on circle at bounding box center [886, 284] width 12 height 12
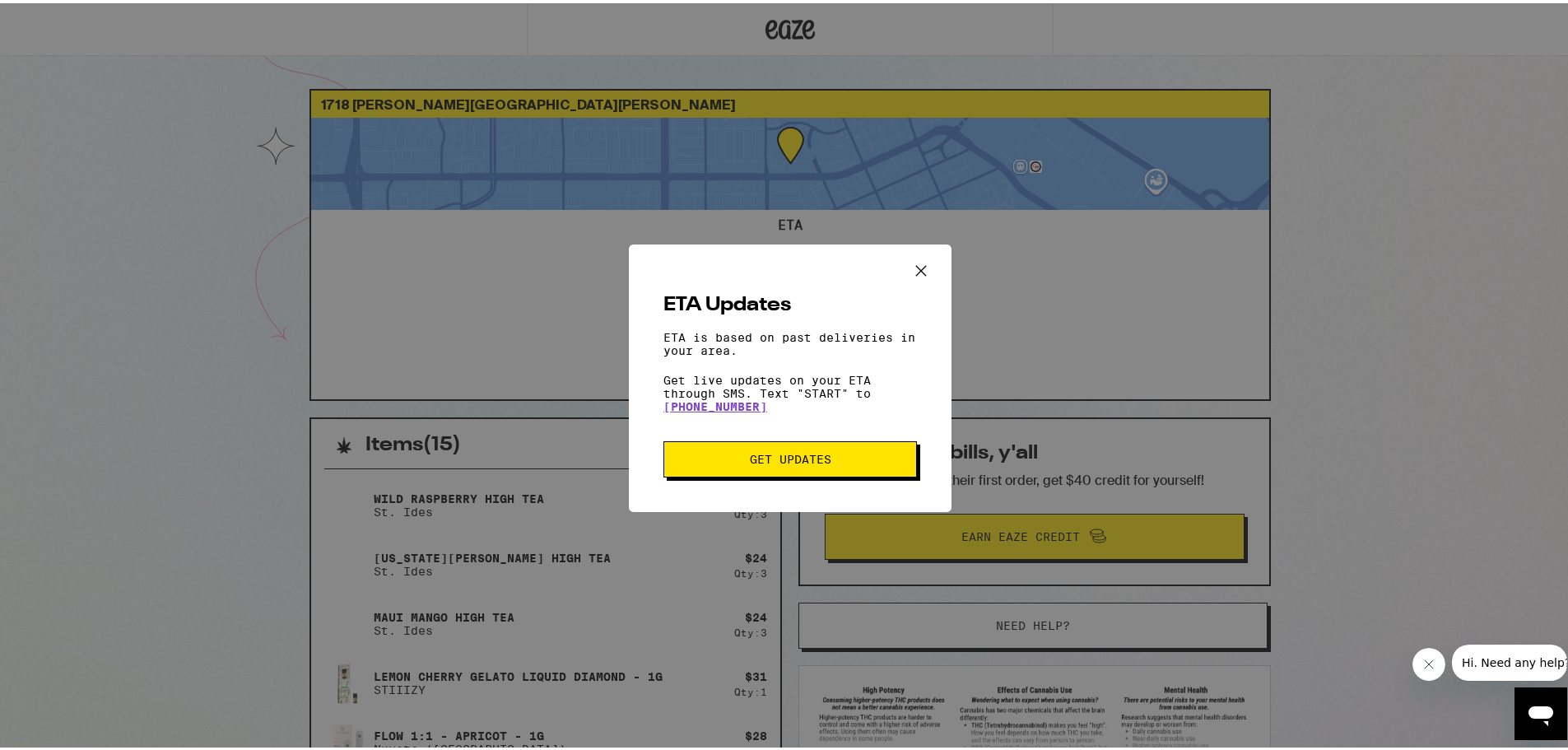
click at [916, 263] on icon "Close ETA information modal" at bounding box center [921, 267] width 10 height 10
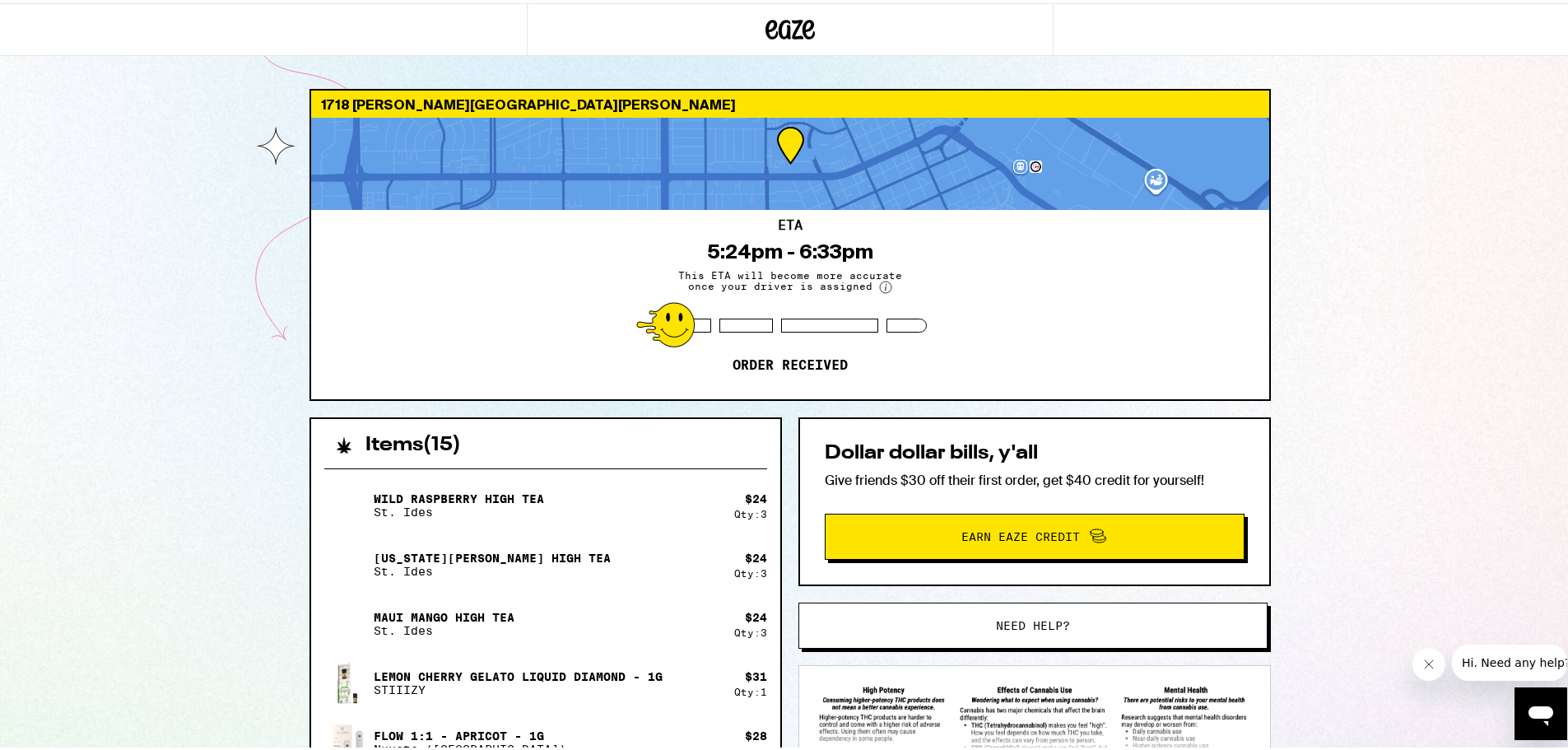
click at [1319, 319] on div "1718 Hillebrant Pl Santa Clara 95050 ETA 5:24pm - 6:33pm This ETA will become m…" at bounding box center [790, 682] width 1580 height 1365
